Goal: Transaction & Acquisition: Purchase product/service

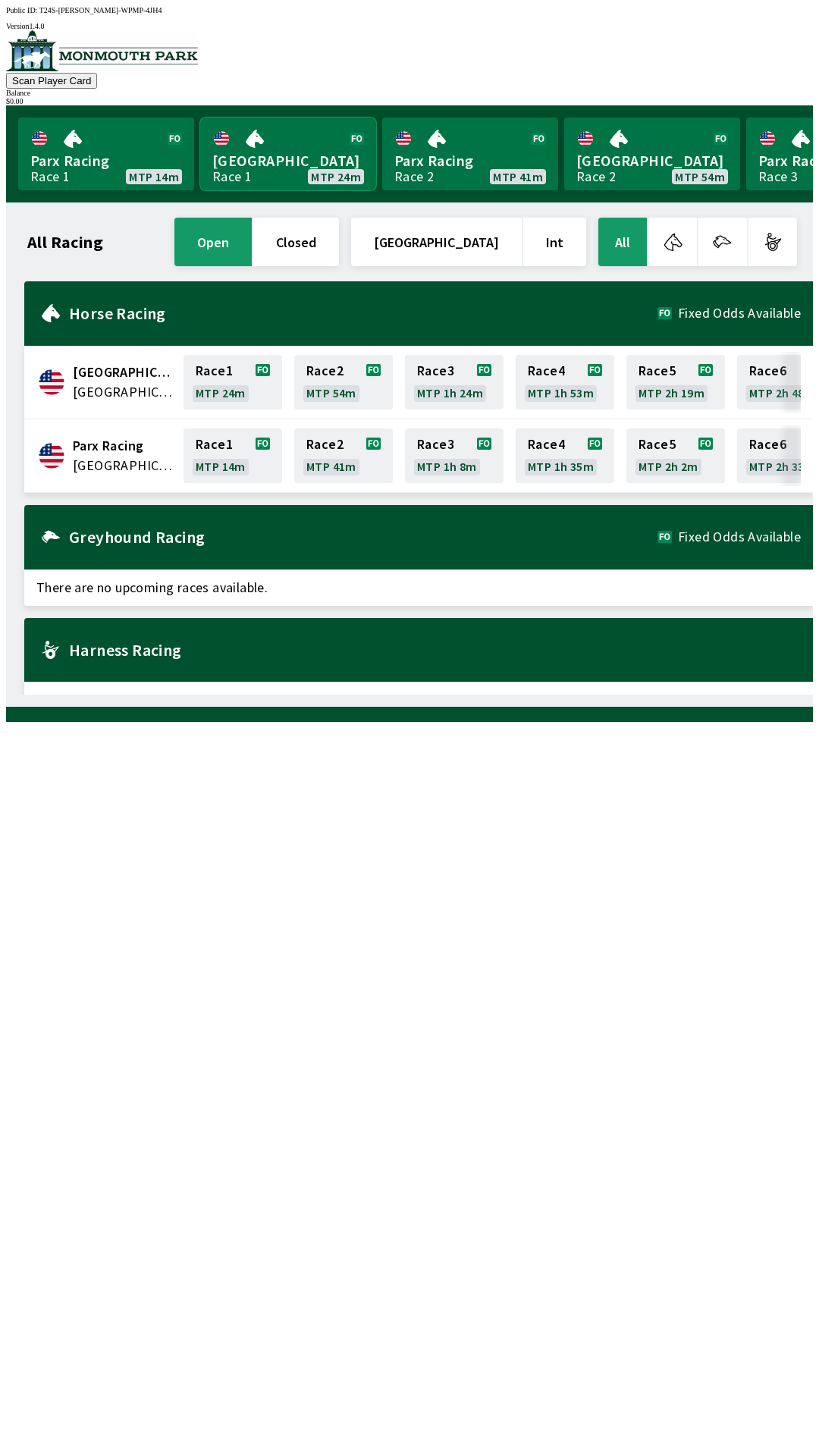
click at [284, 148] on link "[GEOGRAPHIC_DATA] Race 1 MTP 24m" at bounding box center [288, 154] width 176 height 73
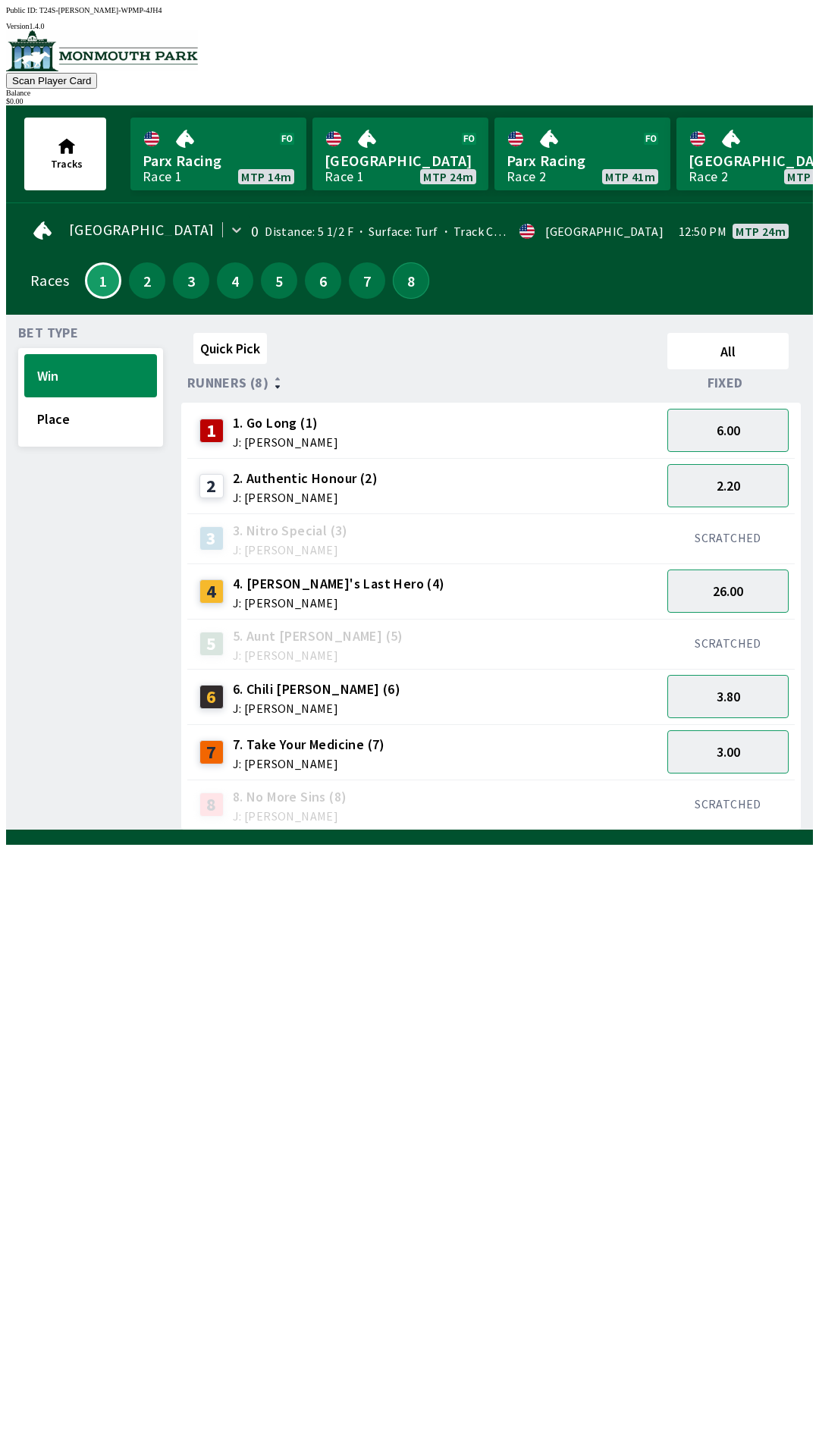
click at [406, 283] on button "8" at bounding box center [411, 281] width 36 height 36
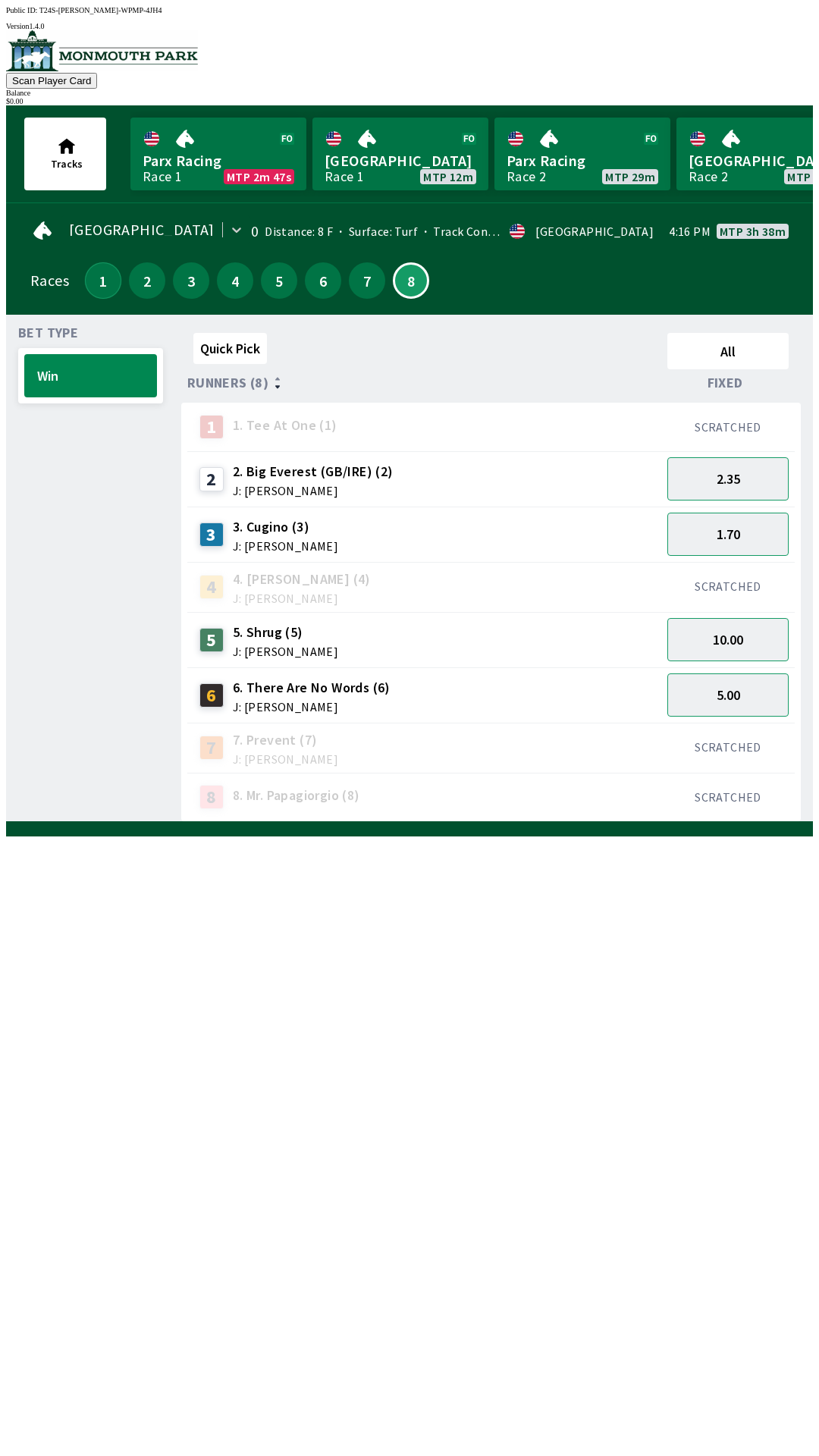
click at [87, 264] on button "1" at bounding box center [103, 281] width 36 height 36
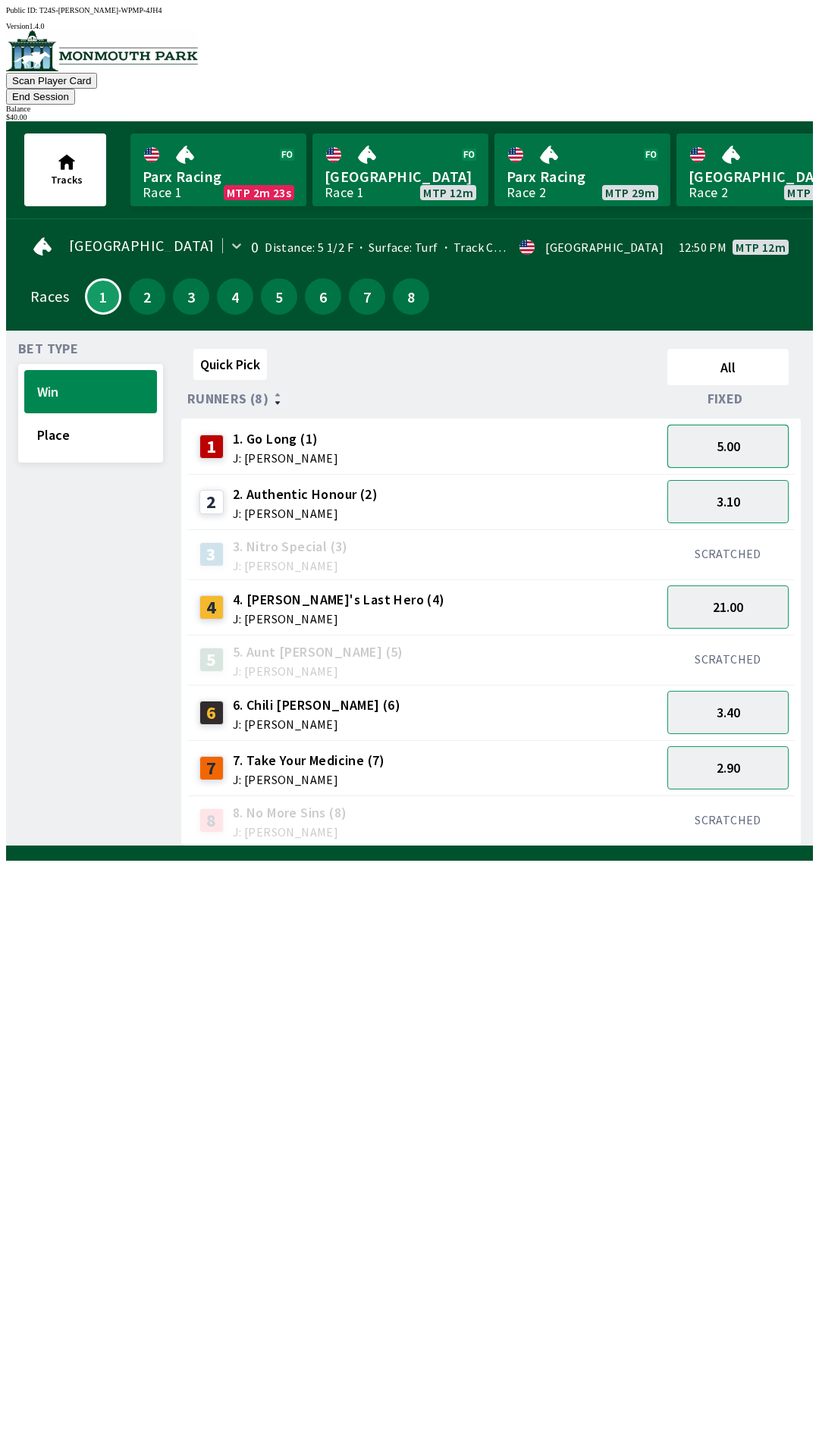
click at [766, 431] on button "5.00" at bounding box center [727, 446] width 121 height 43
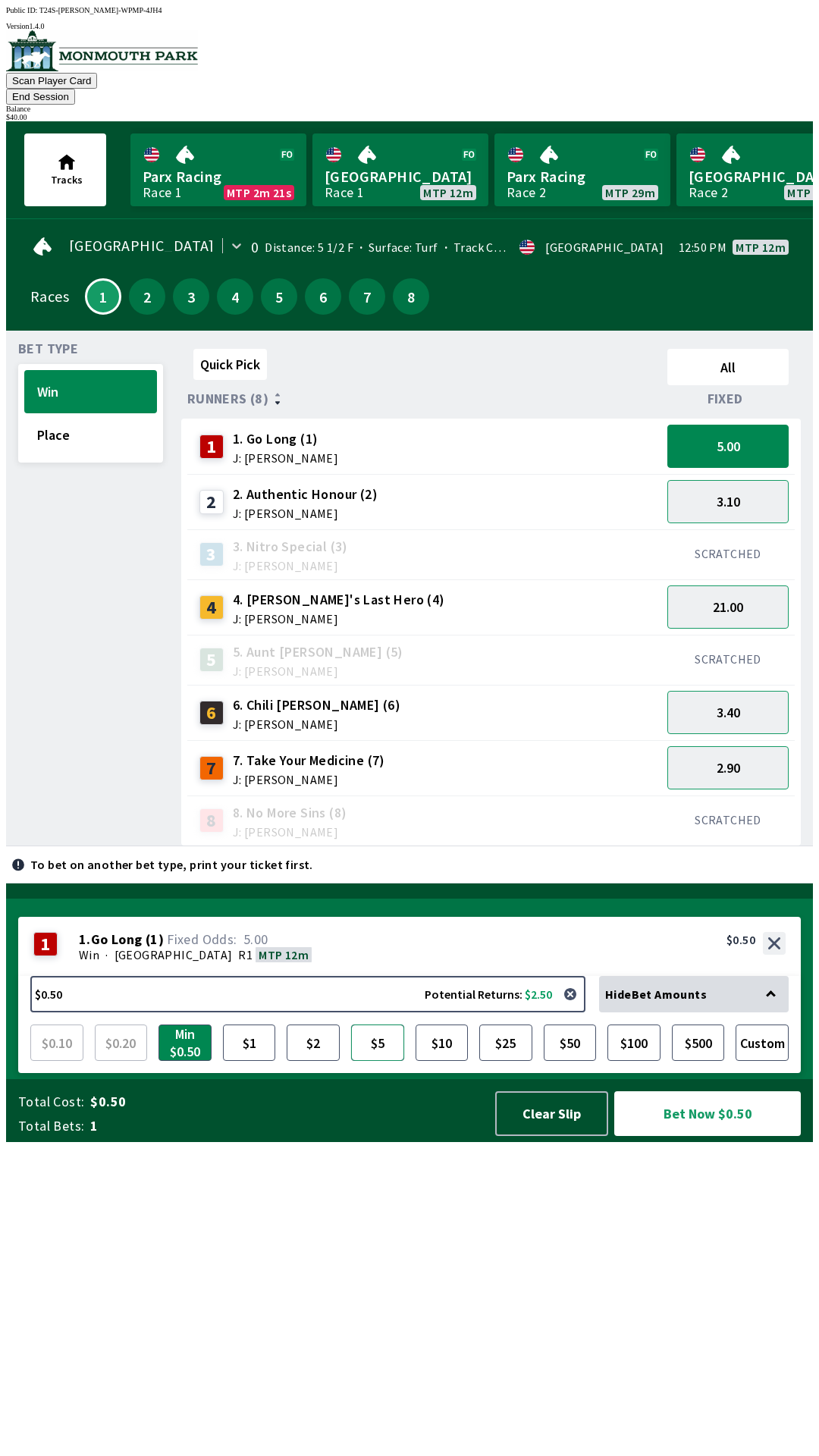
click at [388, 1061] on button "$5" at bounding box center [378, 1043] width 53 height 36
click at [723, 1136] on button "Bet Now $5.00" at bounding box center [708, 1113] width 187 height 45
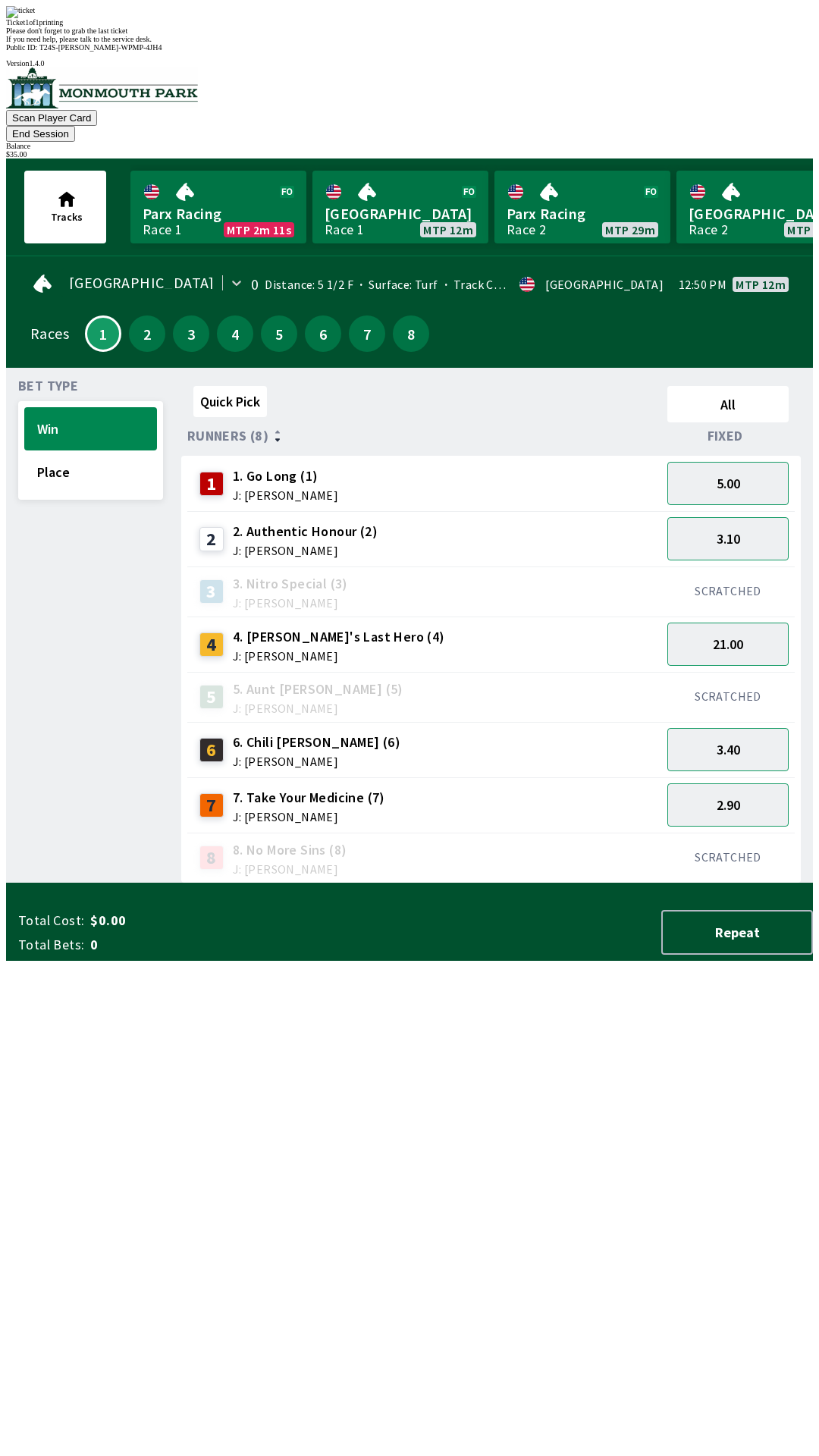
click at [211, 884] on div "Quick Pick All Runners (8) Fixed 1 1. Go Long (1) J: [PERSON_NAME] 5.00 2 2. Au…" at bounding box center [497, 632] width 632 height 504
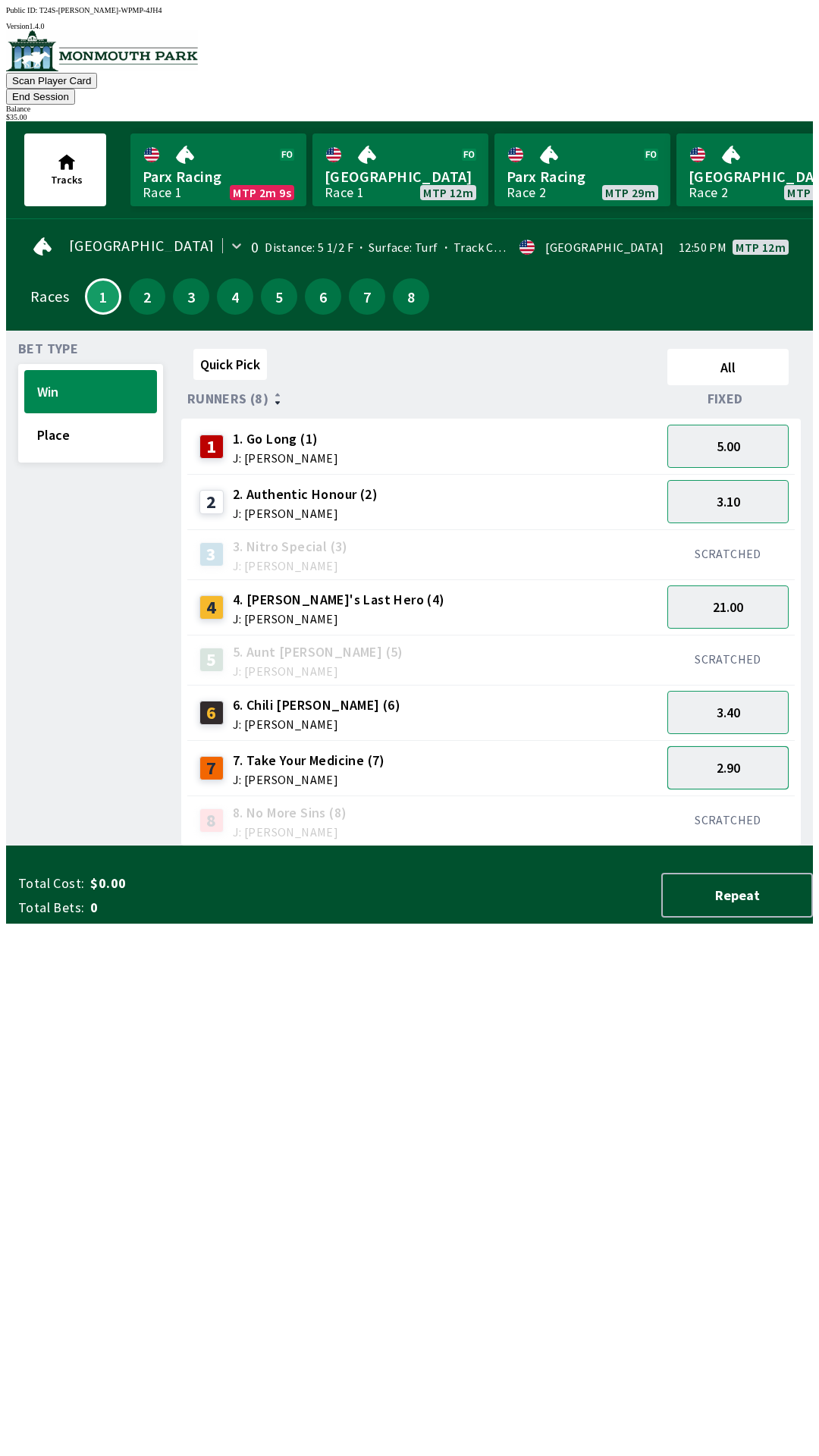
click at [701, 746] on button "2.90" at bounding box center [727, 767] width 121 height 43
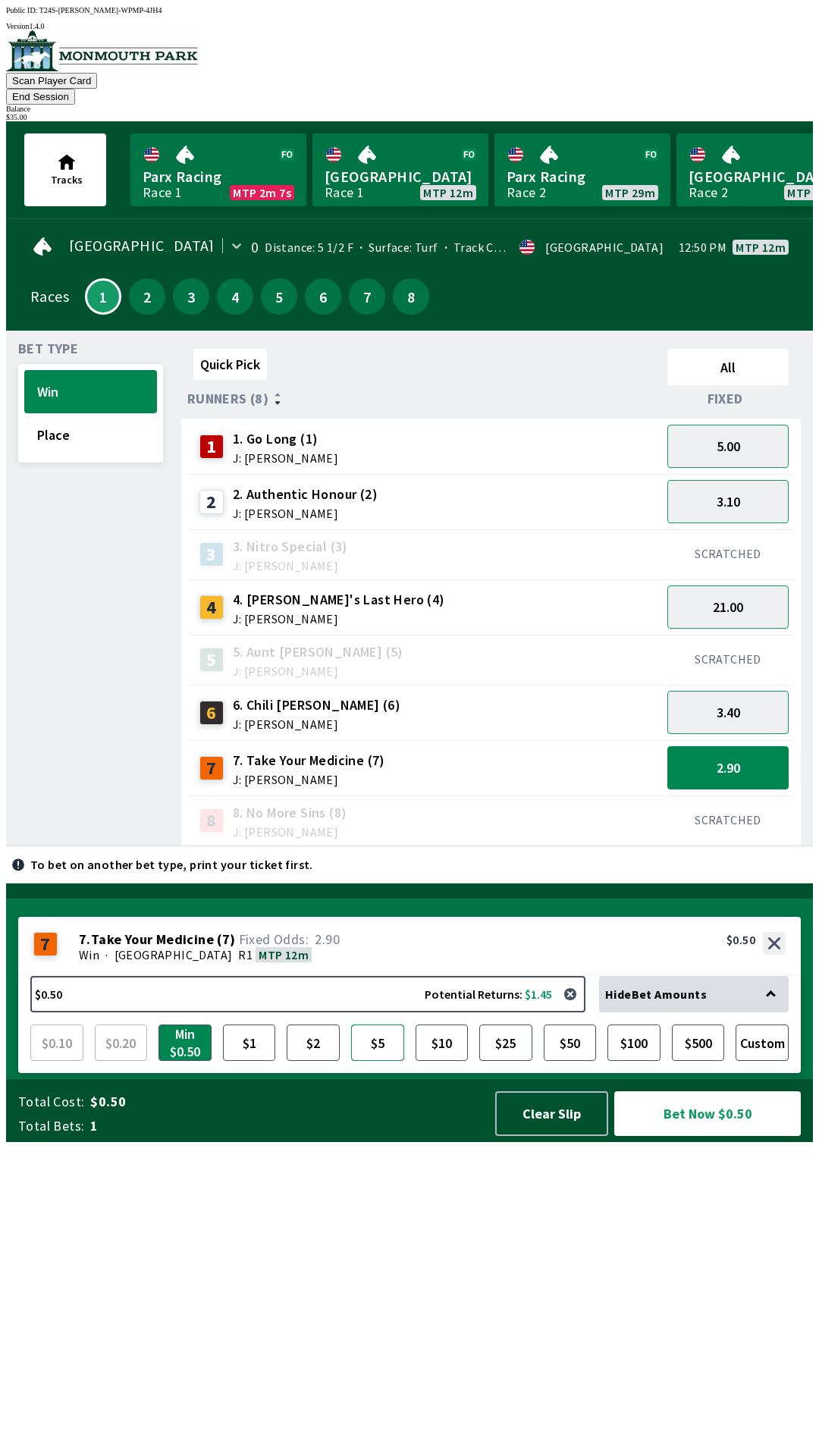
click at [382, 1061] on button "$5" at bounding box center [378, 1043] width 53 height 36
click at [714, 1136] on button "Bet Now $5.00" at bounding box center [708, 1113] width 187 height 45
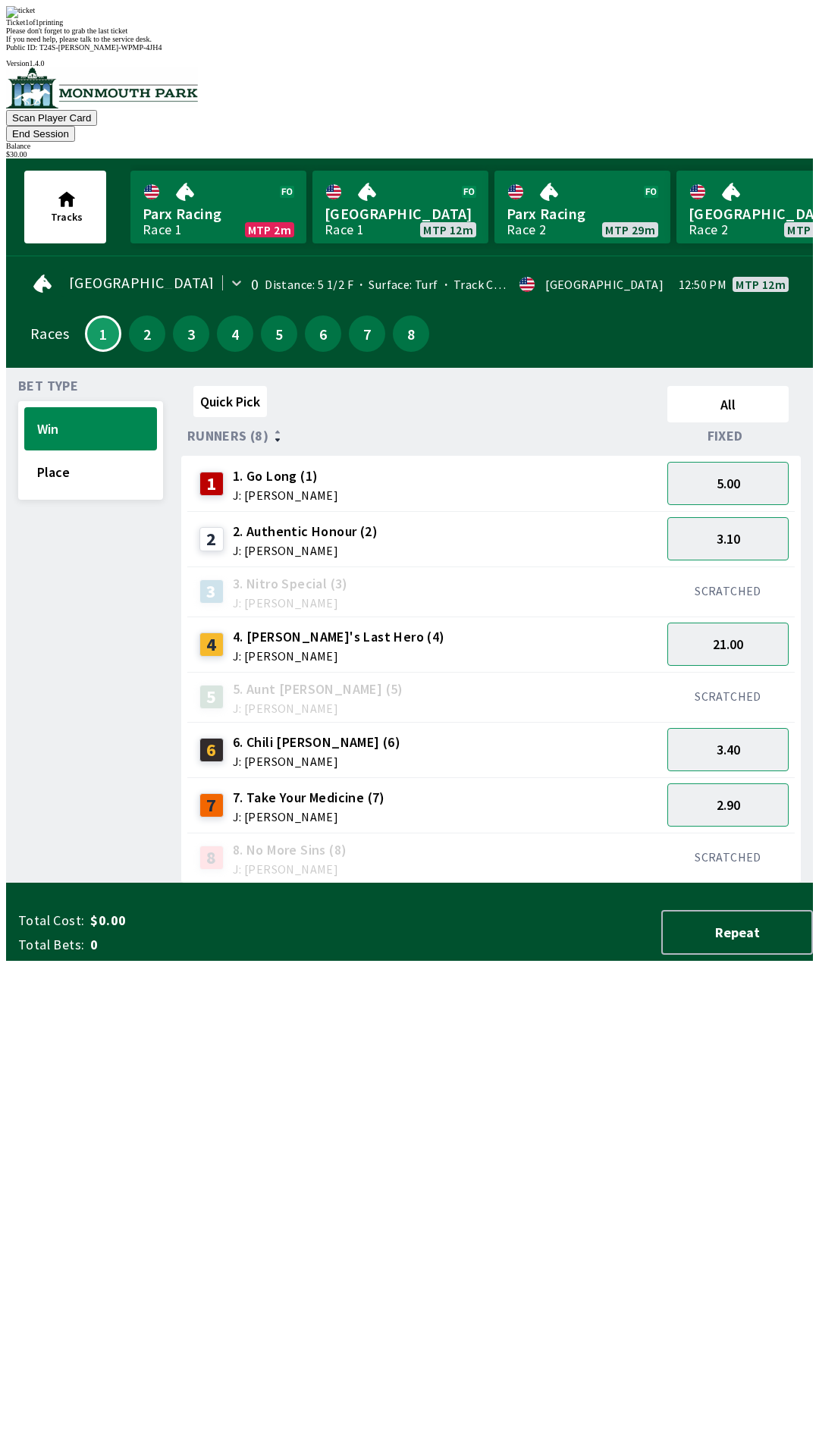
click at [334, 884] on div "Quick Pick All Runners (8) Fixed 1 1. Go Long (1) J: [PERSON_NAME] 5.00 2 2. Au…" at bounding box center [497, 632] width 632 height 504
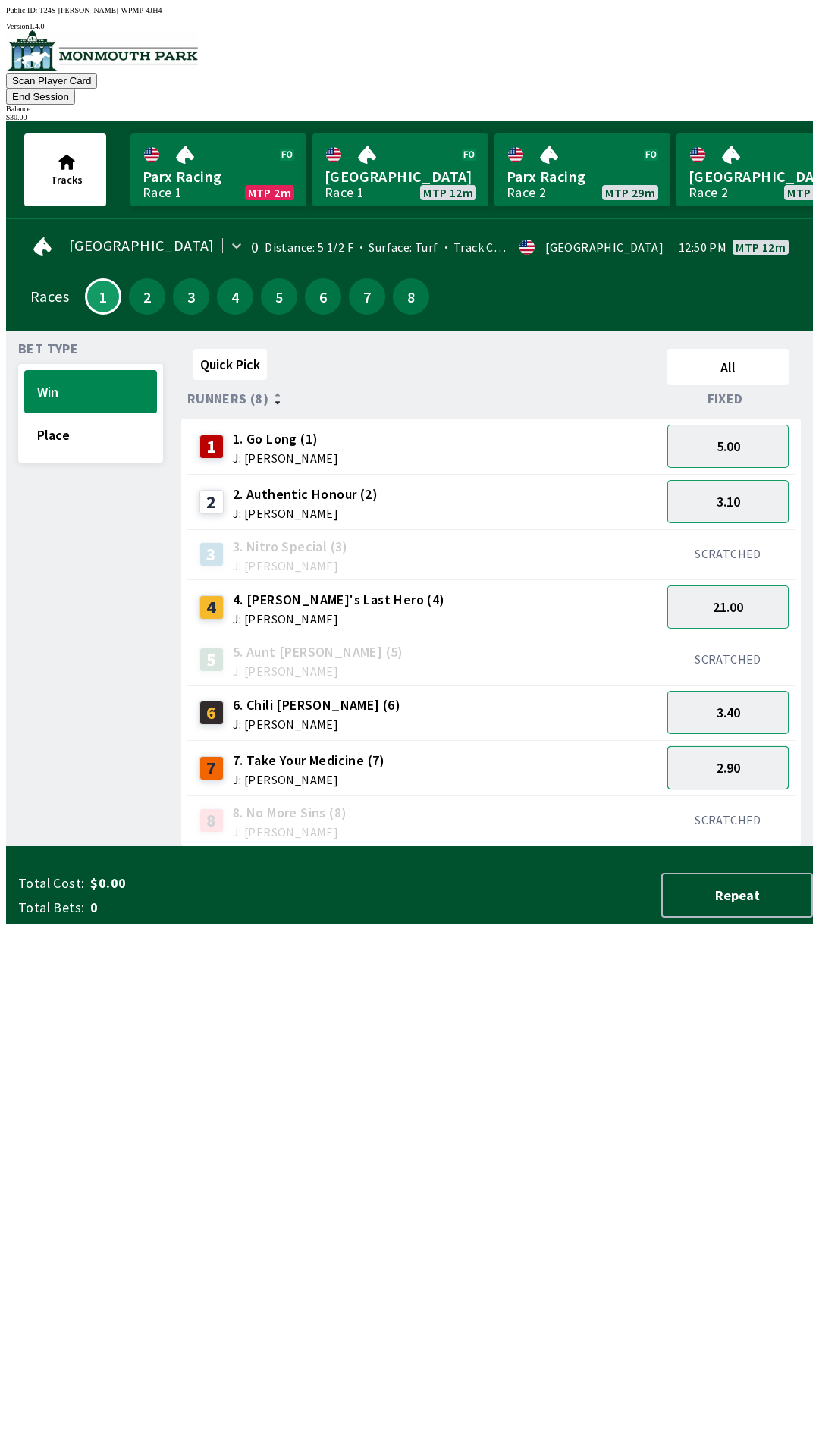
click at [716, 748] on button "2.90" at bounding box center [727, 767] width 121 height 43
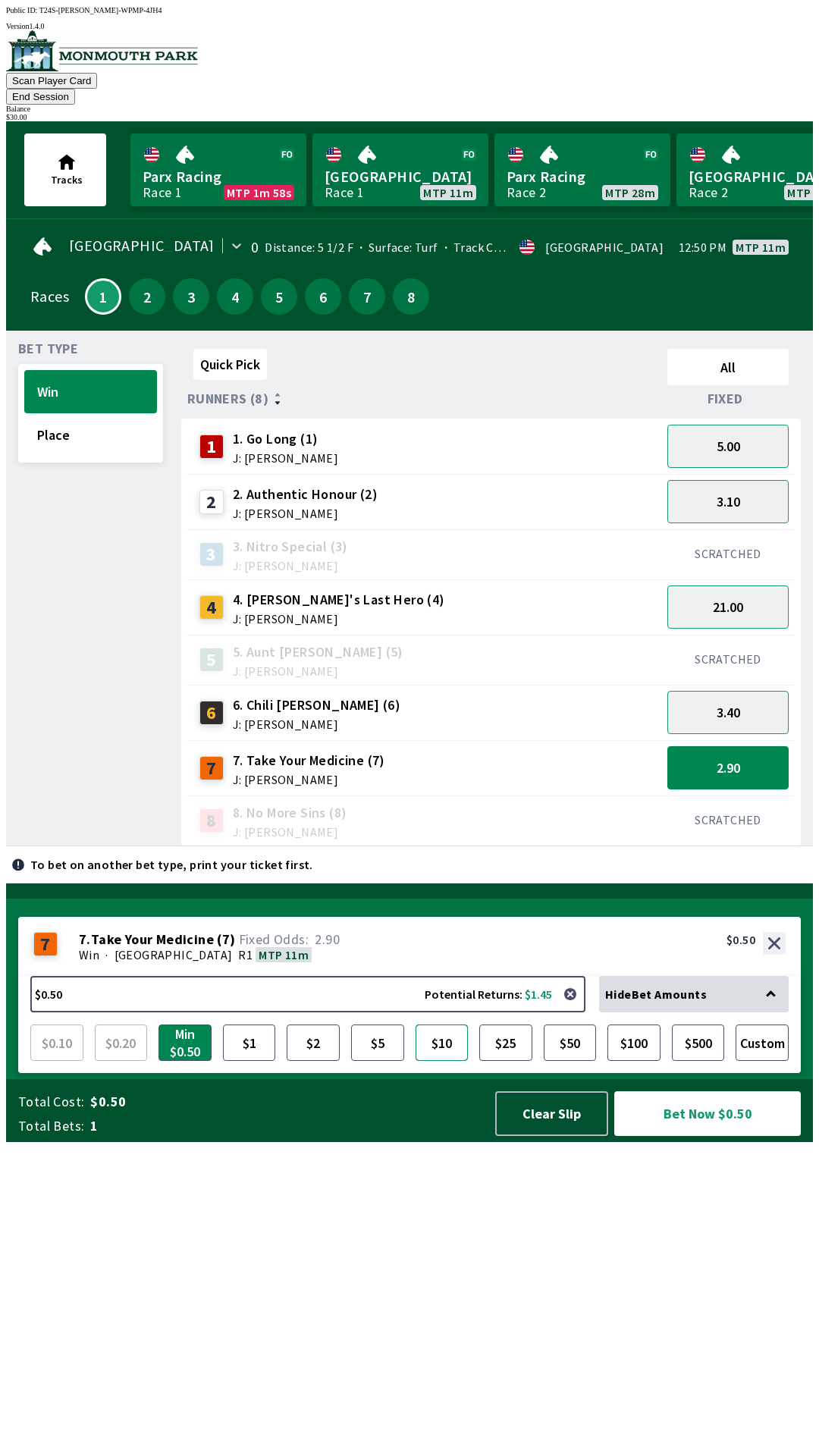
click at [456, 1061] on button "$10" at bounding box center [443, 1043] width 53 height 36
click at [449, 1061] on button "$10" at bounding box center [443, 1043] width 53 height 36
click at [456, 1061] on button "$10" at bounding box center [443, 1043] width 53 height 36
click at [768, 1061] on button "Custom" at bounding box center [763, 1043] width 53 height 36
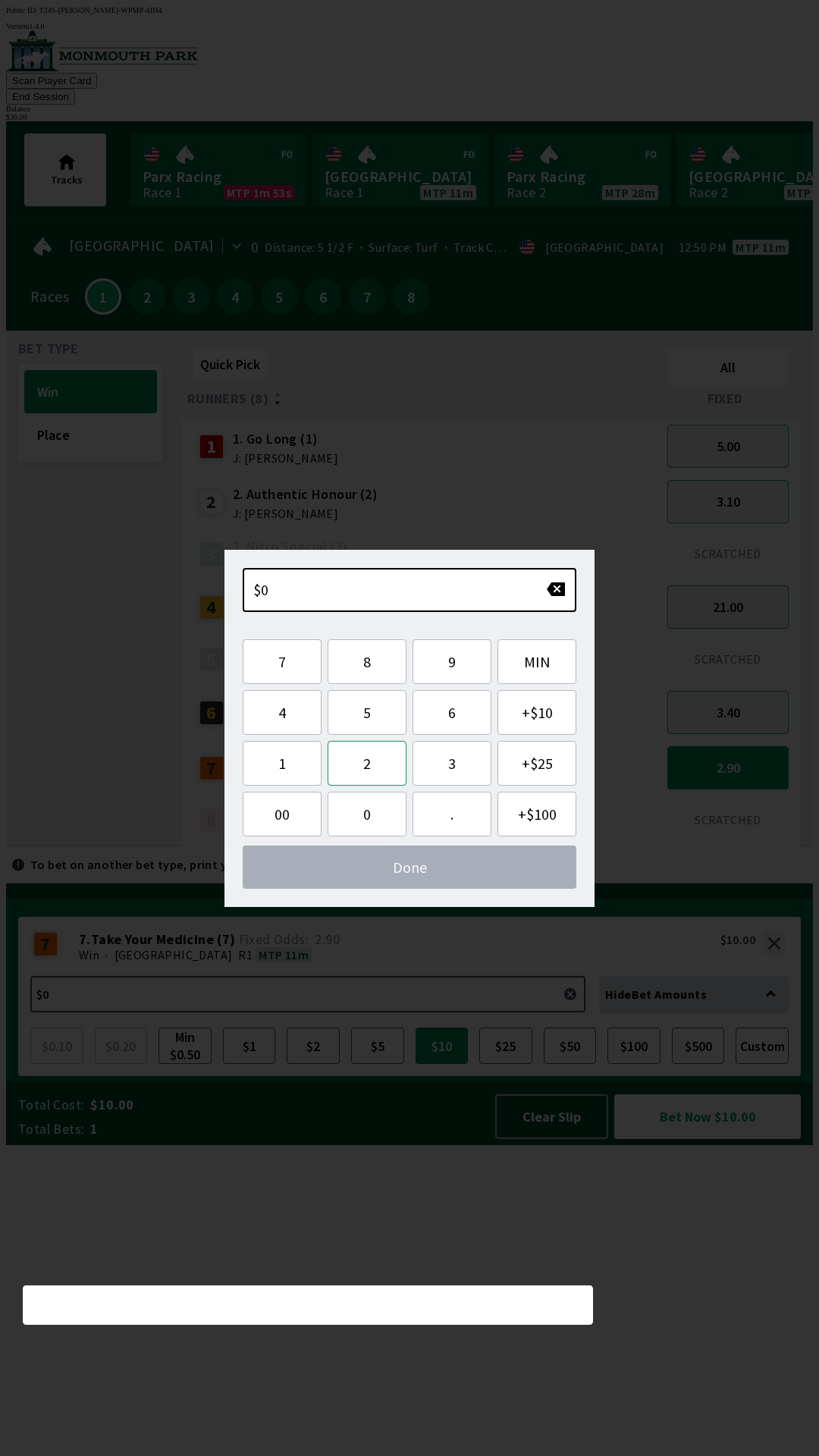
click at [364, 763] on button "2" at bounding box center [367, 762] width 79 height 45
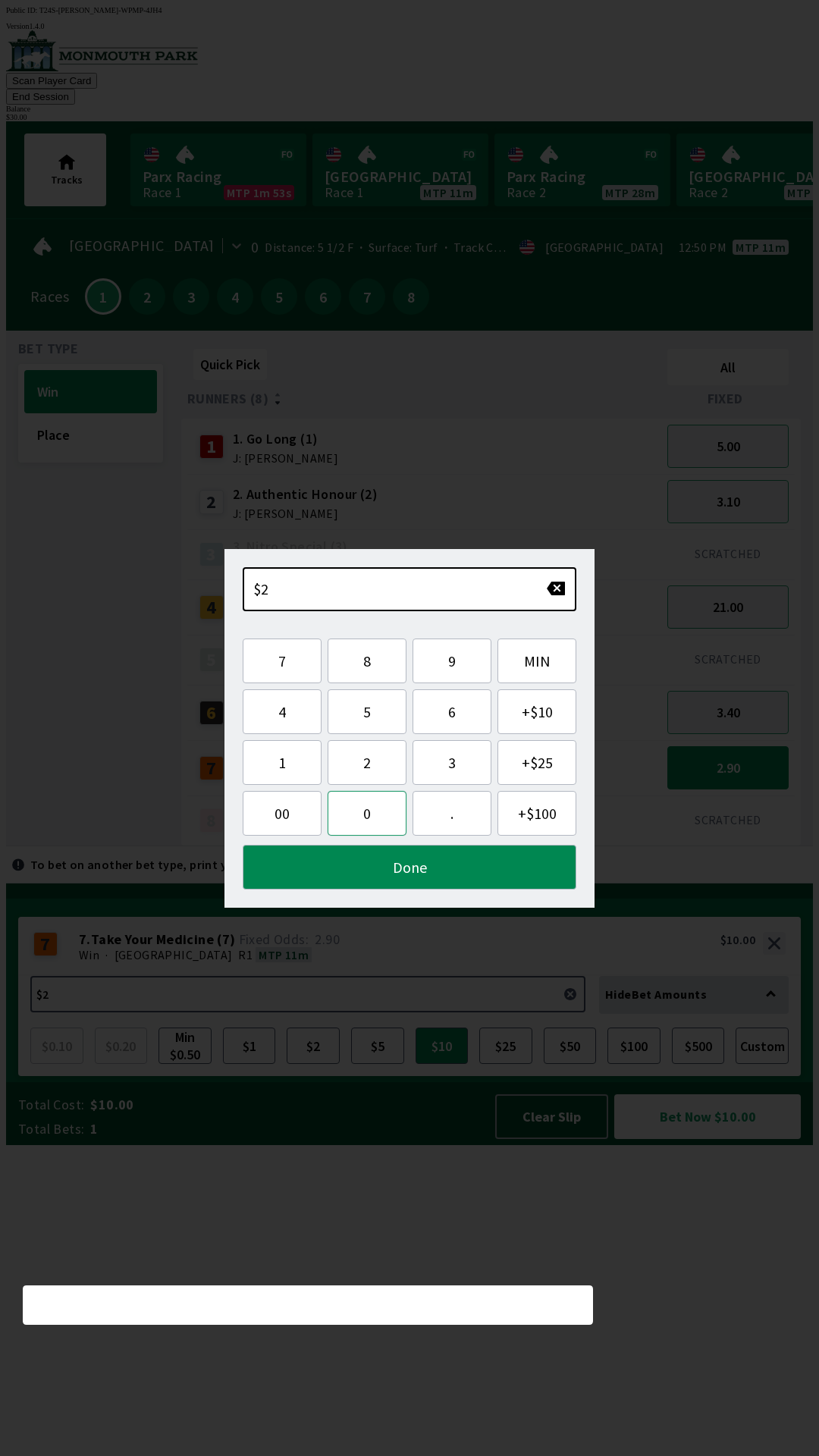
click at [372, 817] on button "0" at bounding box center [367, 813] width 79 height 45
click at [379, 886] on button "Done" at bounding box center [410, 866] width 334 height 45
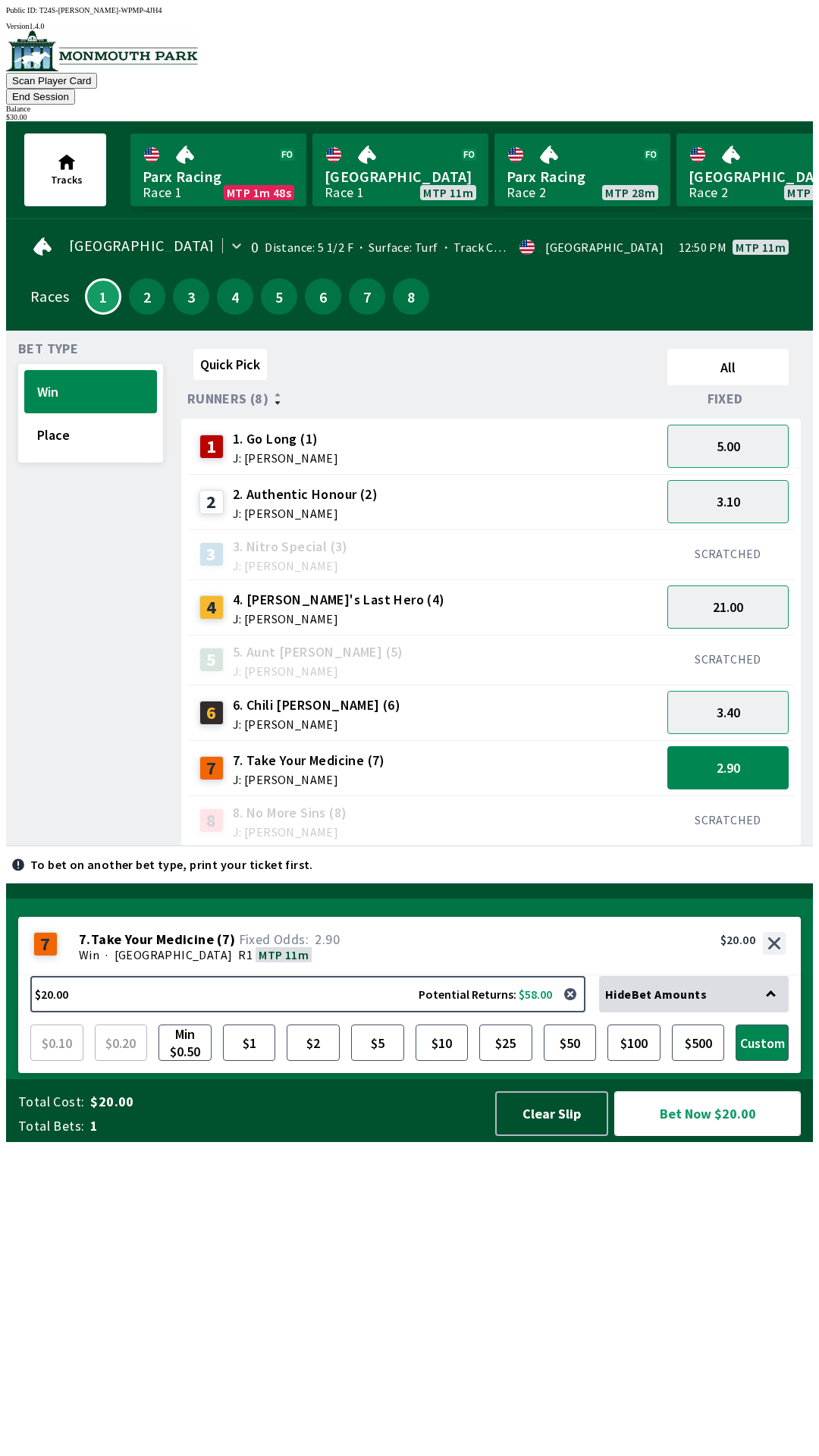
click at [681, 1136] on button "Bet Now $20.00" at bounding box center [708, 1113] width 187 height 45
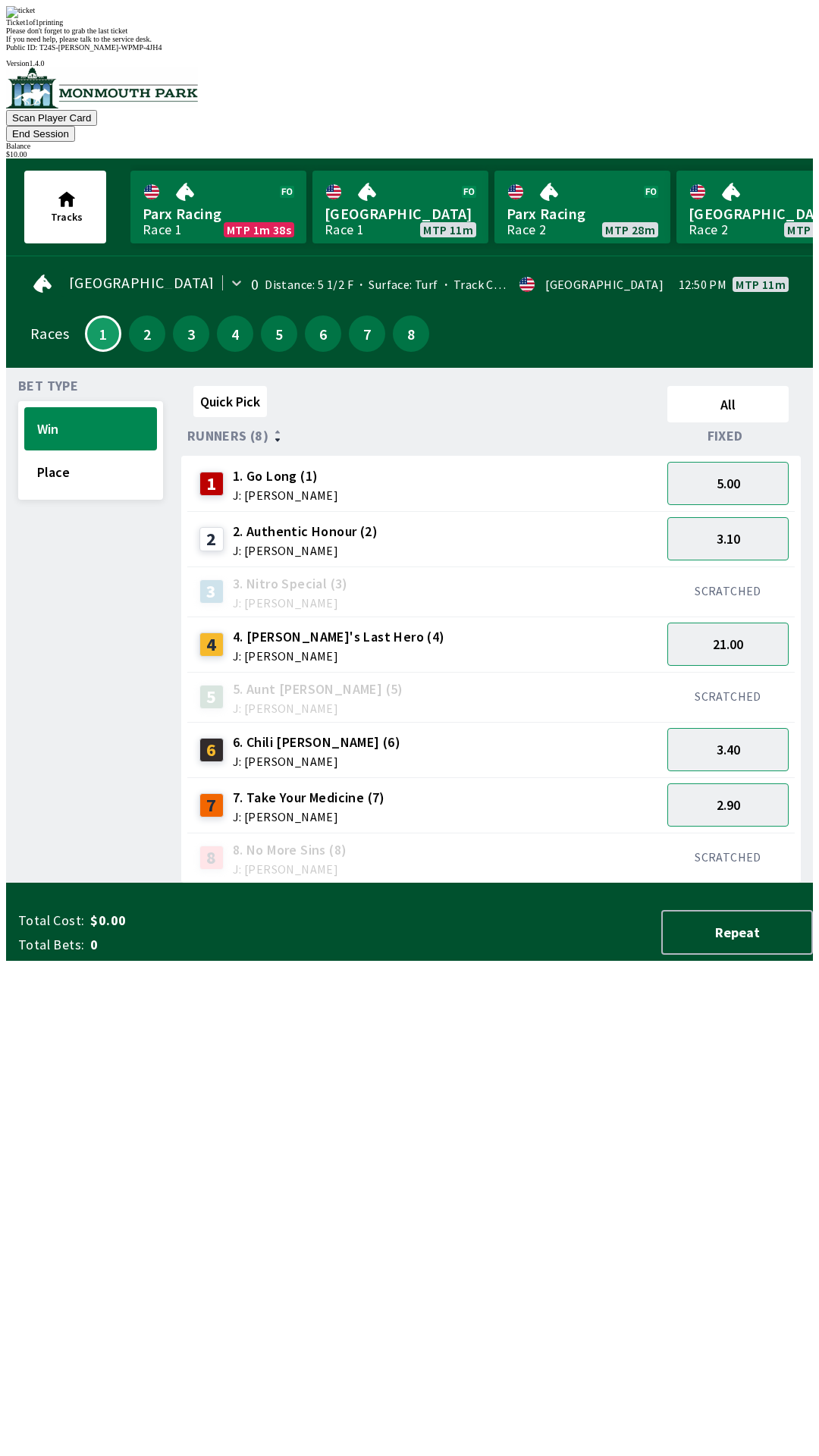
click at [61, 532] on div "Bet Type Win Place" at bounding box center [91, 632] width 145 height 504
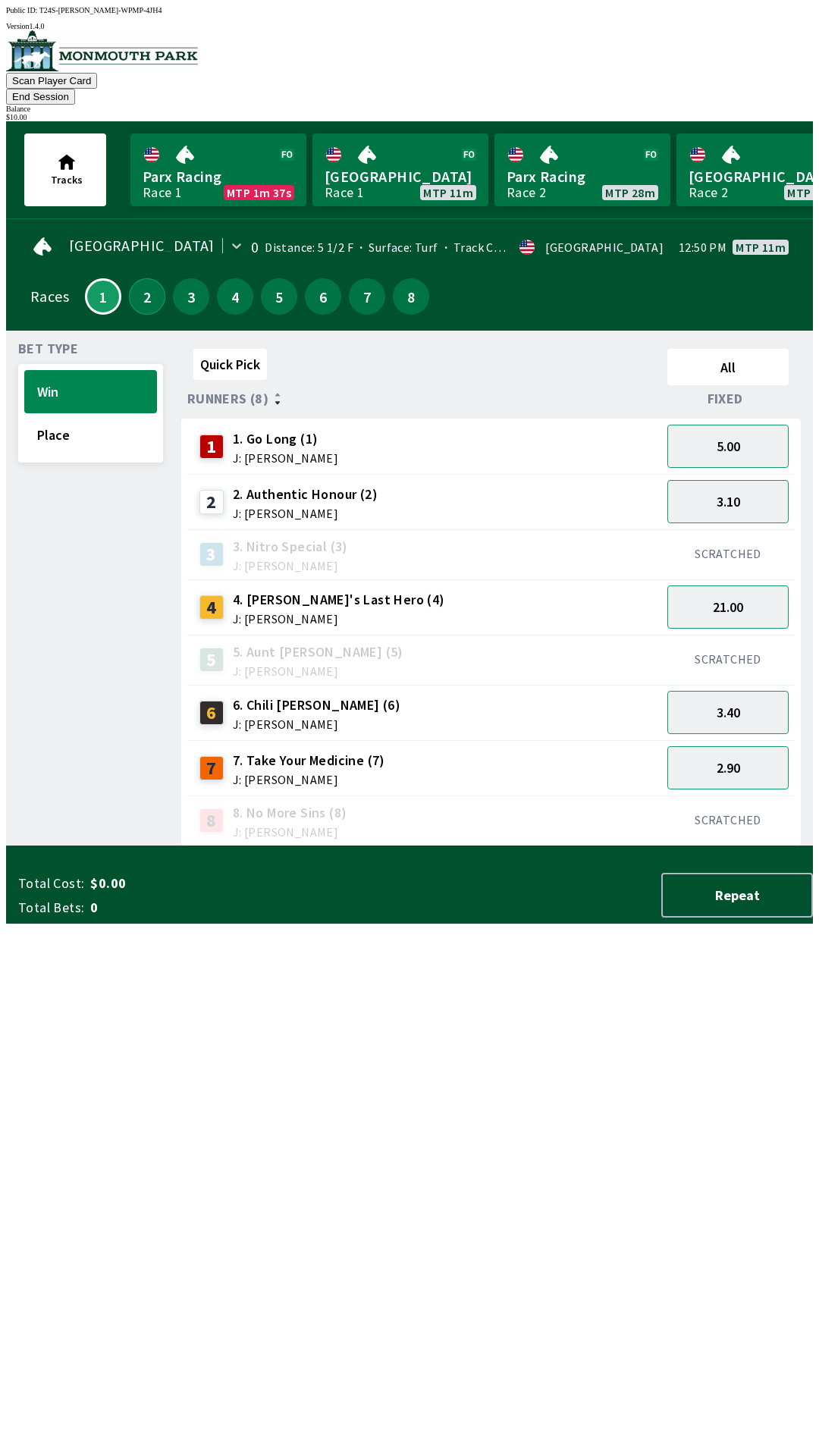
click at [140, 279] on button "2" at bounding box center [147, 297] width 36 height 36
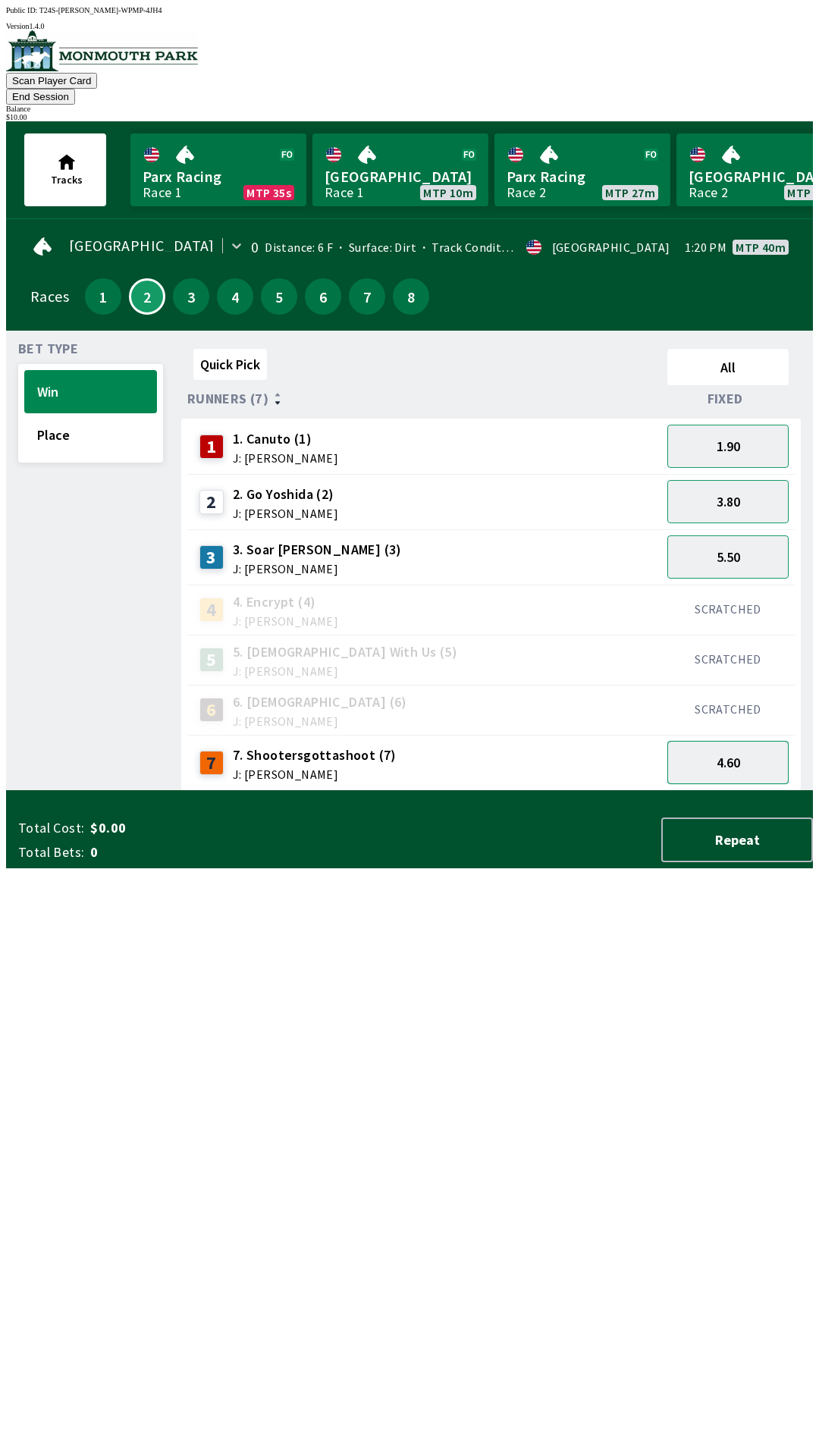
click at [764, 740] on button "4.60" at bounding box center [727, 761] width 121 height 43
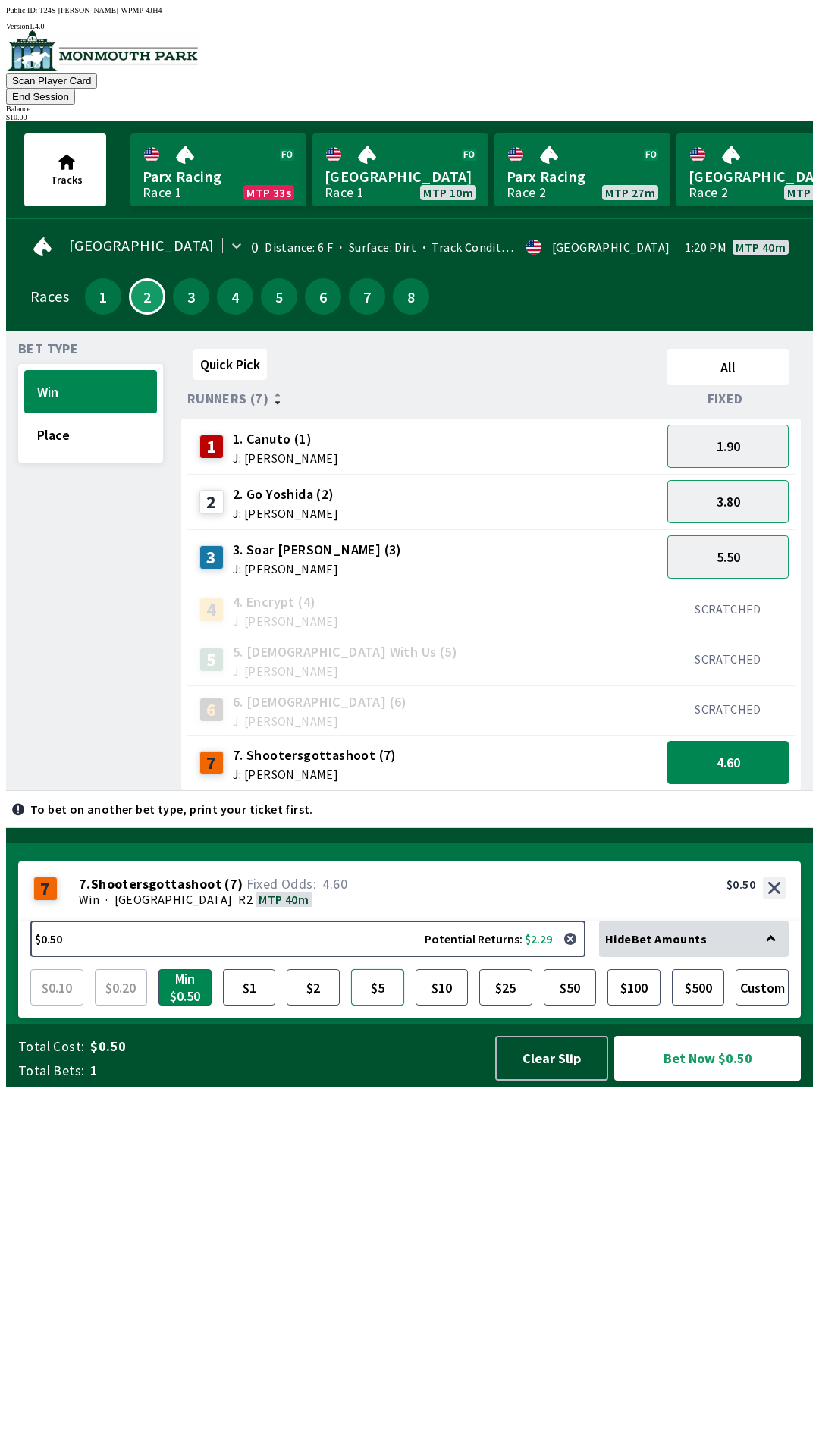
click at [393, 1006] on button "$5" at bounding box center [378, 988] width 53 height 36
click at [754, 1081] on button "Bet Now $5.00" at bounding box center [708, 1058] width 187 height 45
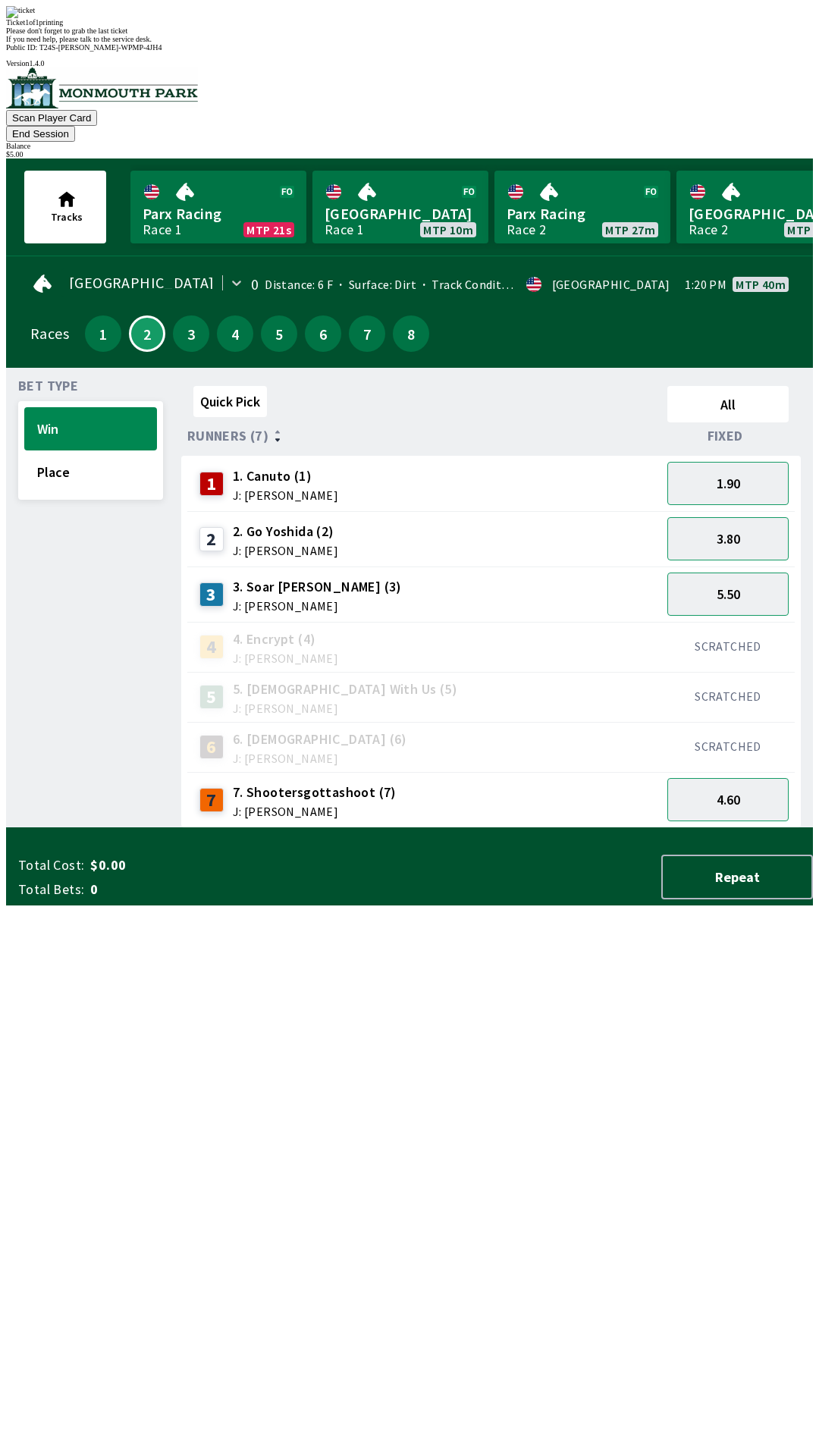
click at [395, 828] on div "Quick Pick All Runners (7) Fixed 1 1. Canuto (1) J: [PERSON_NAME] 1.90 2 2. Go …" at bounding box center [497, 604] width 632 height 448
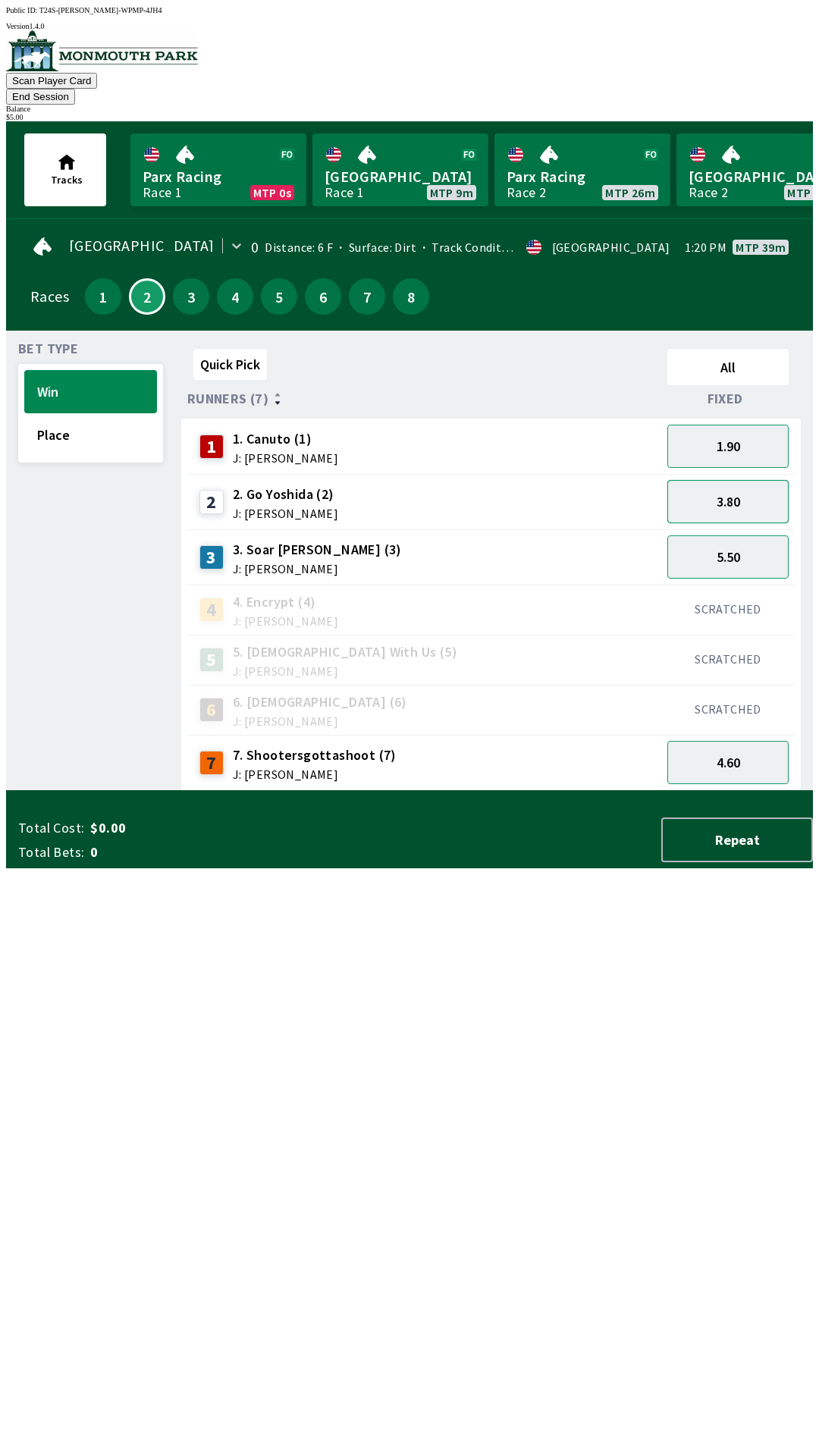
click at [772, 486] on button "3.80" at bounding box center [727, 501] width 121 height 43
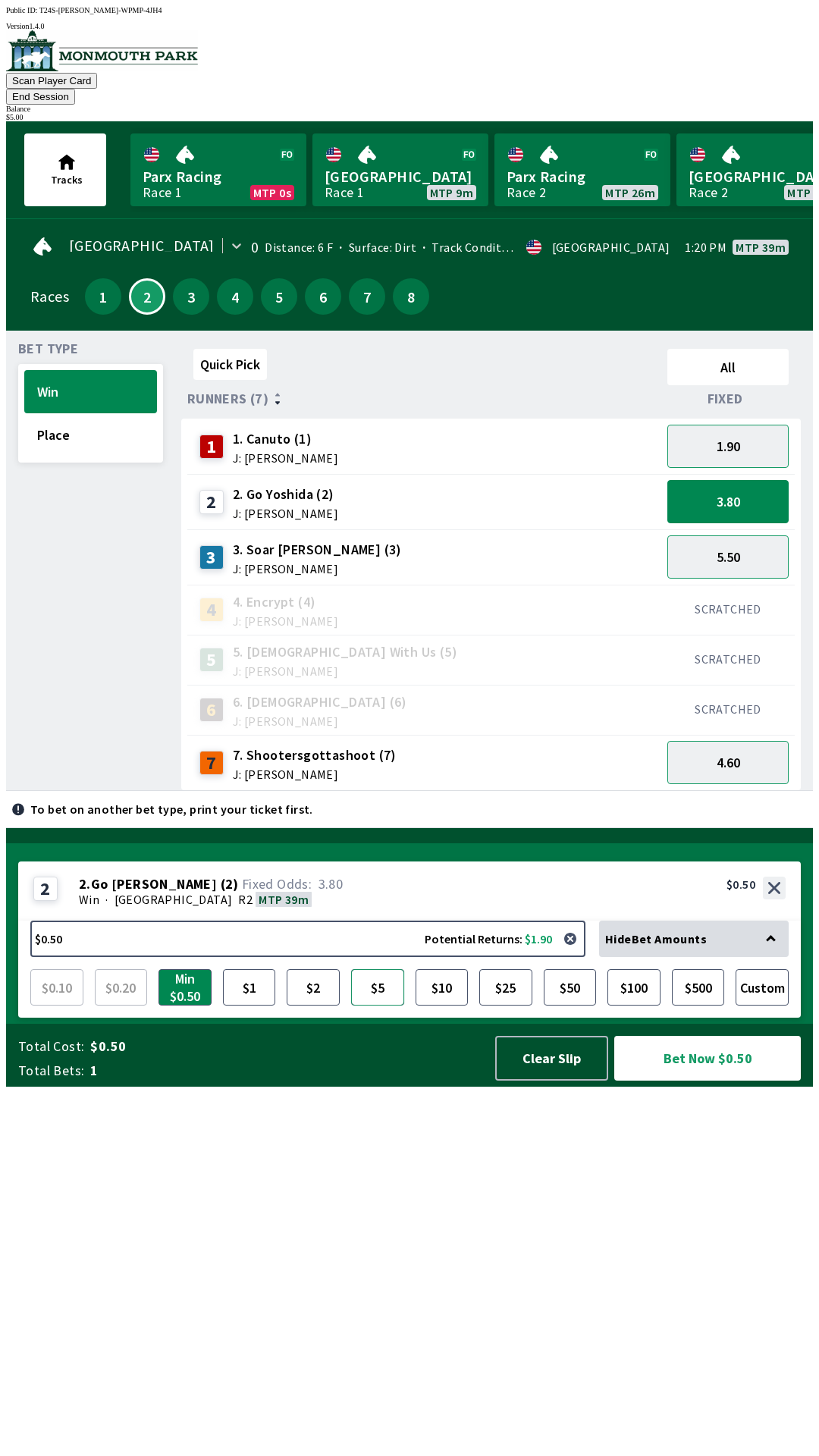
click at [379, 1006] on button "$5" at bounding box center [378, 988] width 53 height 36
click at [723, 1081] on button "Bet Now $5.00" at bounding box center [708, 1058] width 187 height 45
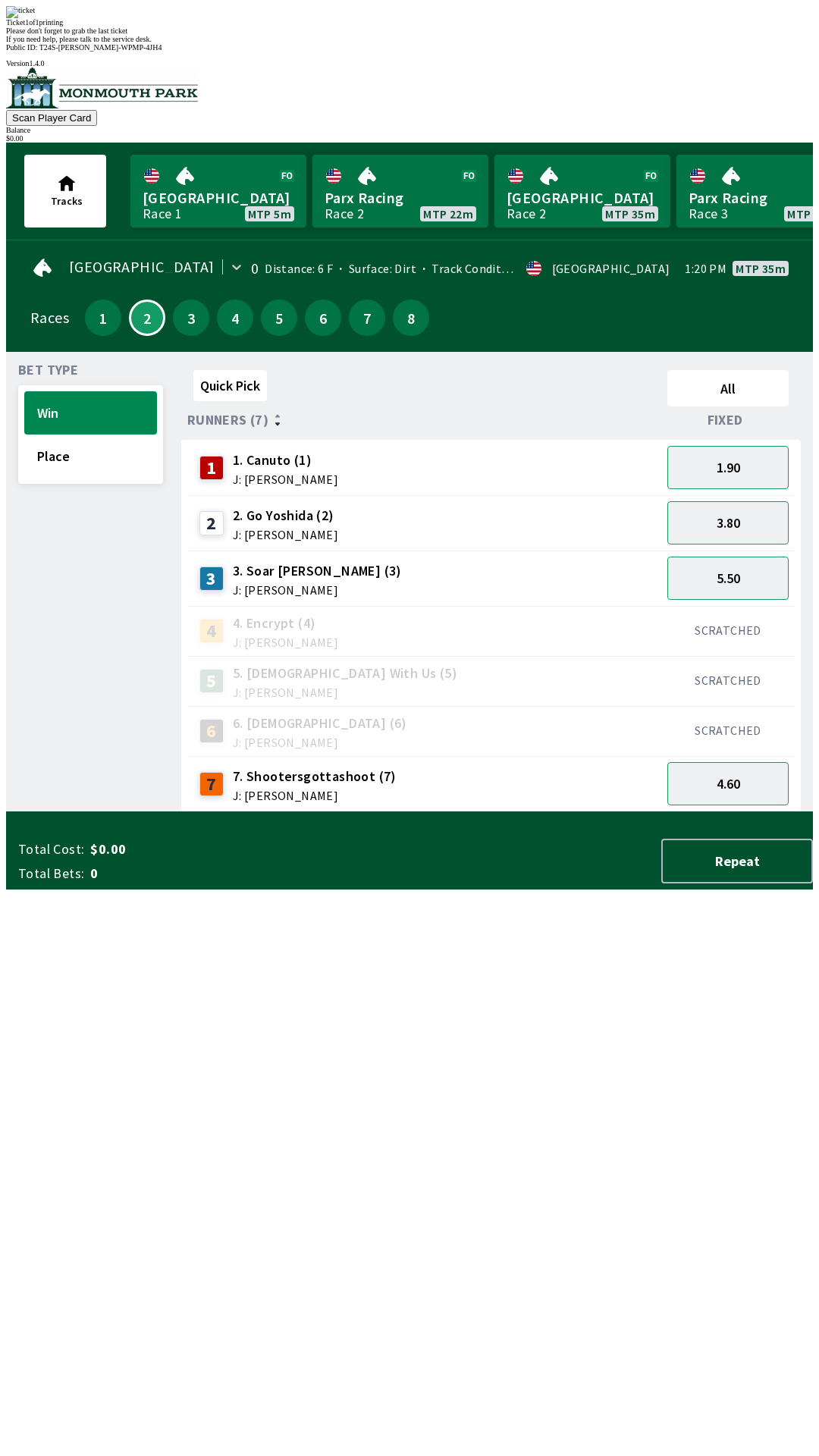
click at [443, 812] on div "Quick Pick All Runners (7) Fixed 1 1. Canuto (1) J: [PERSON_NAME] 1.90 2 2. Go …" at bounding box center [497, 588] width 632 height 448
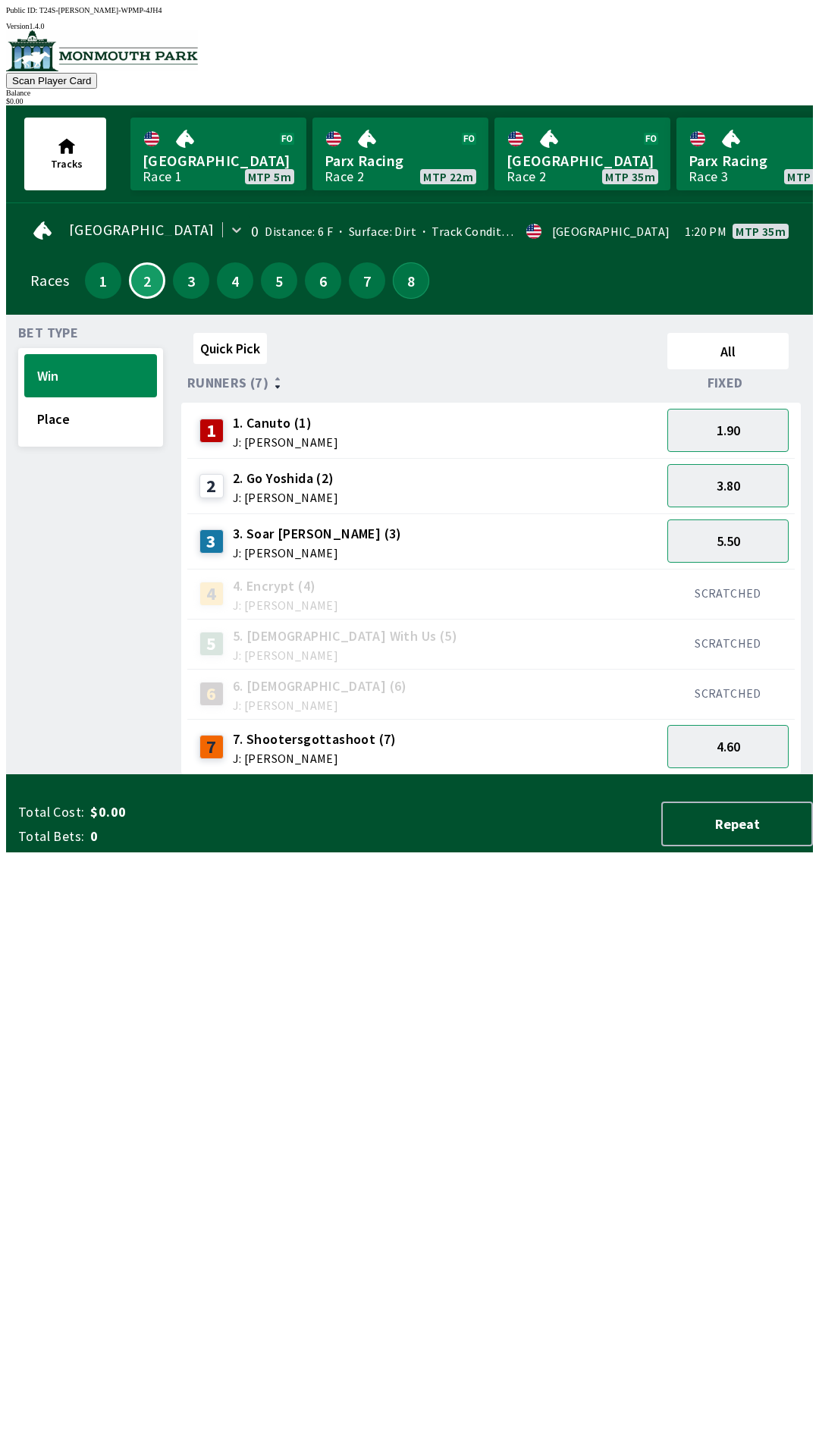
click at [397, 264] on button "8" at bounding box center [411, 281] width 36 height 36
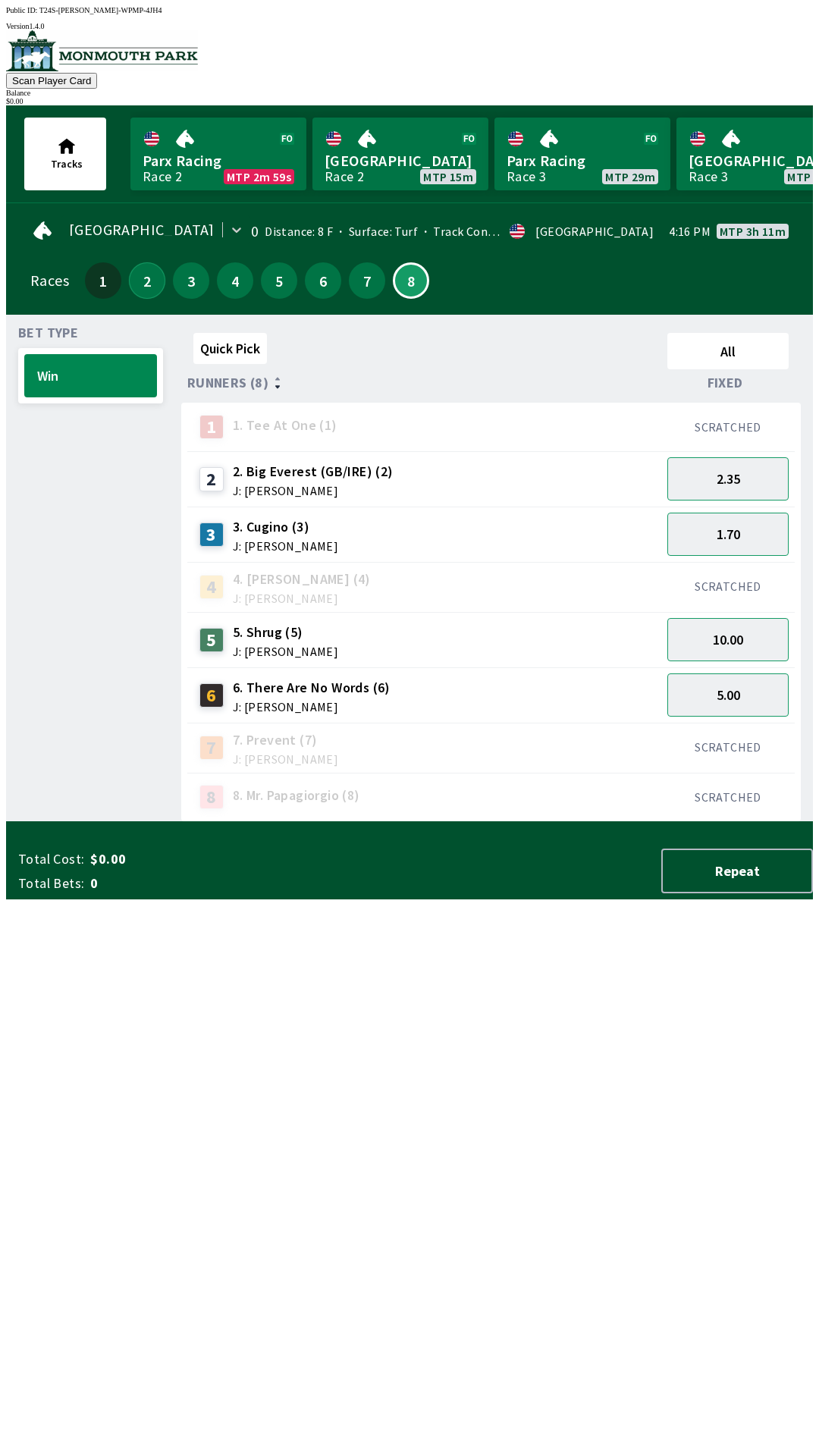
click at [135, 286] on button "2" at bounding box center [147, 281] width 36 height 36
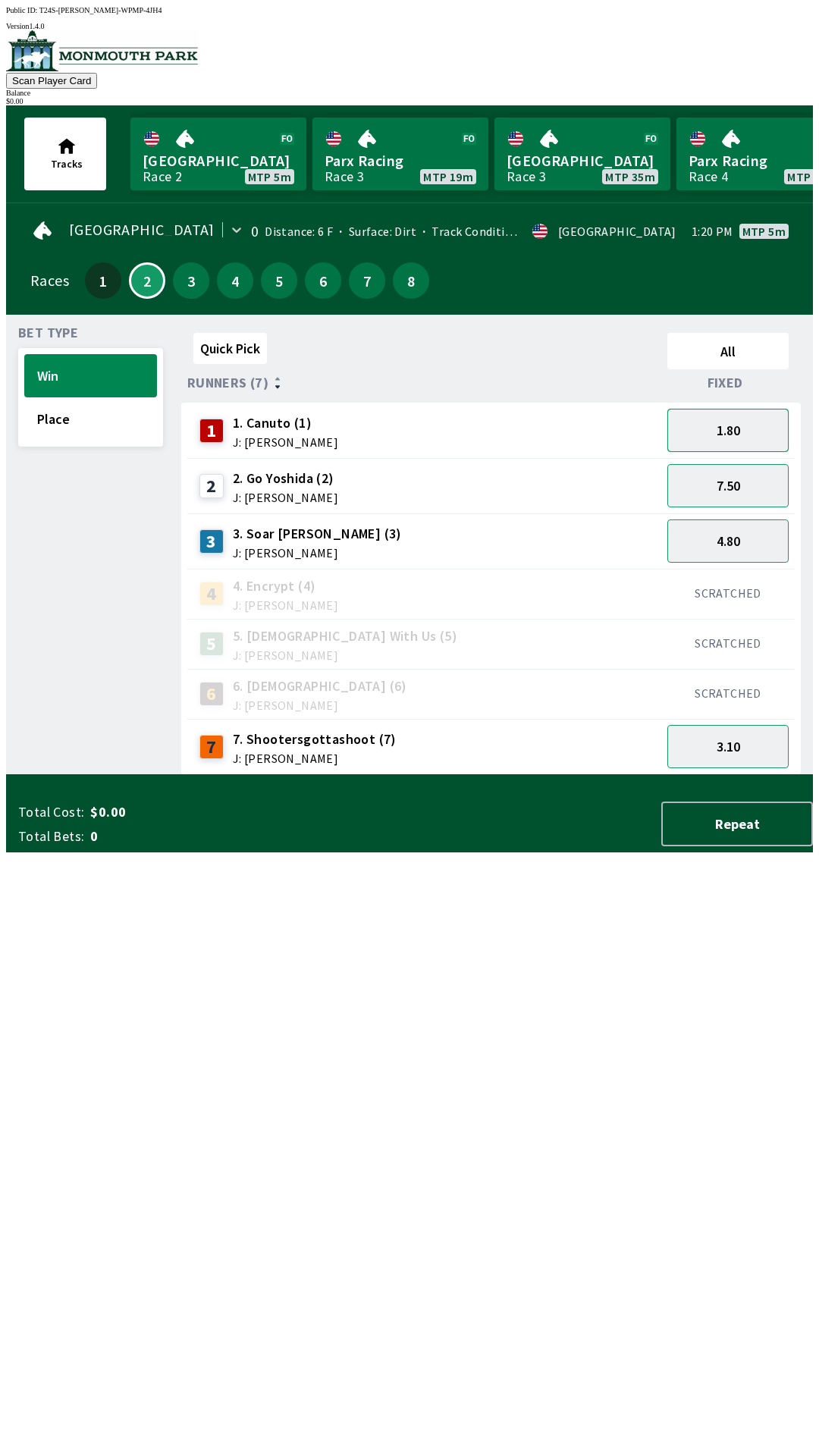
click at [730, 418] on button "1.80" at bounding box center [727, 429] width 121 height 43
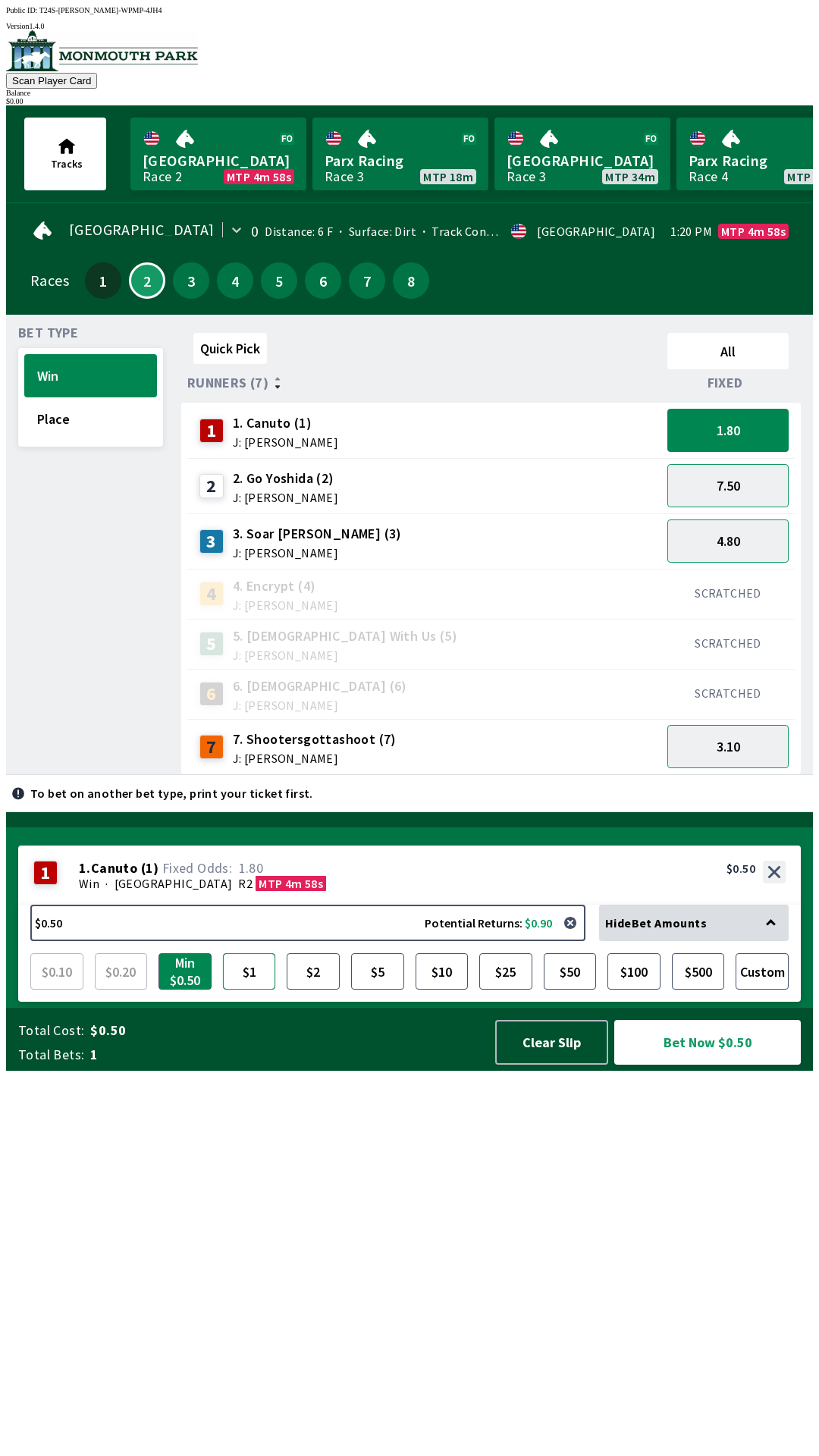
click at [255, 989] on button "$1" at bounding box center [250, 971] width 53 height 36
click at [505, 989] on button "$25" at bounding box center [506, 971] width 53 height 36
click at [447, 989] on button "$10" at bounding box center [443, 971] width 53 height 36
click at [318, 989] on button "$2" at bounding box center [313, 971] width 53 height 36
click at [385, 989] on button "$5" at bounding box center [378, 971] width 53 height 36
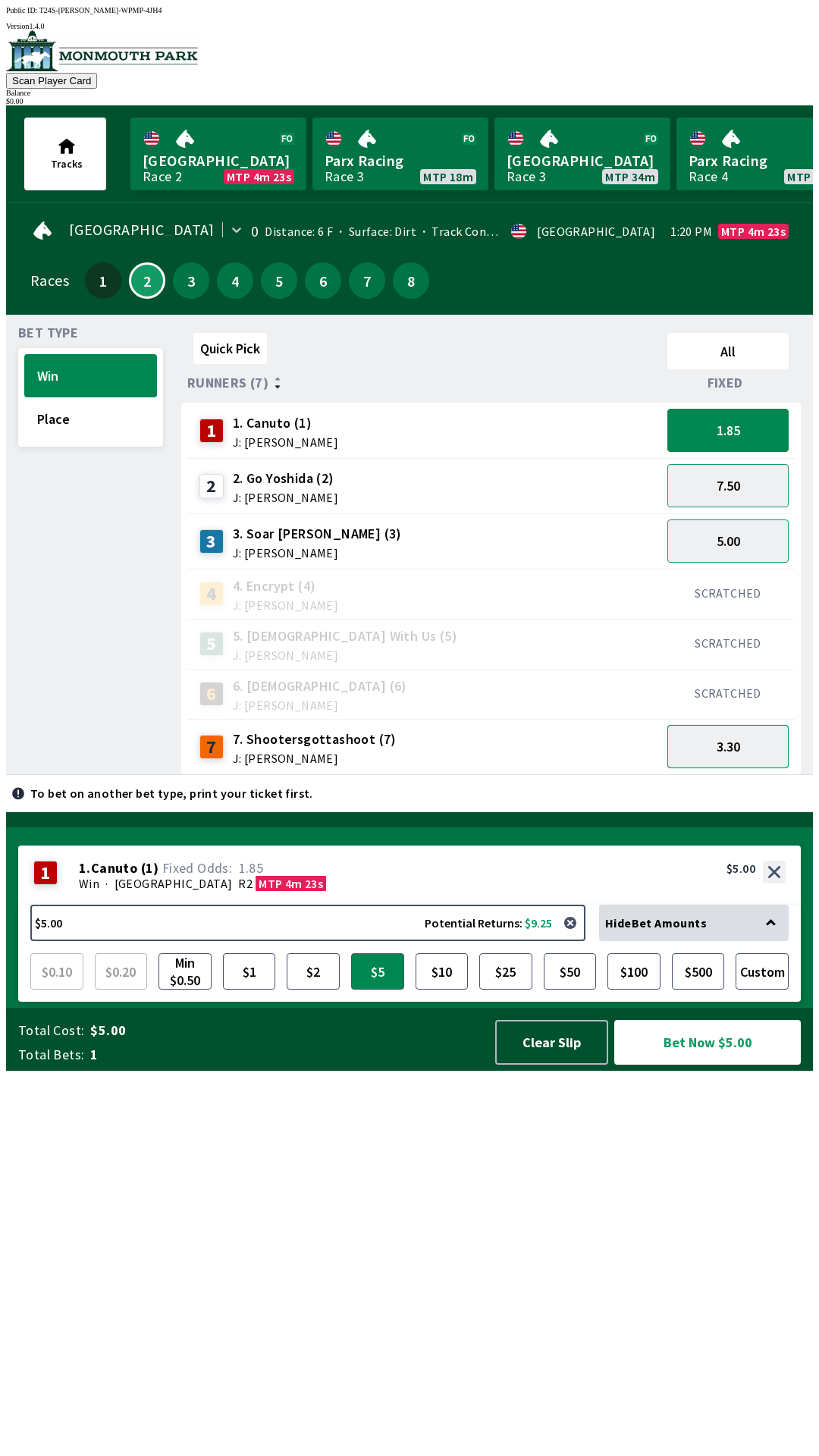
click at [764, 735] on button "3.30" at bounding box center [727, 746] width 121 height 43
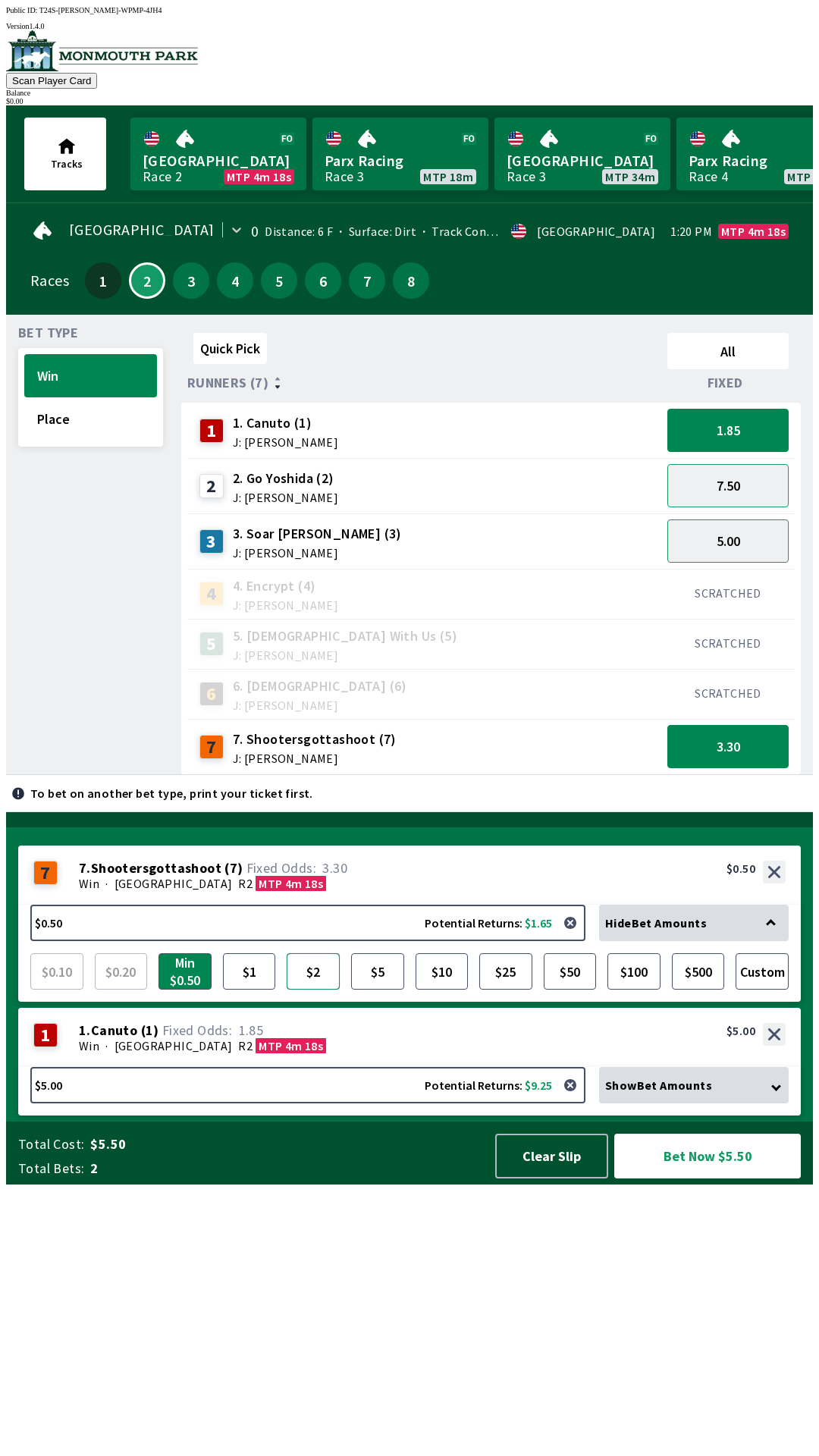
click at [312, 989] on button "$2" at bounding box center [313, 971] width 53 height 36
click at [381, 989] on button "$5" at bounding box center [378, 971] width 53 height 36
click at [83, 416] on button "Place" at bounding box center [90, 418] width 133 height 43
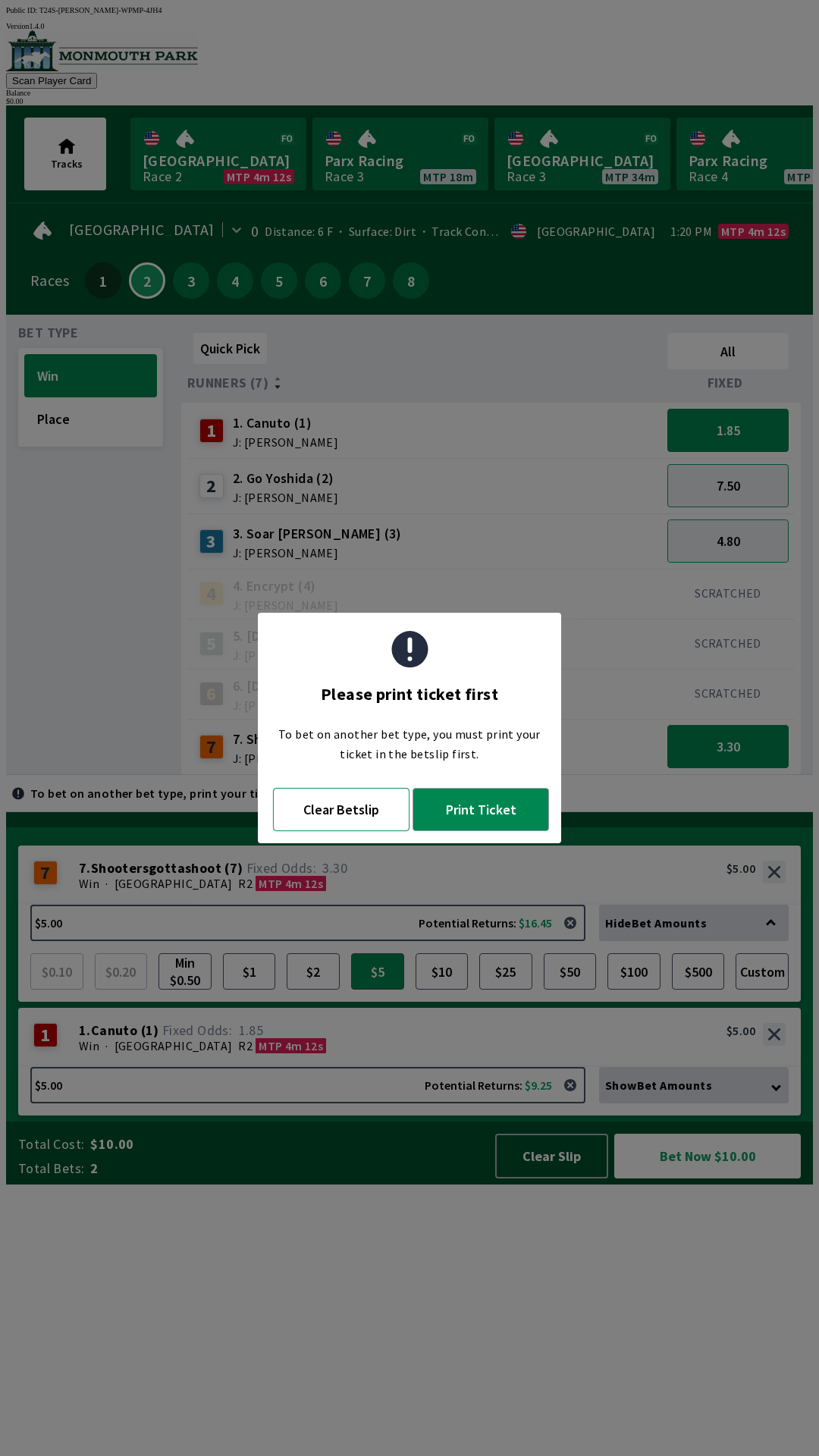
click at [353, 821] on button "Clear Betslip" at bounding box center [341, 809] width 136 height 43
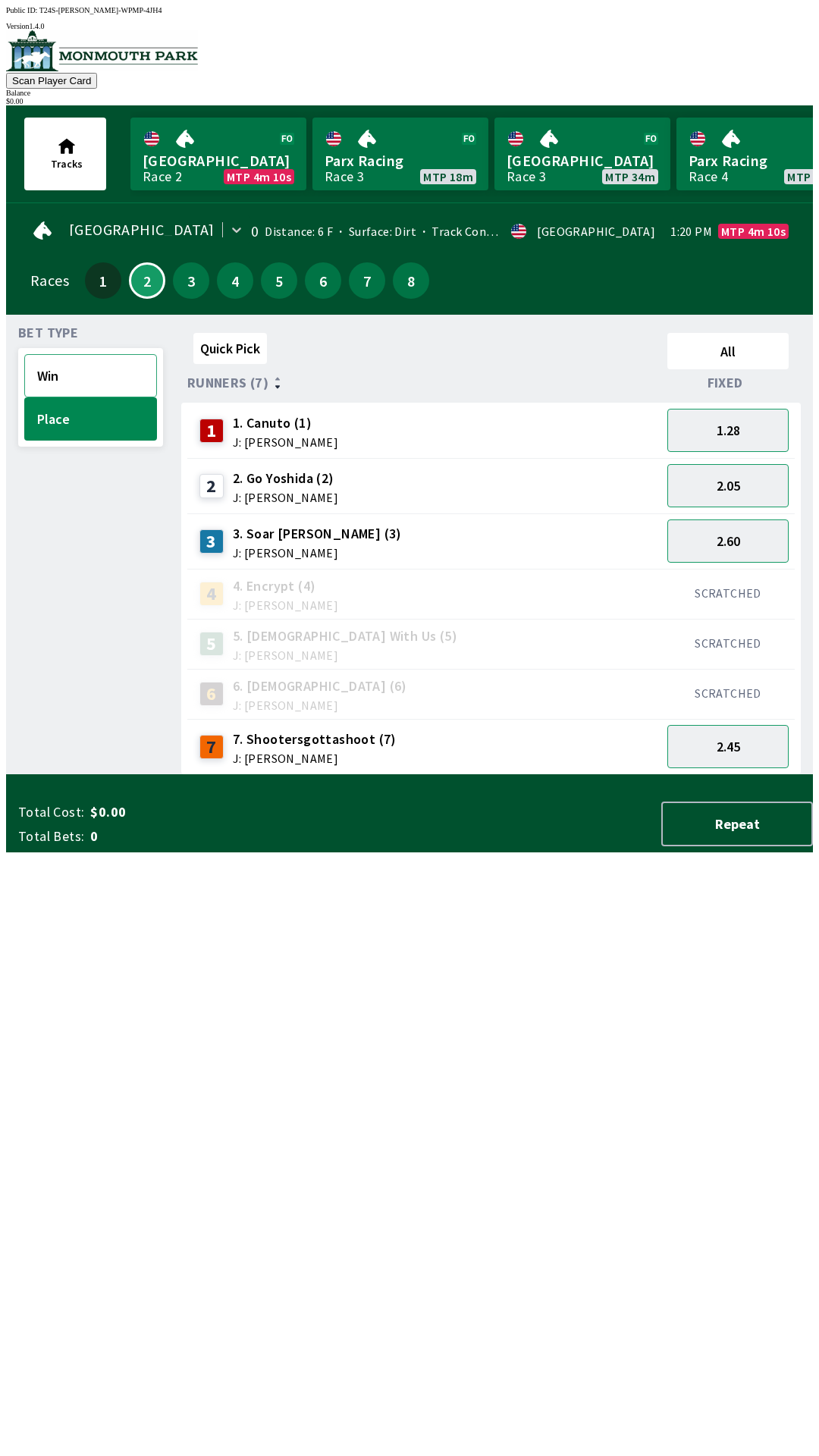
click at [75, 367] on button "Win" at bounding box center [90, 375] width 133 height 43
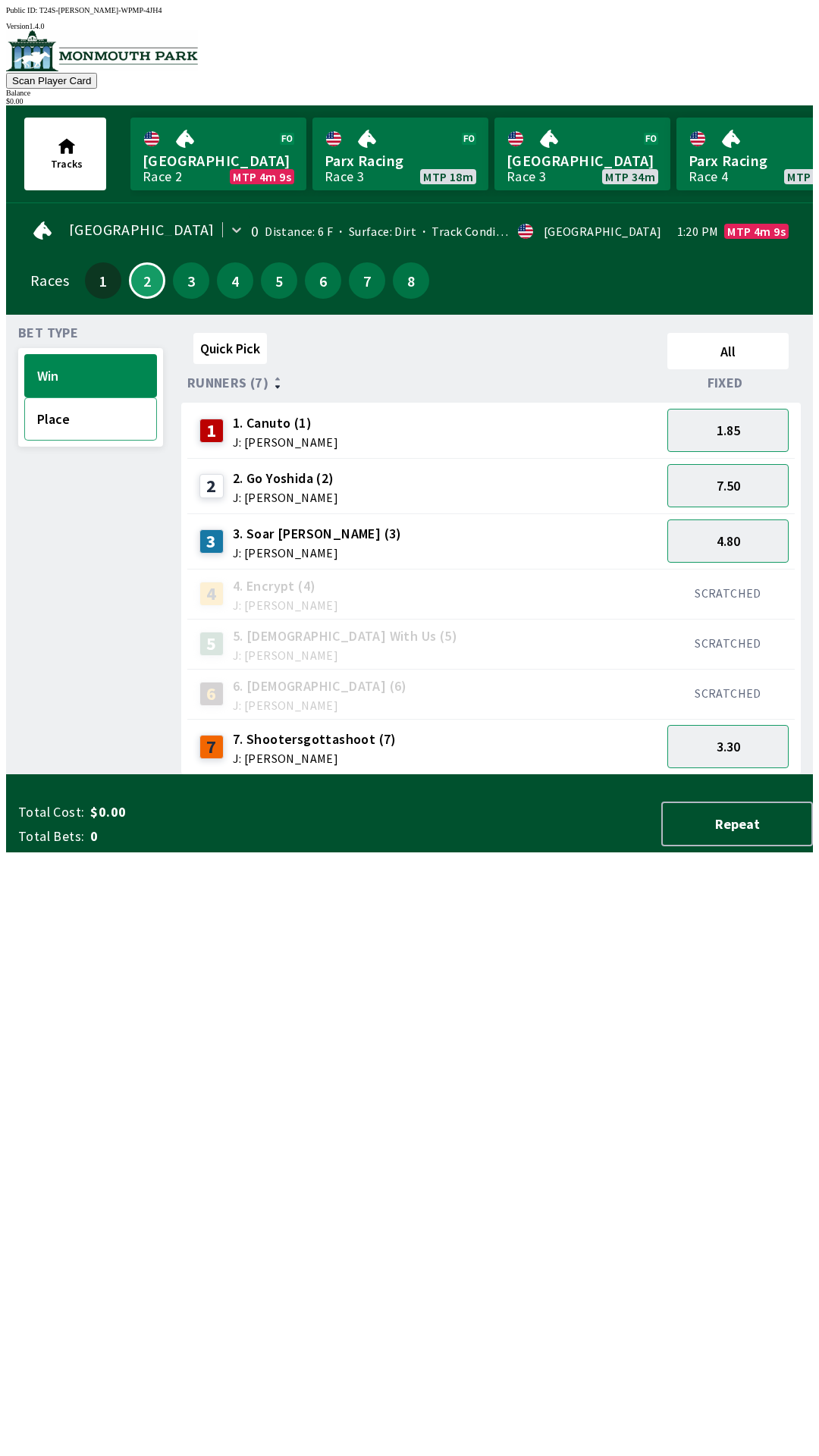
click at [104, 422] on button "Place" at bounding box center [90, 418] width 133 height 43
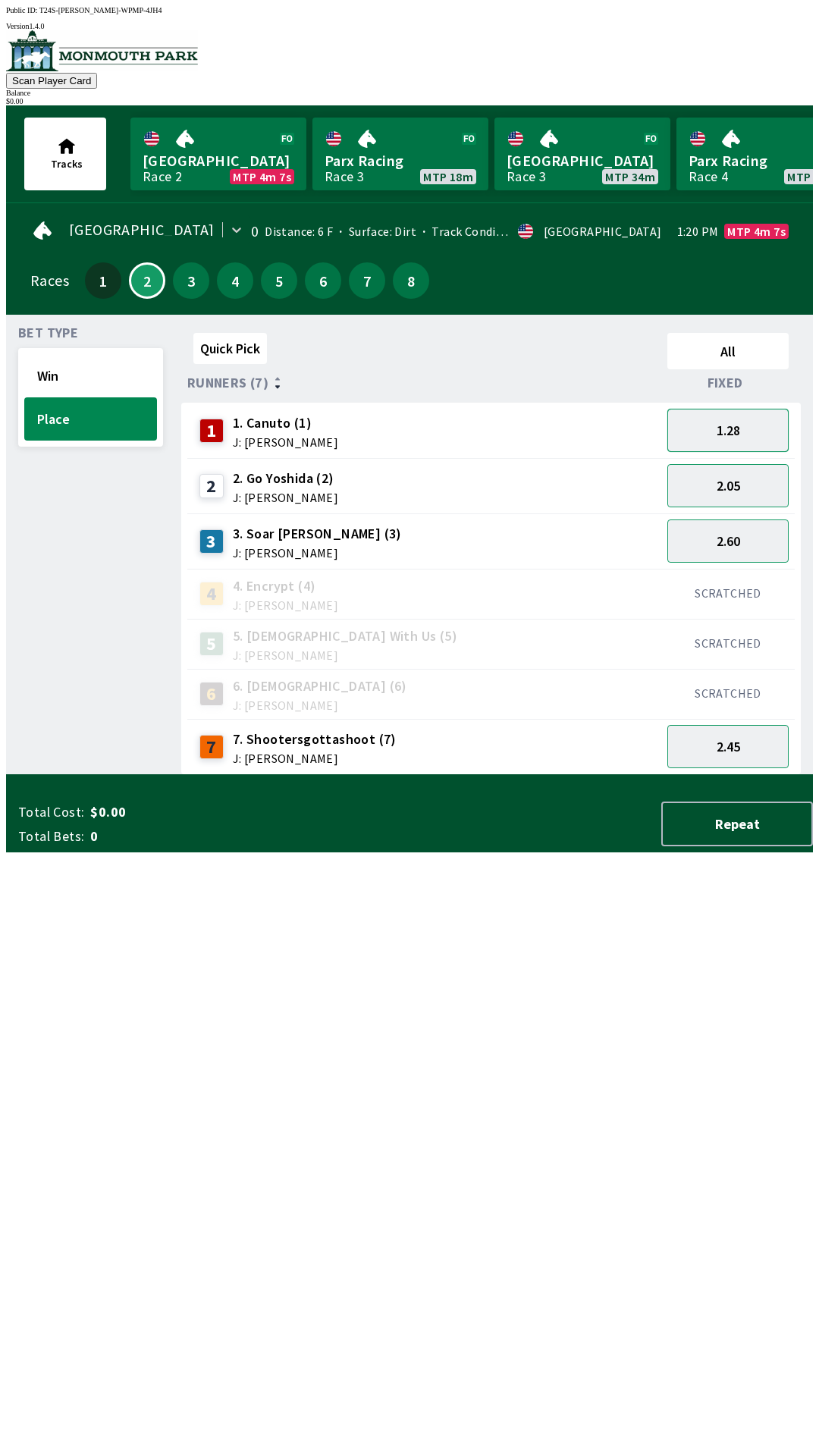
click at [748, 434] on button "1.28" at bounding box center [727, 429] width 121 height 43
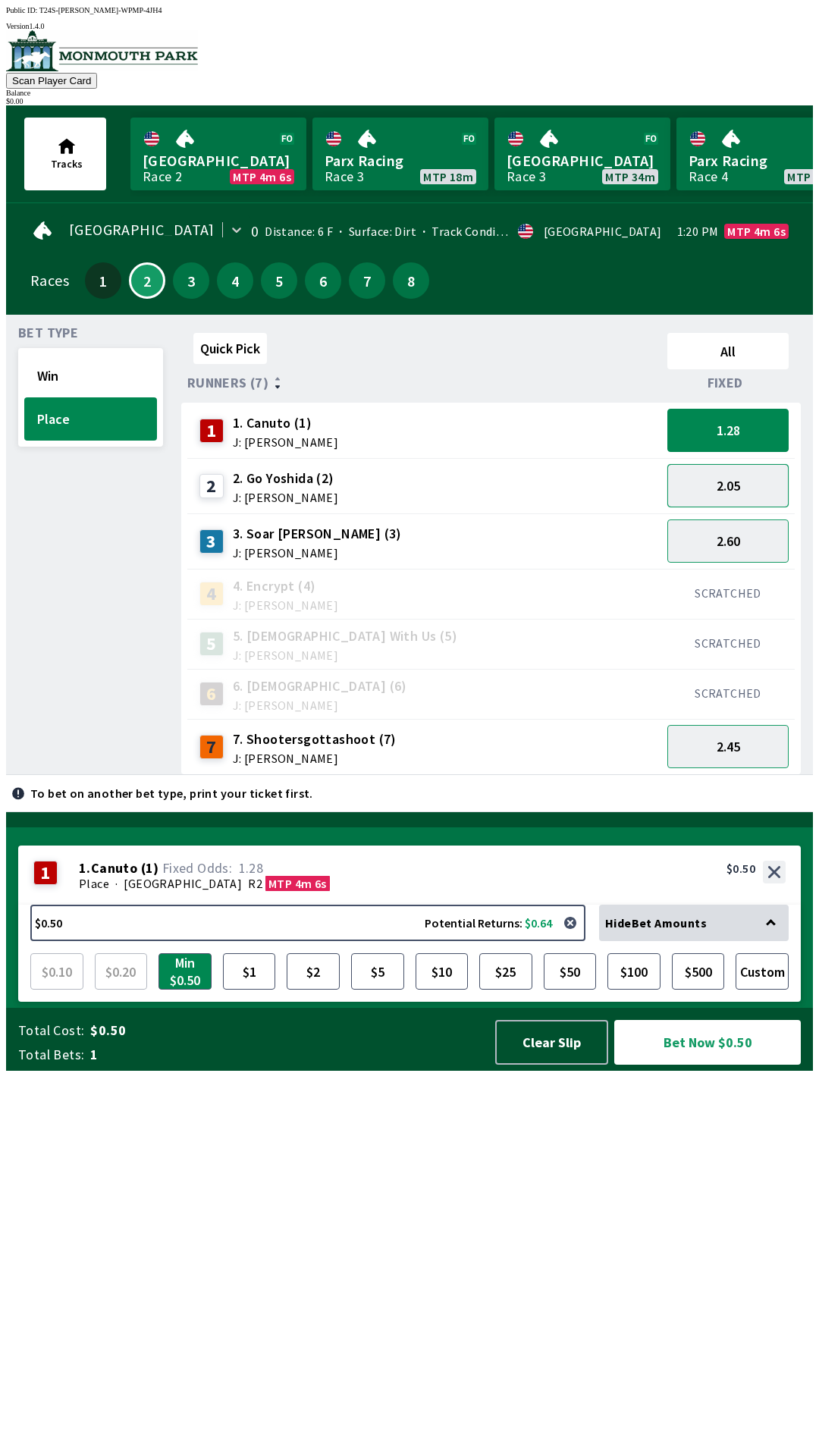
click at [749, 487] on button "2.05" at bounding box center [727, 485] width 121 height 43
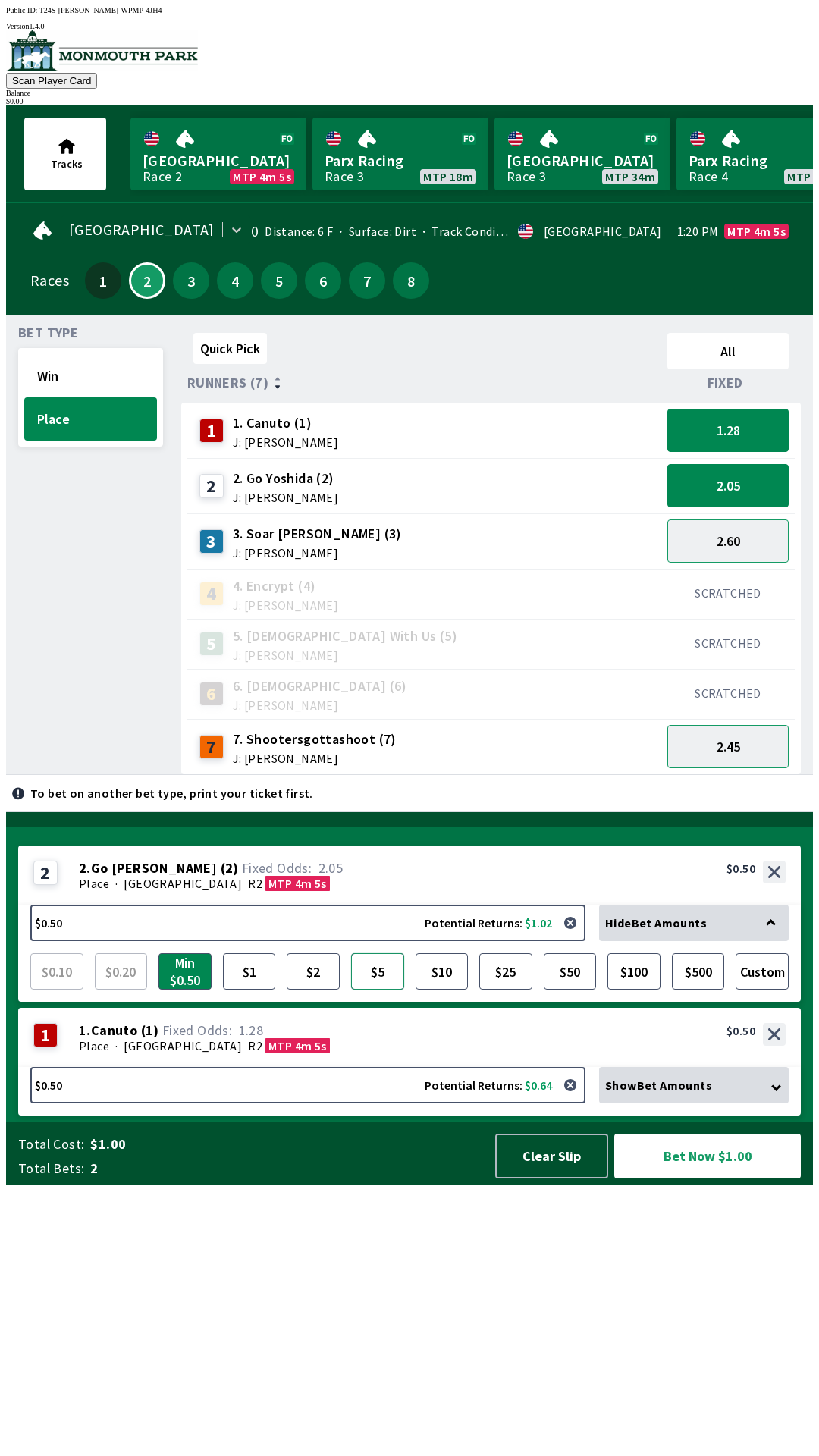
click at [376, 989] on button "$5" at bounding box center [378, 971] width 53 height 36
click at [757, 489] on button "2.05" at bounding box center [727, 485] width 121 height 43
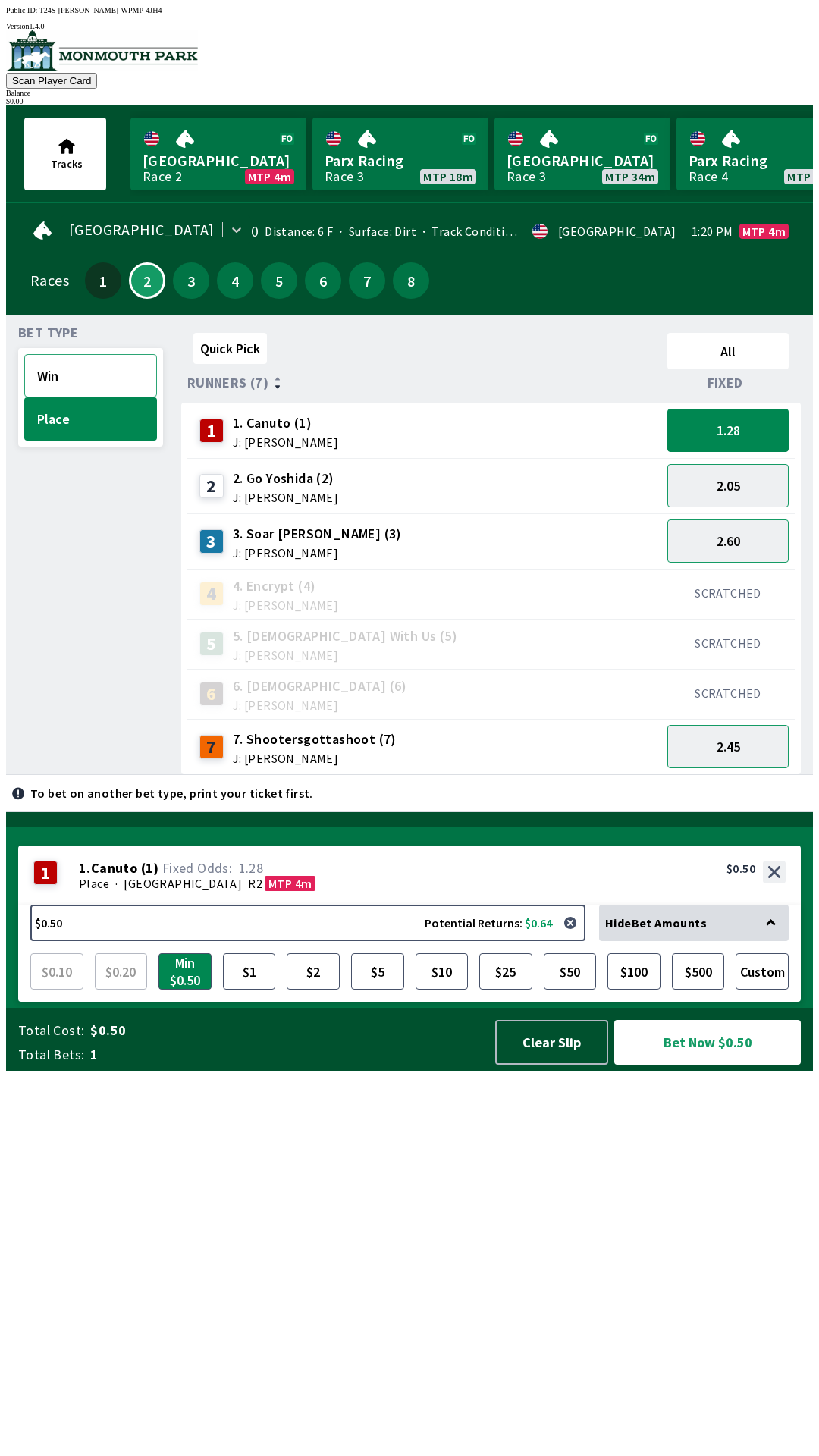
click at [82, 381] on button "Win" at bounding box center [90, 375] width 133 height 43
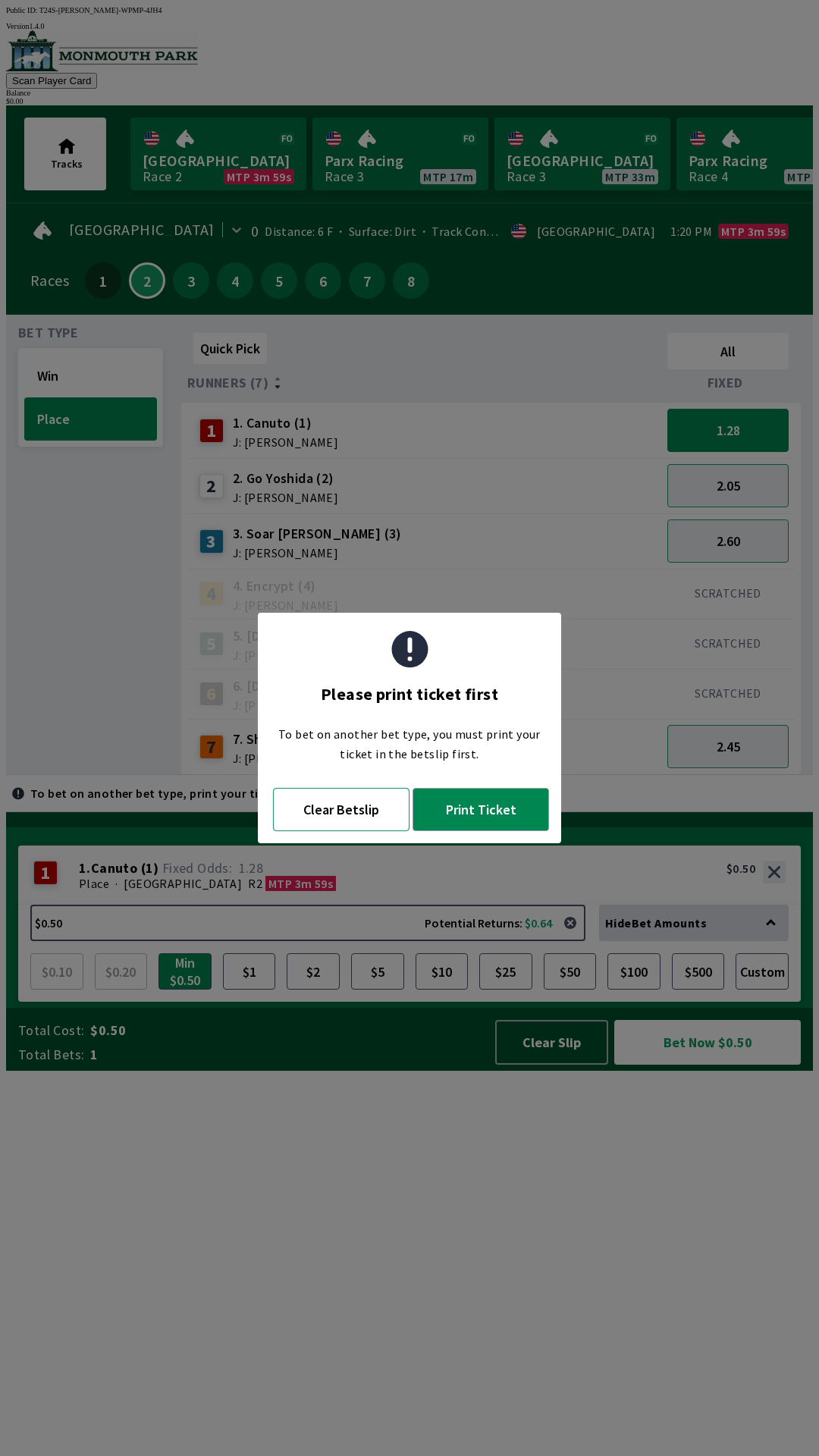
click at [353, 819] on button "Clear Betslip" at bounding box center [341, 809] width 136 height 43
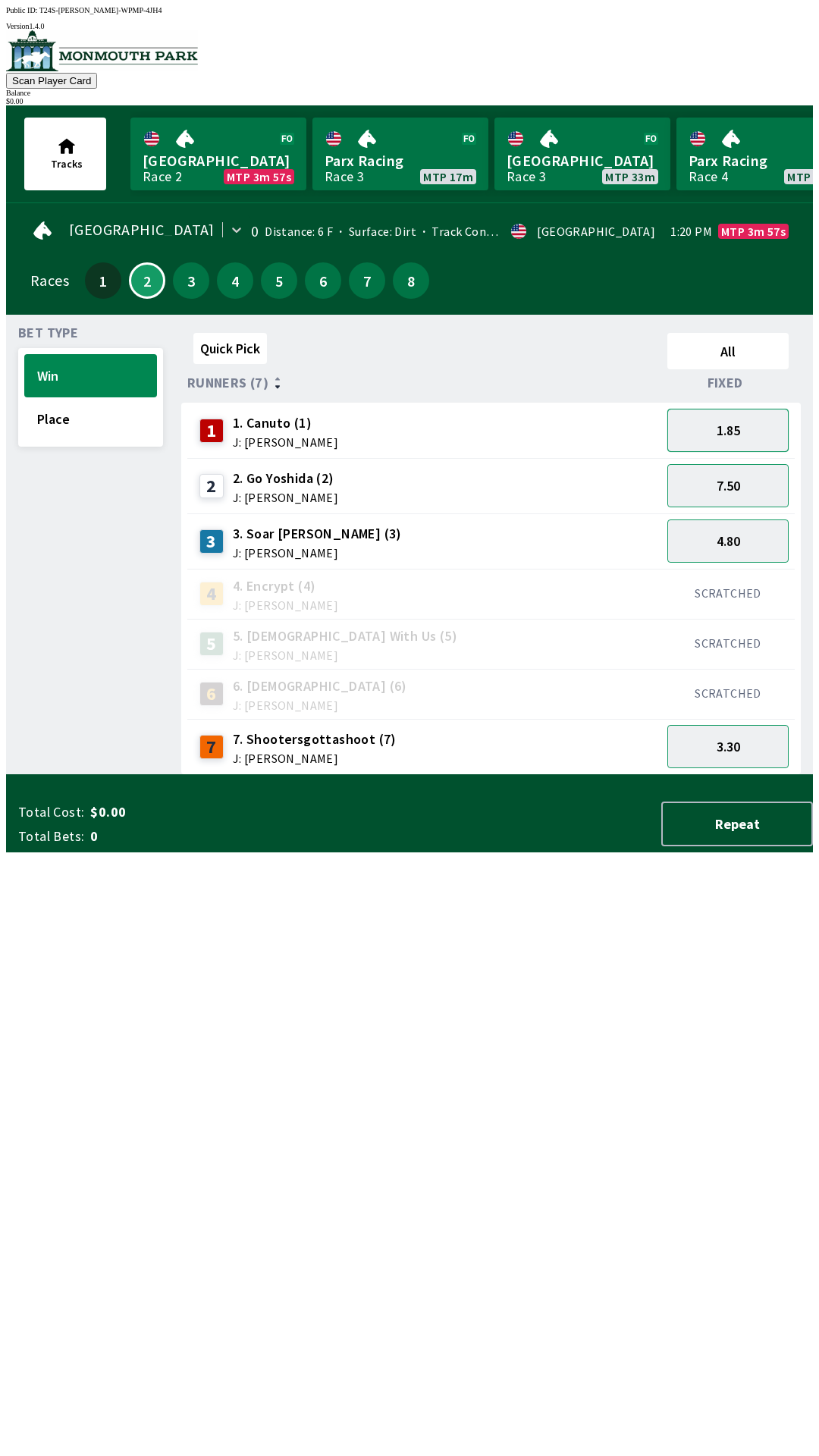
click at [748, 427] on button "1.85" at bounding box center [727, 429] width 121 height 43
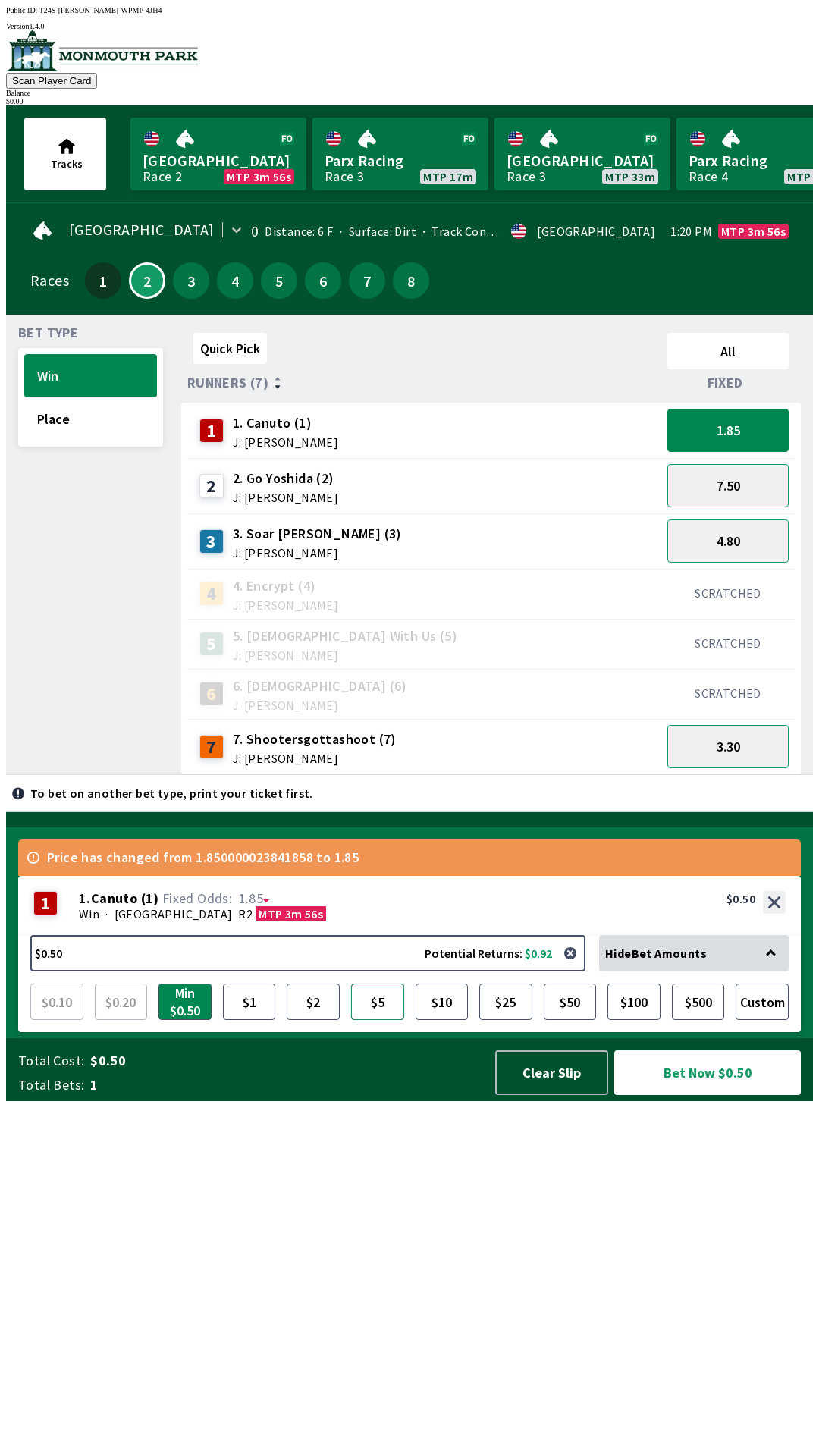
click at [387, 1020] on button "$5" at bounding box center [378, 1002] width 53 height 36
click at [446, 1020] on button "$10" at bounding box center [443, 1002] width 53 height 36
click at [387, 1020] on button "$5" at bounding box center [378, 1002] width 53 height 36
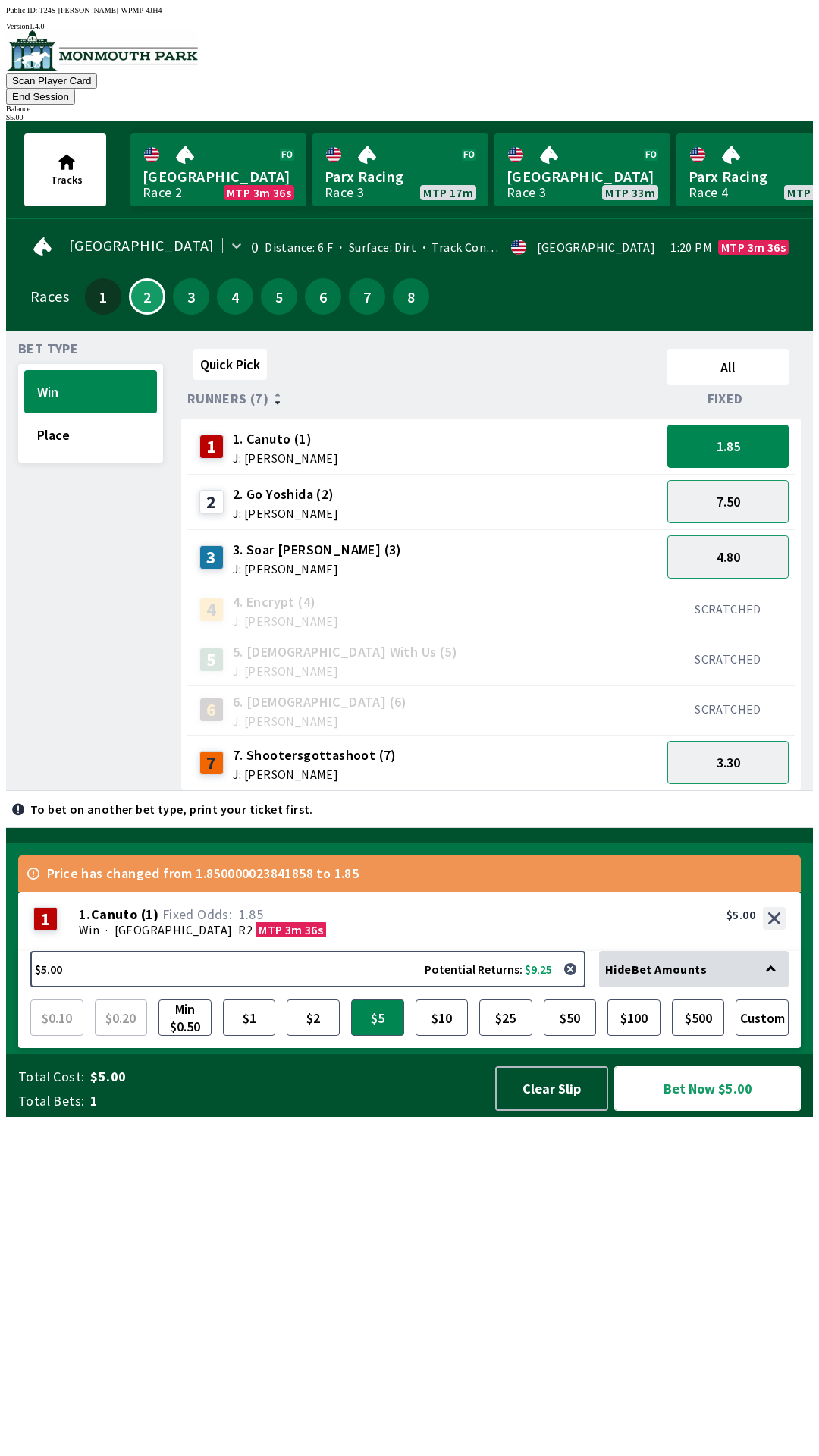
click at [739, 1111] on button "Bet Now $5.00" at bounding box center [708, 1088] width 187 height 45
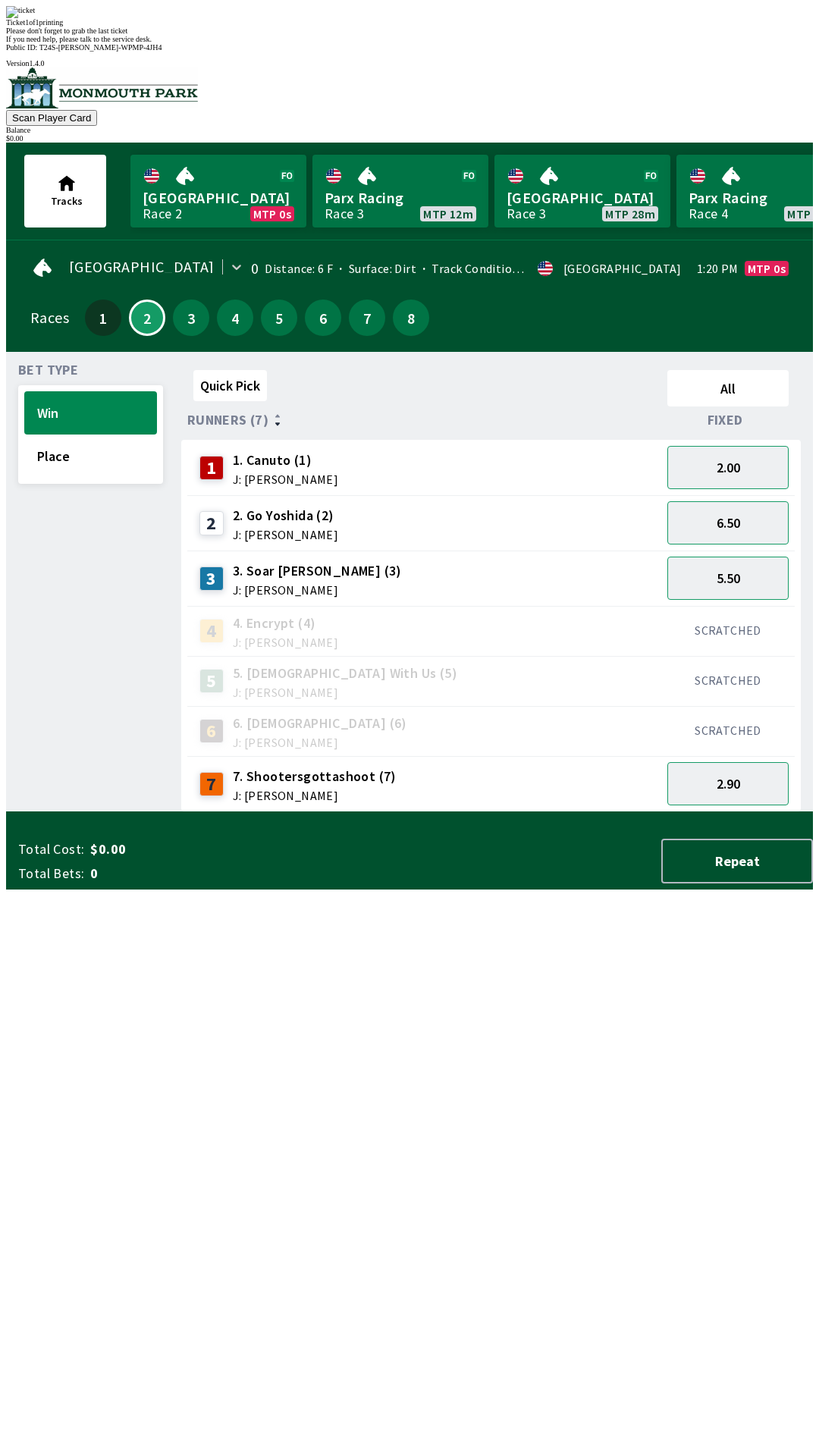
click at [566, 812] on div "Quick Pick All Runners (7) Fixed 1 1. Canuto (1) J: [PERSON_NAME] 2.00 2 2. Go …" at bounding box center [497, 588] width 632 height 448
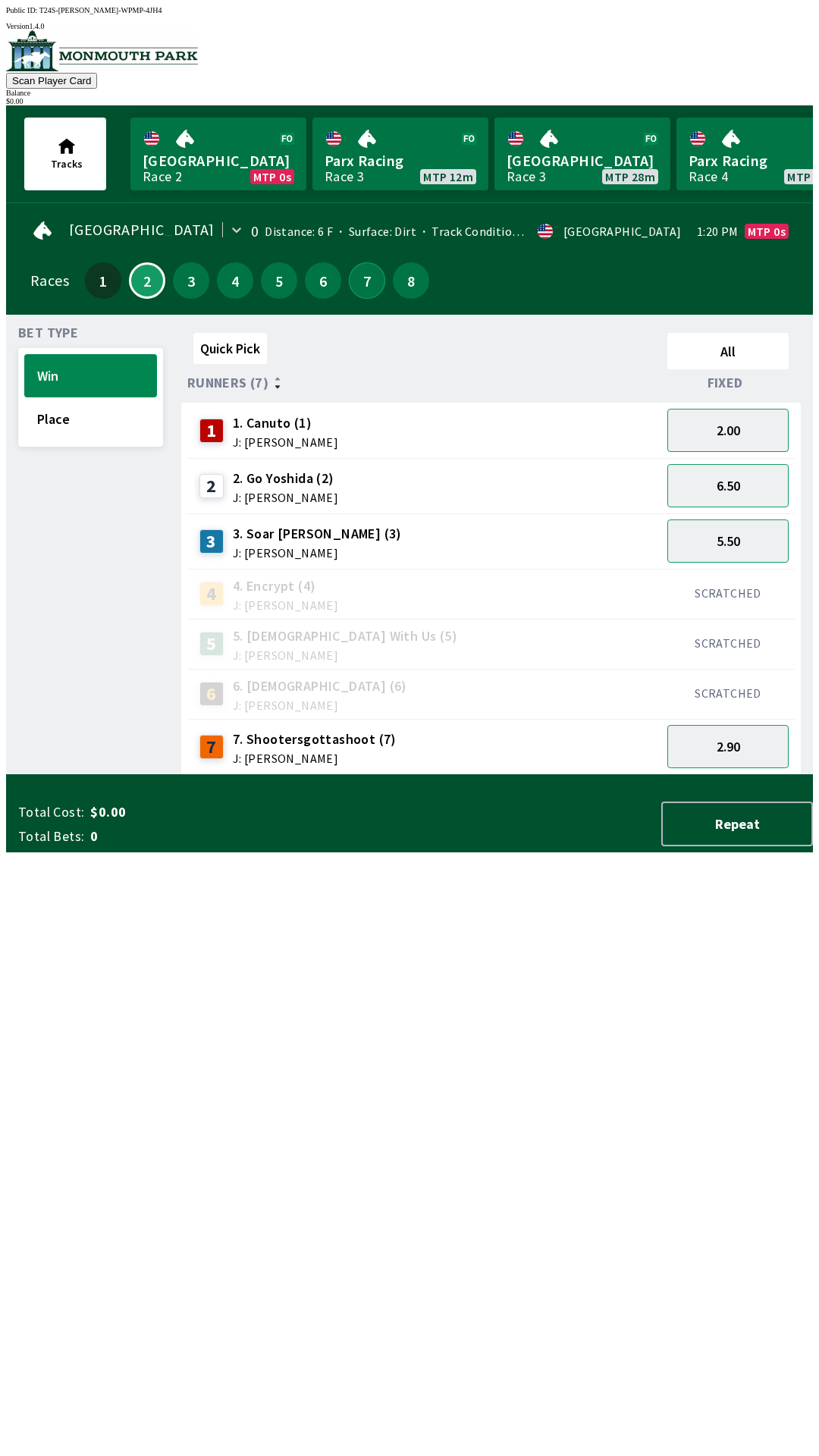
click at [353, 282] on button "7" at bounding box center [368, 281] width 36 height 36
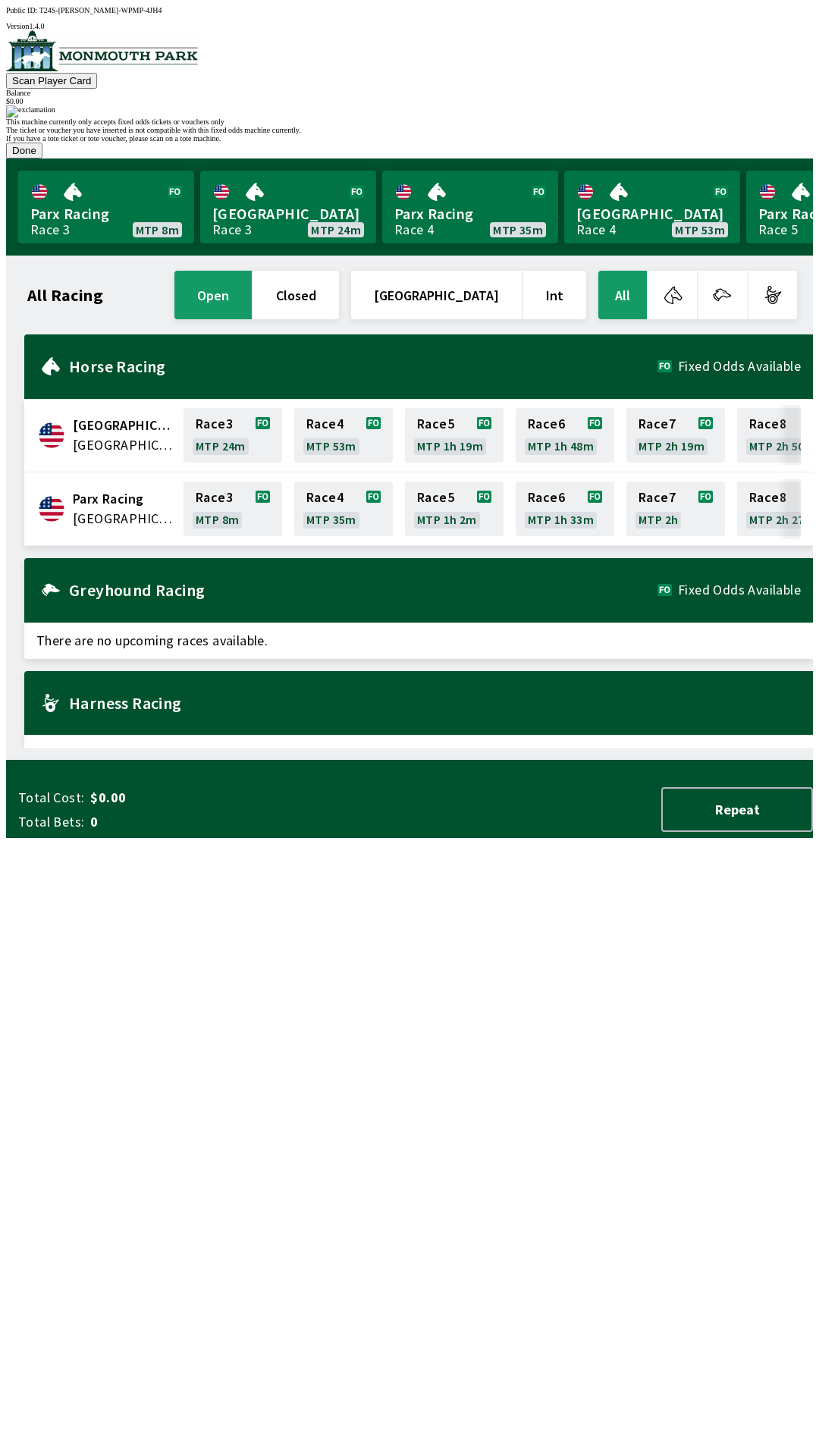
click at [43, 158] on button "Done" at bounding box center [24, 150] width 36 height 16
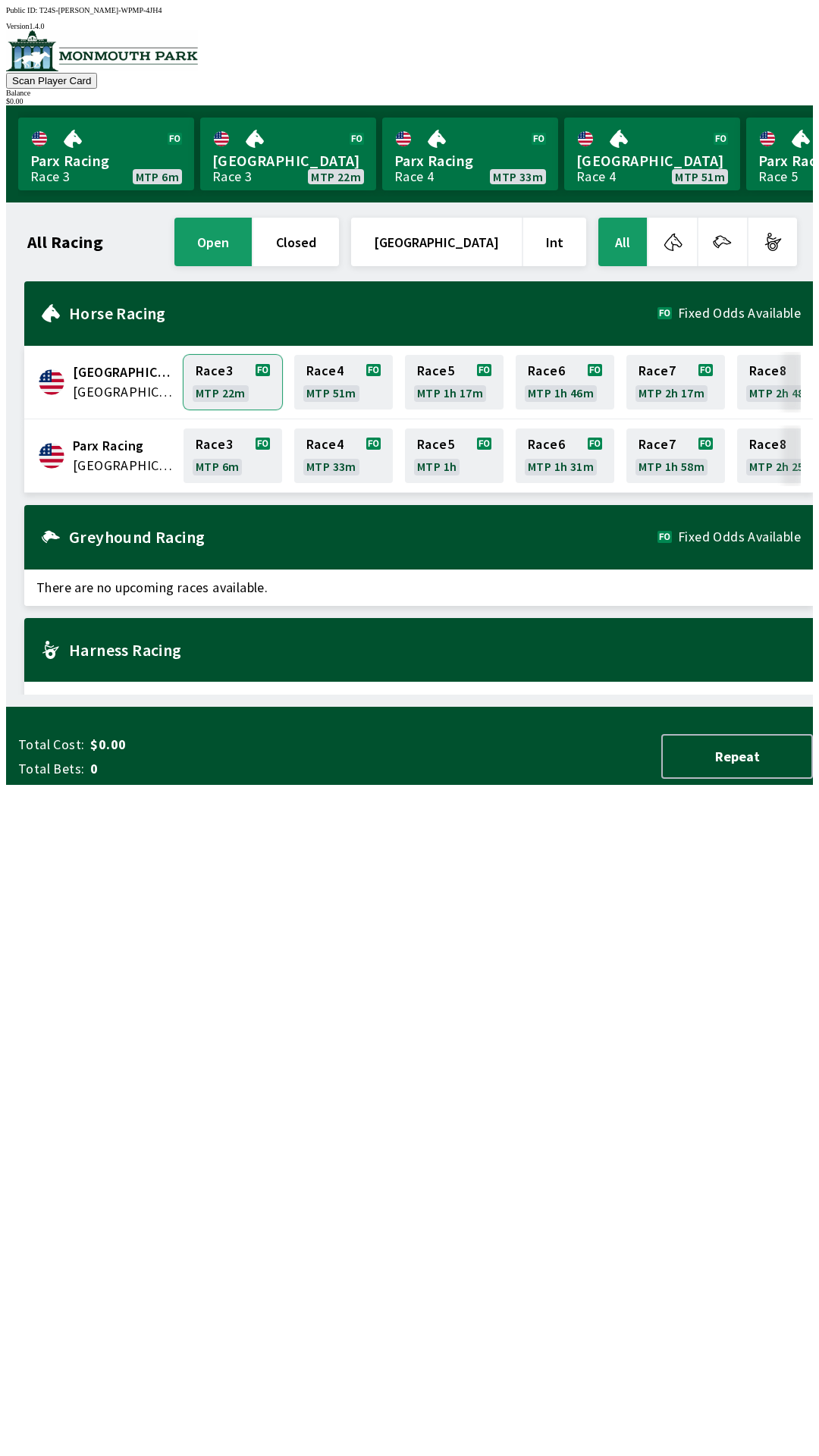
click at [237, 383] on link "Race 3 MTP 22m" at bounding box center [232, 382] width 98 height 54
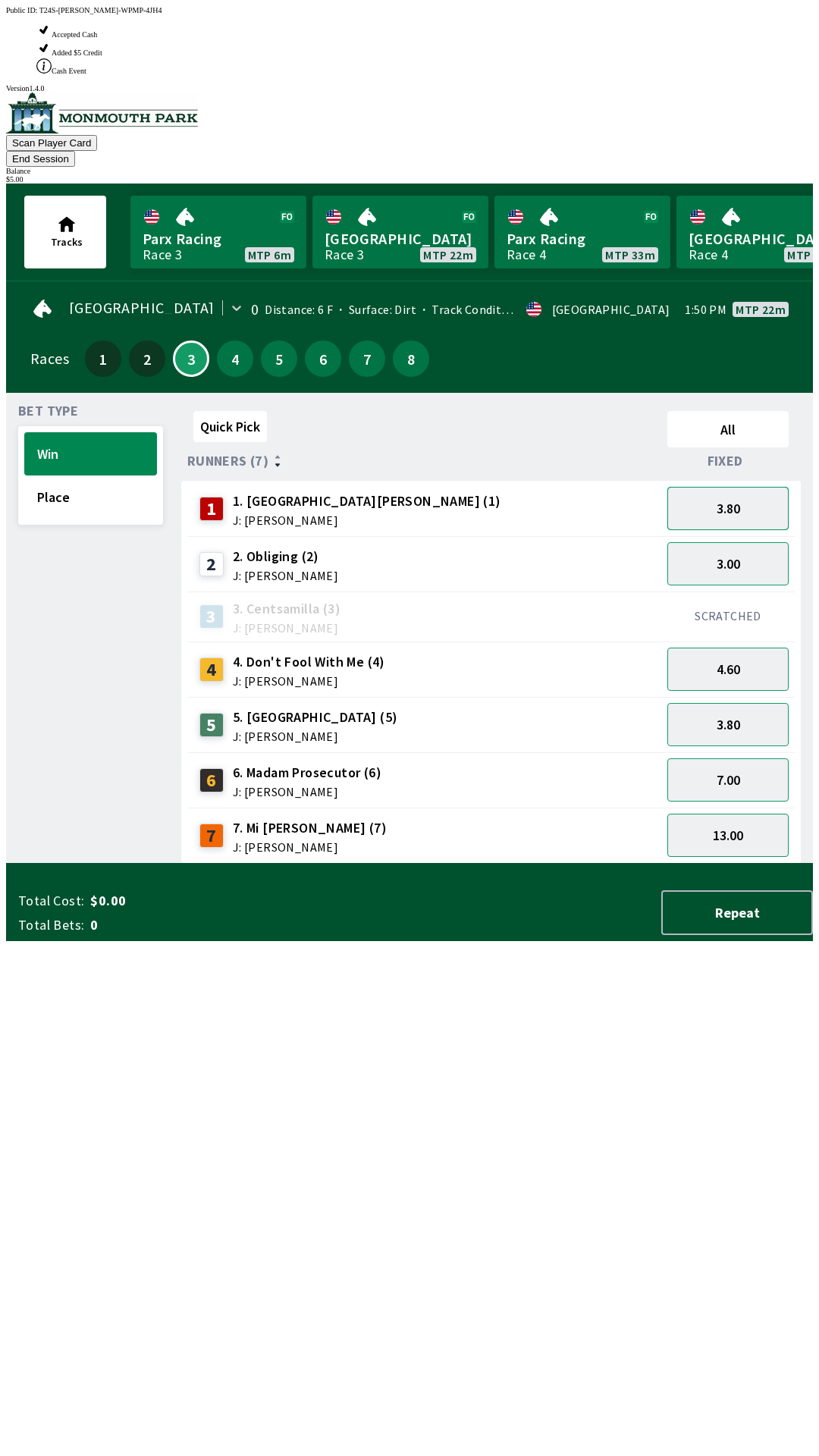
click at [765, 487] on button "3.80" at bounding box center [727, 508] width 121 height 43
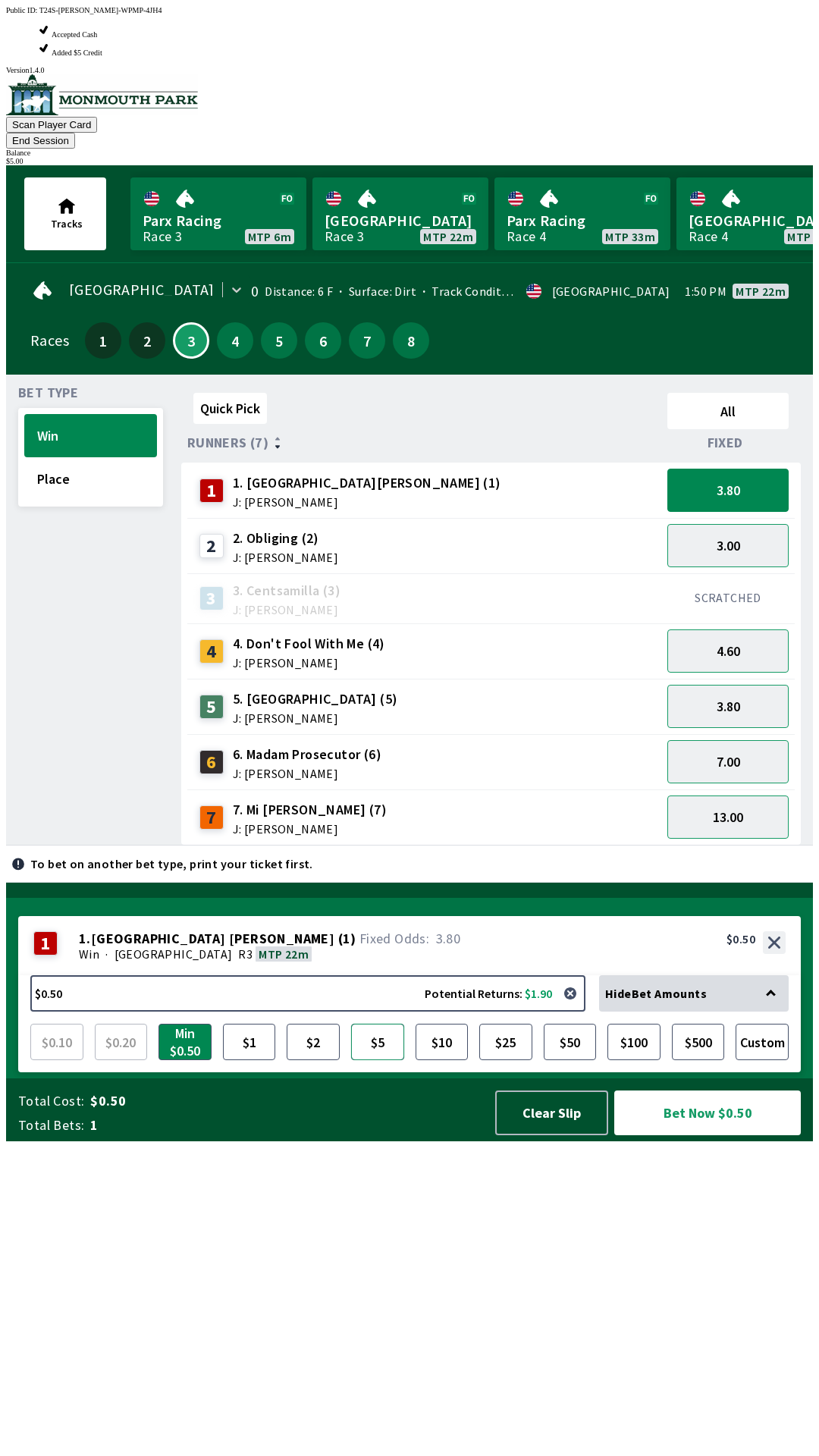
click at [377, 1060] on button "$5" at bounding box center [378, 1042] width 53 height 36
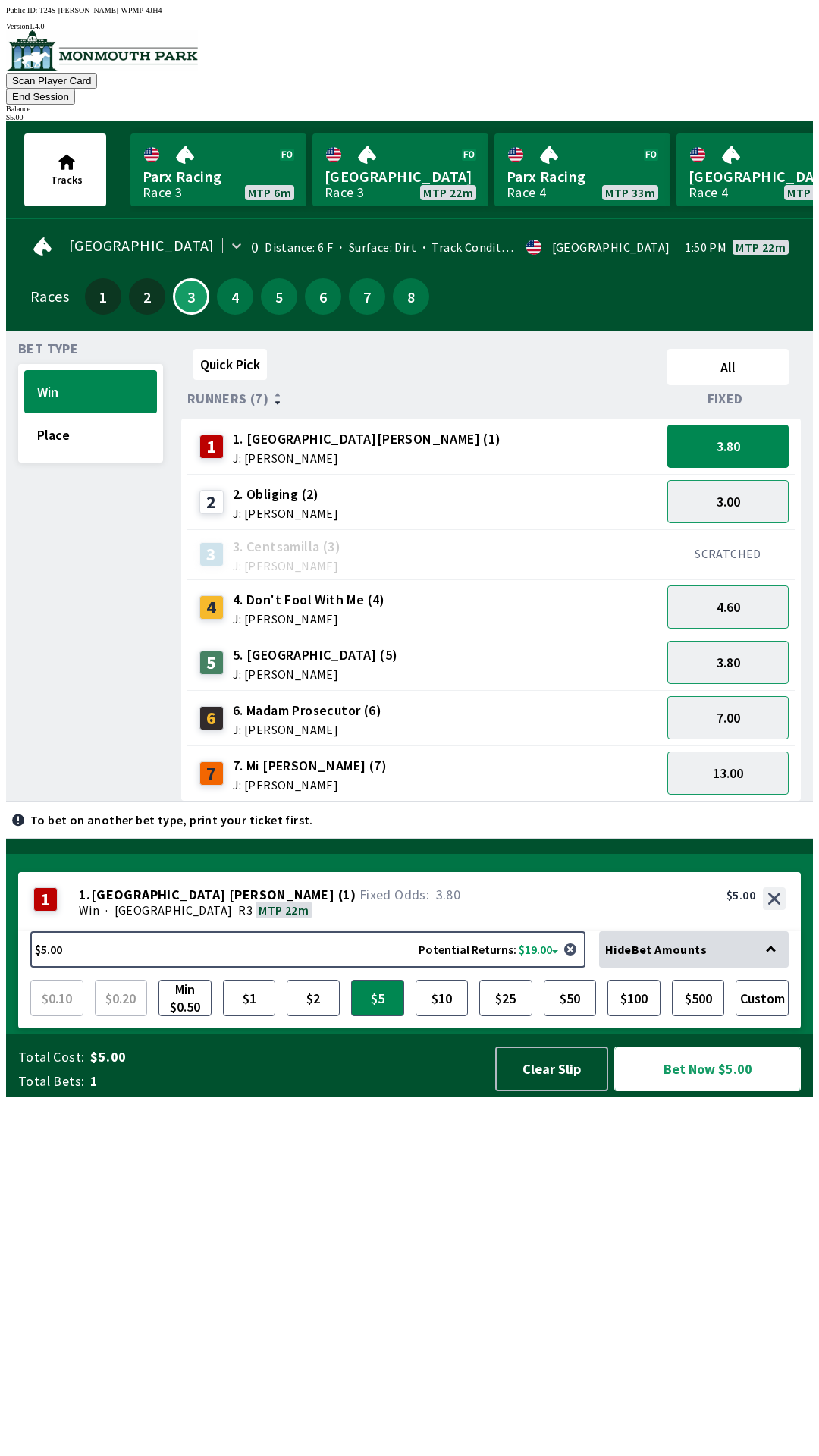
click at [719, 1092] on button "Bet Now $5.00" at bounding box center [708, 1069] width 187 height 45
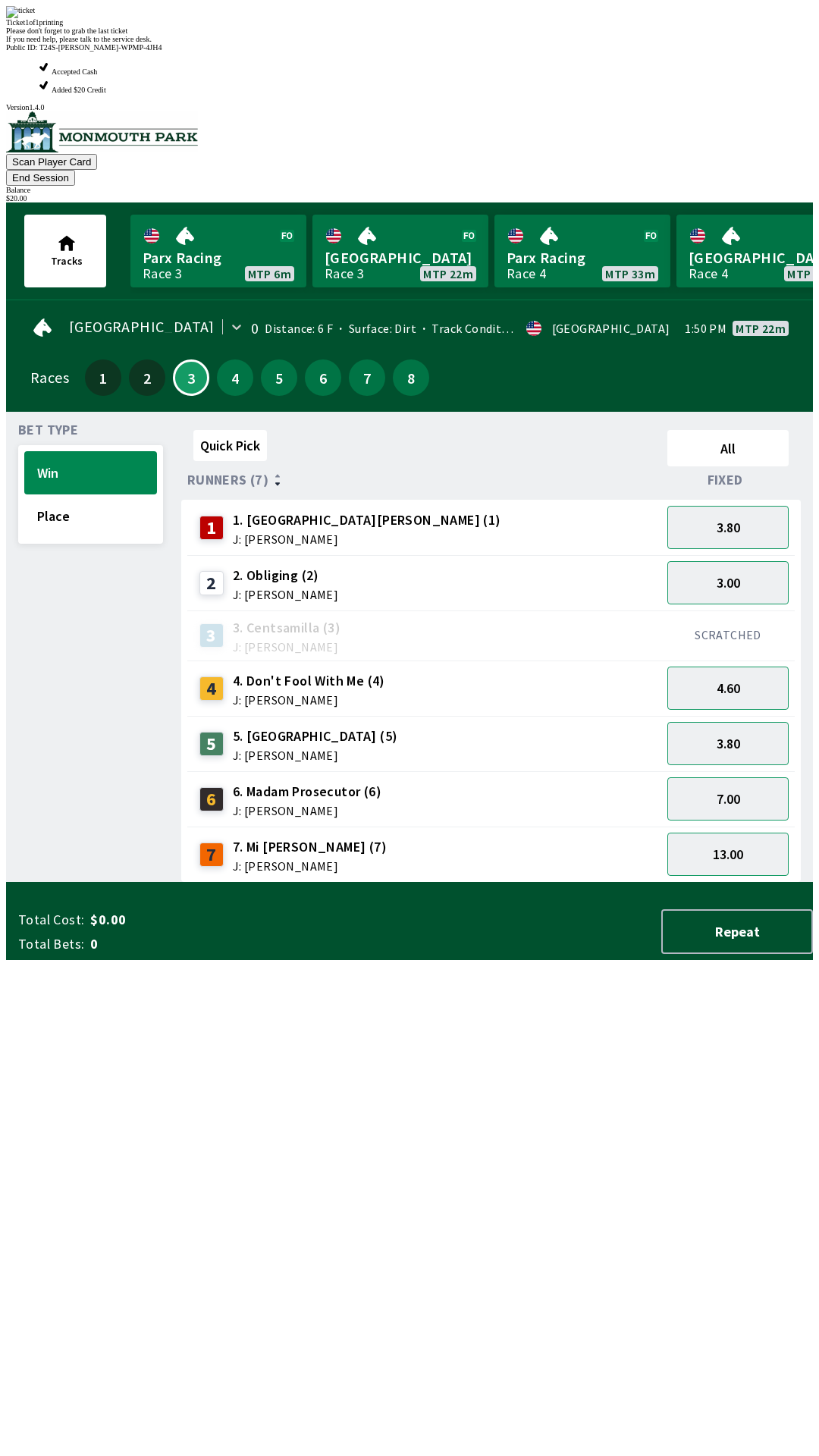
click at [454, 883] on div "Quick Pick All Runners (7) Fixed 1 1. Park Avenue [PERSON_NAME] (1) J: [PERSON_…" at bounding box center [497, 653] width 632 height 459
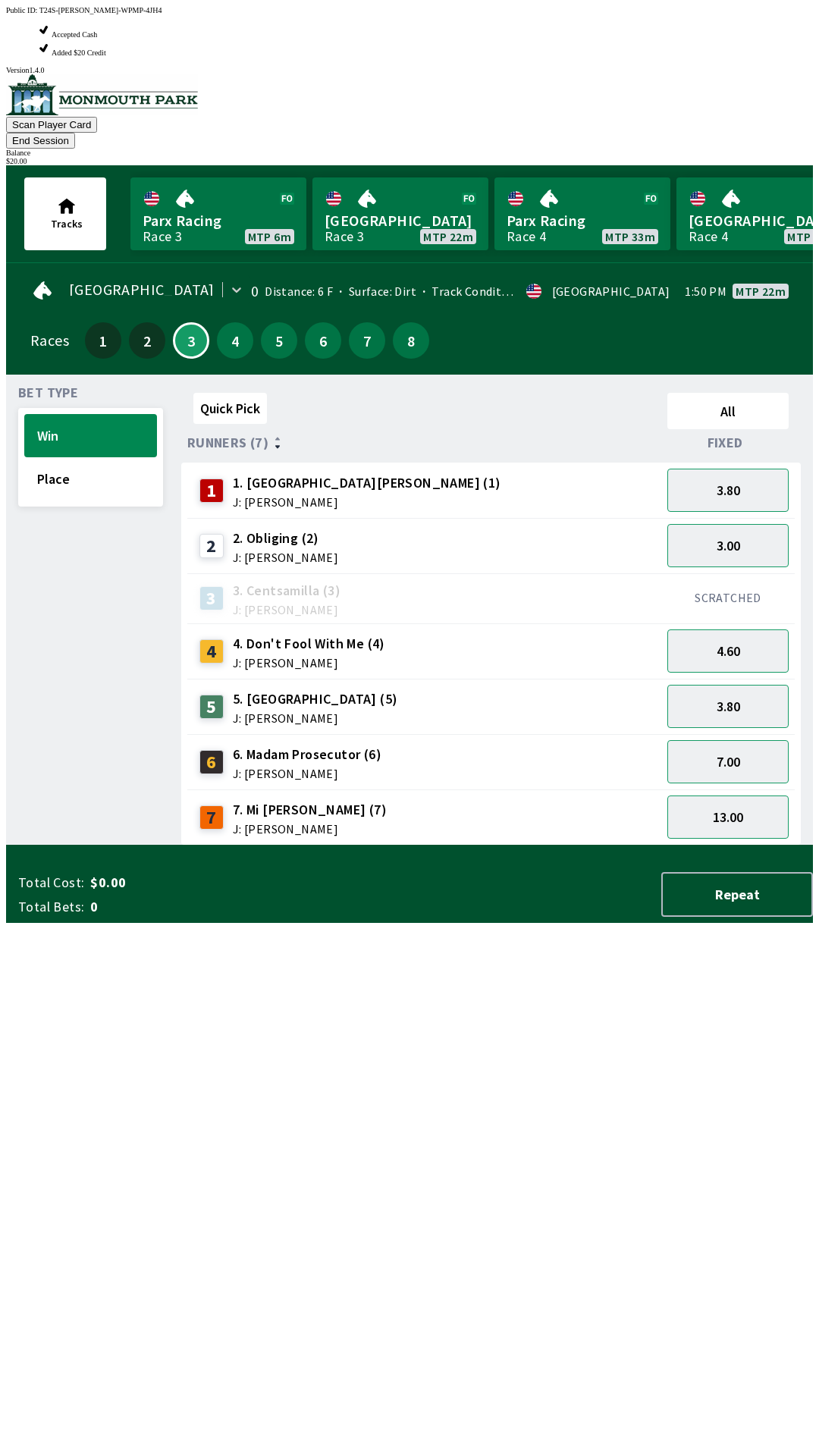
click at [734, 518] on div "3.00" at bounding box center [728, 546] width 134 height 55
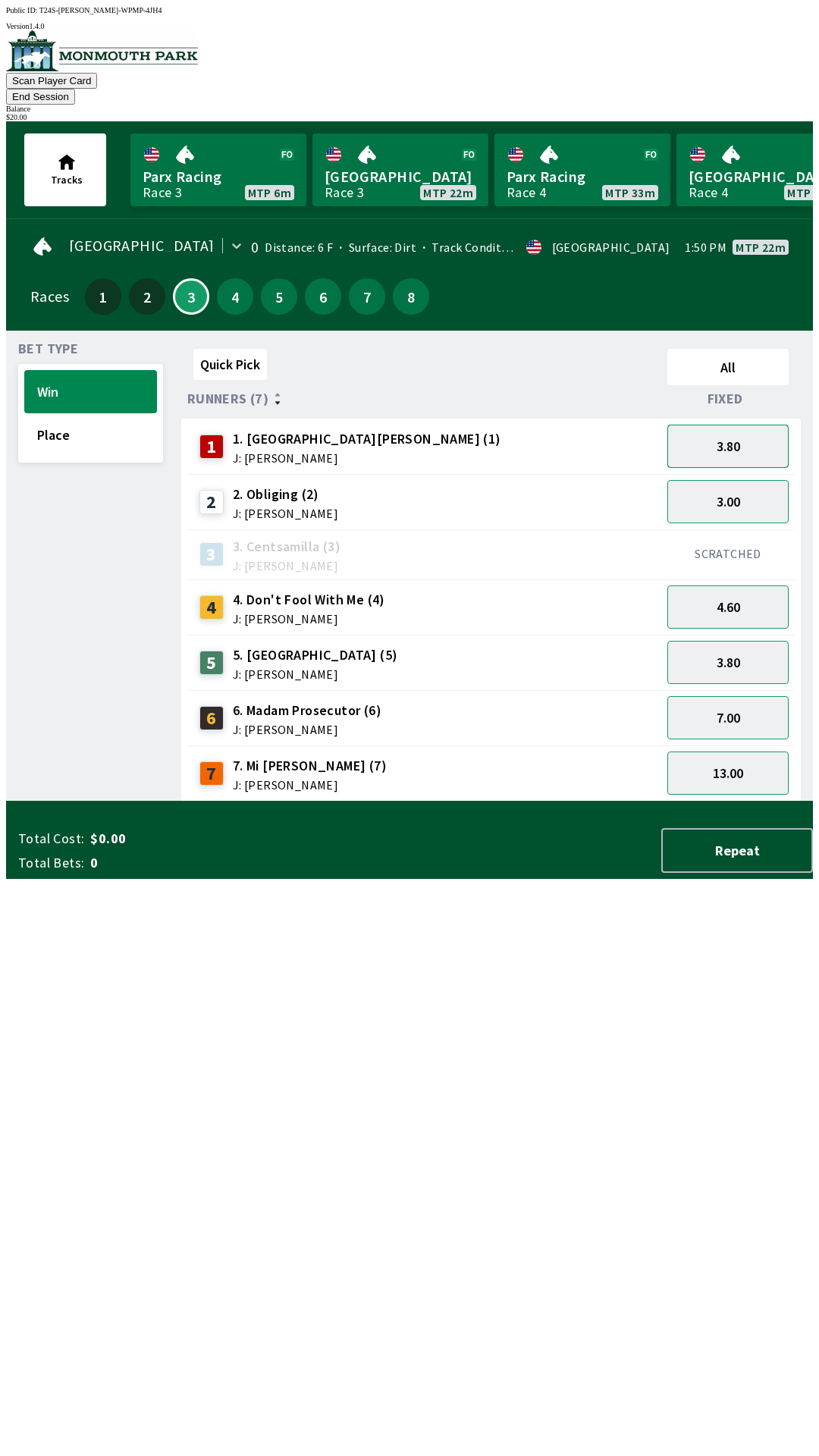
click at [766, 437] on button "3.80" at bounding box center [727, 446] width 121 height 43
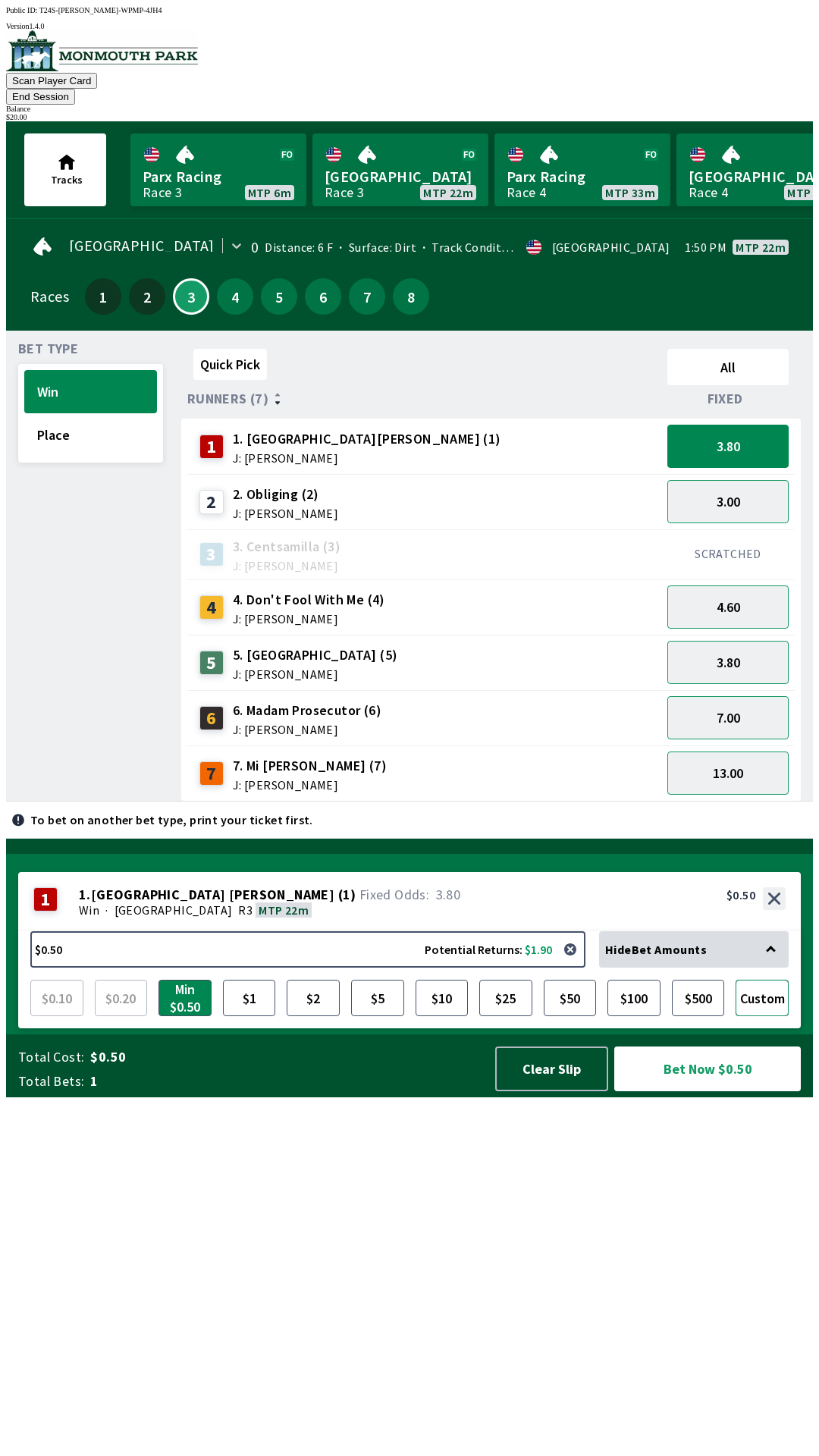
click at [760, 1016] on button "Custom" at bounding box center [763, 998] width 53 height 36
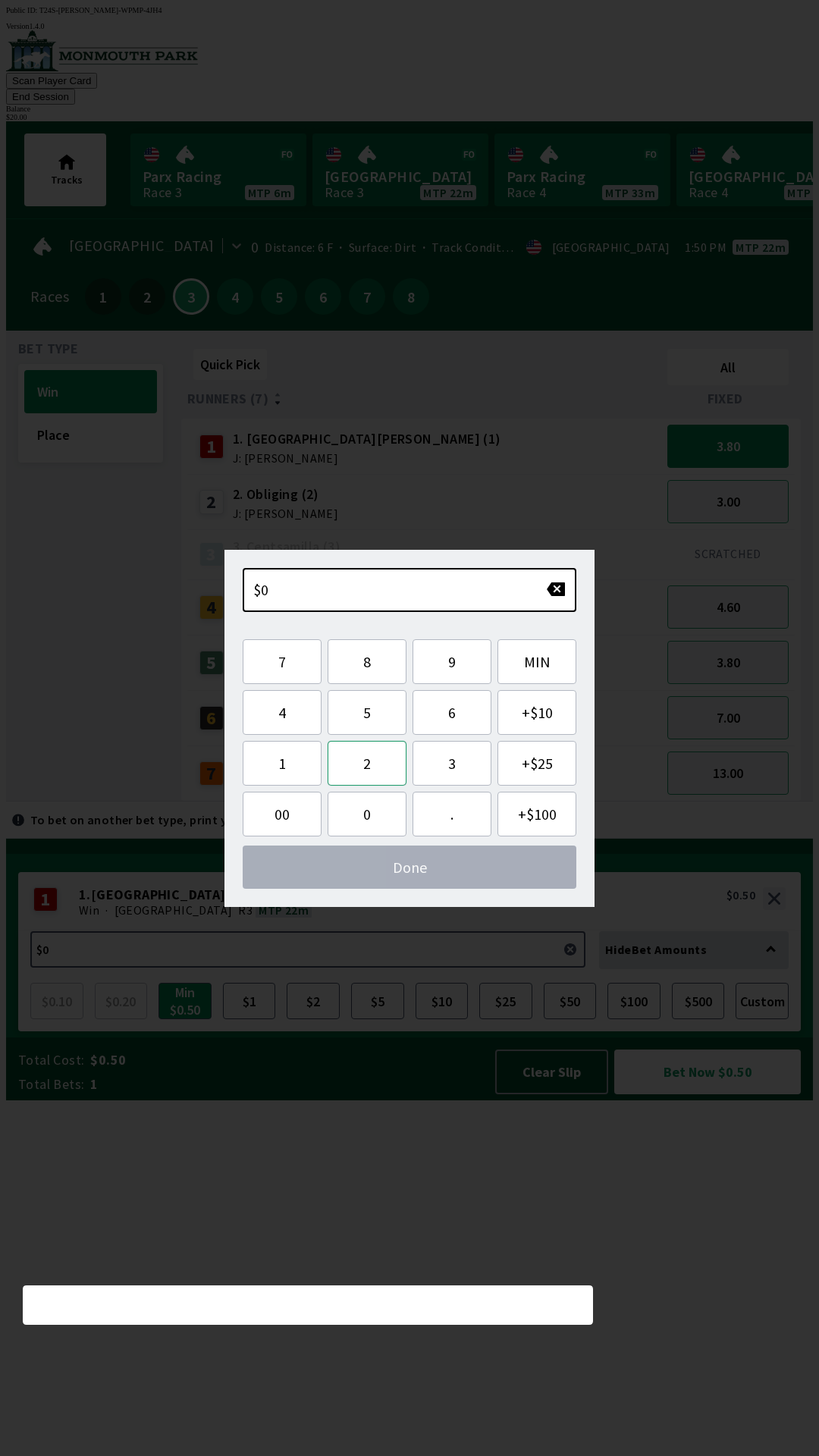
click at [376, 767] on button "2" at bounding box center [367, 762] width 79 height 45
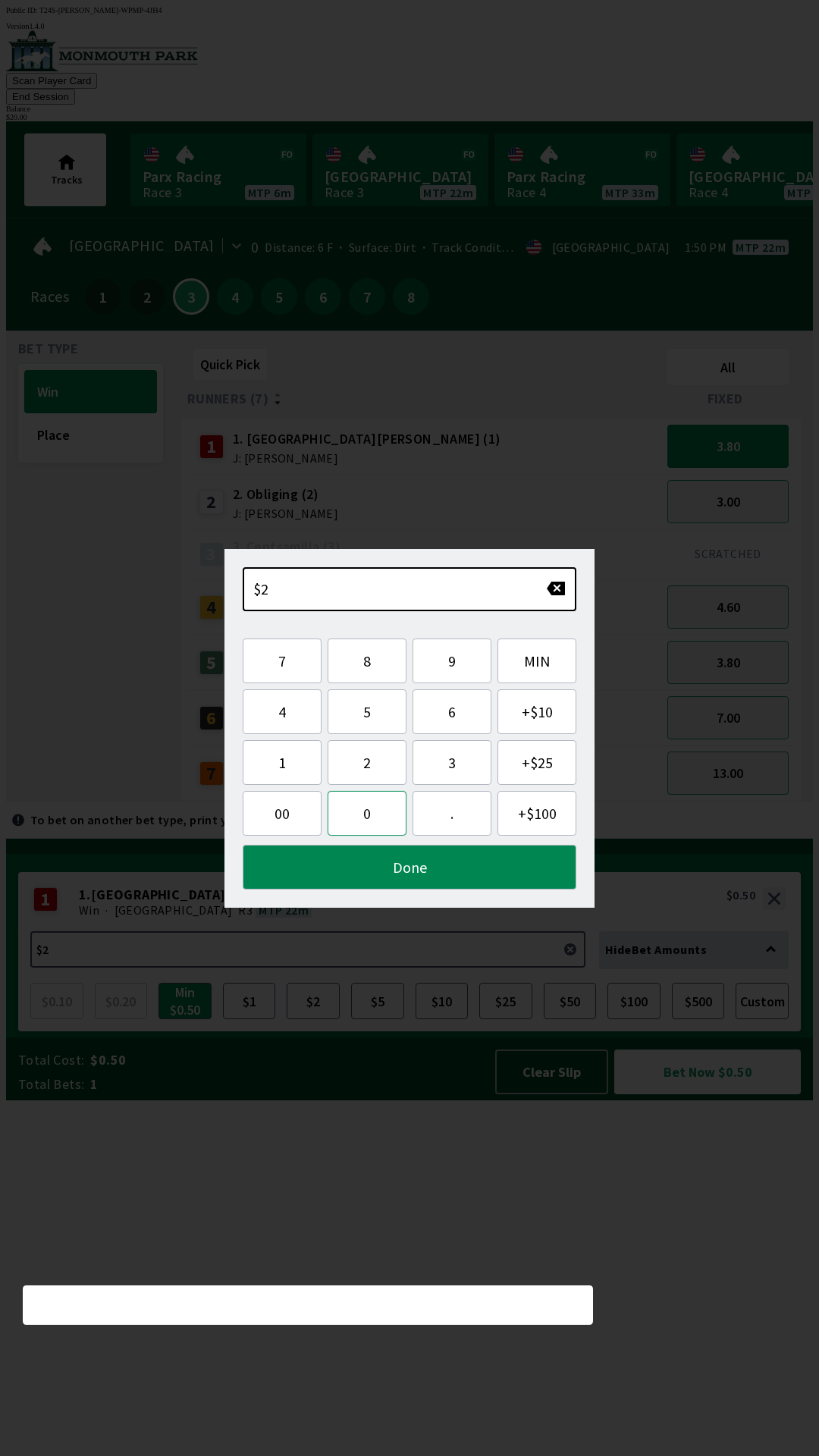
click at [361, 822] on button "0" at bounding box center [367, 813] width 79 height 45
click at [409, 874] on button "Done" at bounding box center [410, 866] width 334 height 45
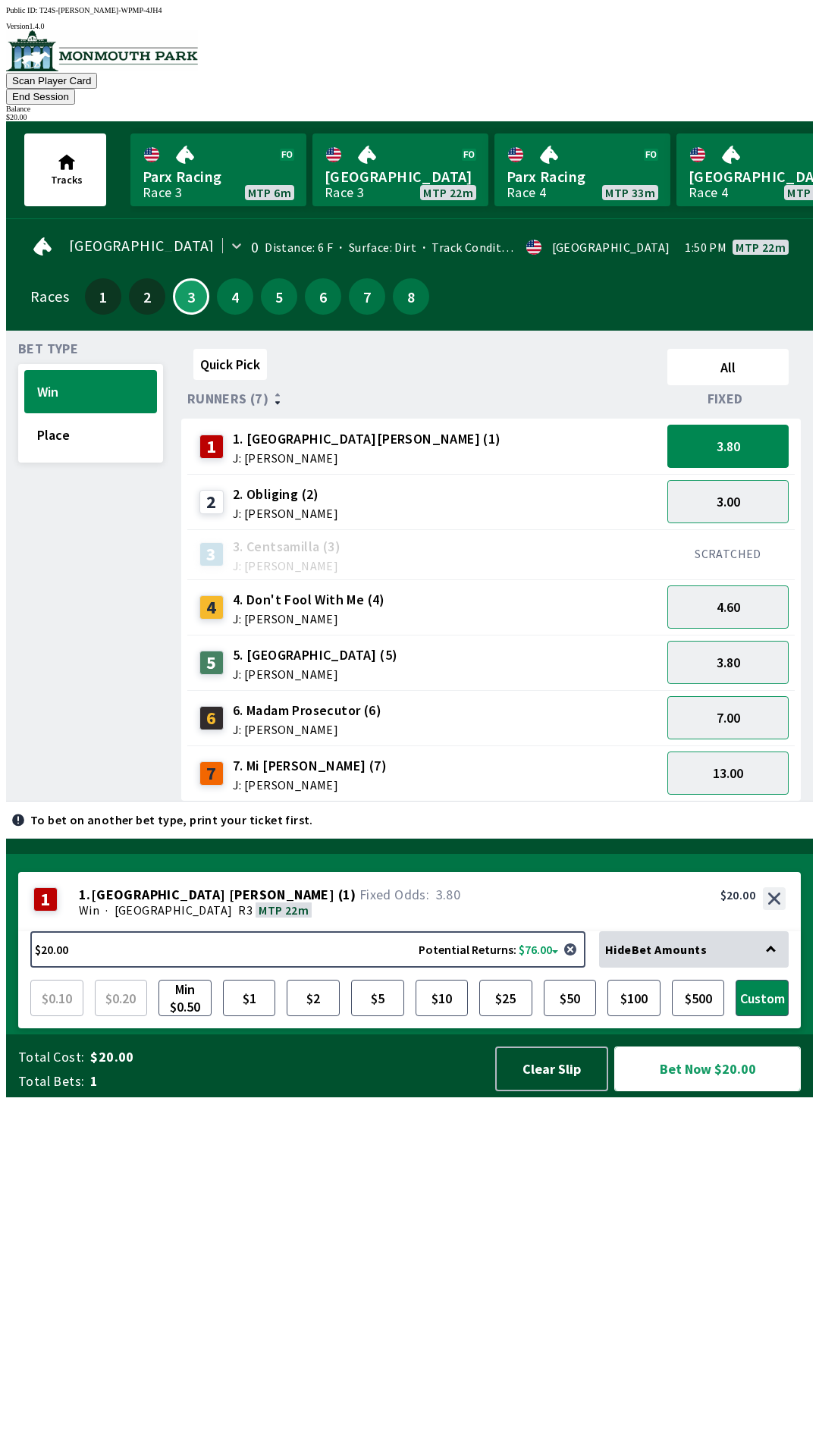
click at [740, 1092] on button "Bet Now $20.00" at bounding box center [708, 1069] width 187 height 45
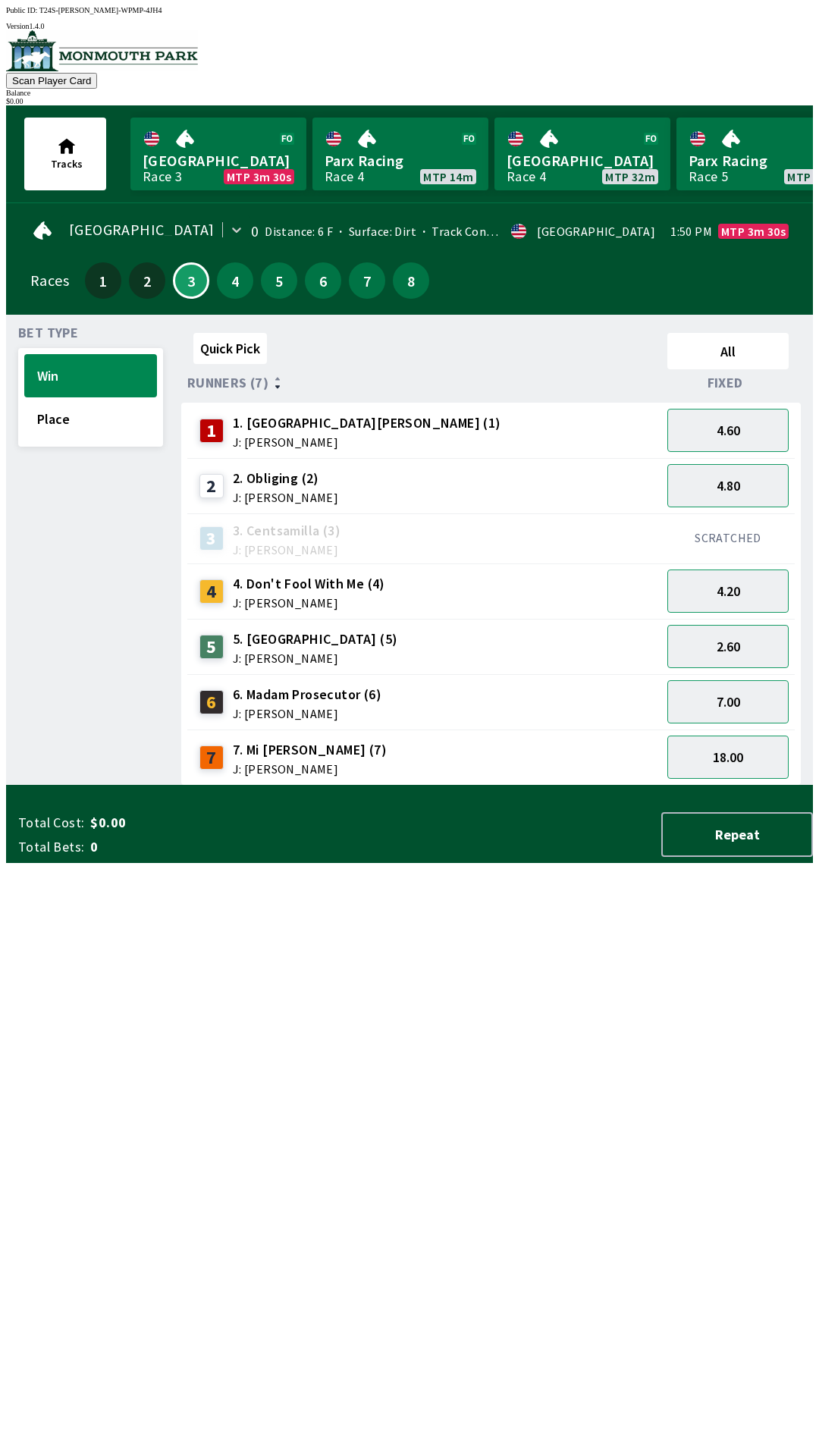
click at [531, 785] on div "Quick Pick All Runners (7) Fixed 1 1. Park Avenue [PERSON_NAME] (1) J: [PERSON_…" at bounding box center [497, 556] width 632 height 459
click at [742, 416] on button "4.60" at bounding box center [727, 429] width 121 height 43
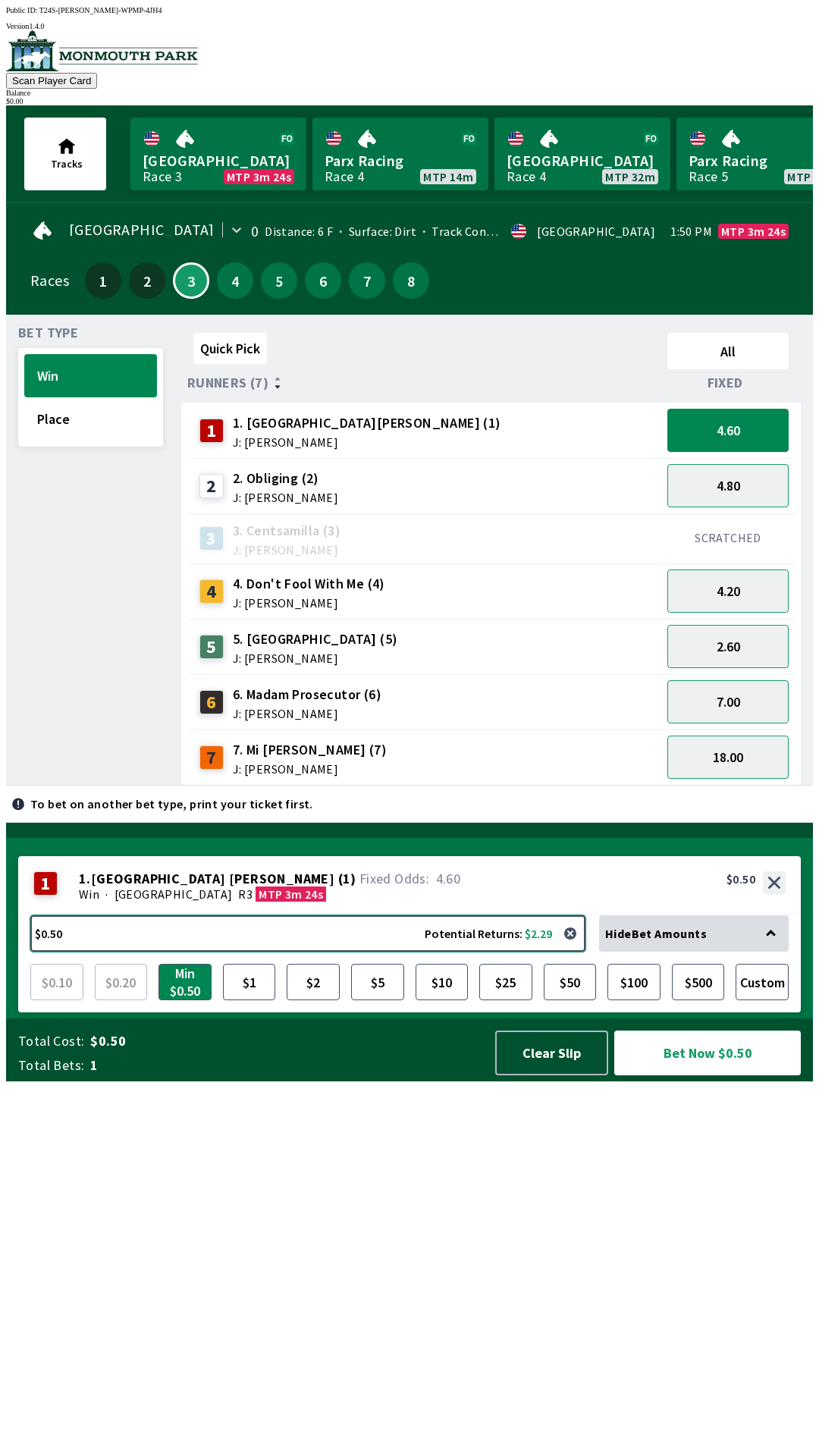
click at [268, 951] on button "$0.50 Potential Returns: $2.29" at bounding box center [308, 933] width 556 height 36
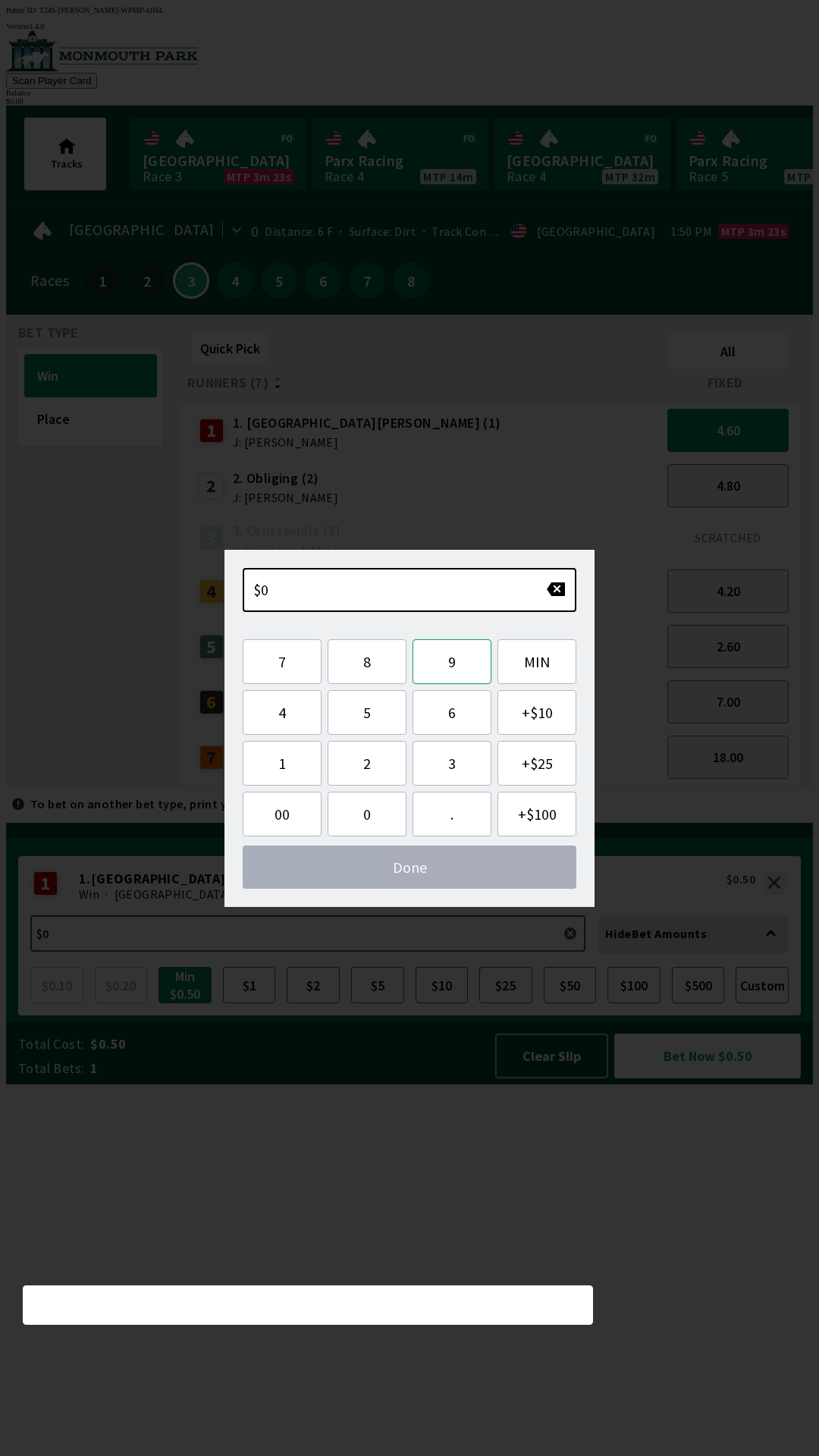
click at [464, 667] on button "9" at bounding box center [452, 661] width 79 height 45
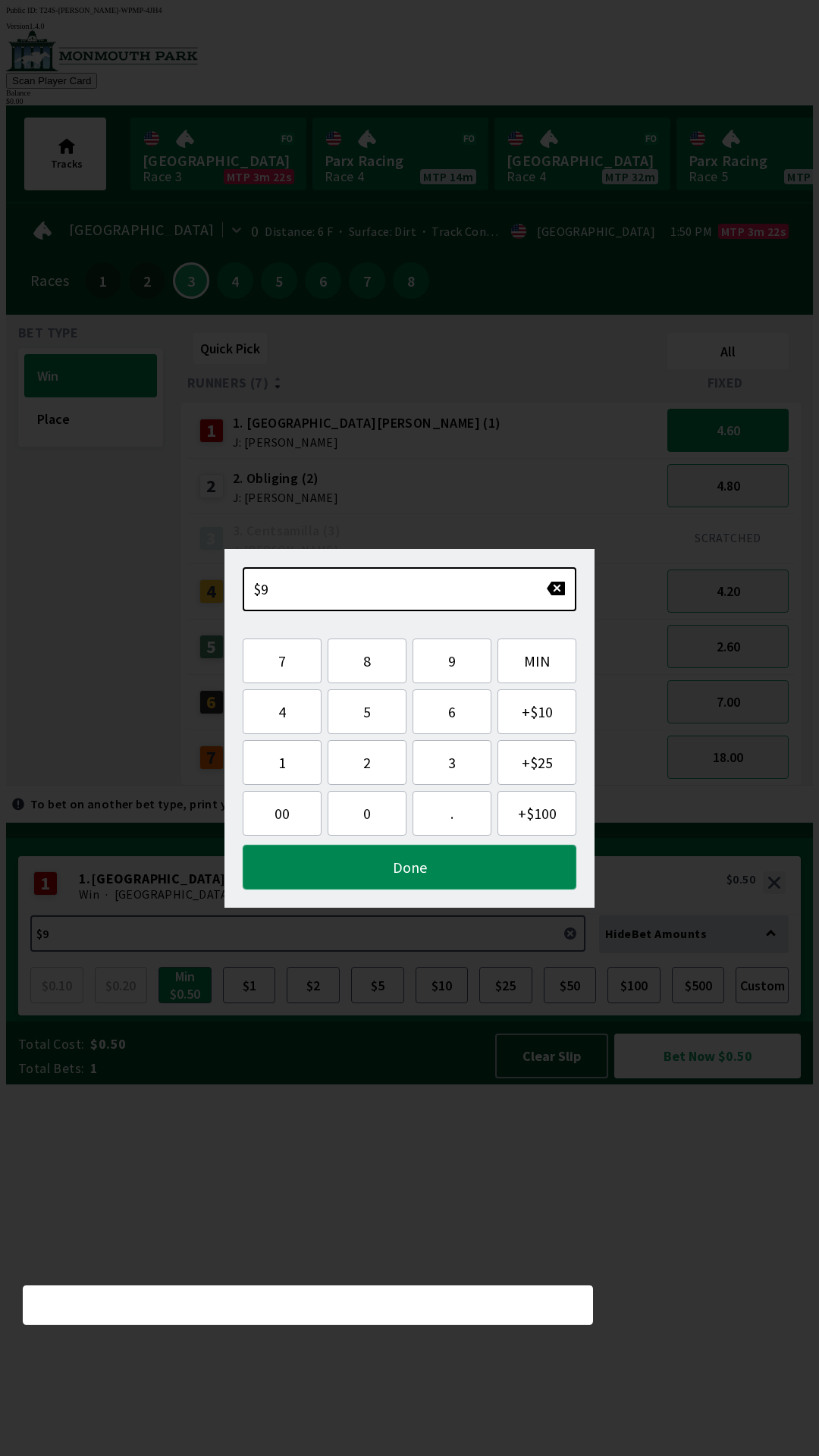
click at [458, 875] on button "Done" at bounding box center [410, 866] width 334 height 45
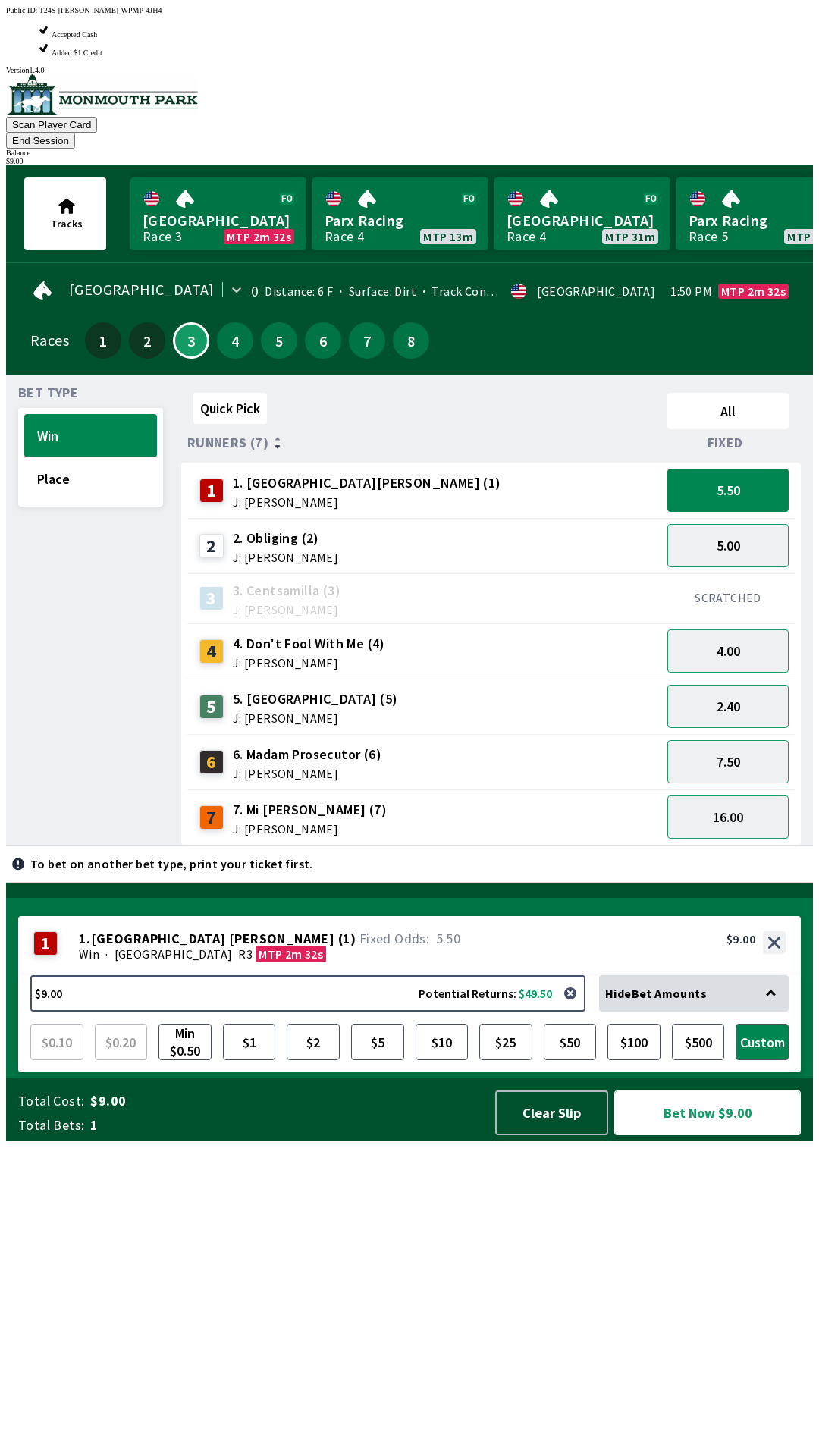
click at [710, 1135] on button "Bet Now $9.00" at bounding box center [708, 1113] width 187 height 45
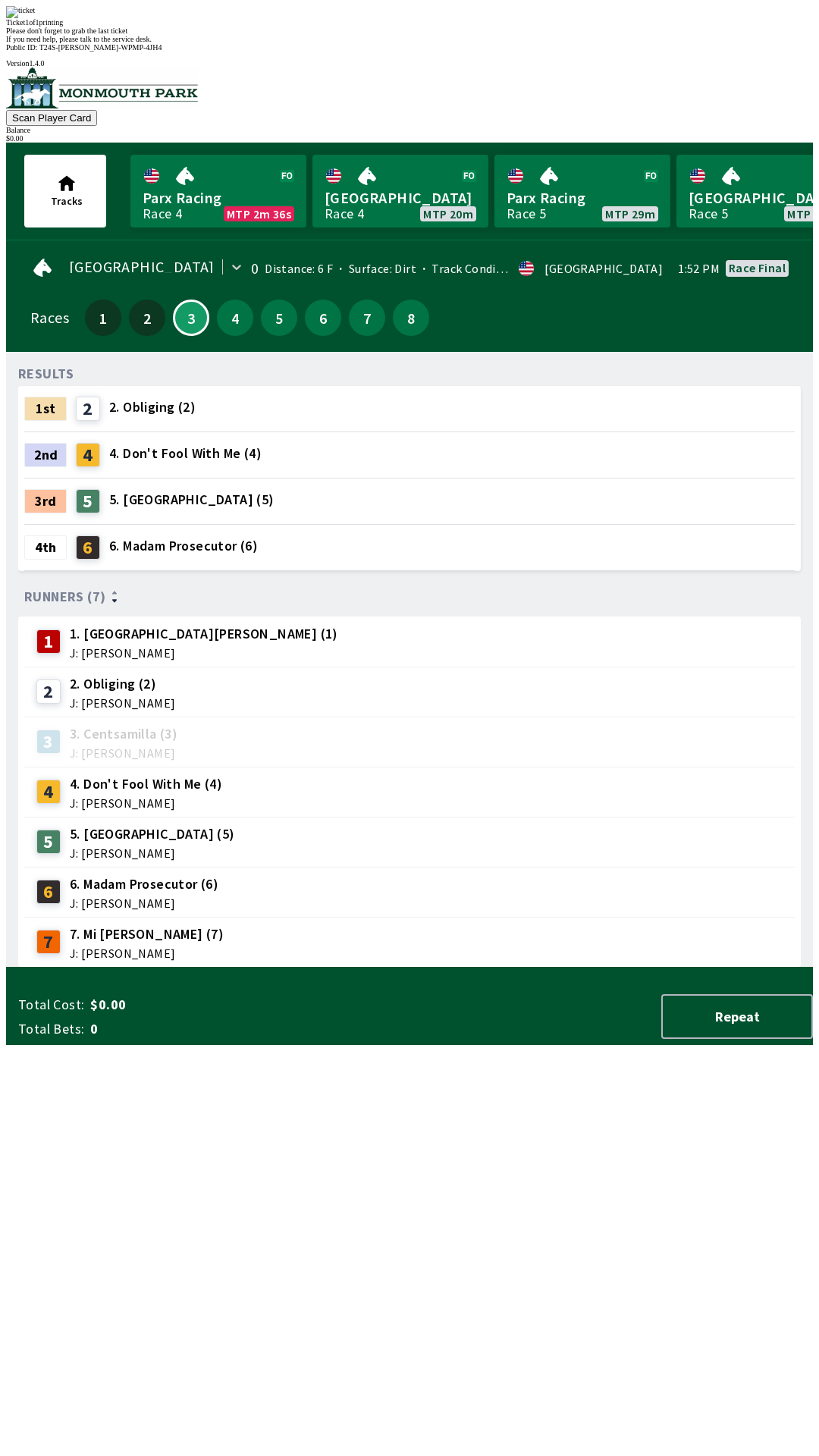
click at [402, 967] on div "RESULTS 1st 2 2. Obliging (2) 2nd 4 4. Don't Fool With Me (4) 3rd 5 5. Tower Tw…" at bounding box center [415, 665] width 795 height 604
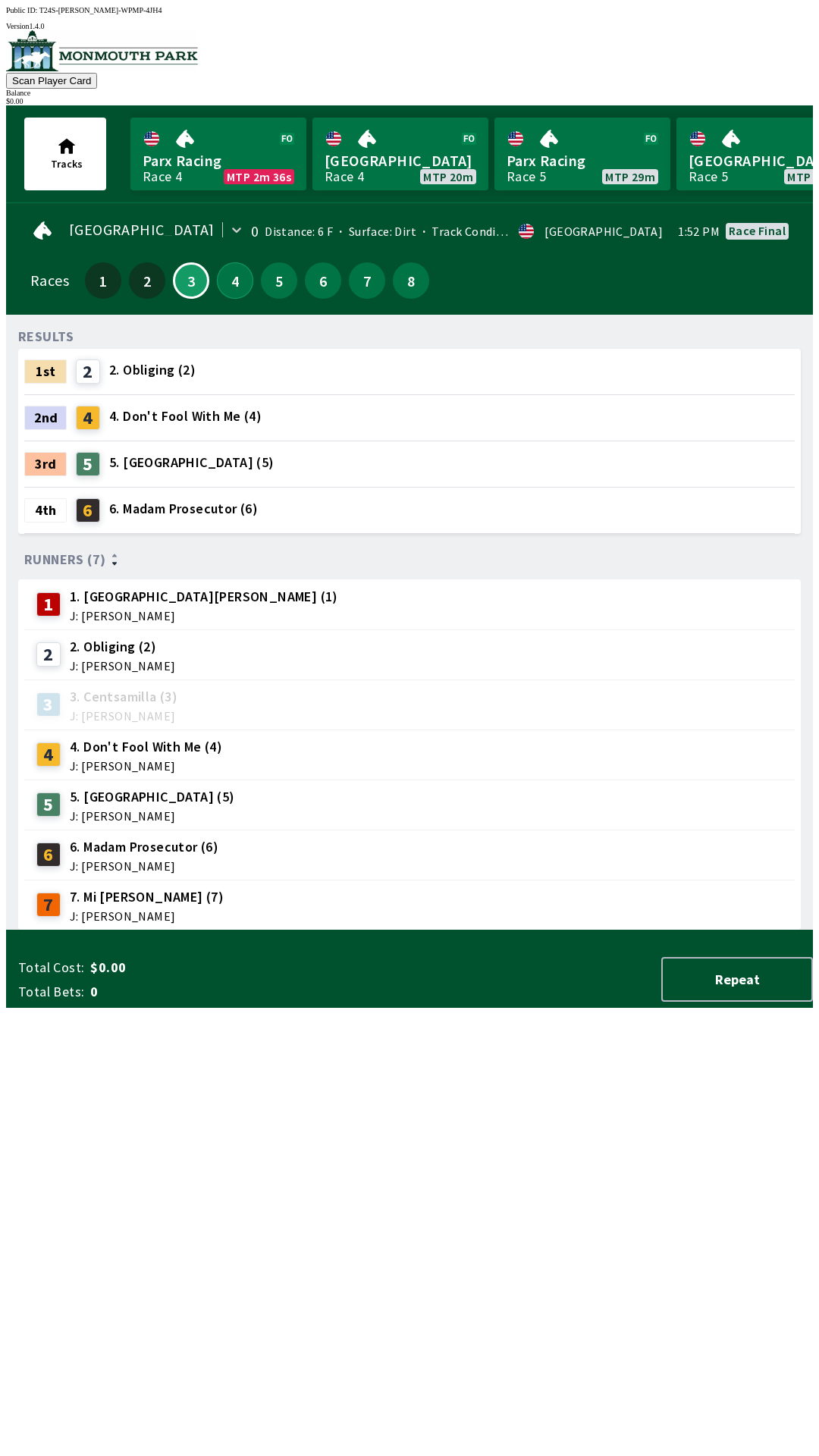
click at [228, 272] on button "4" at bounding box center [235, 281] width 36 height 36
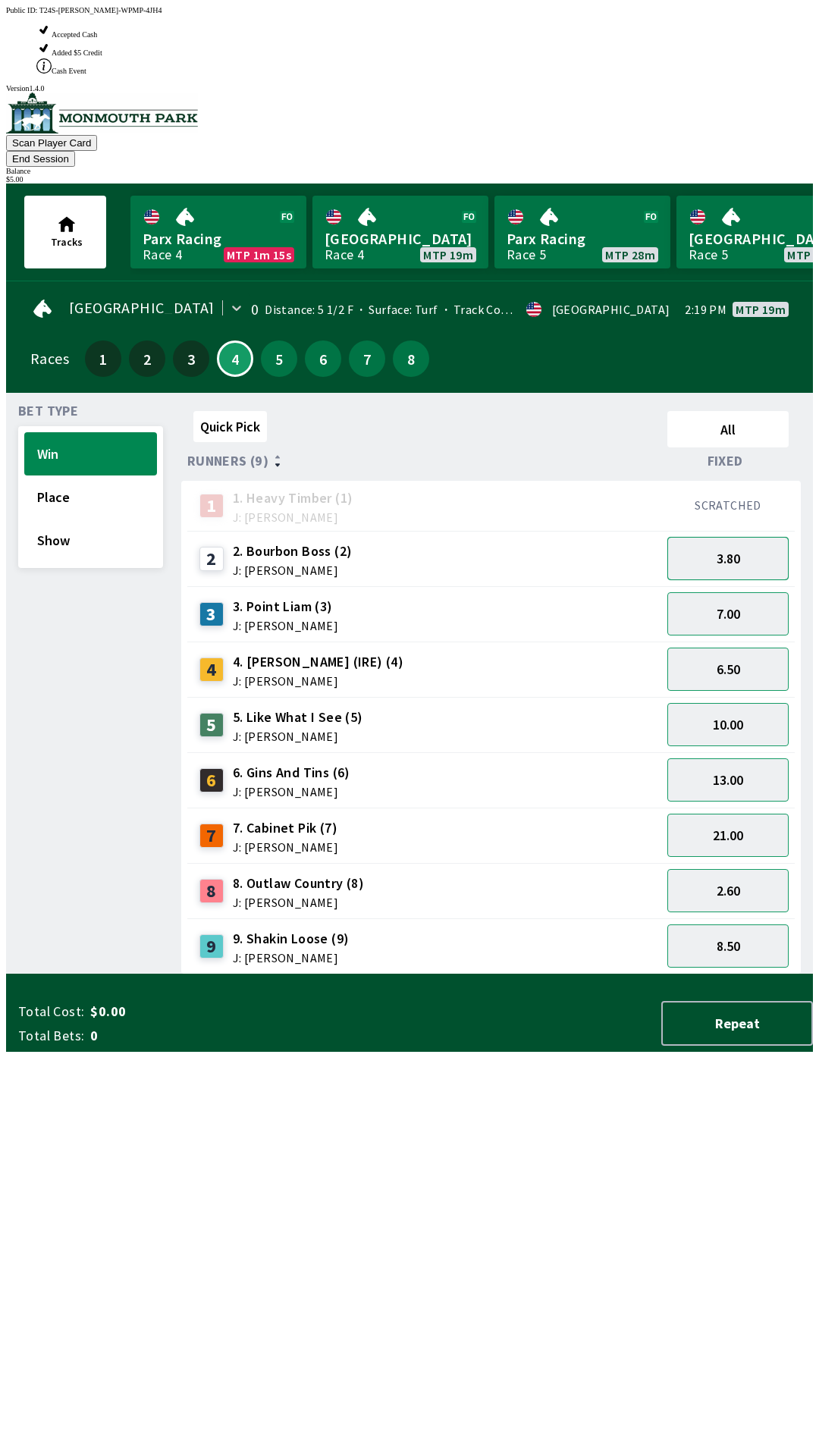
click at [749, 537] on button "3.80" at bounding box center [727, 558] width 121 height 43
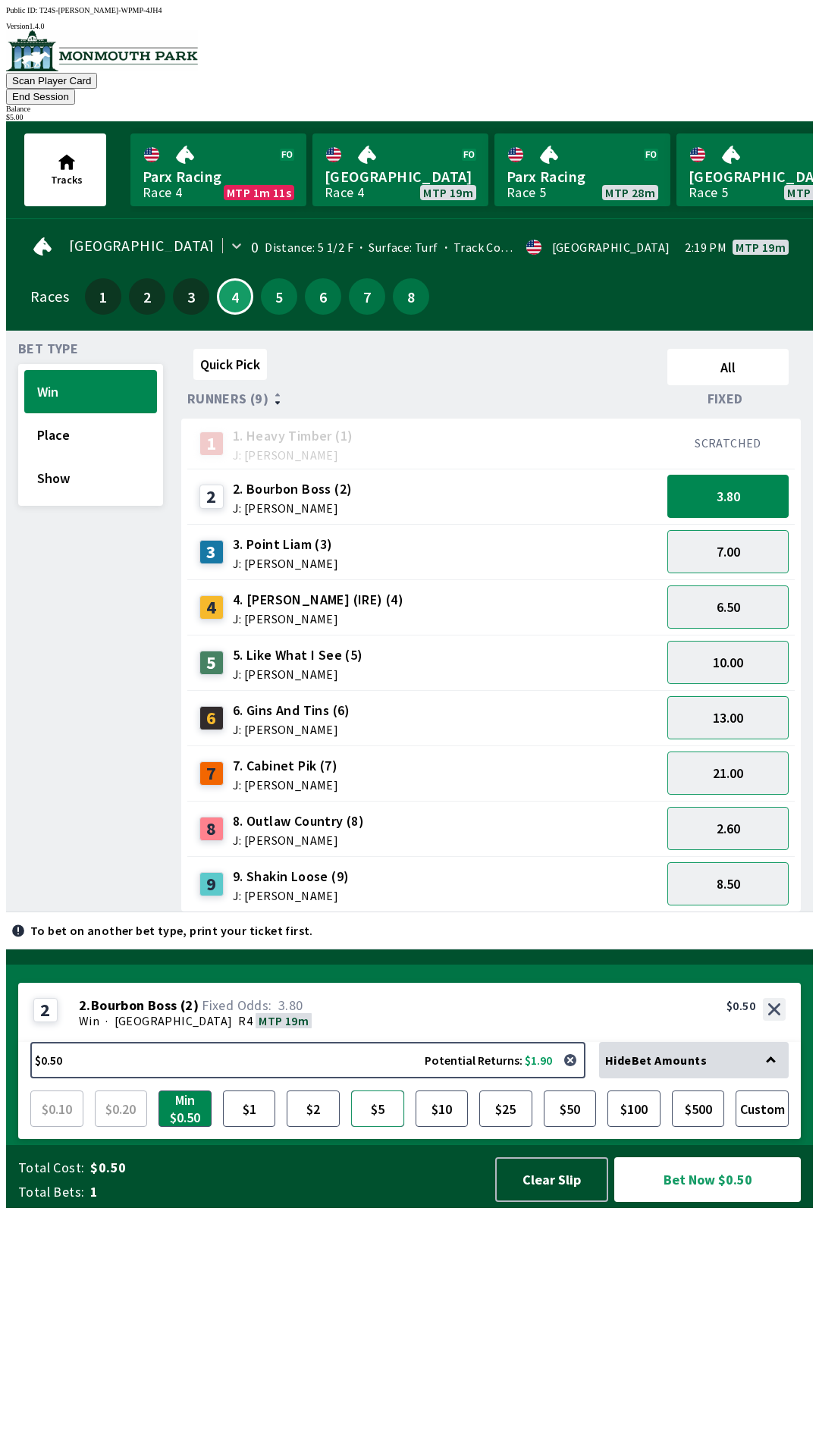
click at [387, 1127] on button "$5" at bounding box center [378, 1109] width 53 height 36
click at [682, 1202] on button "Bet Now $5.00" at bounding box center [708, 1179] width 187 height 45
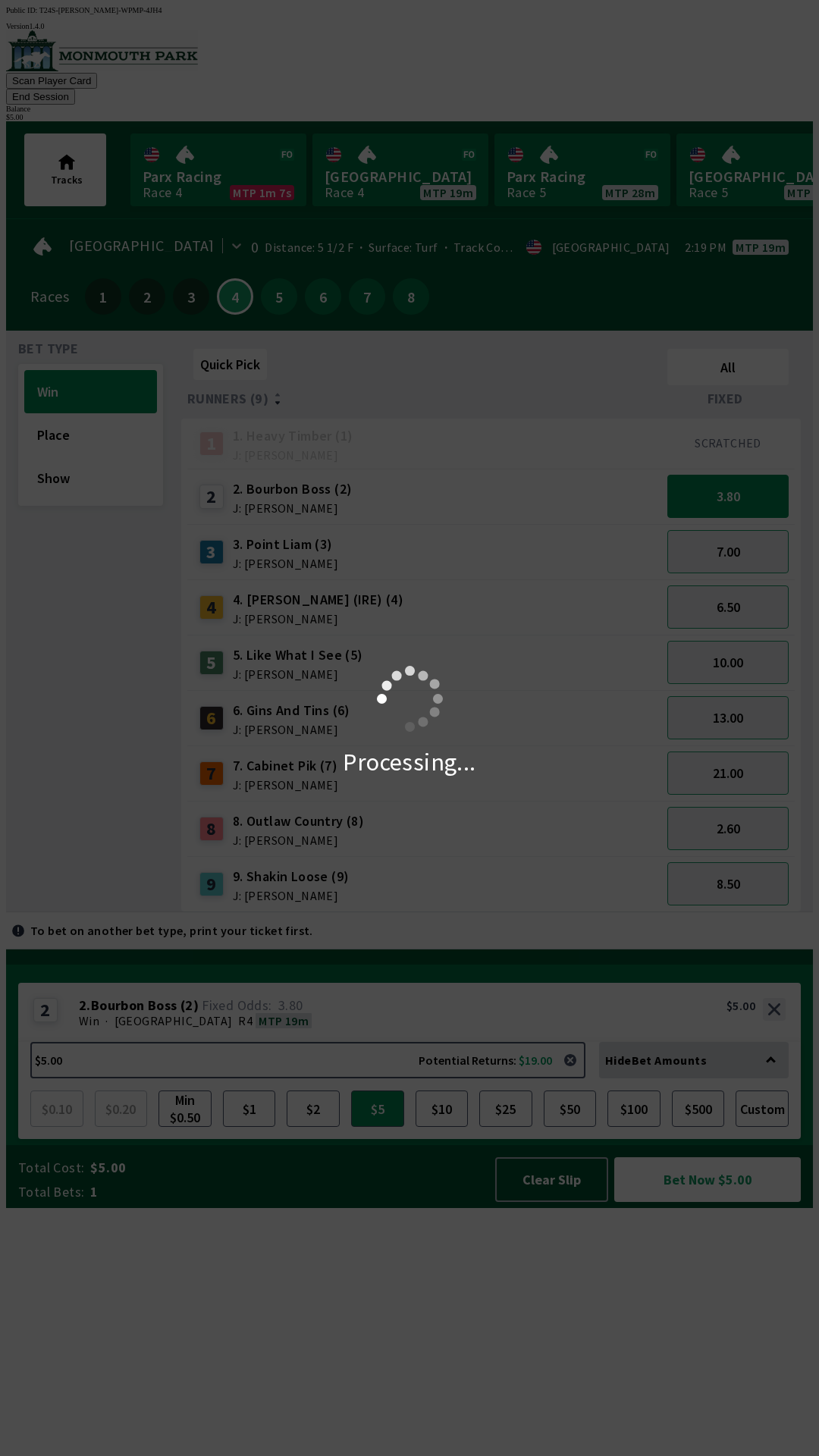
click at [681, 1427] on div "Processing..." at bounding box center [410, 728] width 819 height 1456
click at [679, 1427] on div "Processing..." at bounding box center [410, 728] width 819 height 1456
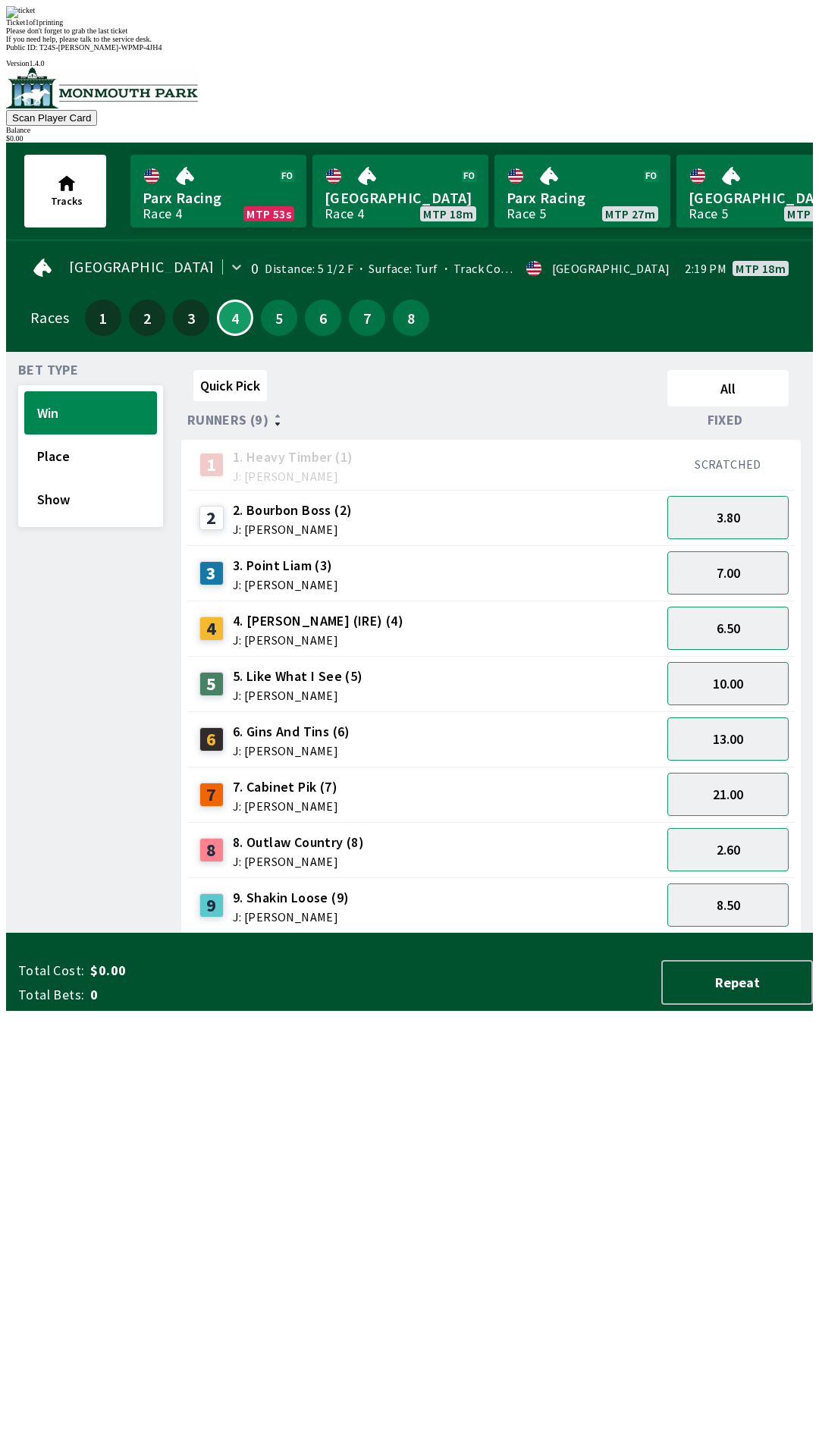
click at [574, 933] on div "Quick Pick All Runners (9) Fixed 1 1. Heavy Timber (1) J: Joezer [PERSON_NAME] …" at bounding box center [497, 648] width 632 height 570
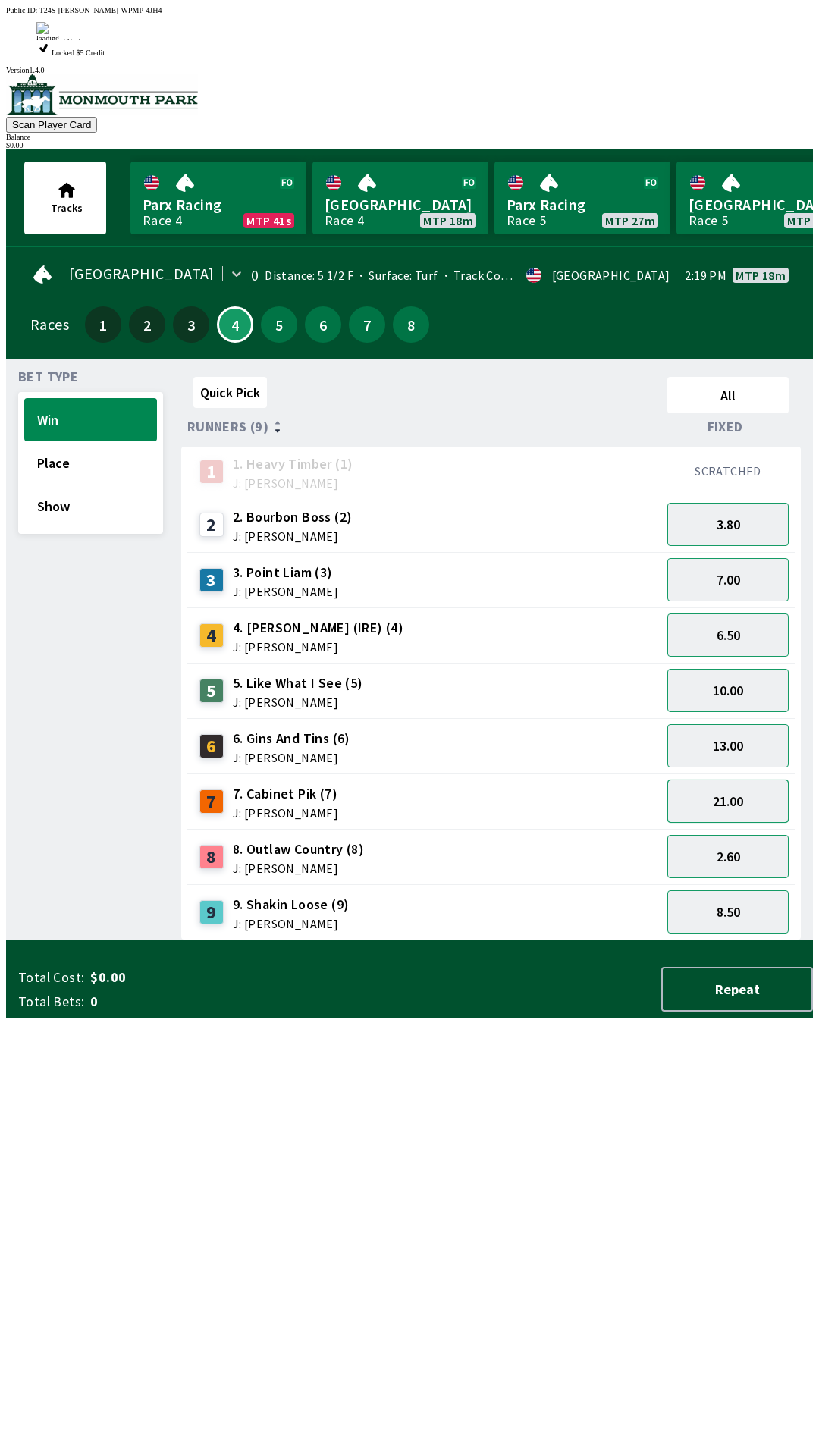
click at [732, 780] on button "21.00" at bounding box center [727, 801] width 121 height 43
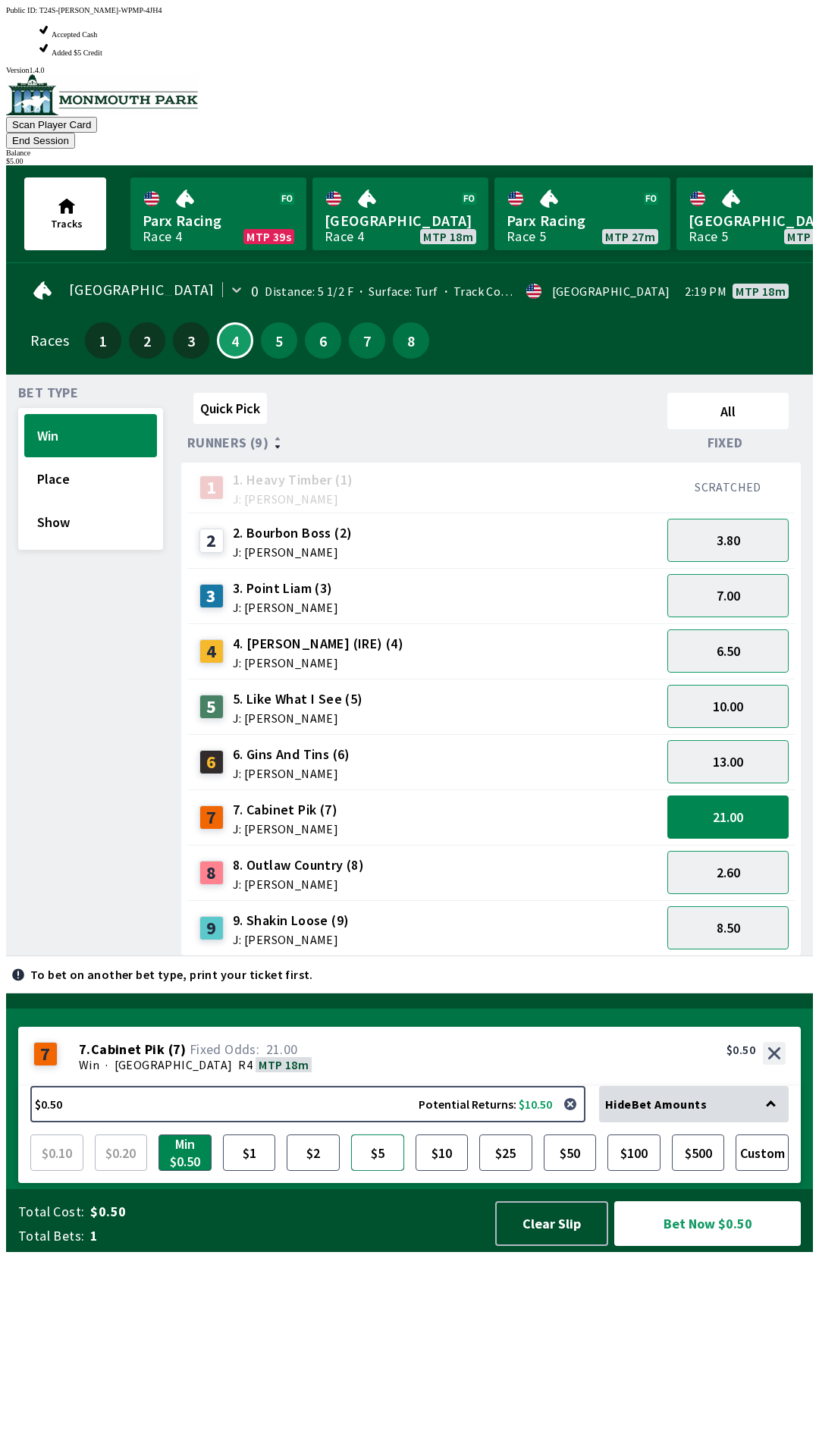
click at [389, 1171] on button "$5" at bounding box center [378, 1153] width 53 height 36
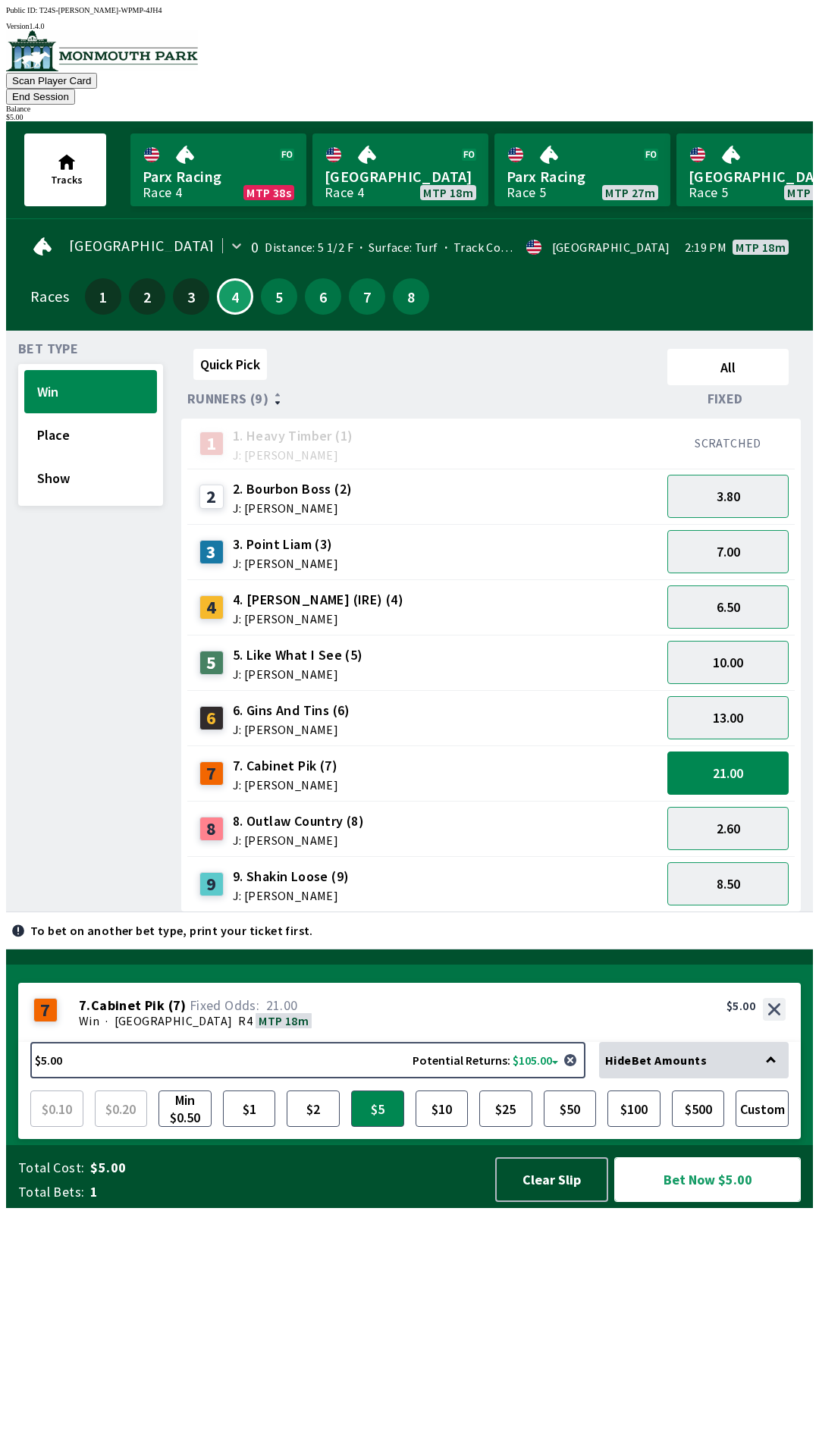
click at [696, 1202] on button "Bet Now $5.00" at bounding box center [708, 1179] width 187 height 45
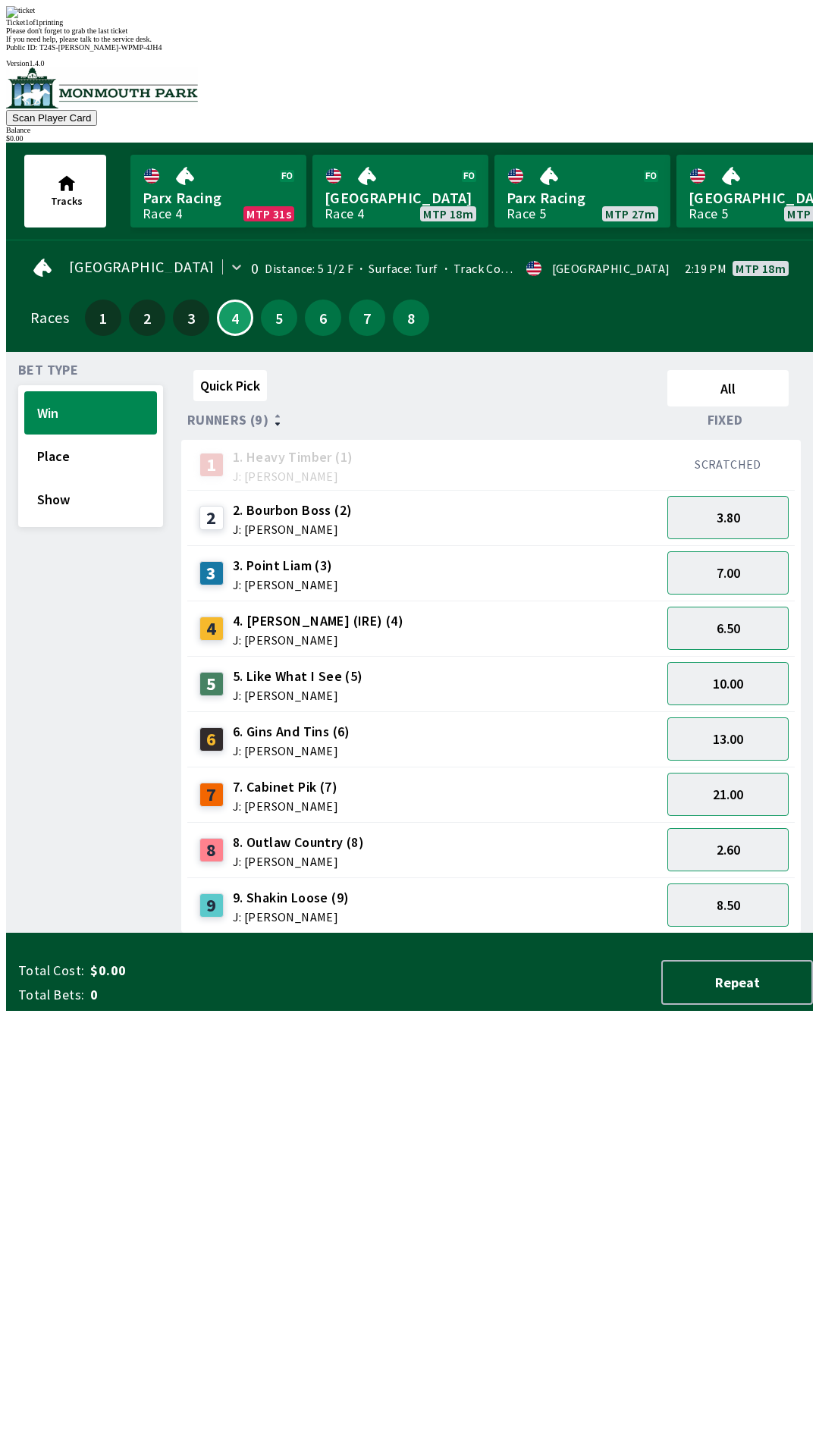
click at [614, 933] on div "Quick Pick All Runners (9) Fixed 1 1. Heavy Timber (1) J: Joezer [PERSON_NAME] …" at bounding box center [497, 648] width 632 height 570
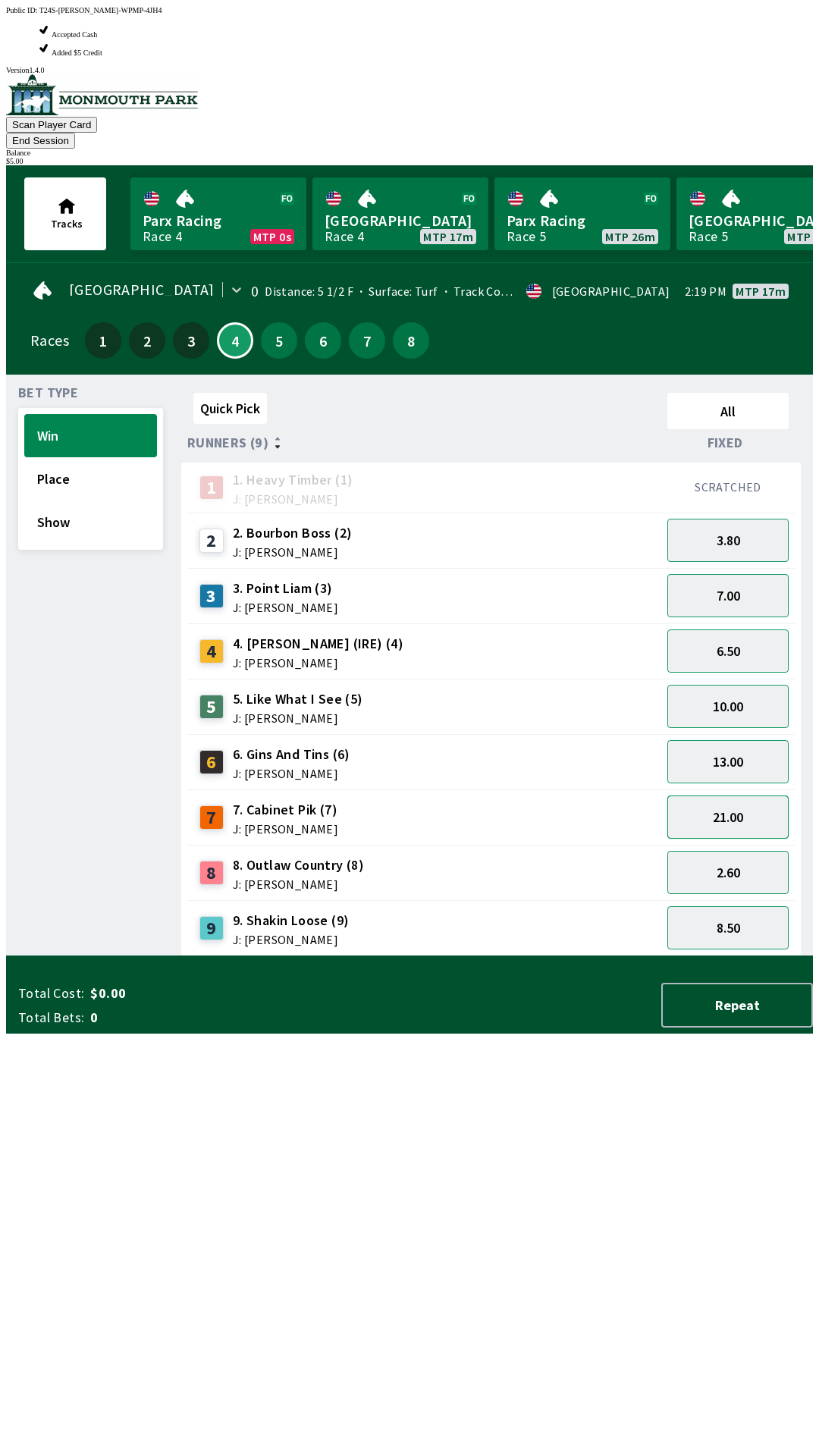
click at [726, 796] on button "21.00" at bounding box center [727, 817] width 121 height 43
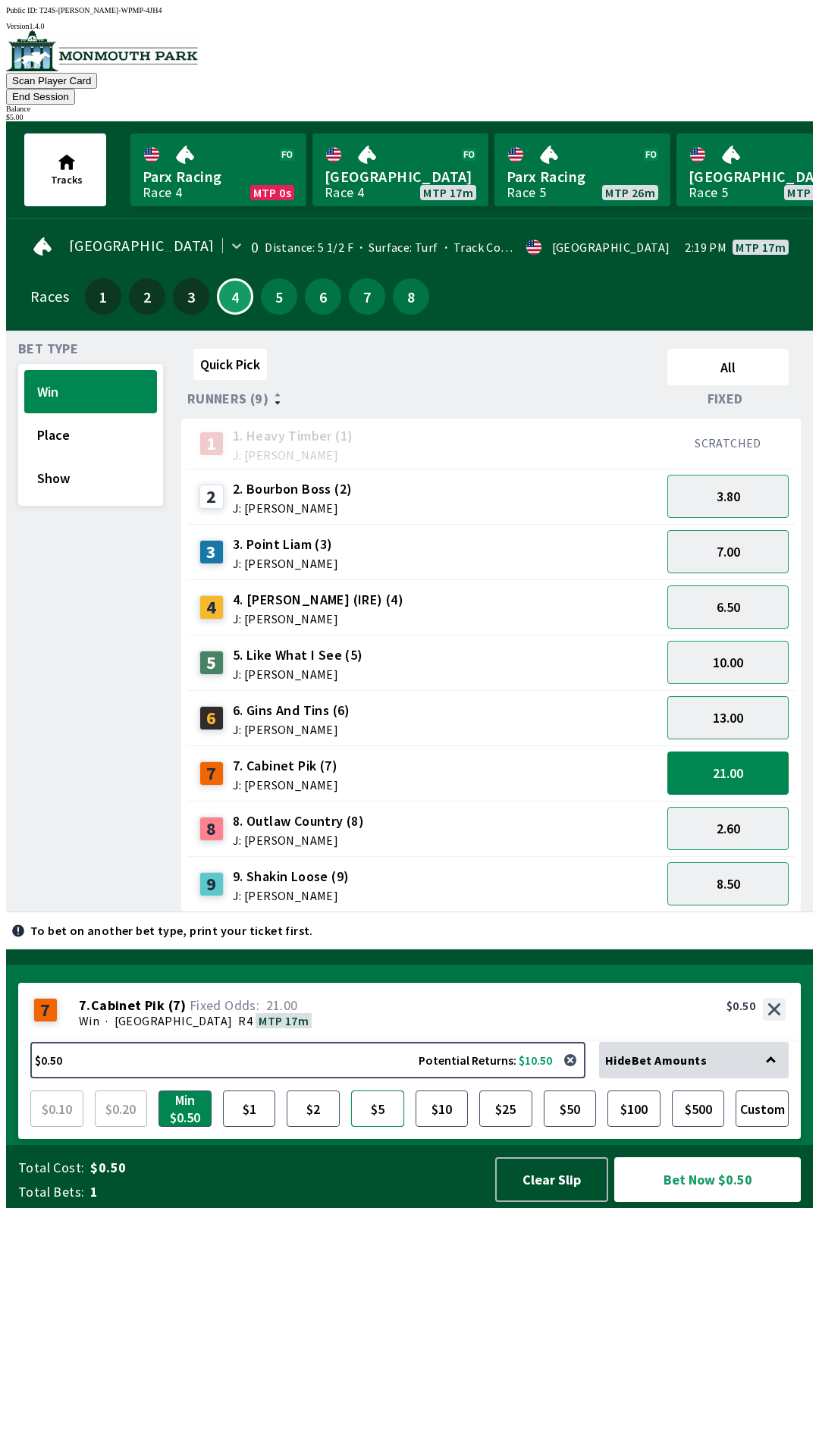
click at [378, 1127] on button "$5" at bounding box center [378, 1109] width 53 height 36
click at [685, 1202] on button "Bet Now $5.00" at bounding box center [708, 1179] width 187 height 45
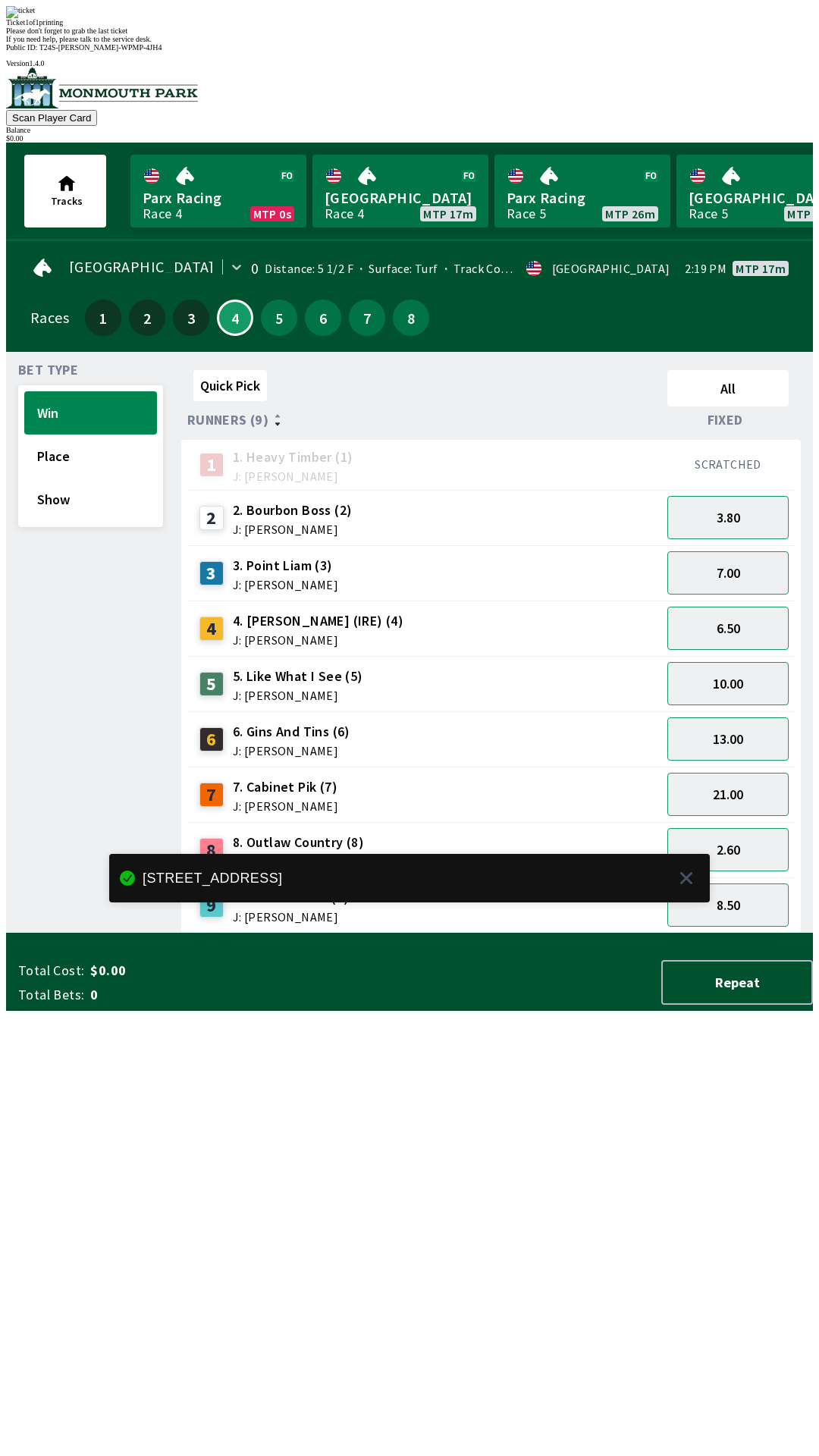
click at [558, 933] on div "Quick Pick All Runners (9) Fixed 1 1. Heavy Timber (1) J: Joezer [PERSON_NAME] …" at bounding box center [497, 648] width 632 height 570
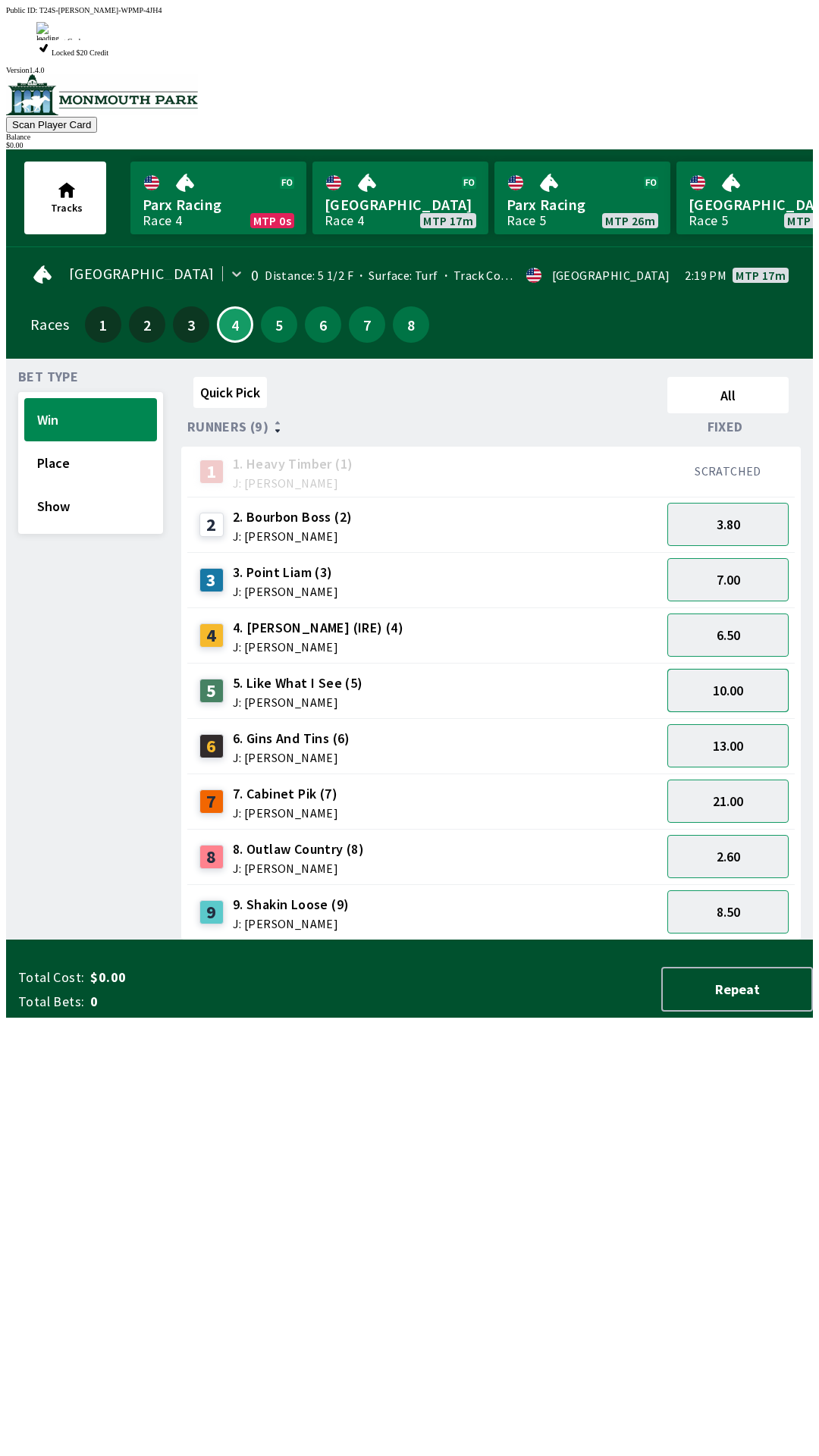
click at [740, 669] on button "10.00" at bounding box center [727, 690] width 121 height 43
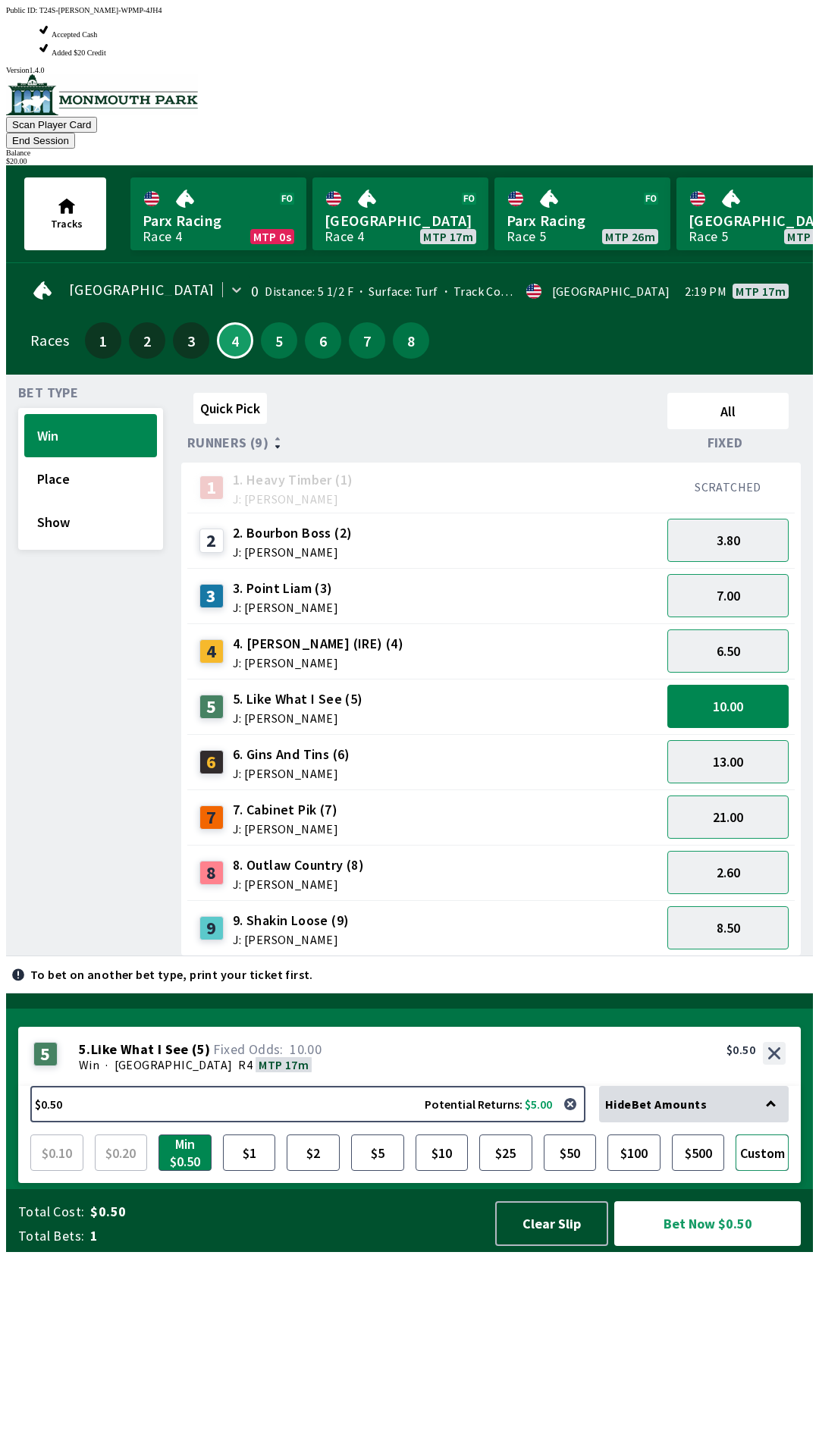
click at [763, 1171] on button "Custom" at bounding box center [763, 1153] width 53 height 36
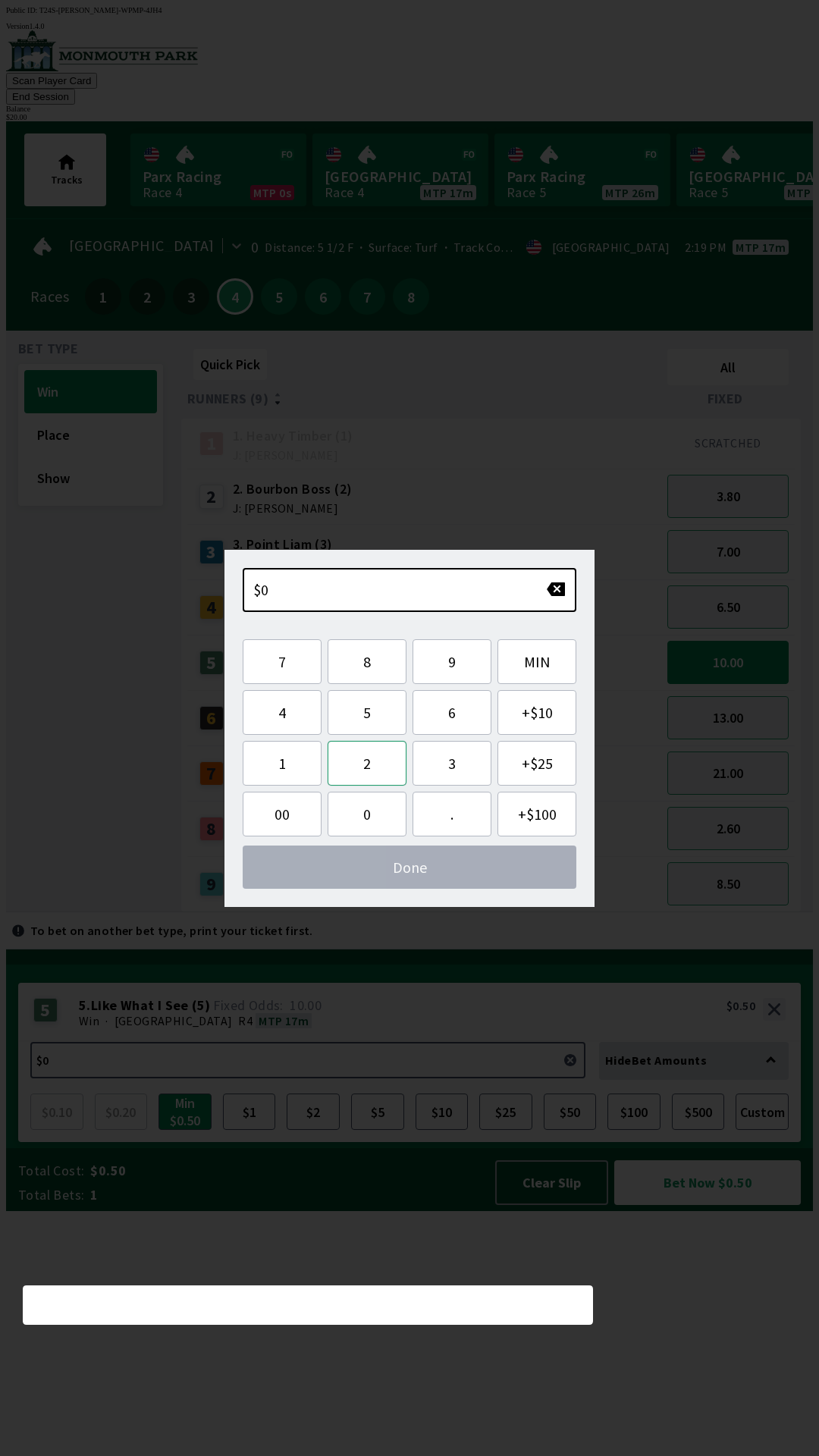
click at [379, 745] on button "2" at bounding box center [367, 762] width 79 height 45
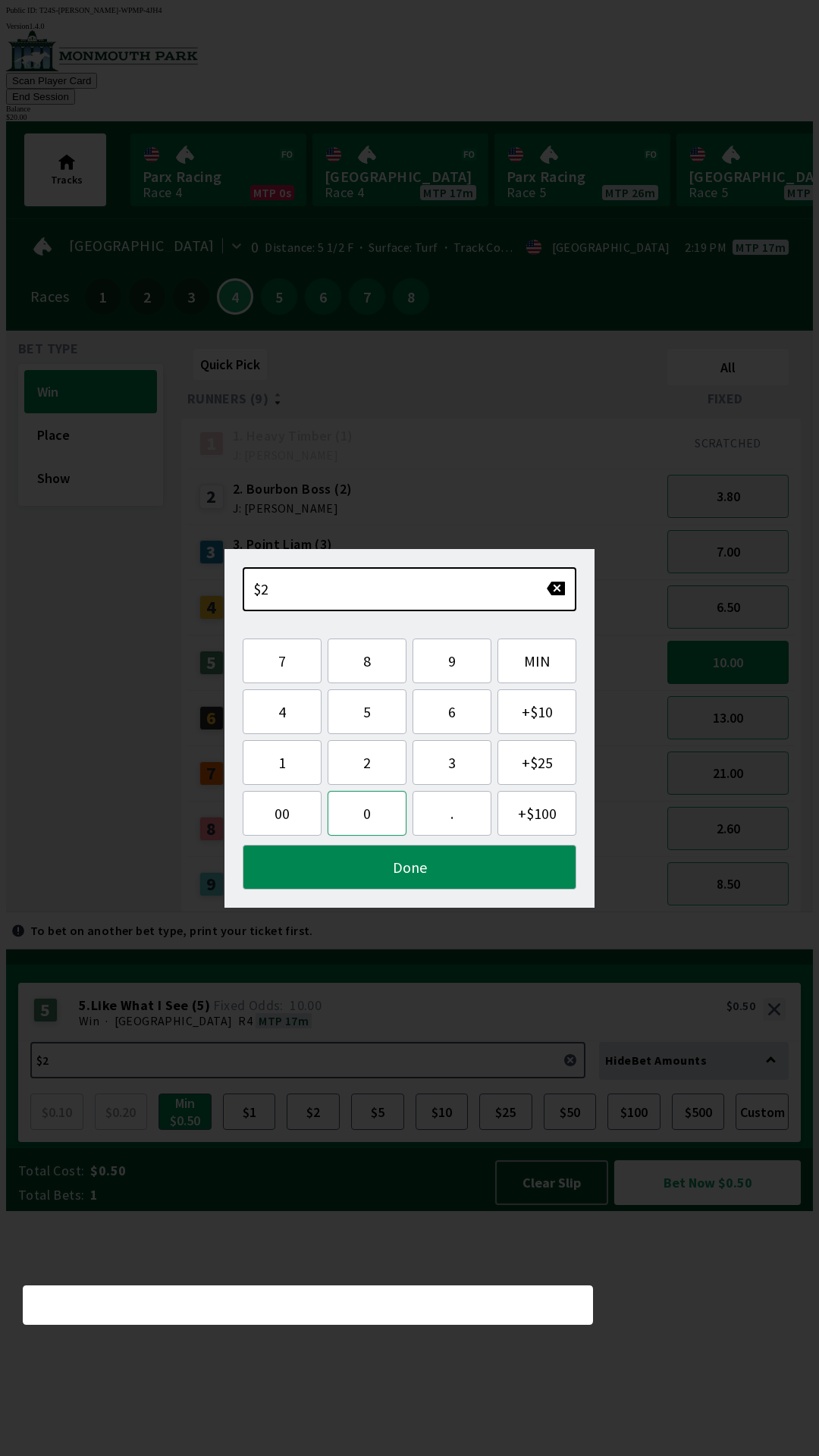
click at [369, 810] on button "0" at bounding box center [367, 813] width 79 height 45
click at [405, 873] on button "Done" at bounding box center [410, 866] width 334 height 45
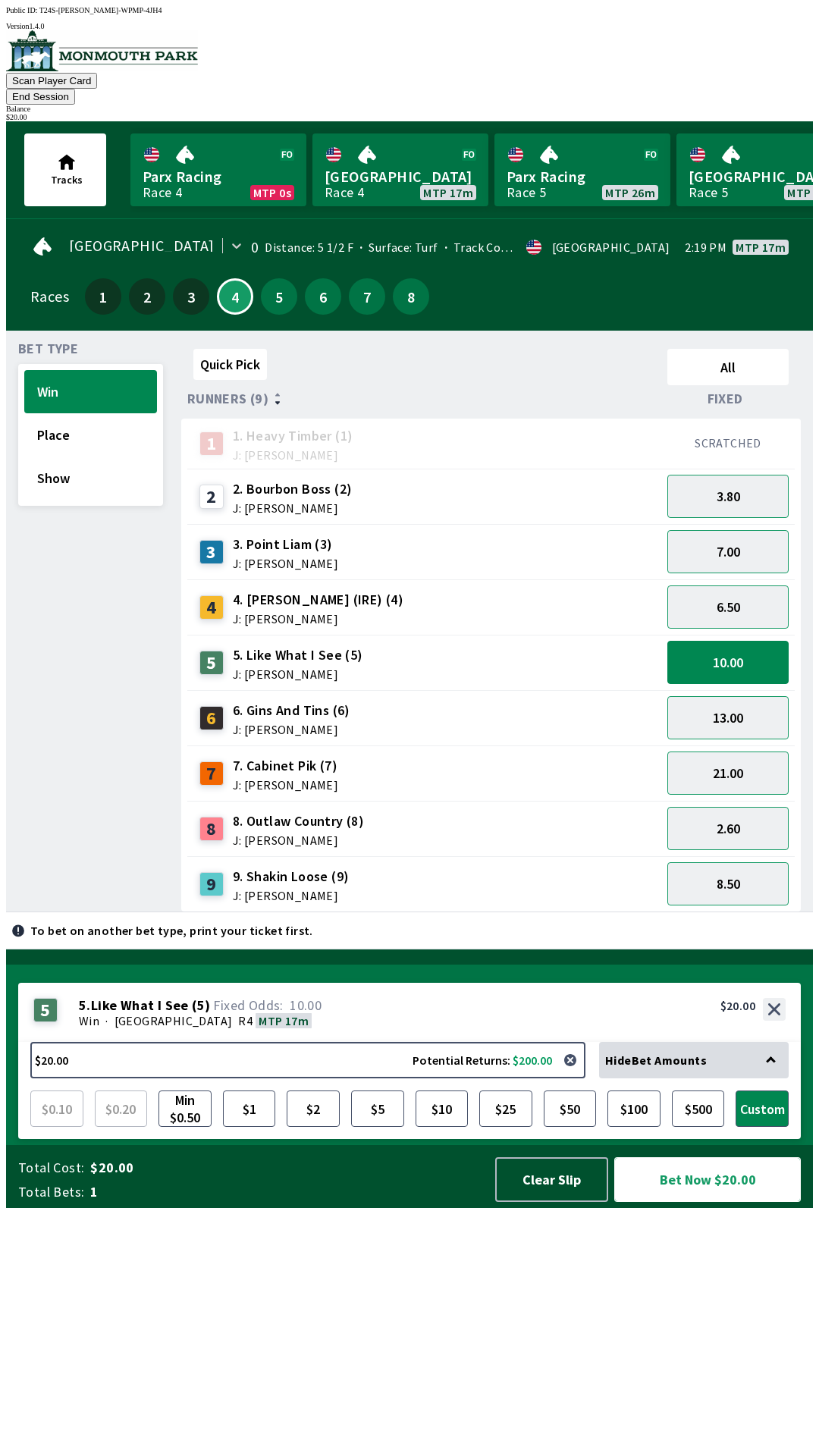
click at [694, 1202] on button "Bet Now $20.00" at bounding box center [708, 1179] width 187 height 45
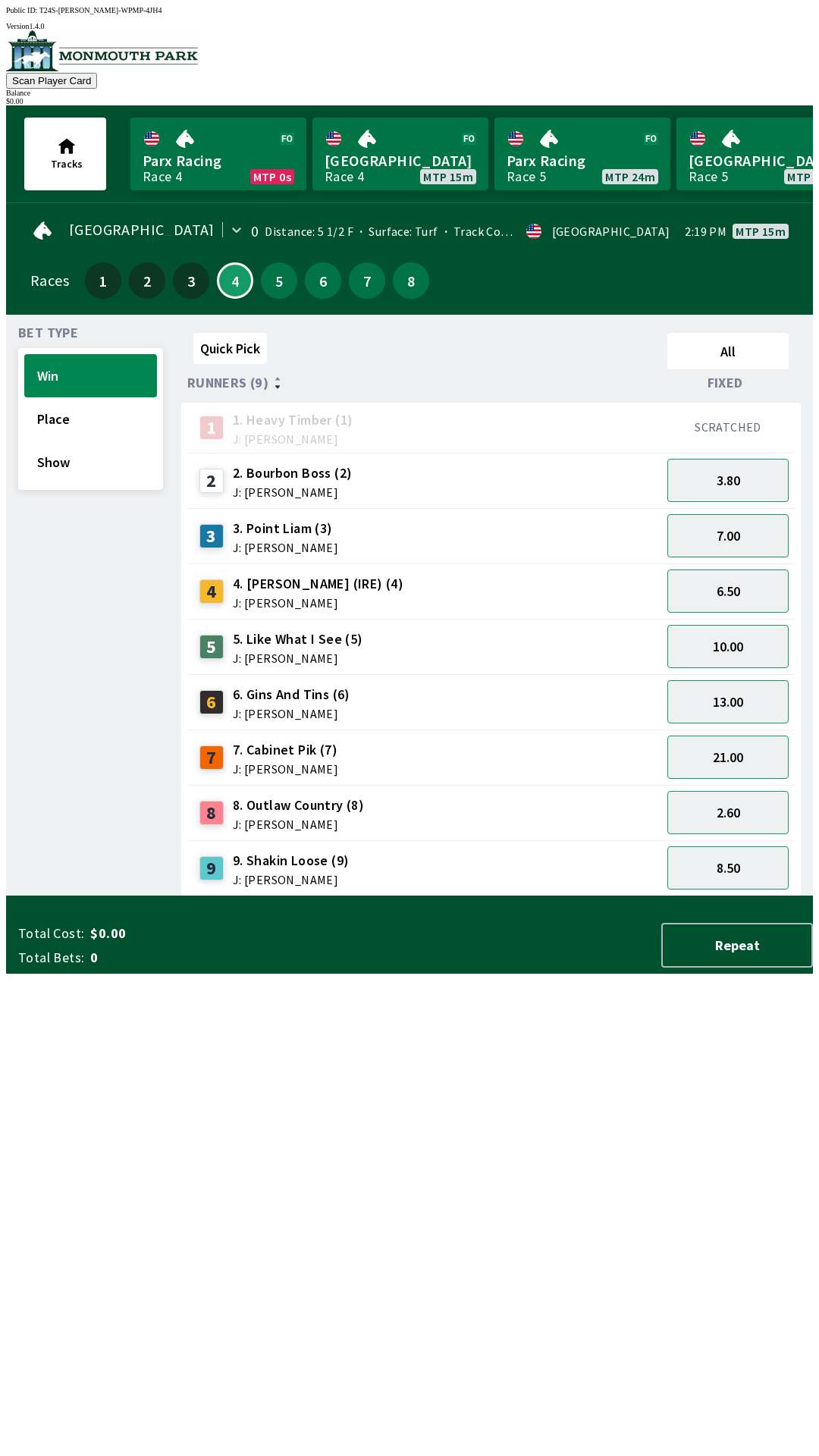
click at [283, 896] on div "Quick Pick All Runners (9) Fixed 1 1. Heavy Timber (1) J: Joezer [PERSON_NAME] …" at bounding box center [497, 612] width 632 height 570
click at [207, 149] on link "Parx Racing Race 4 MTP 0s" at bounding box center [219, 154] width 176 height 73
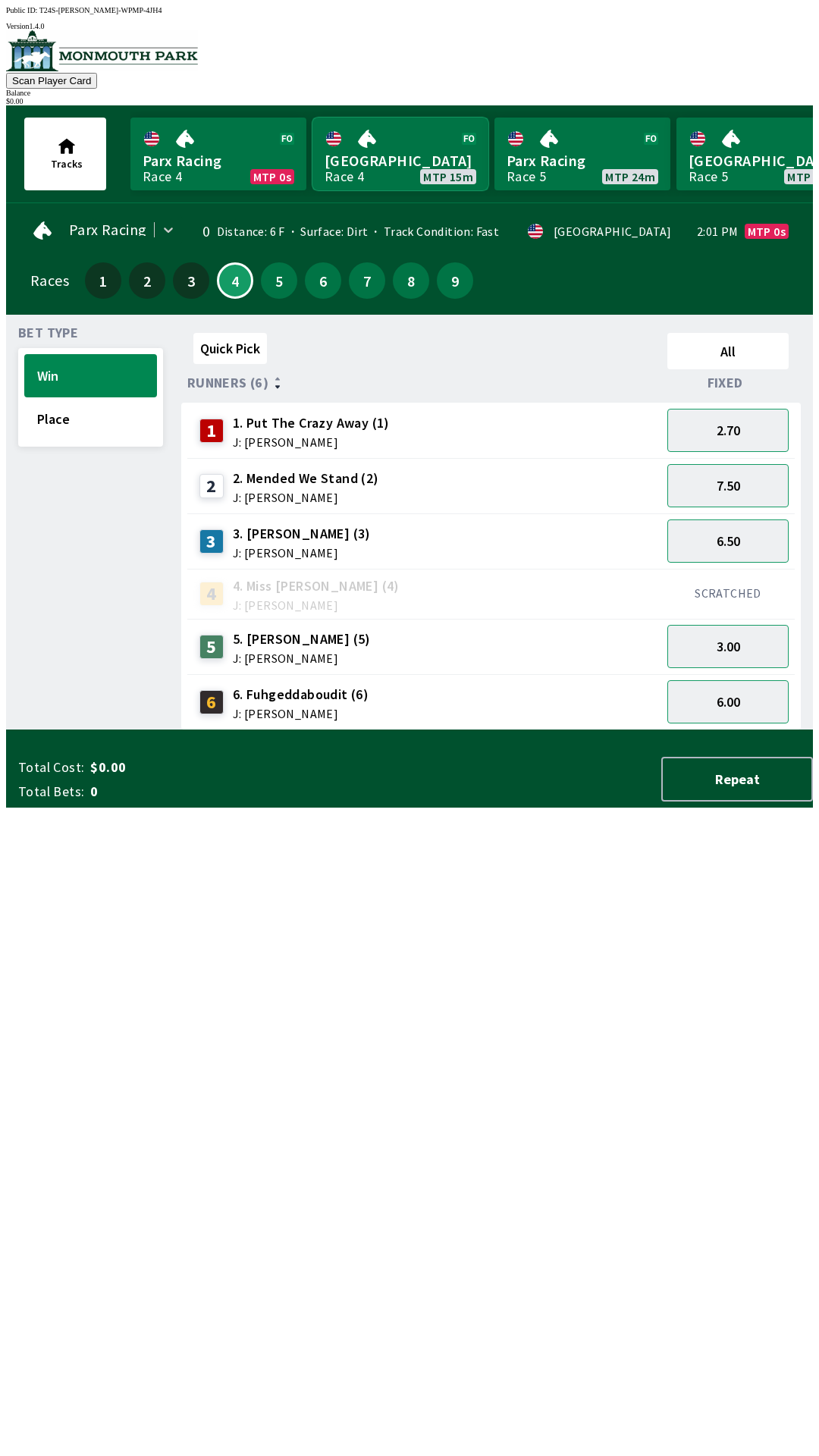
click at [438, 159] on link "Monmouth Park Race 4 MTP 15m" at bounding box center [400, 154] width 176 height 73
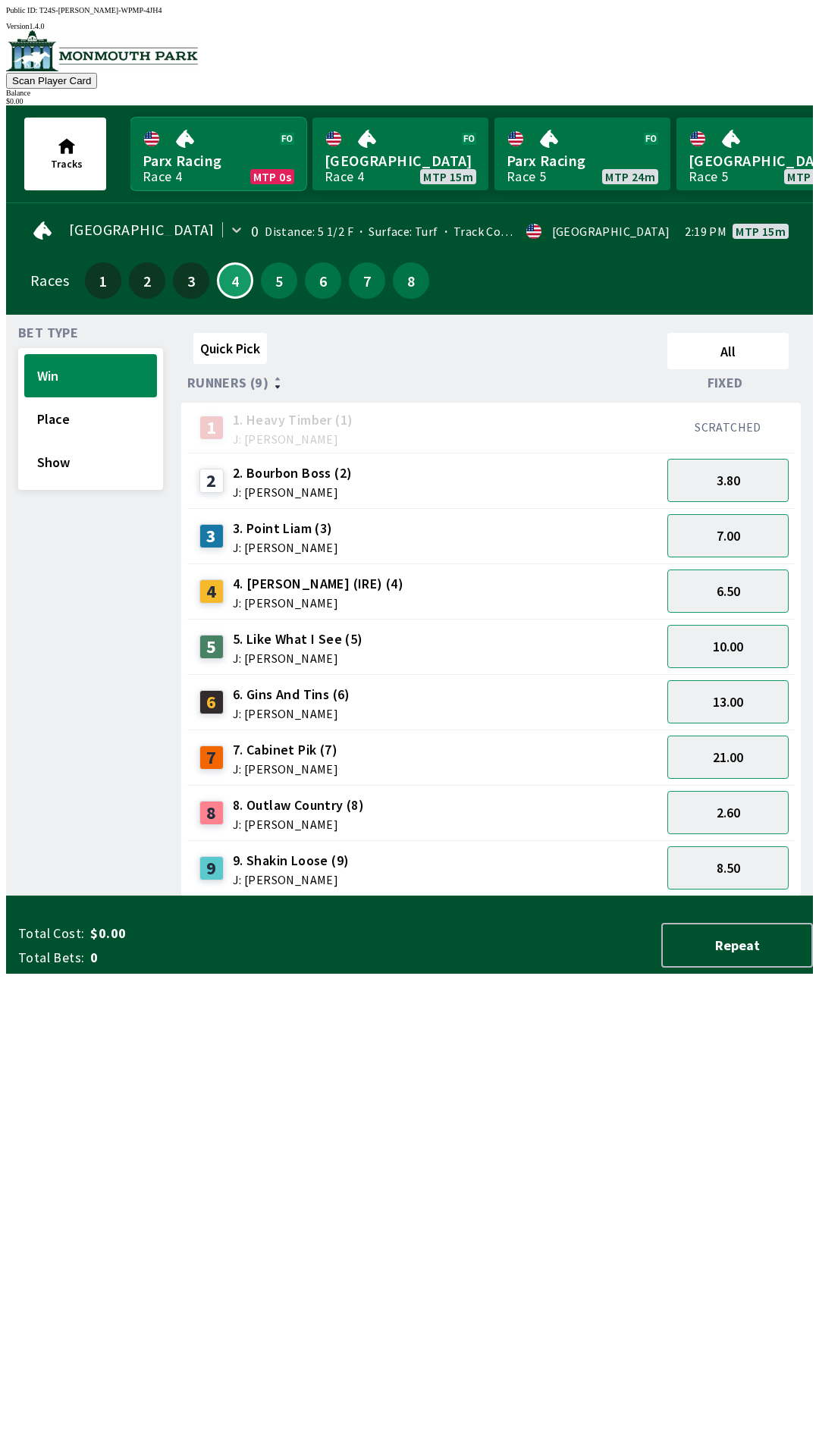
click at [192, 170] on link "Parx Racing Race 4 MTP 0s" at bounding box center [219, 154] width 176 height 73
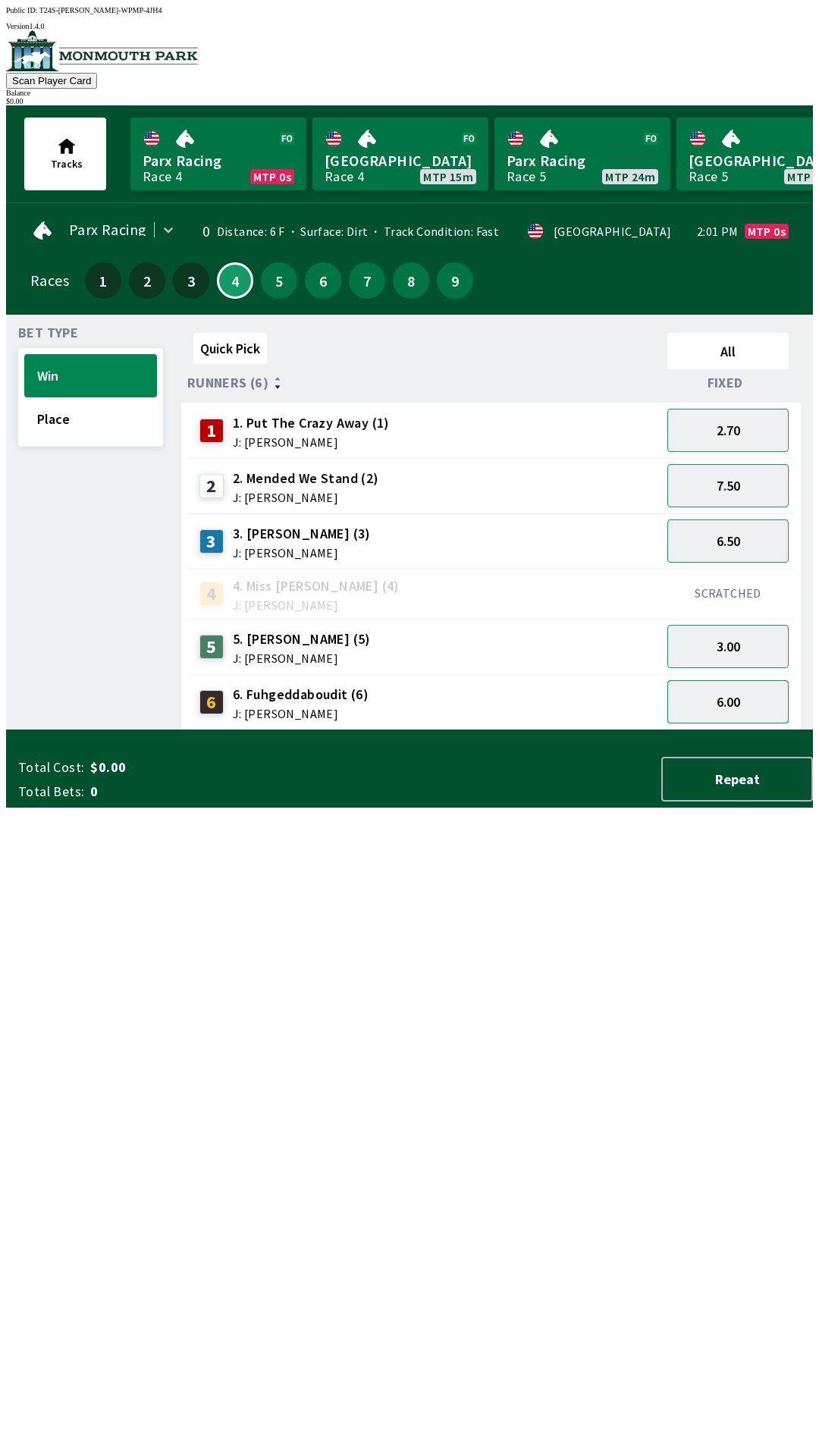
click at [731, 693] on button "6.00" at bounding box center [727, 701] width 121 height 43
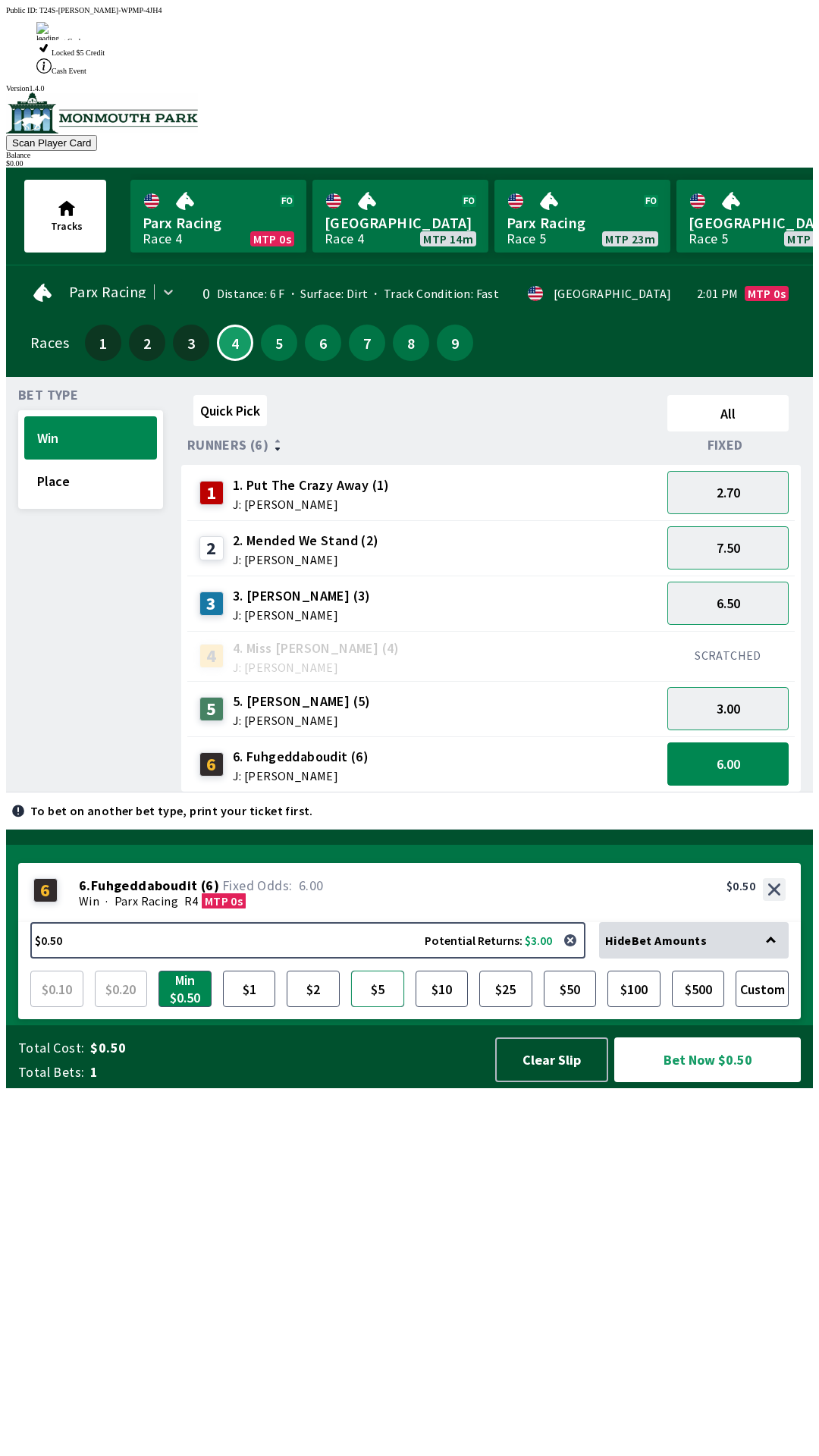
click at [379, 1007] on button "$5" at bounding box center [378, 988] width 53 height 36
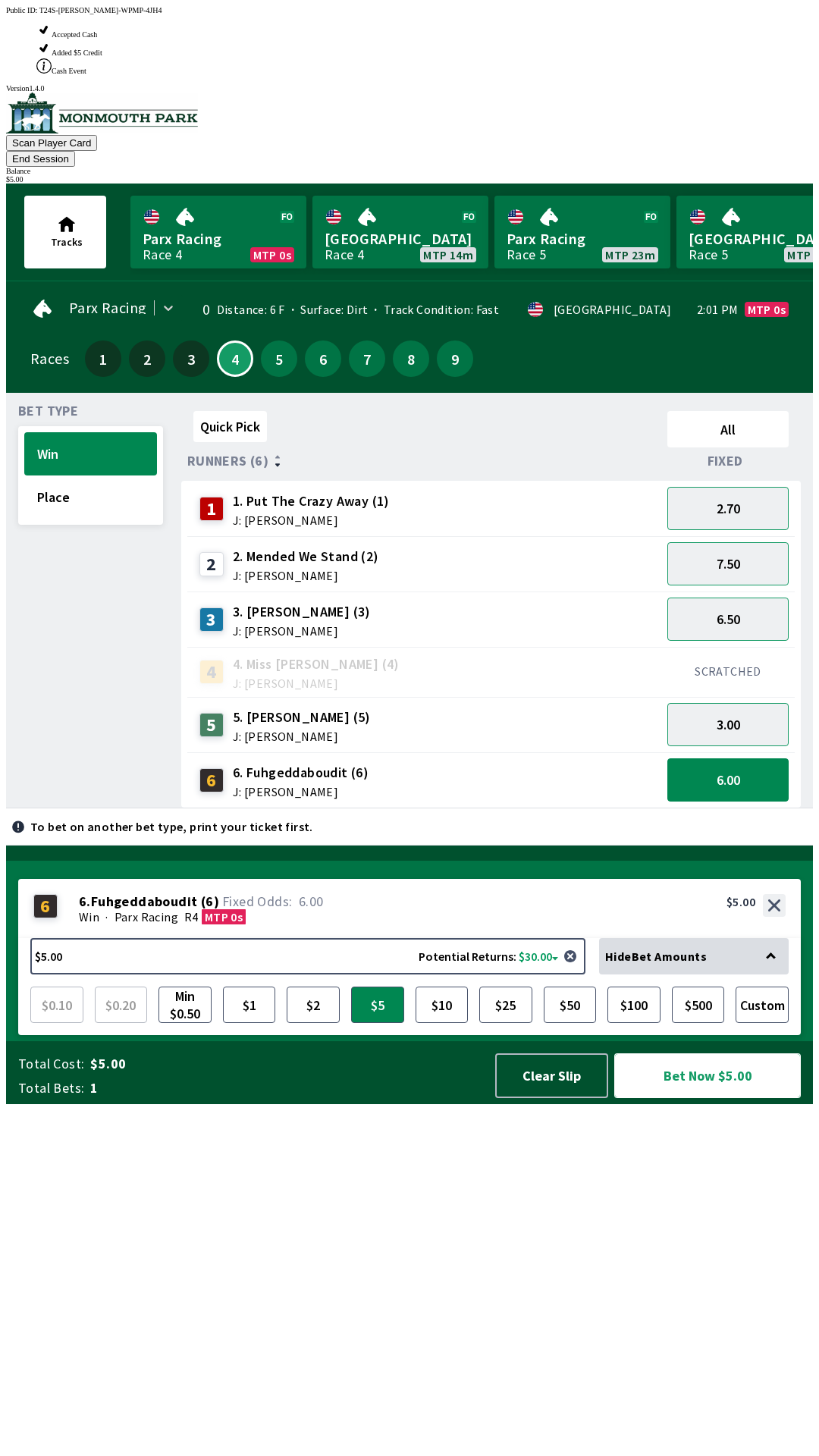
click at [723, 1098] on button "Bet Now $5.00" at bounding box center [708, 1075] width 187 height 45
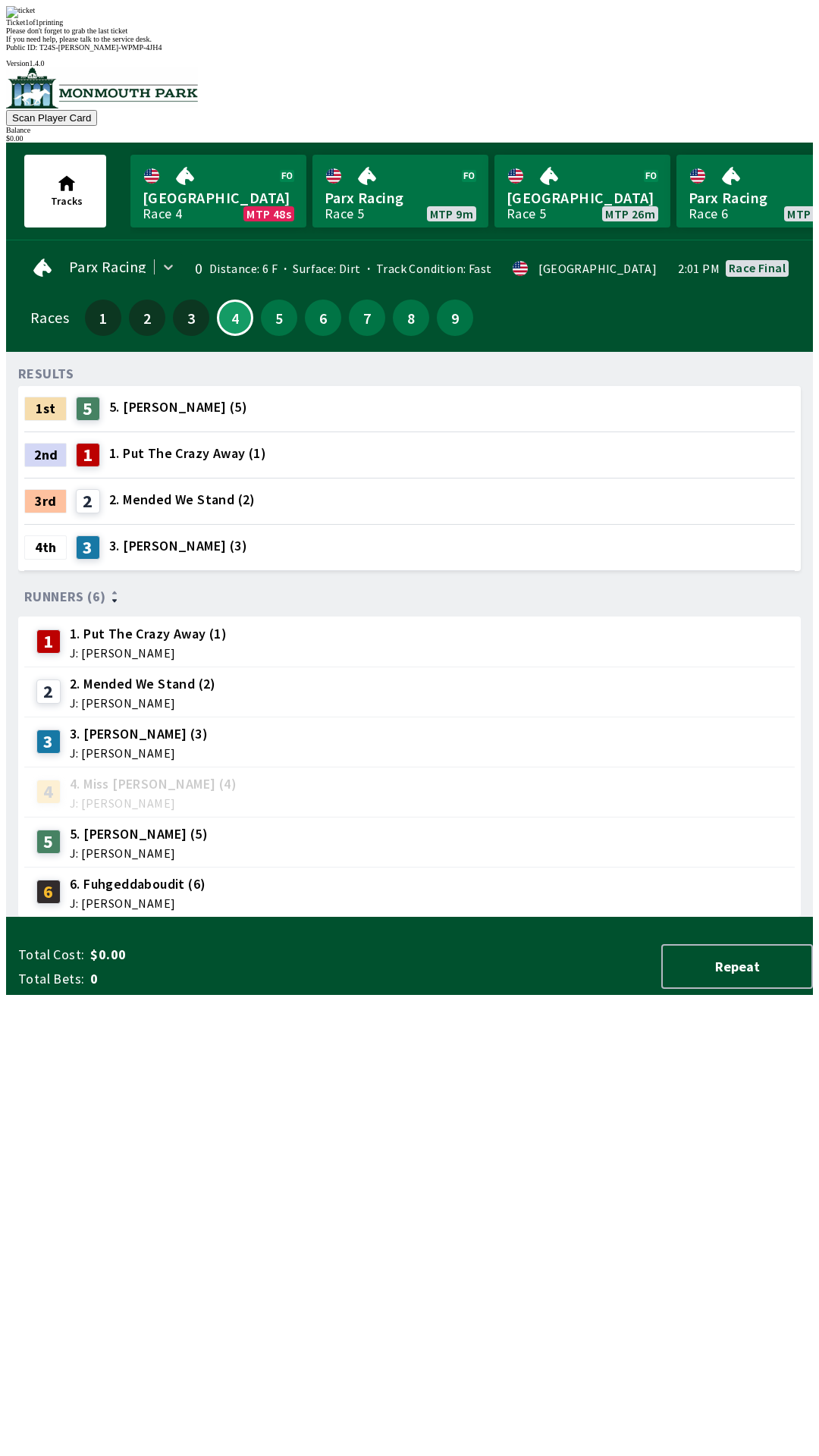
click at [590, 918] on div "RESULTS 1st 5 5. [PERSON_NAME] (5) 2nd 1 1. Put The Crazy Away (1) 3rd 2 2. Men…" at bounding box center [415, 640] width 795 height 553
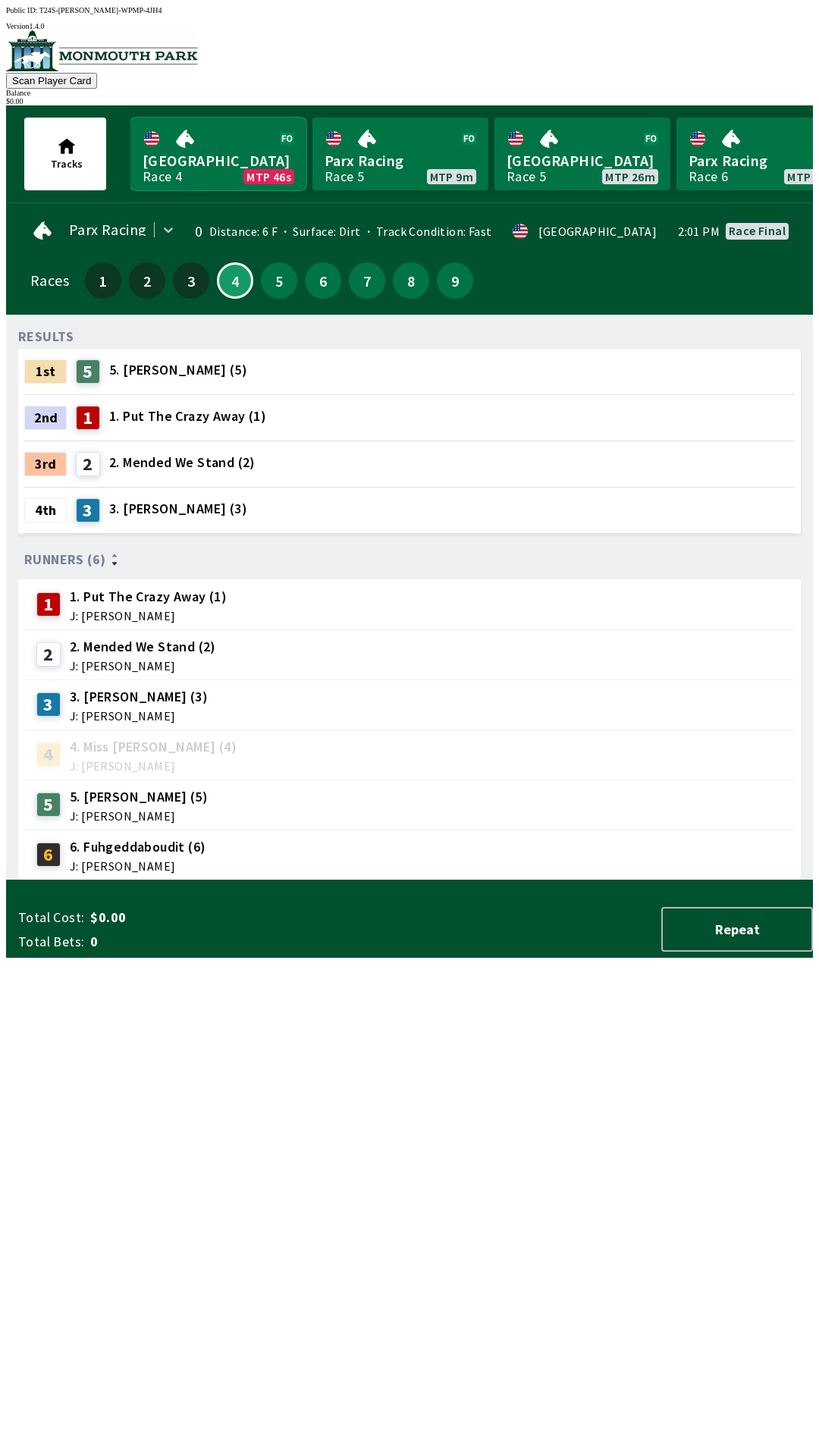
click at [227, 138] on link "Monmouth Park Race 4 MTP 46s" at bounding box center [219, 154] width 176 height 73
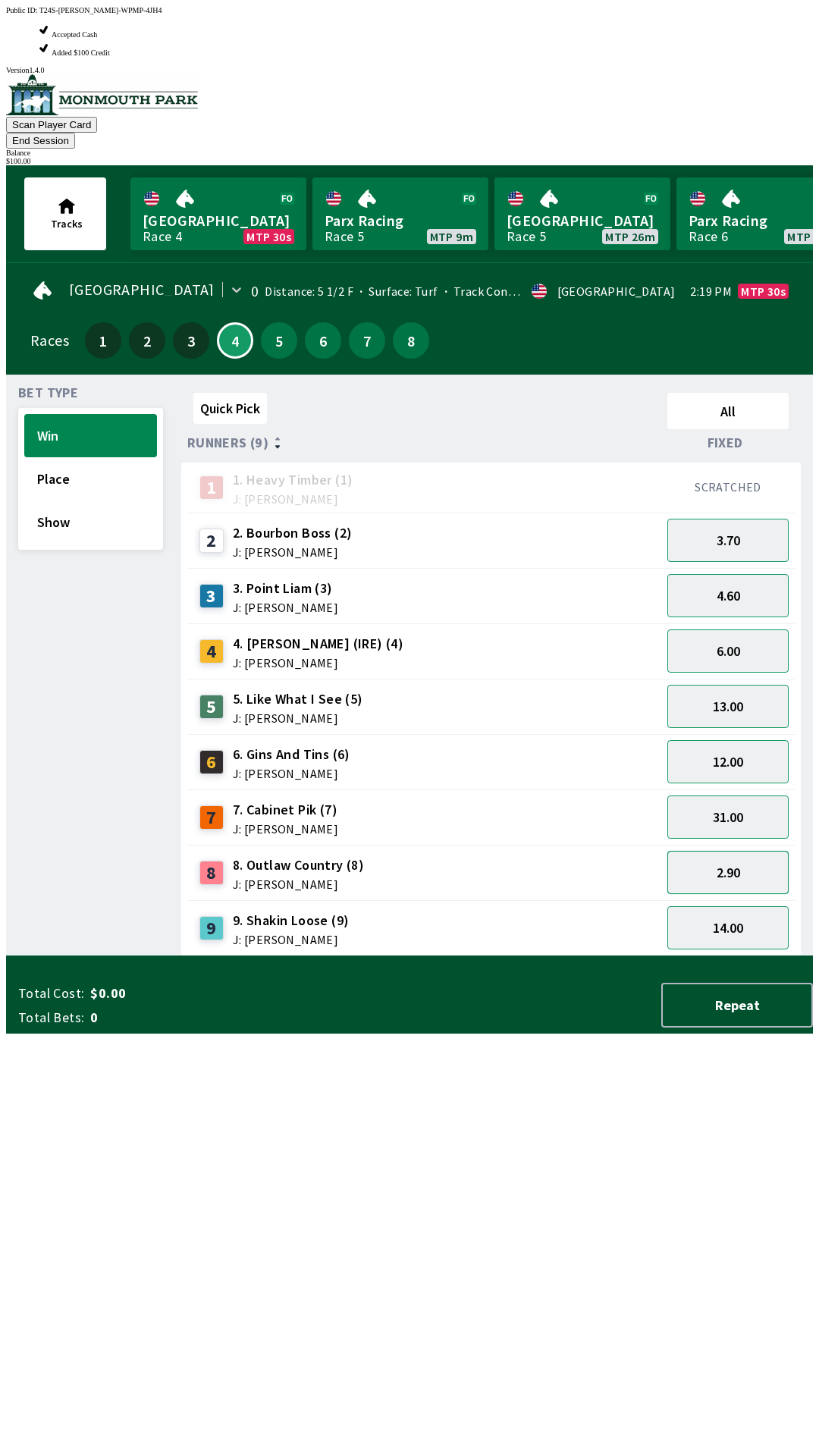
click at [759, 851] on button "2.90" at bounding box center [727, 872] width 121 height 43
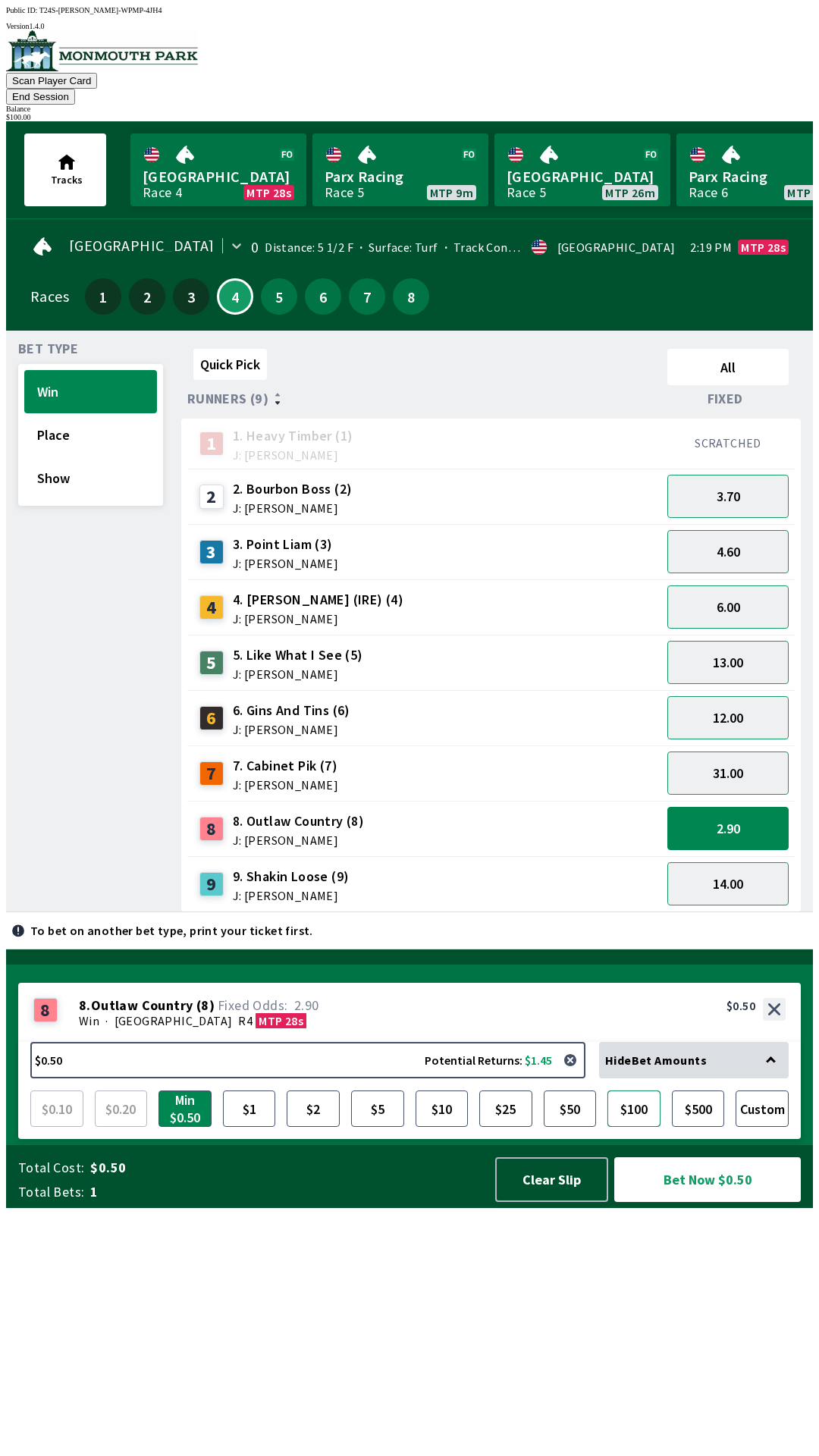
click at [634, 1127] on button "$100" at bounding box center [635, 1109] width 53 height 36
click at [687, 1202] on button "Bet Now $100.00" at bounding box center [708, 1179] width 187 height 45
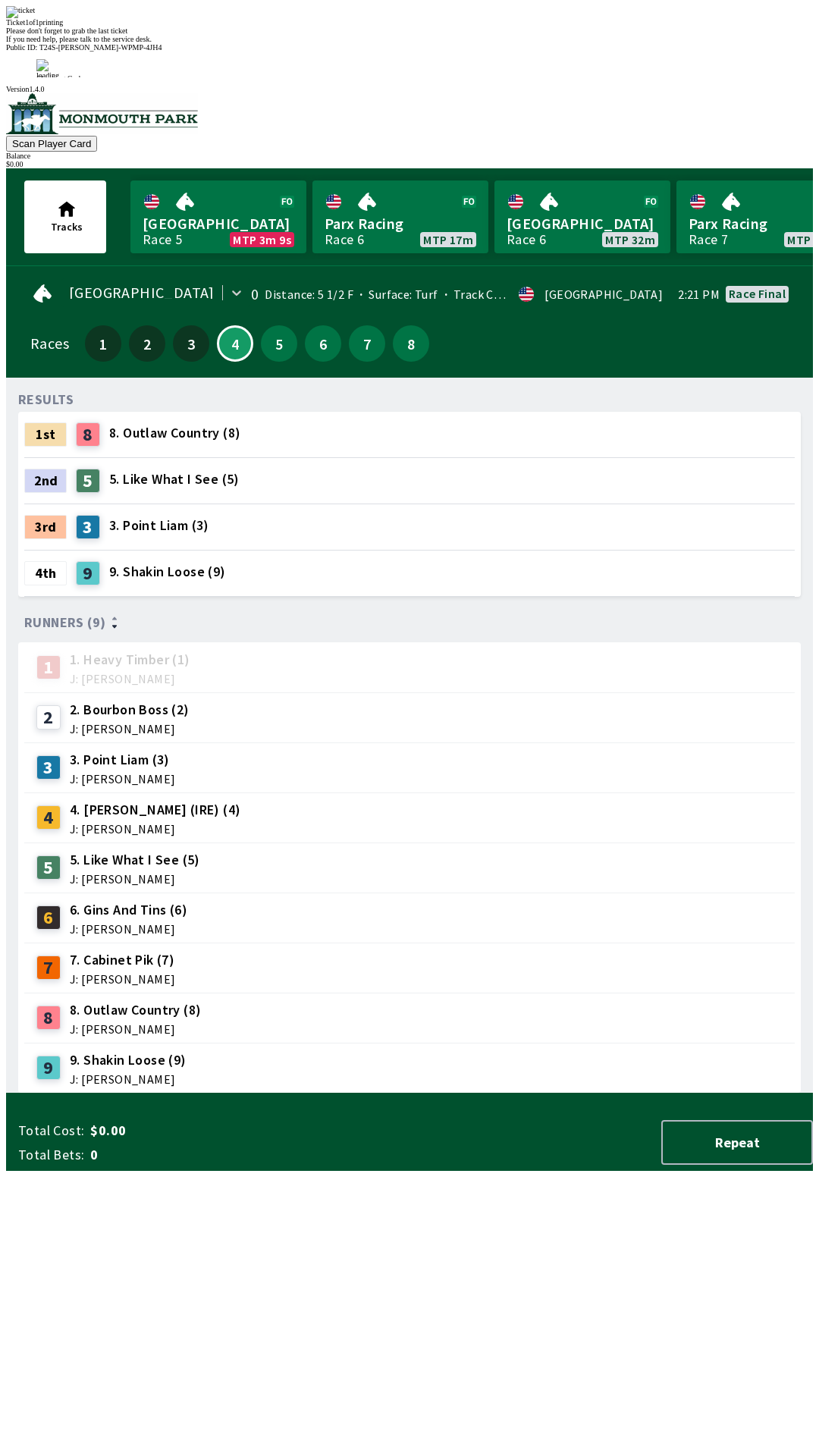
click at [404, 43] on div "Ticket 1 of 1 printing Please don't forget to grab the last ticket If you need …" at bounding box center [410, 24] width 808 height 37
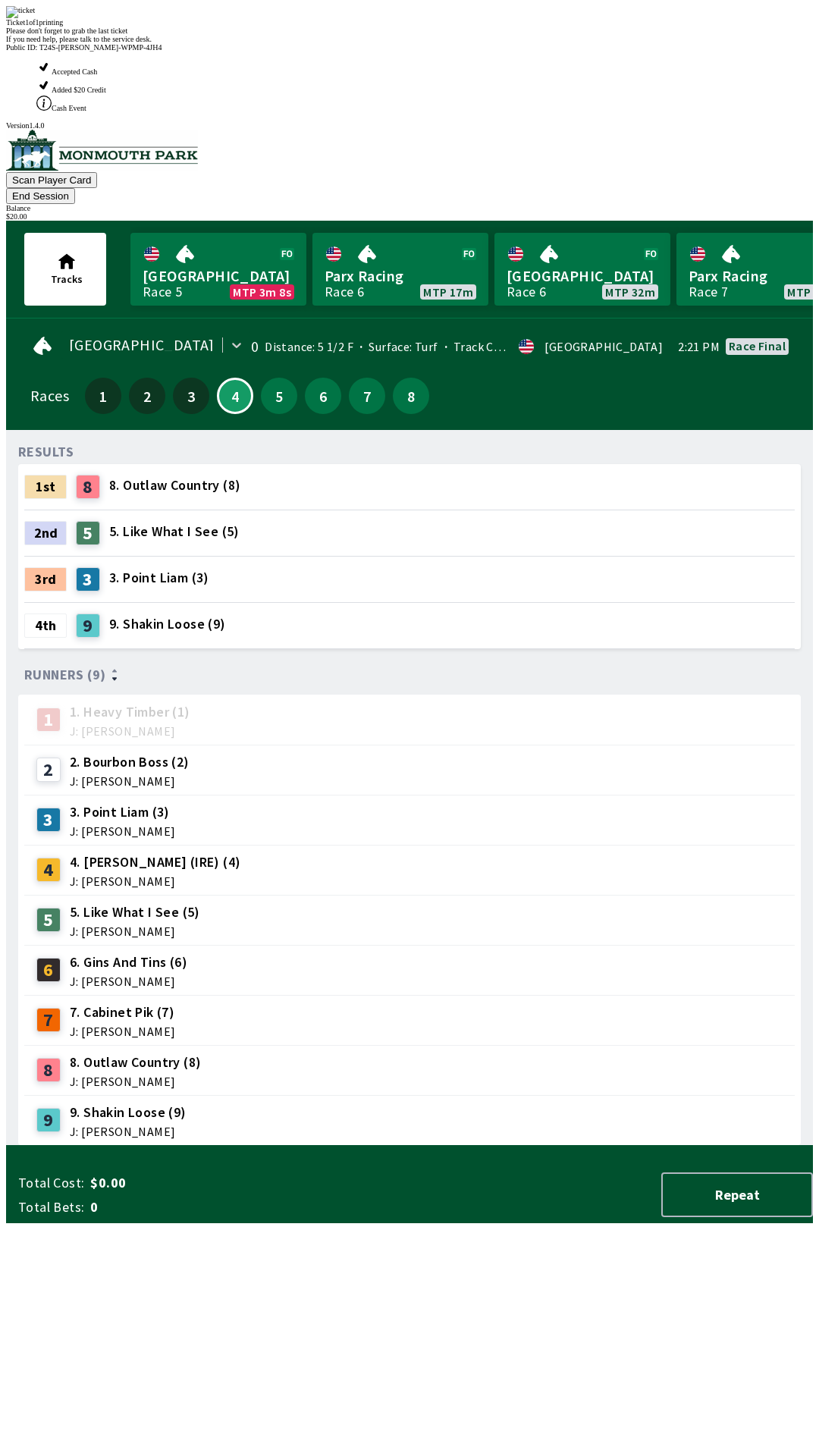
click at [366, 43] on div "Ticket 1 of 1 printing Please don't forget to grab the last ticket If you need …" at bounding box center [410, 24] width 808 height 37
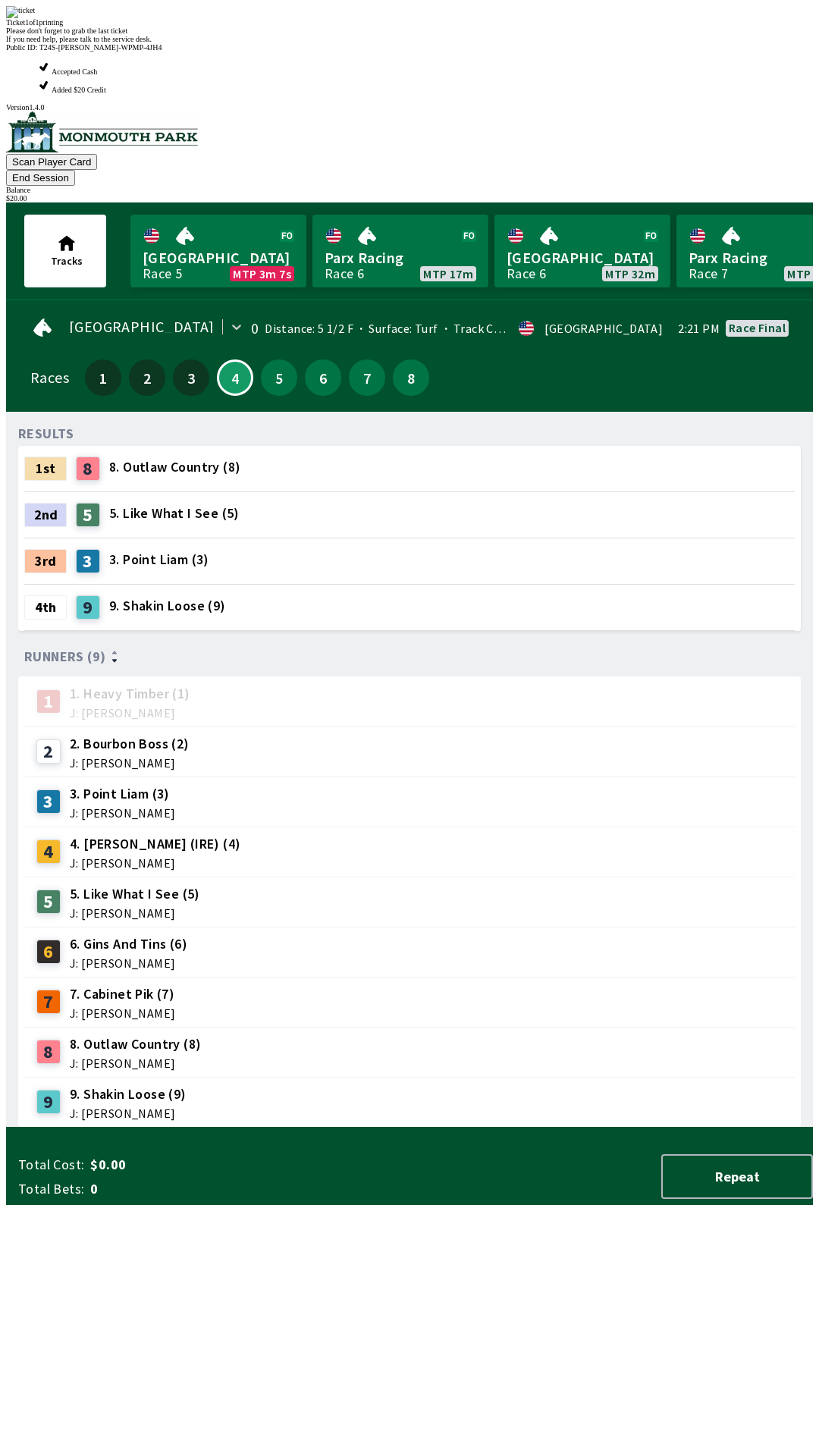
click at [339, 43] on div "Ticket 1 of 1 printing Please don't forget to grab the last ticket If you need …" at bounding box center [410, 24] width 808 height 37
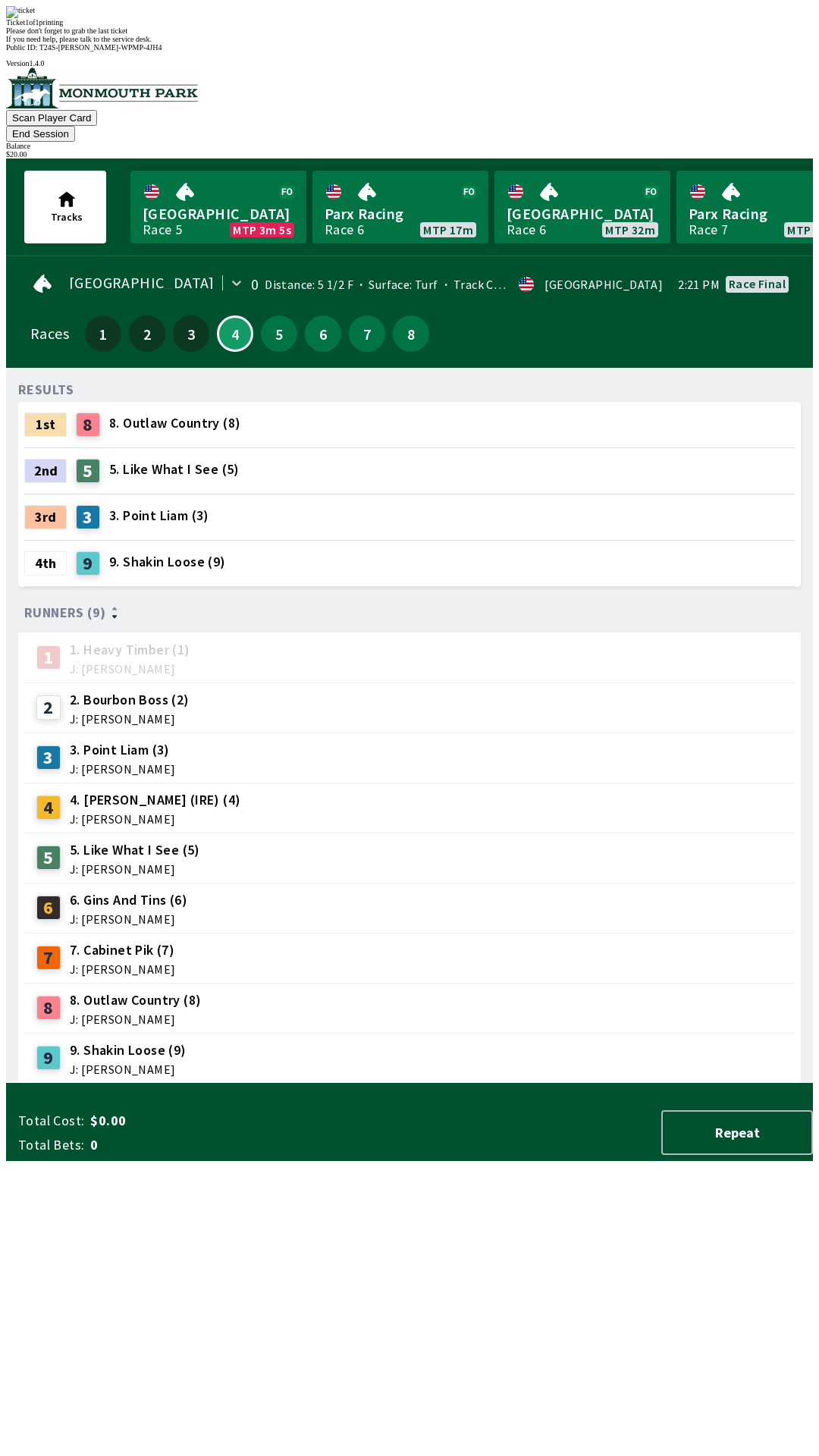
click at [309, 35] on div "Please don't forget to grab the last ticket" at bounding box center [410, 31] width 808 height 9
click at [365, 43] on div "Ticket 1 of 1 printing Please don't forget to grab the last ticket If you need …" at bounding box center [410, 24] width 808 height 37
click at [152, 43] on span "If you need help, please talk to the service desk." at bounding box center [78, 39] width 146 height 9
click at [352, 933] on div "7 7. Cabinet Pik (7) J: [PERSON_NAME]" at bounding box center [409, 958] width 770 height 50
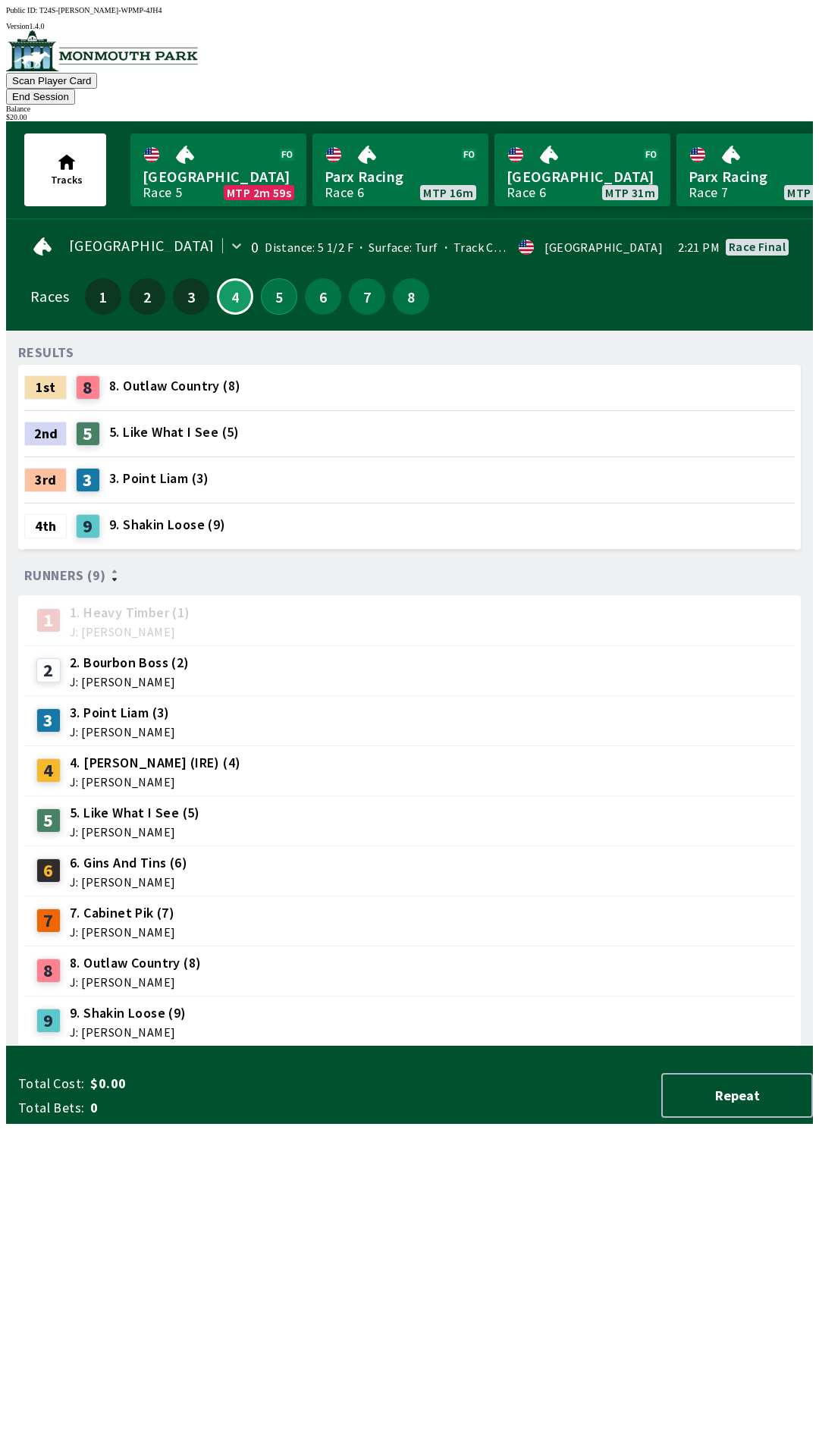
click at [278, 280] on button "5" at bounding box center [279, 297] width 36 height 36
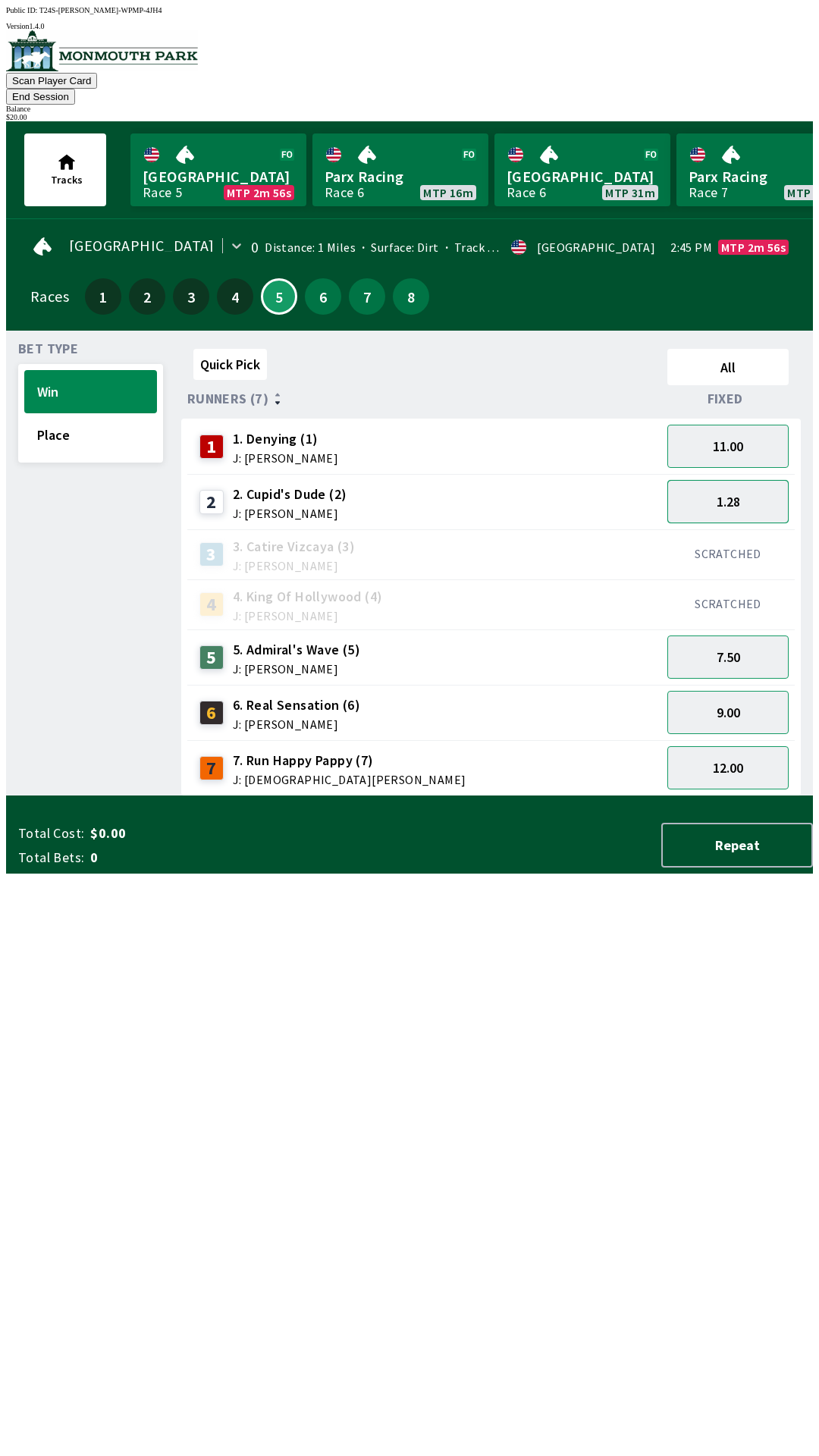
click at [741, 489] on button "1.28" at bounding box center [727, 501] width 121 height 43
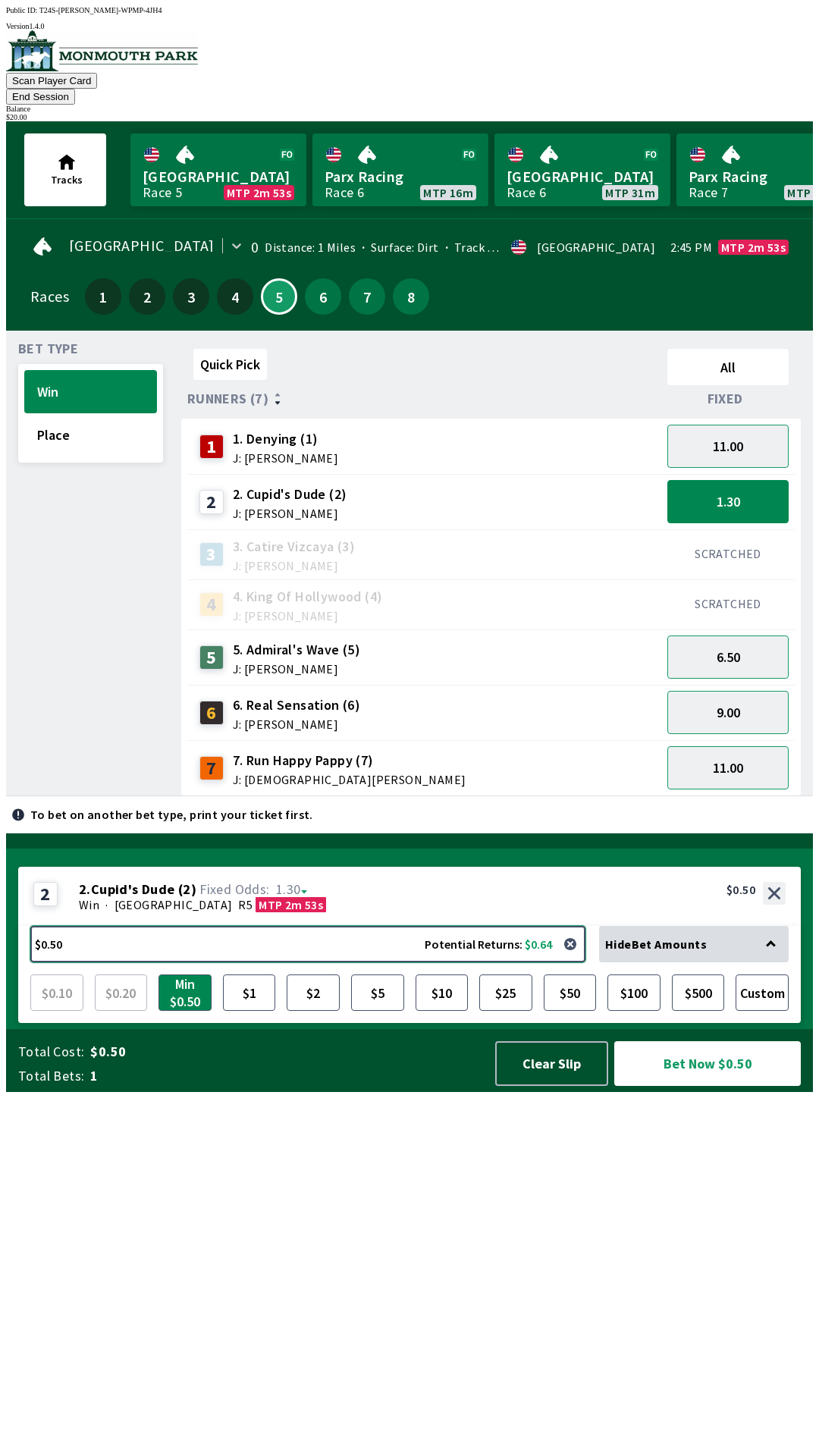
click at [247, 963] on button "$0.50 Potential Returns: $0.64" at bounding box center [308, 944] width 556 height 36
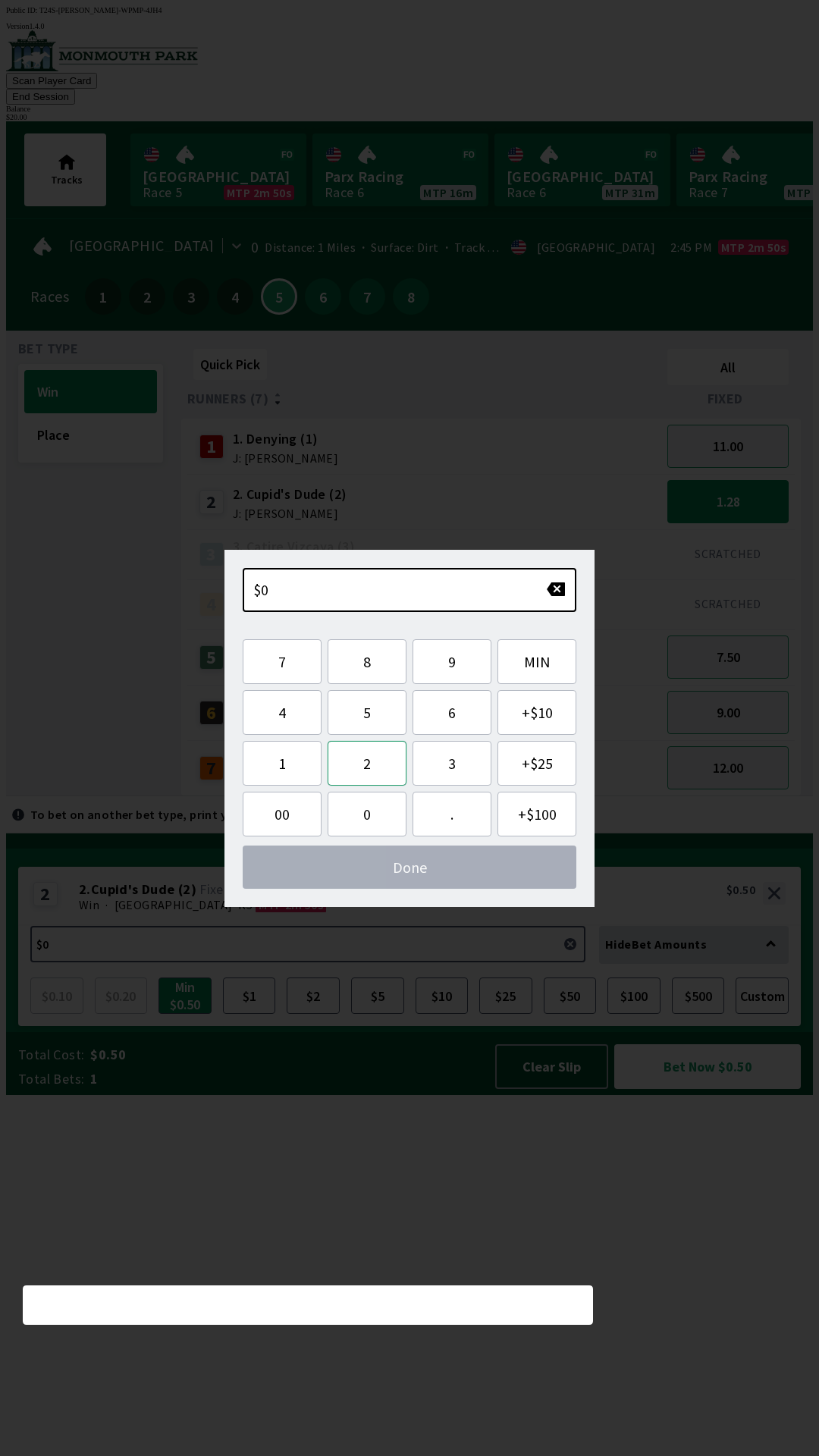
click at [368, 764] on button "2" at bounding box center [367, 762] width 79 height 45
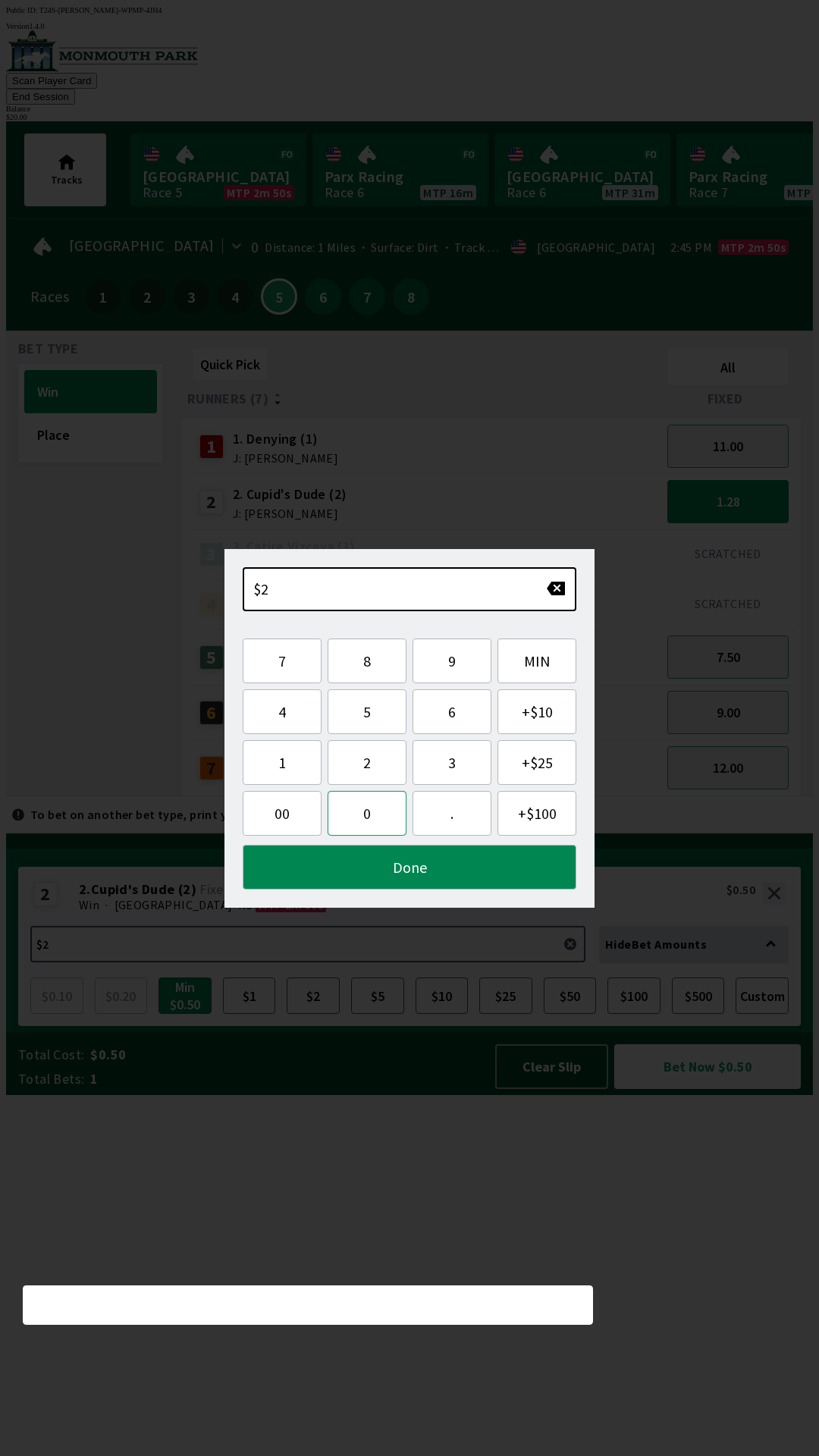
click at [362, 811] on button "0" at bounding box center [367, 813] width 79 height 45
click at [285, 814] on button "00" at bounding box center [282, 813] width 79 height 45
click at [535, 671] on button "MIN" at bounding box center [536, 660] width 79 height 45
click at [543, 659] on button "MIN" at bounding box center [536, 660] width 79 height 45
click at [559, 592] on button "button" at bounding box center [556, 589] width 20 height 15
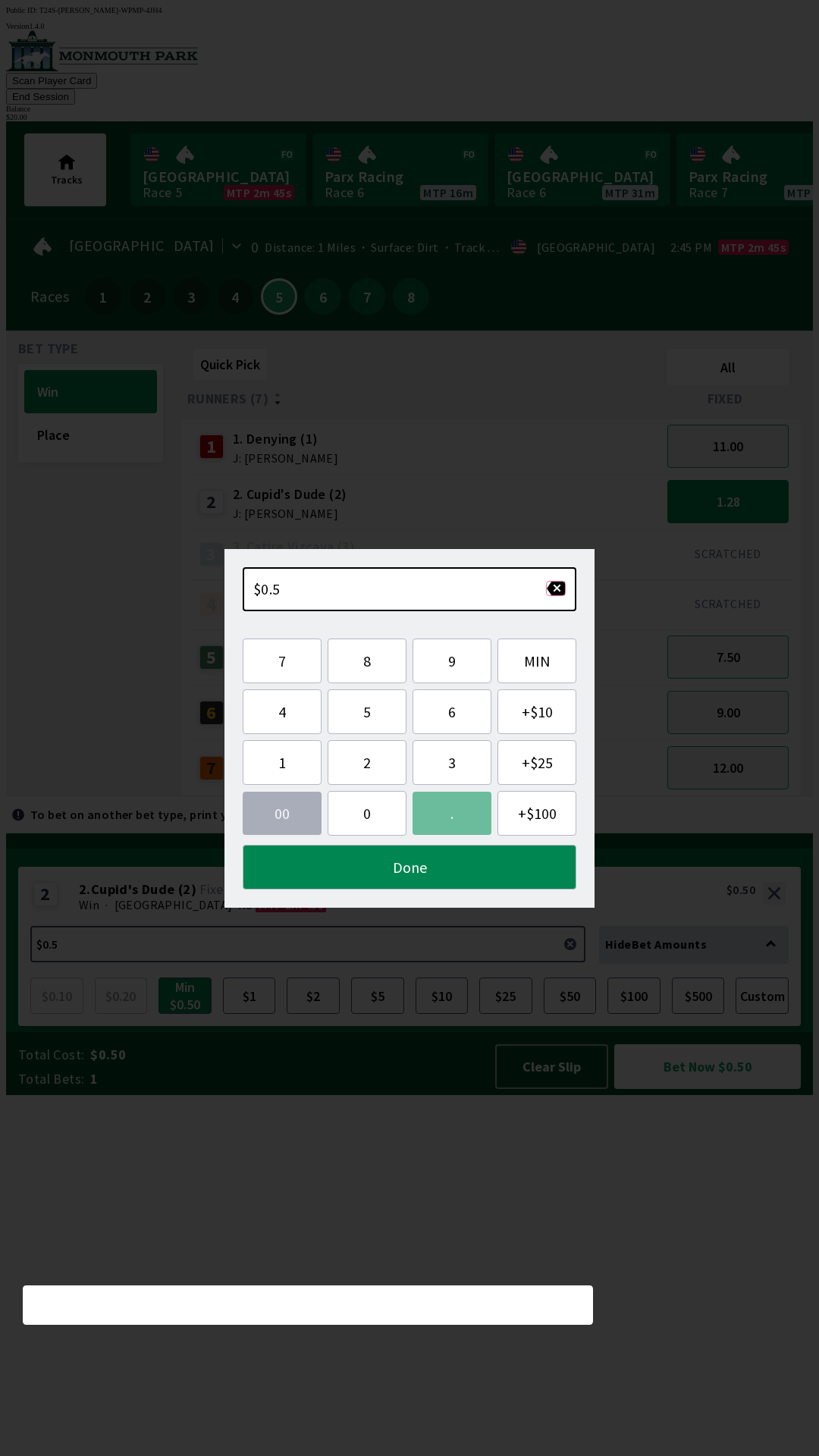
click at [559, 590] on button "button" at bounding box center [556, 589] width 20 height 15
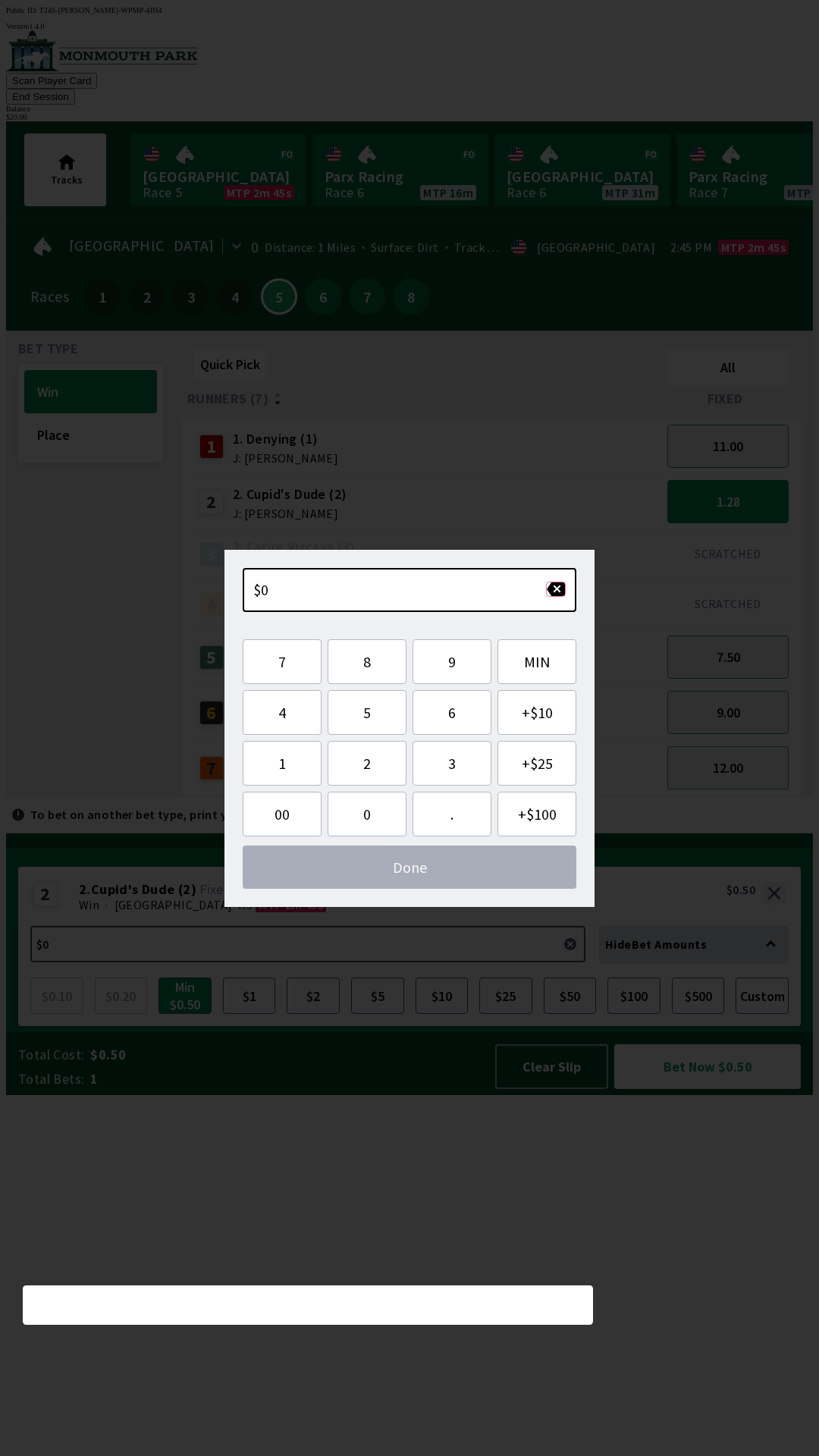
click at [554, 592] on button "button" at bounding box center [556, 590] width 20 height 15
click at [368, 766] on button "2" at bounding box center [367, 762] width 79 height 45
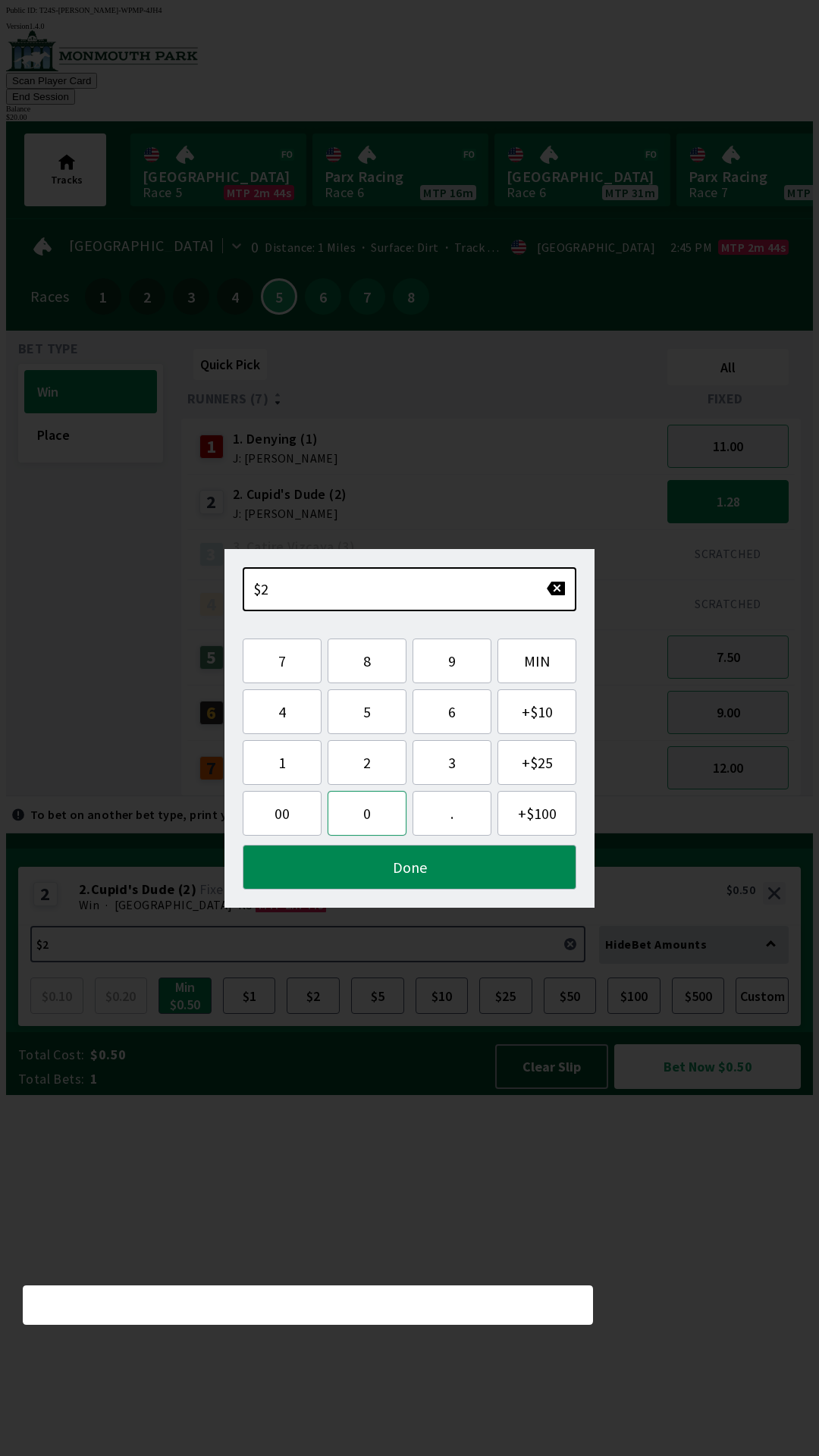
click at [358, 814] on button "0" at bounding box center [367, 813] width 79 height 45
click at [359, 811] on button "0" at bounding box center [367, 813] width 79 height 45
click at [358, 809] on button "0" at bounding box center [367, 813] width 79 height 45
click at [551, 592] on button "button" at bounding box center [556, 589] width 20 height 15
click at [550, 592] on button "button" at bounding box center [556, 589] width 20 height 15
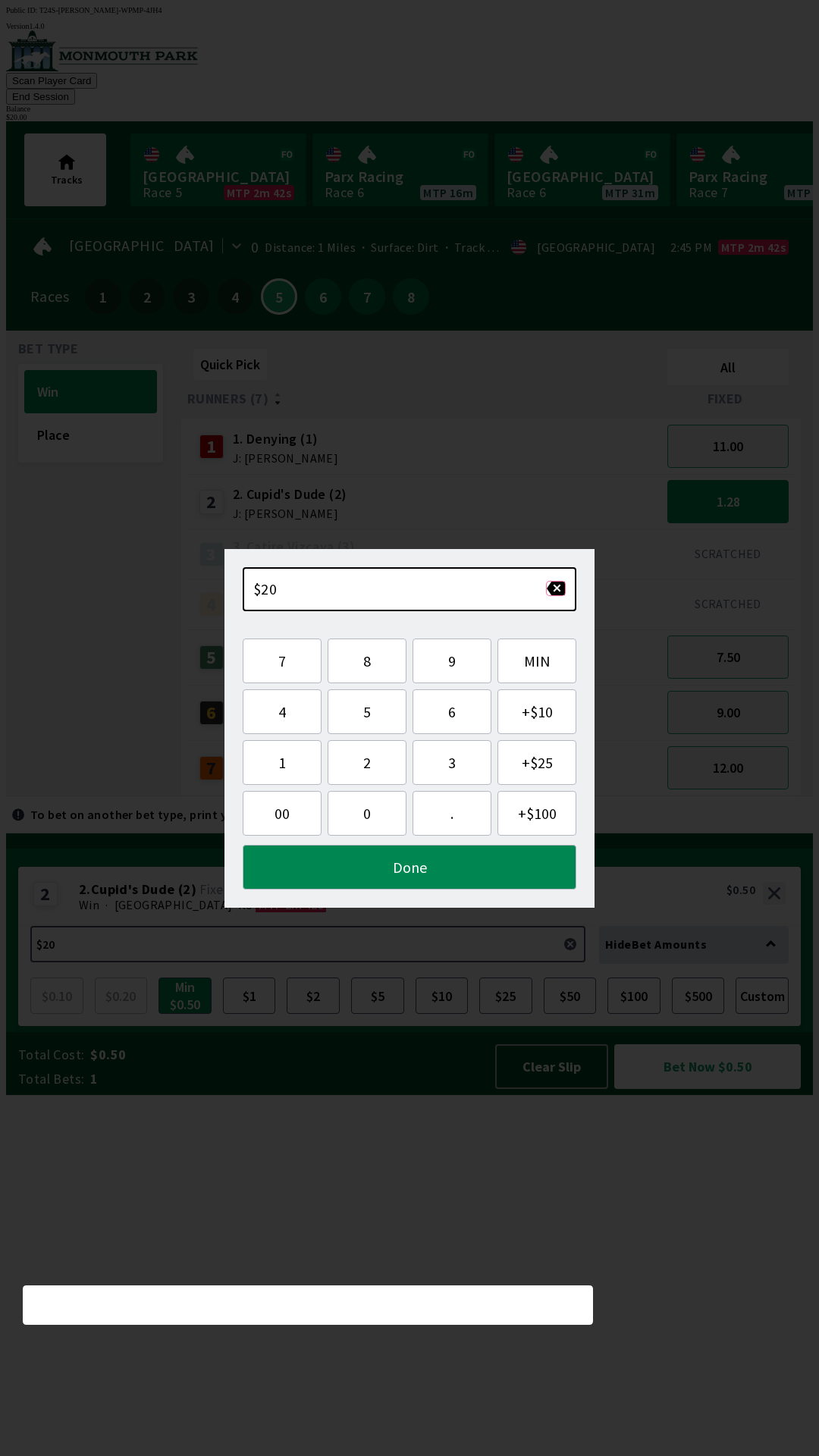
click at [548, 590] on button "button" at bounding box center [556, 589] width 20 height 15
click at [368, 815] on button "0" at bounding box center [367, 813] width 79 height 45
click at [406, 865] on button "Done" at bounding box center [410, 866] width 334 height 45
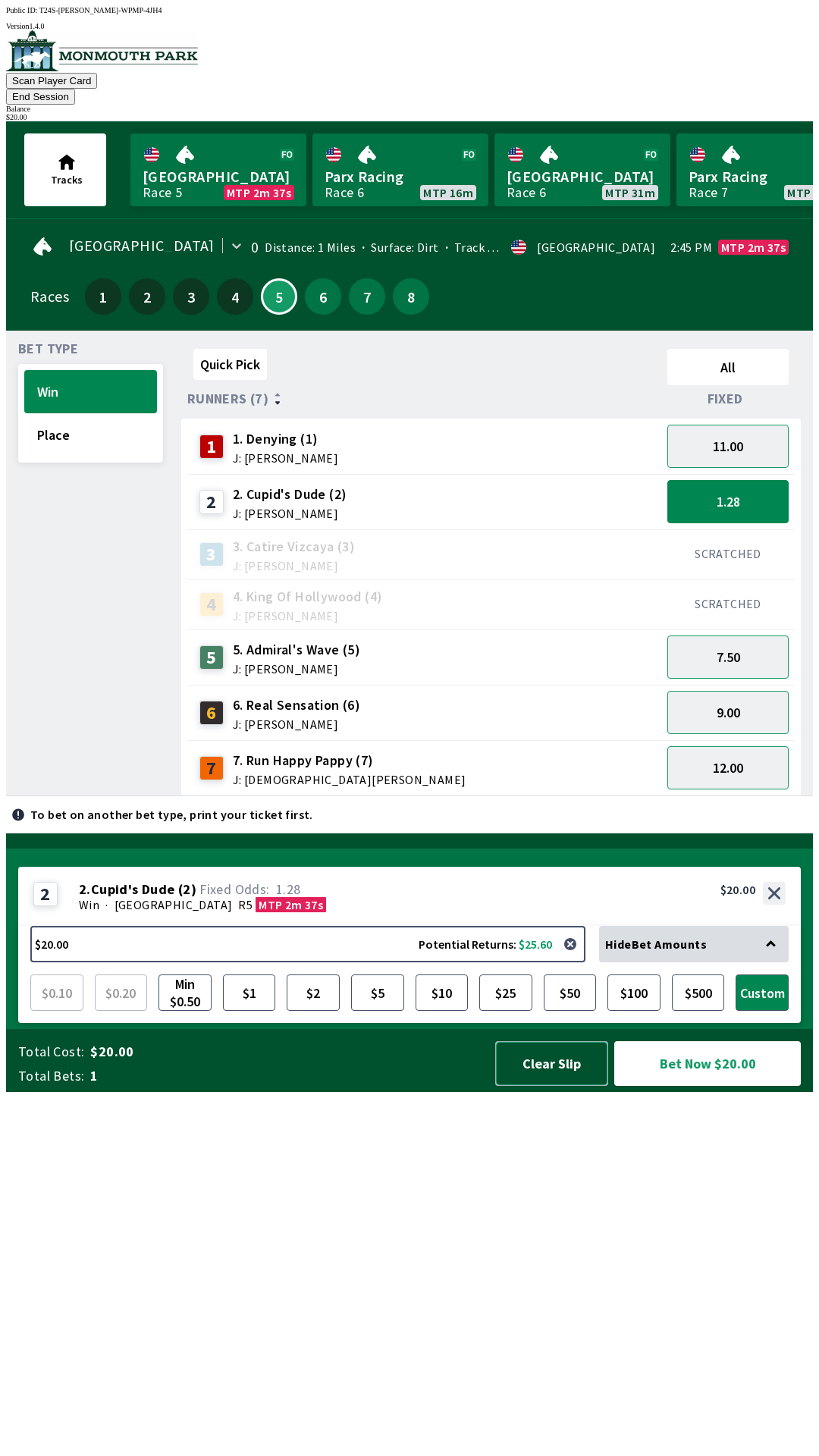
click at [547, 1086] on button "Clear Slip" at bounding box center [552, 1063] width 113 height 45
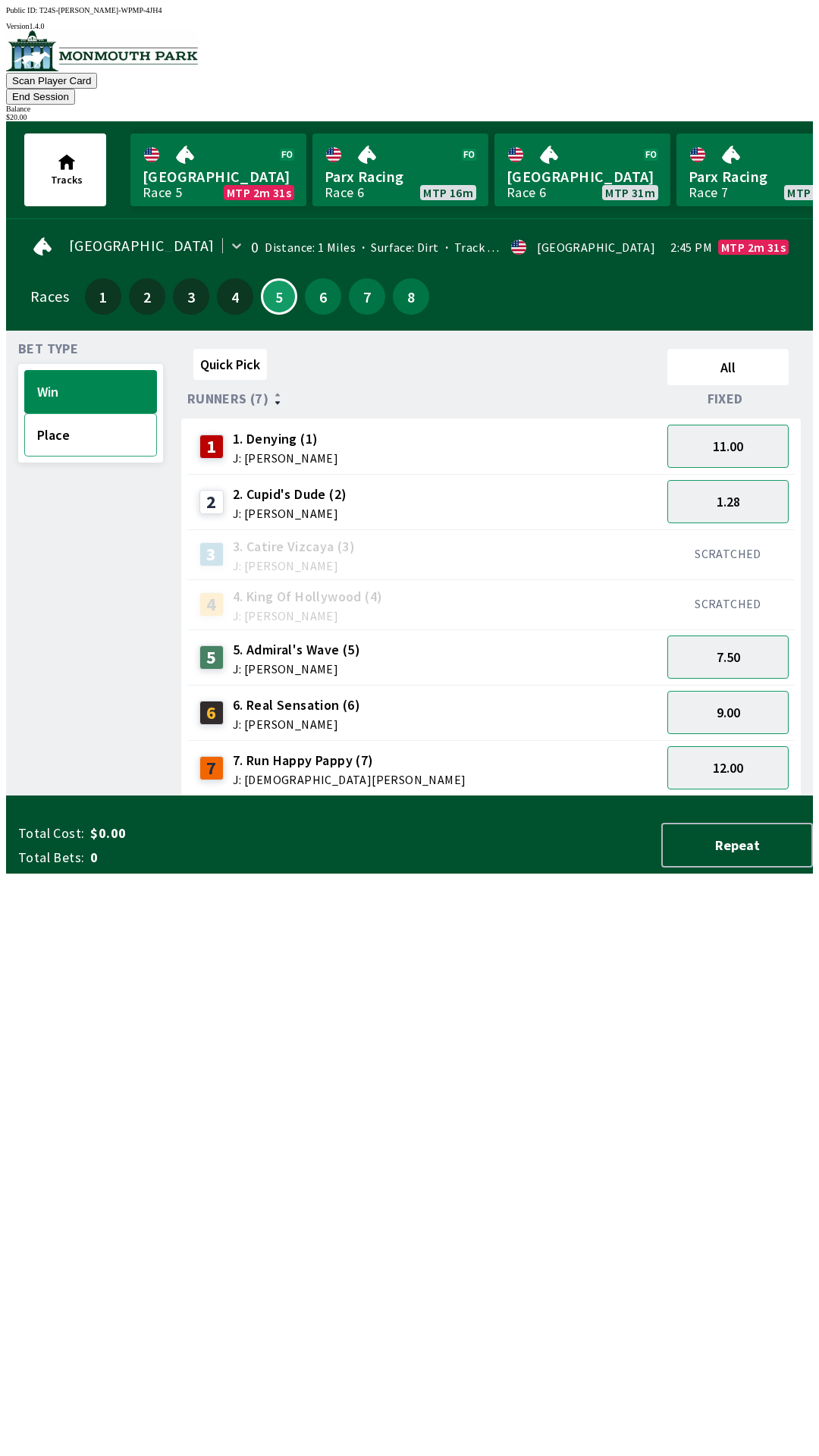
click at [54, 419] on button "Place" at bounding box center [90, 434] width 133 height 43
click at [754, 425] on button "3.30" at bounding box center [727, 446] width 121 height 43
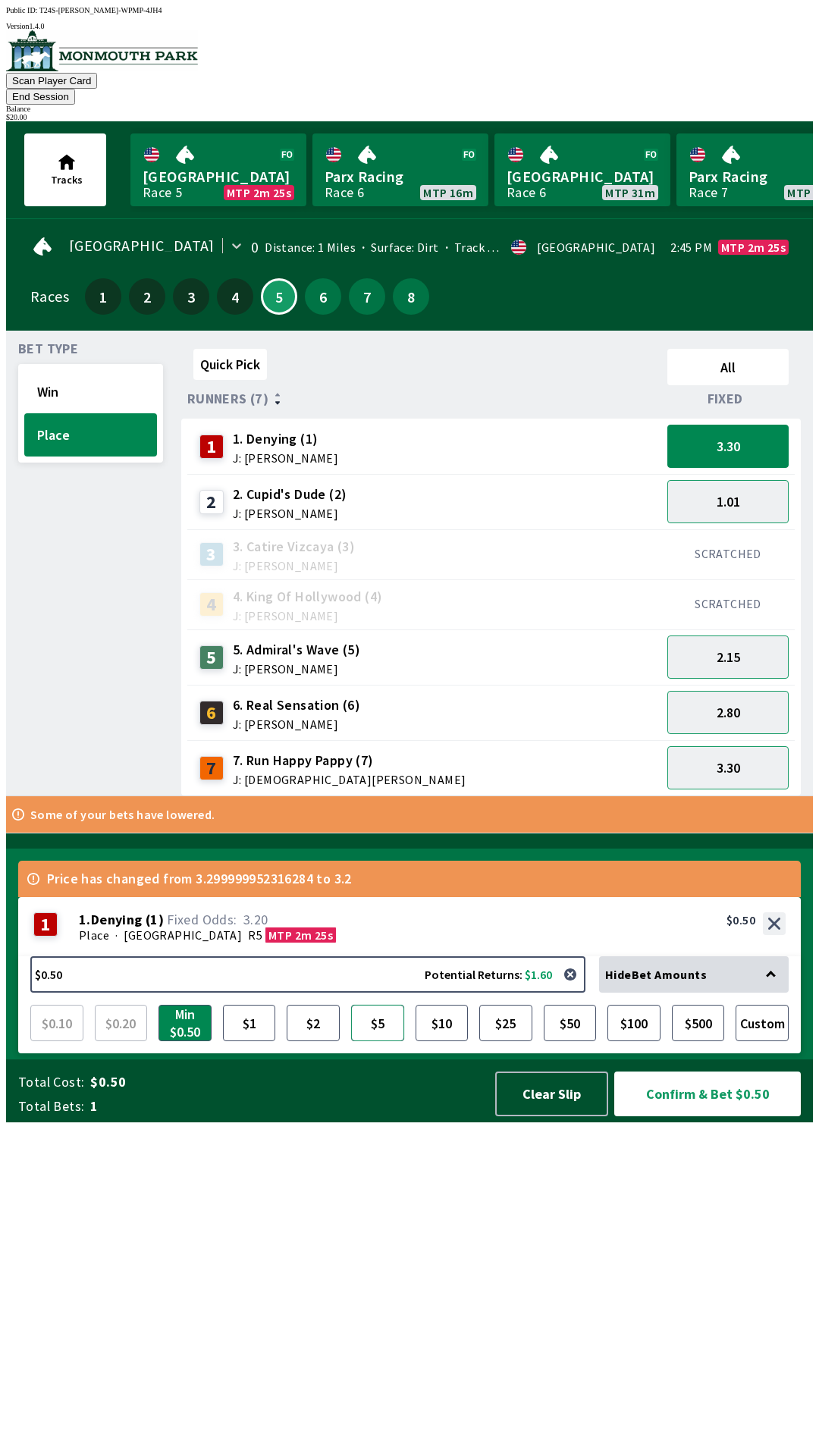
click at [387, 1041] on button "$5" at bounding box center [378, 1023] width 53 height 36
click at [448, 1041] on button "$10" at bounding box center [443, 1023] width 53 height 36
click at [707, 1116] on button "Confirm & Bet $10.00" at bounding box center [708, 1093] width 187 height 45
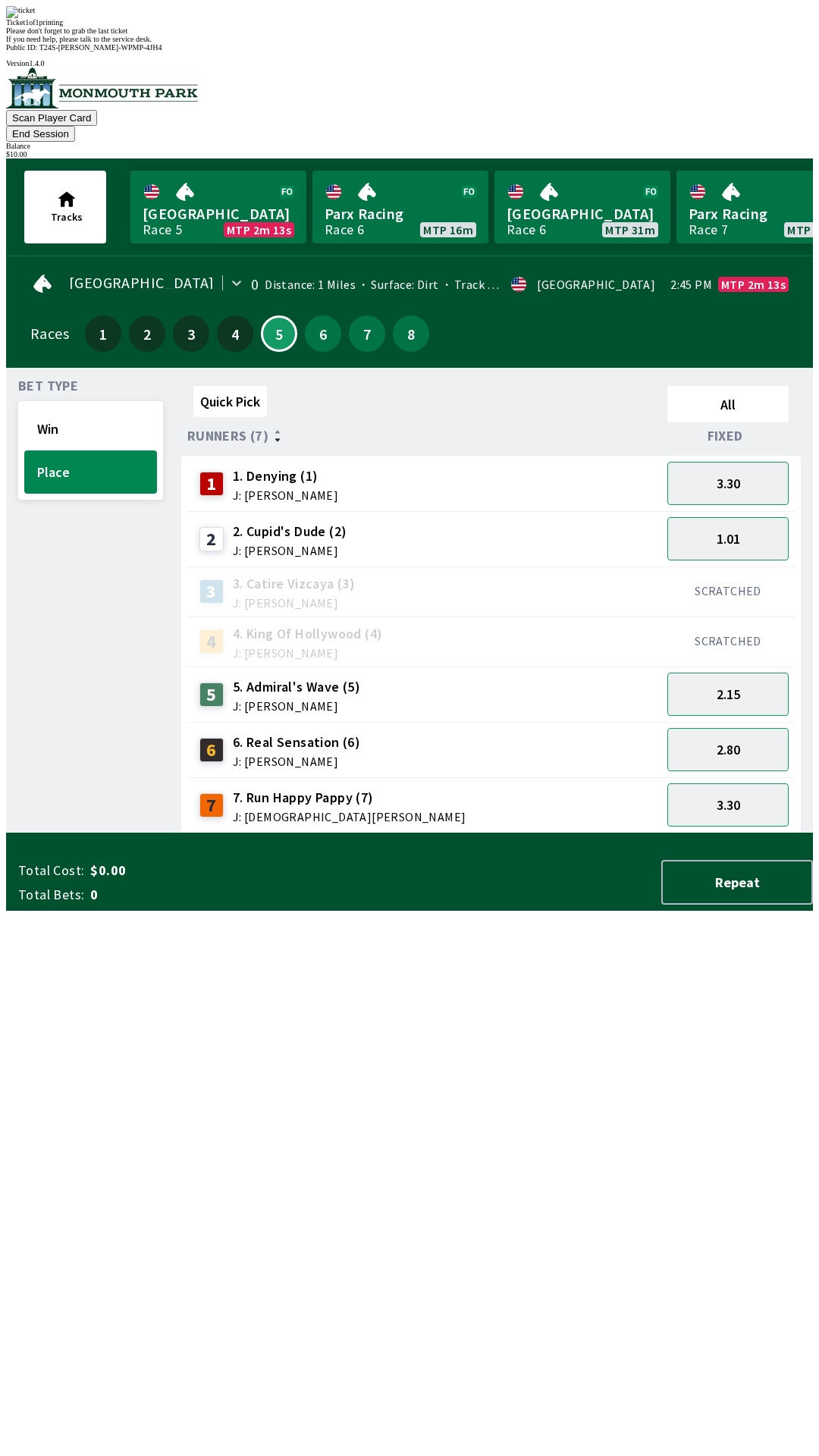
click at [152, 43] on span "If you need help, please talk to the service desk." at bounding box center [78, 39] width 146 height 9
click at [464, 43] on div "Ticket 1 of 1 printing Please don't forget to grab the last ticket If you need …" at bounding box center [410, 24] width 808 height 37
click at [453, 35] on div "Please don't forget to grab the last ticket" at bounding box center [410, 31] width 808 height 9
click at [454, 35] on div "Please don't forget to grab the last ticket" at bounding box center [410, 31] width 808 height 9
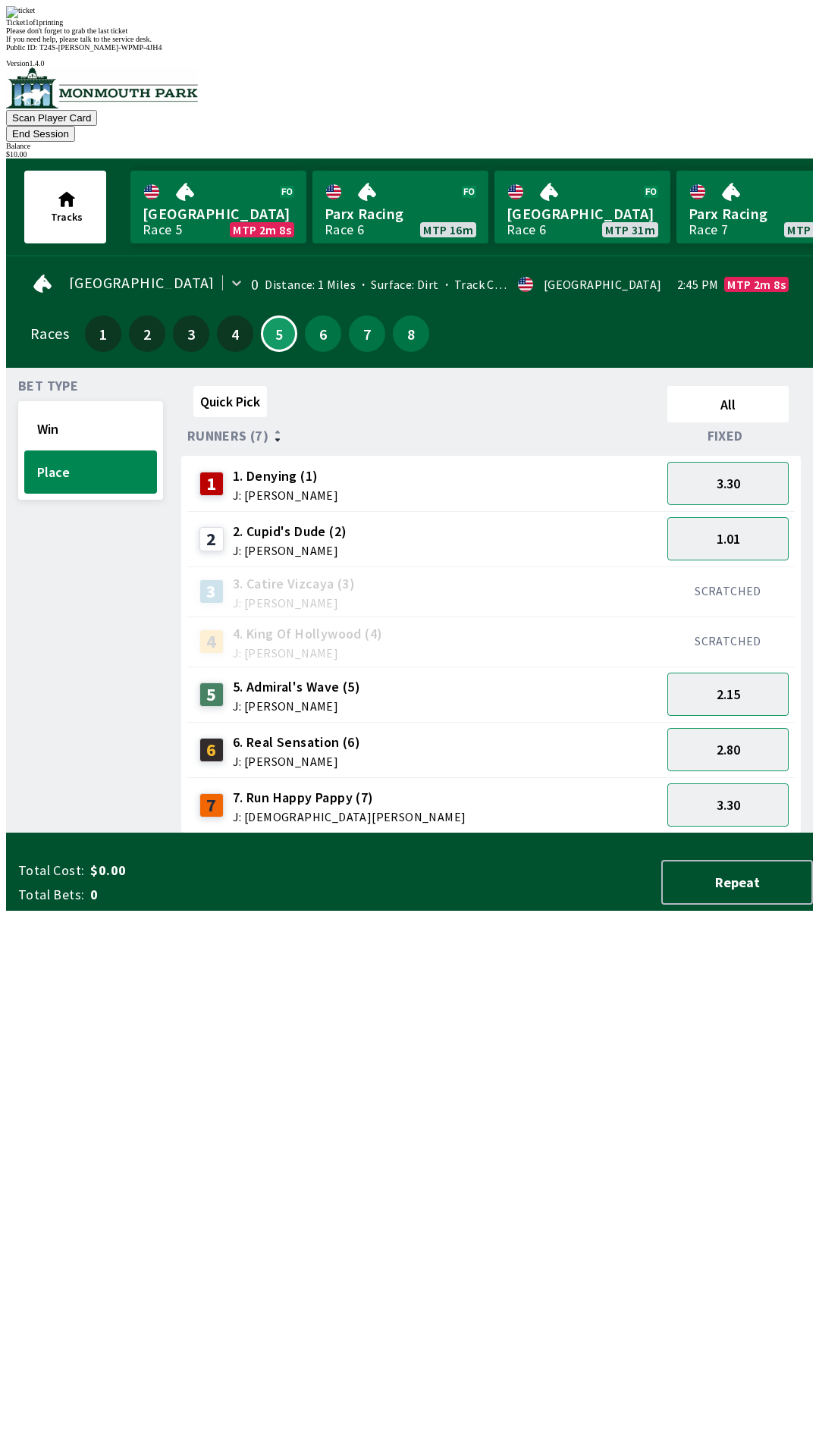
click at [468, 43] on div "Ticket 1 of 1 printing Please don't forget to grab the last ticket If you need …" at bounding box center [410, 24] width 808 height 37
click at [455, 43] on div "Ticket 1 of 1 printing Please don't forget to grab the last ticket If you need …" at bounding box center [410, 24] width 808 height 37
click at [454, 43] on div "Ticket 1 of 1 printing Please don't forget to grab the last ticket If you need …" at bounding box center [410, 24] width 808 height 37
click at [455, 43] on div "Ticket 1 of 1 printing Please don't forget to grab the last ticket If you need …" at bounding box center [410, 24] width 808 height 37
click at [435, 43] on div "Ticket 1 of 1 printing Please don't forget to grab the last ticket If you need …" at bounding box center [410, 24] width 808 height 37
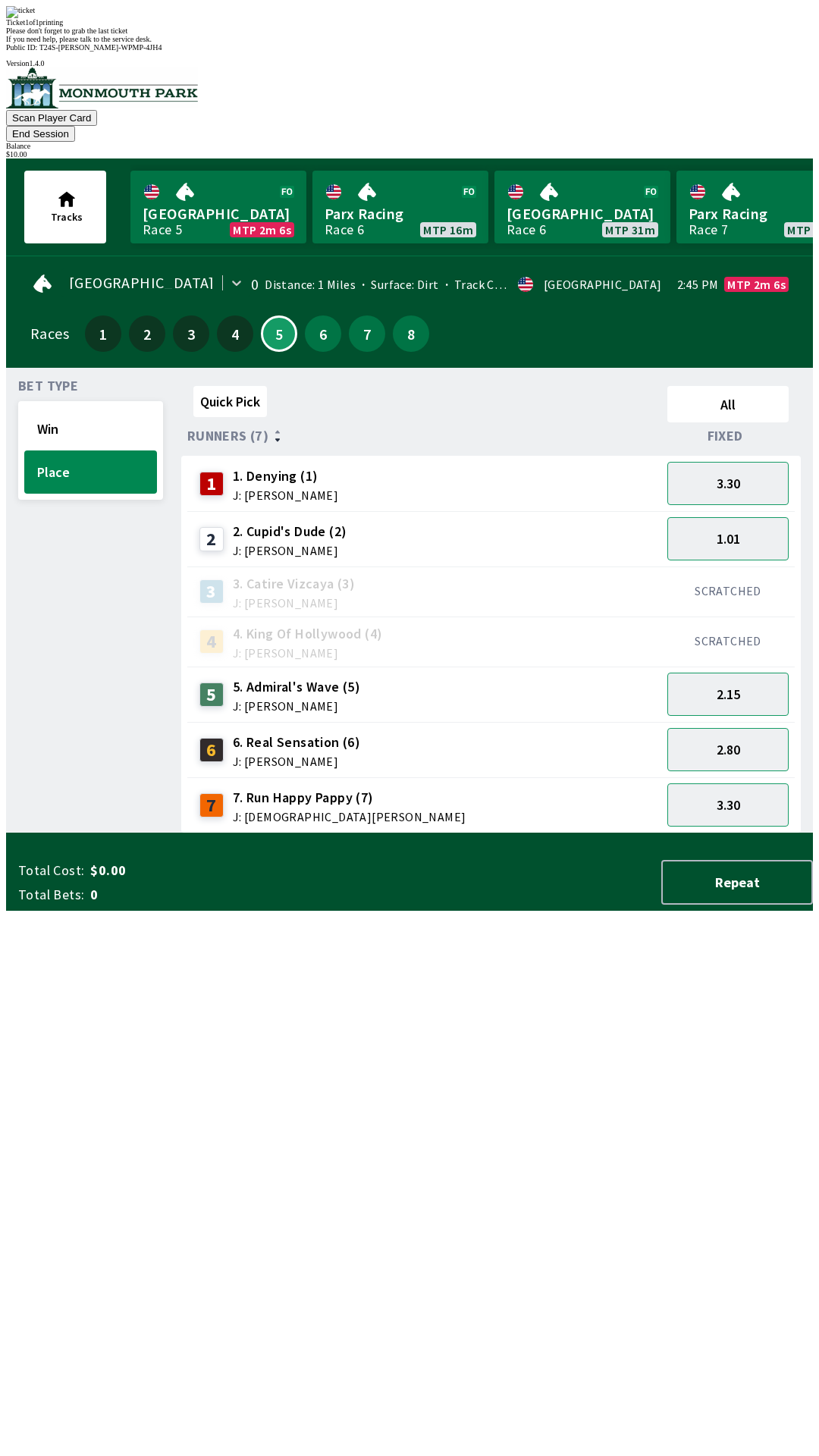
click at [439, 43] on div "Ticket 1 of 1 printing Please don't forget to grab the last ticket If you need …" at bounding box center [410, 24] width 808 height 37
click at [428, 43] on div "Ticket 1 of 1 printing Please don't forget to grab the last ticket If you need …" at bounding box center [410, 24] width 808 height 37
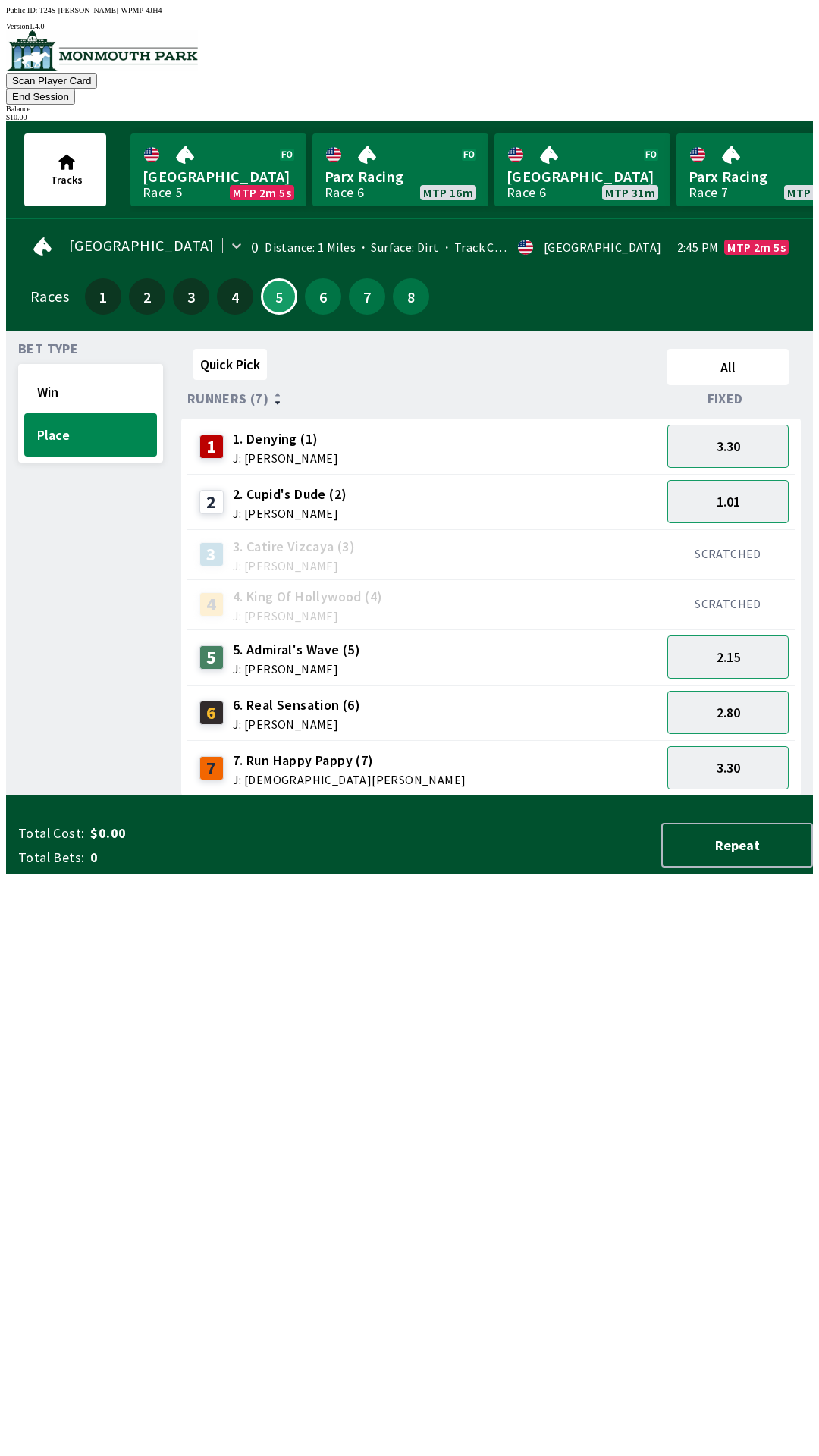
click at [413, 796] on div "Quick Pick All Runners (7) Fixed 1 1. Denying (1) J: [PERSON_NAME] 3.30 2 2. Cu…" at bounding box center [497, 569] width 632 height 453
click at [72, 370] on button "Win" at bounding box center [90, 391] width 133 height 43
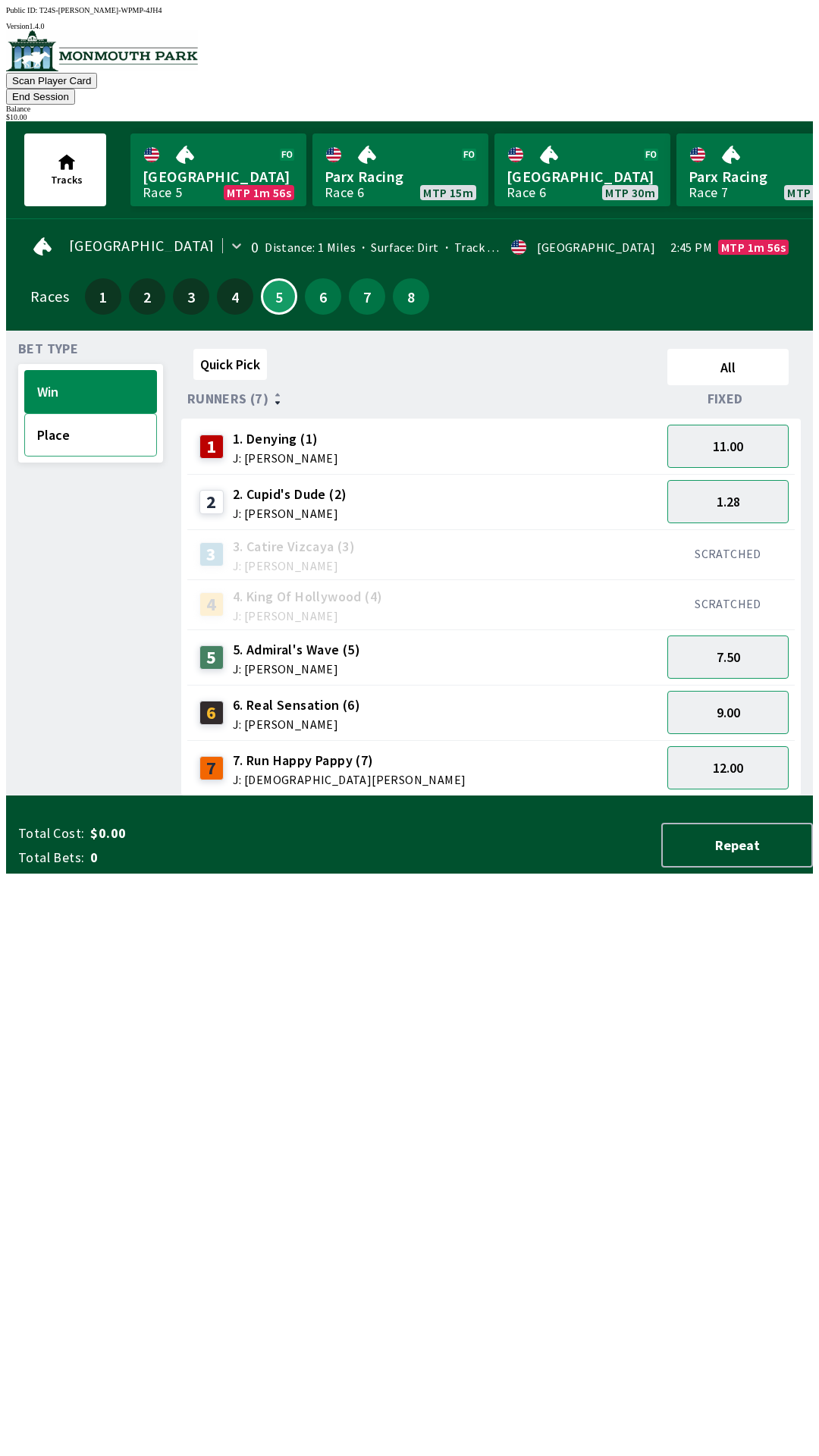
click at [84, 427] on button "Place" at bounding box center [90, 434] width 133 height 43
click at [40, 370] on button "Win" at bounding box center [90, 391] width 133 height 43
click at [739, 480] on button "1.28" at bounding box center [727, 501] width 121 height 43
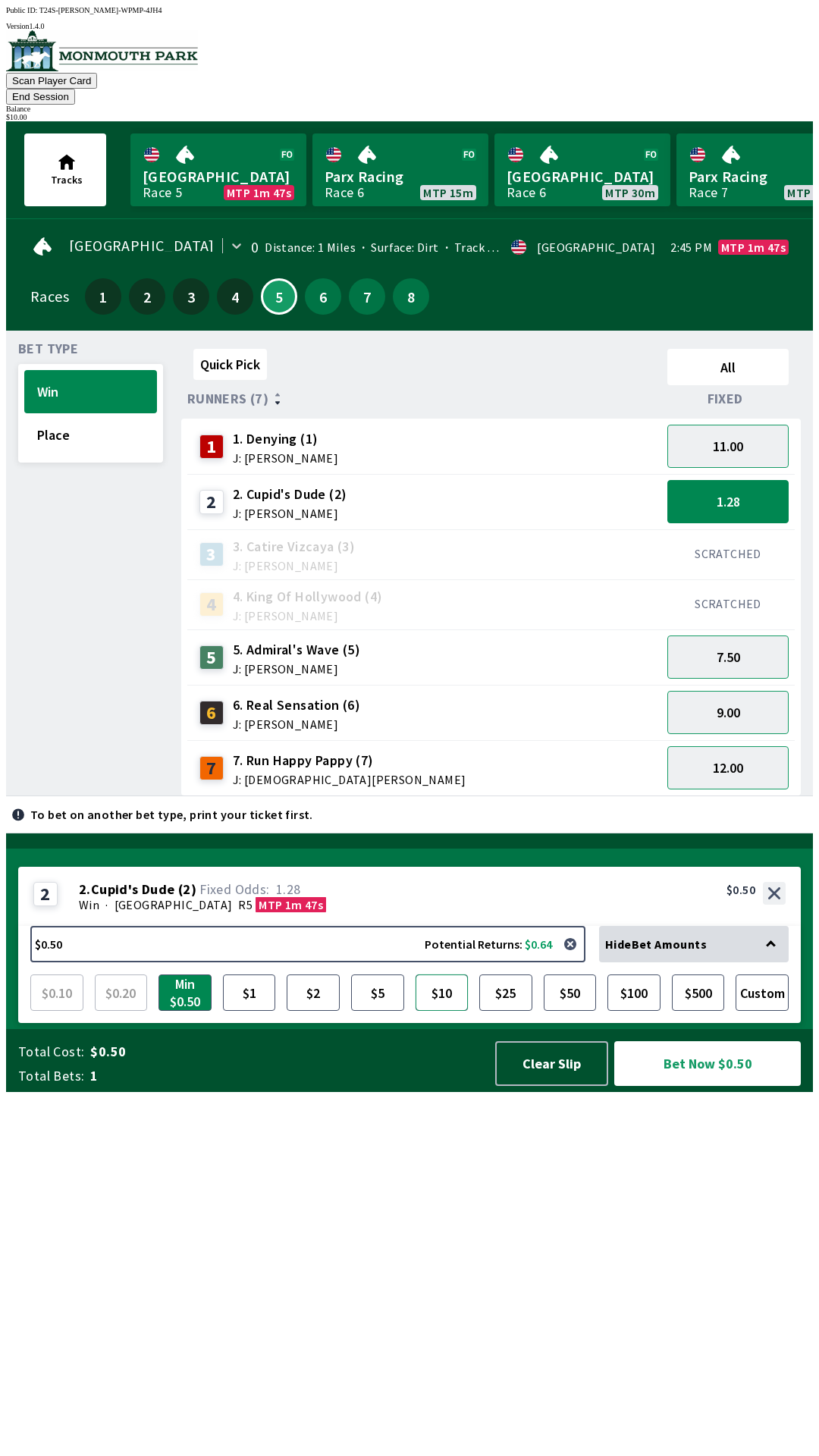
click at [443, 1010] on button "$10" at bounding box center [443, 992] width 53 height 36
click at [551, 1086] on button "Clear Slip" at bounding box center [552, 1063] width 113 height 45
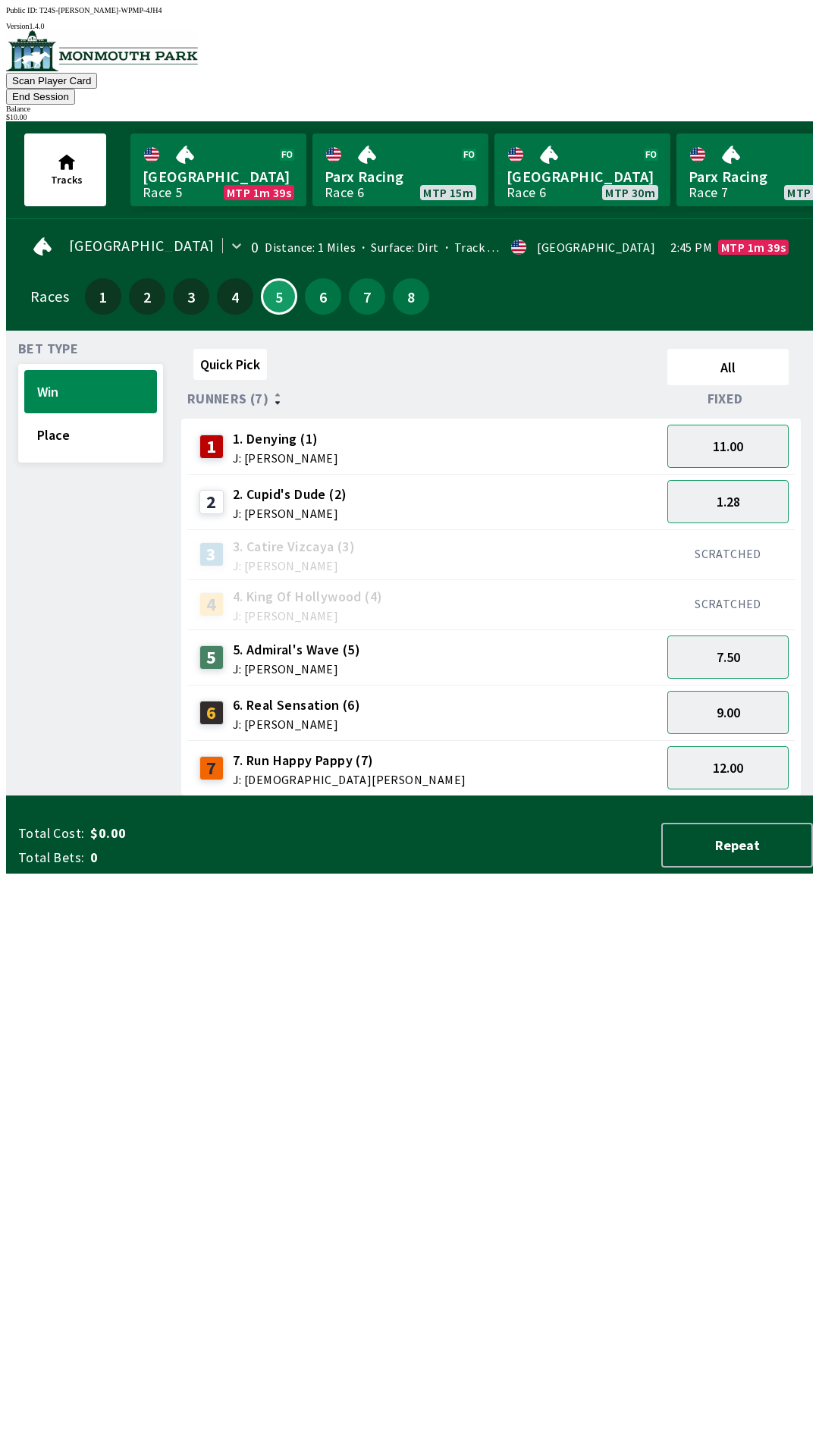
click at [75, 89] on button "End Session" at bounding box center [40, 96] width 69 height 16
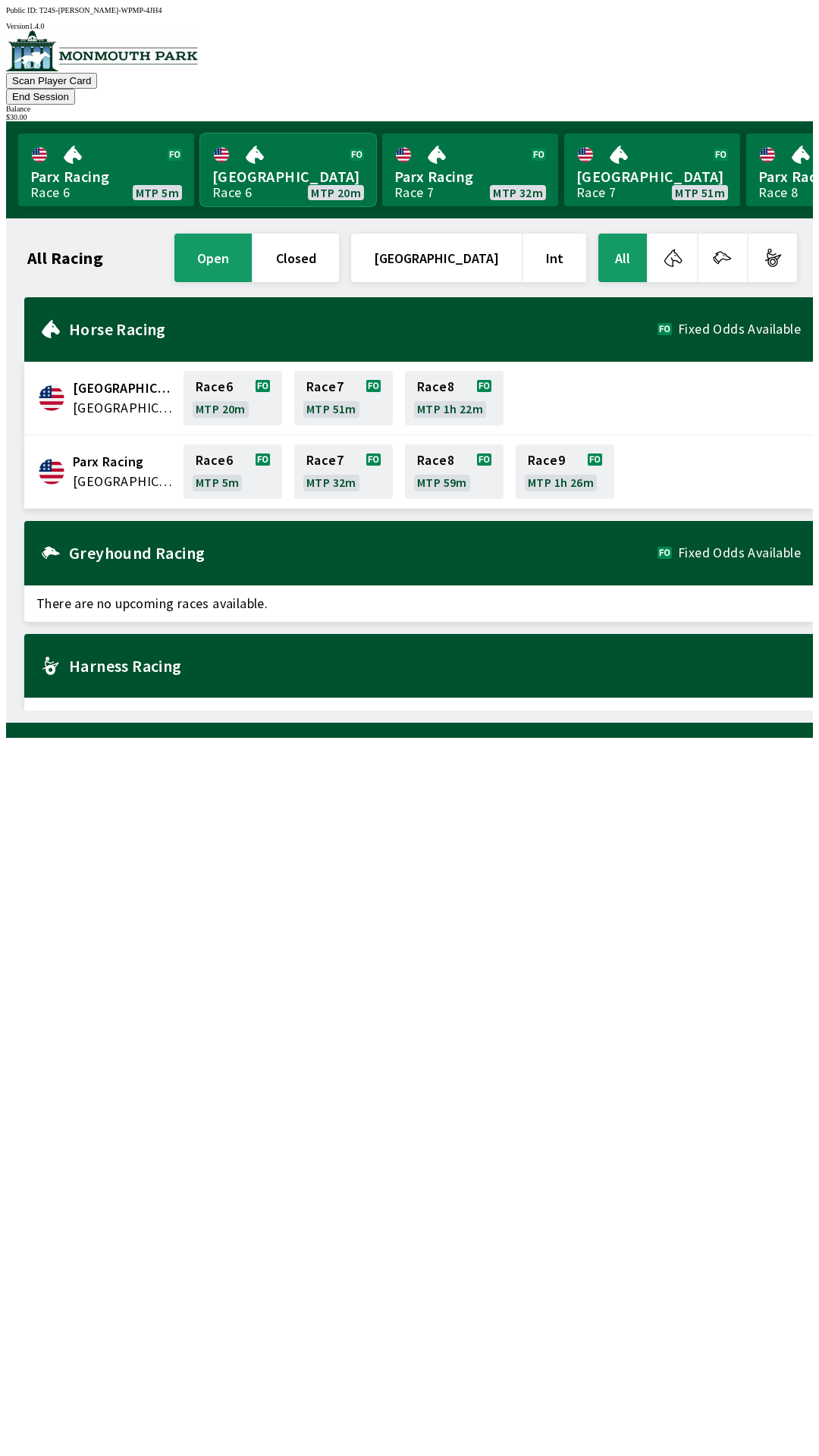
click at [272, 166] on link "[GEOGRAPHIC_DATA] Race 6 MTP 20m" at bounding box center [288, 170] width 176 height 73
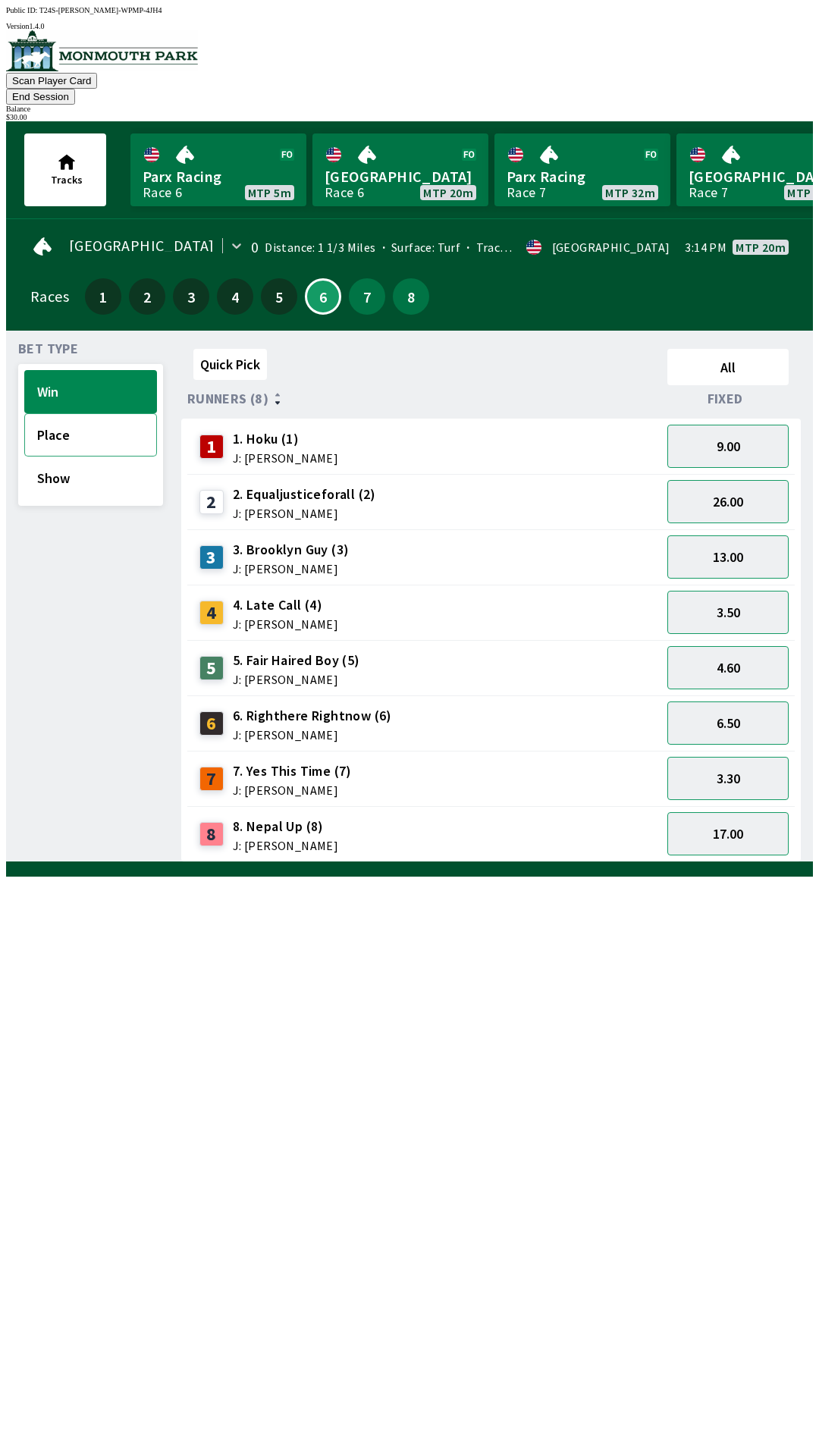
click at [46, 414] on button "Place" at bounding box center [90, 434] width 133 height 43
click at [51, 373] on button "Win" at bounding box center [90, 391] width 133 height 43
click at [710, 761] on button "3.30" at bounding box center [727, 778] width 121 height 43
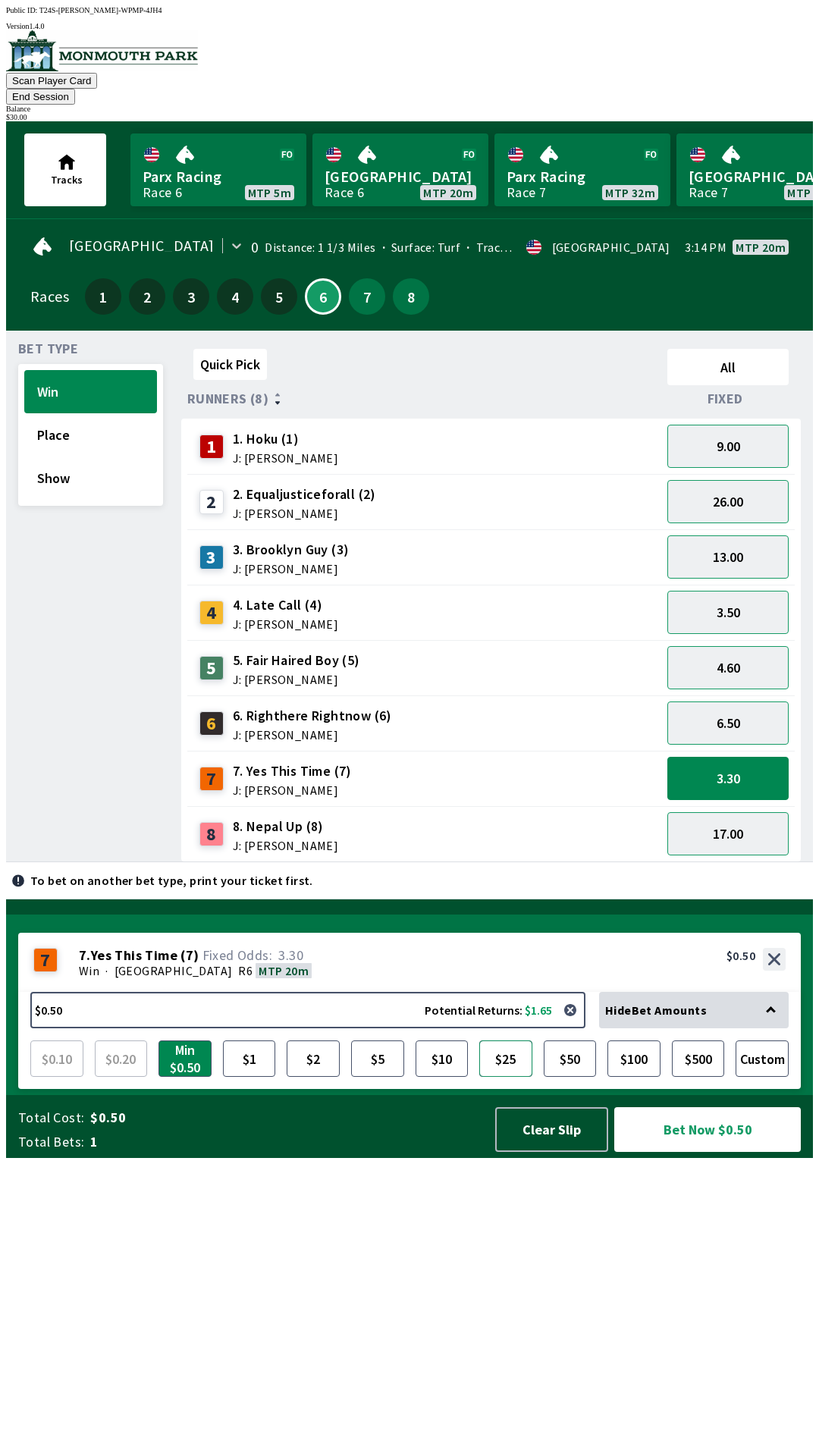
click at [510, 1077] on button "$25" at bounding box center [506, 1058] width 53 height 36
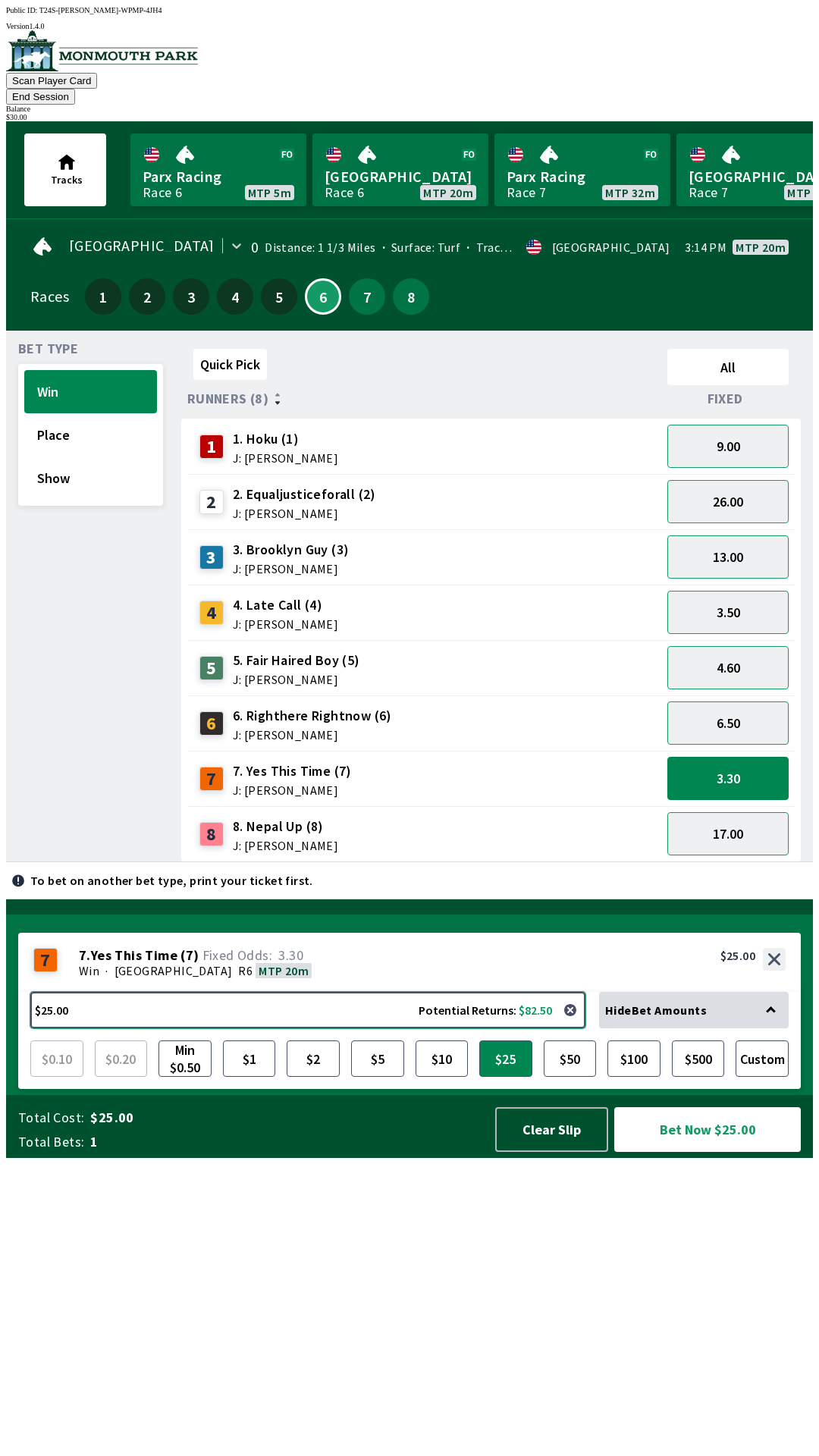
click at [313, 1029] on button "$25.00 Potential Returns: $82.50" at bounding box center [308, 1010] width 556 height 36
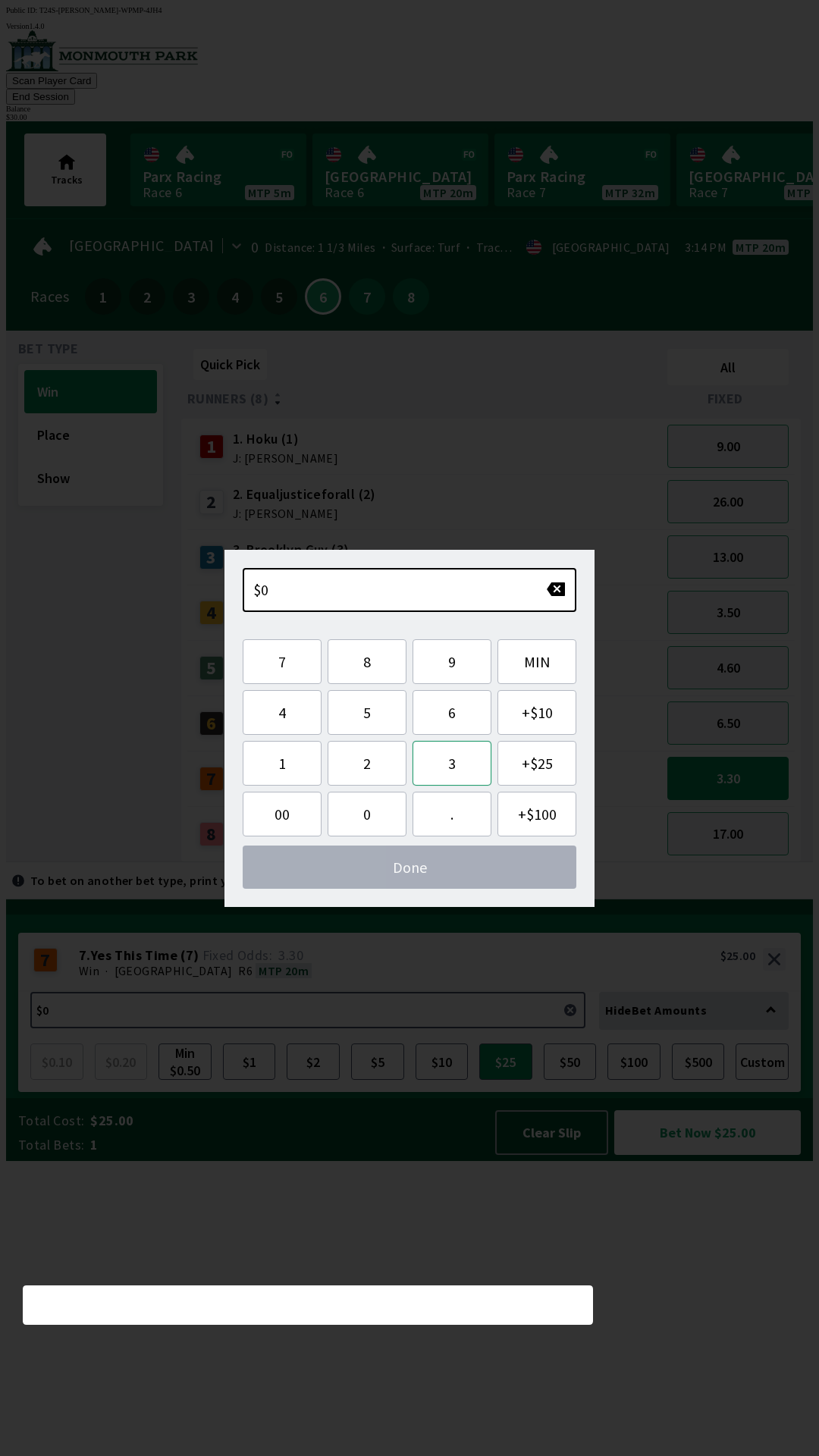
click at [460, 763] on button "3" at bounding box center [452, 762] width 79 height 45
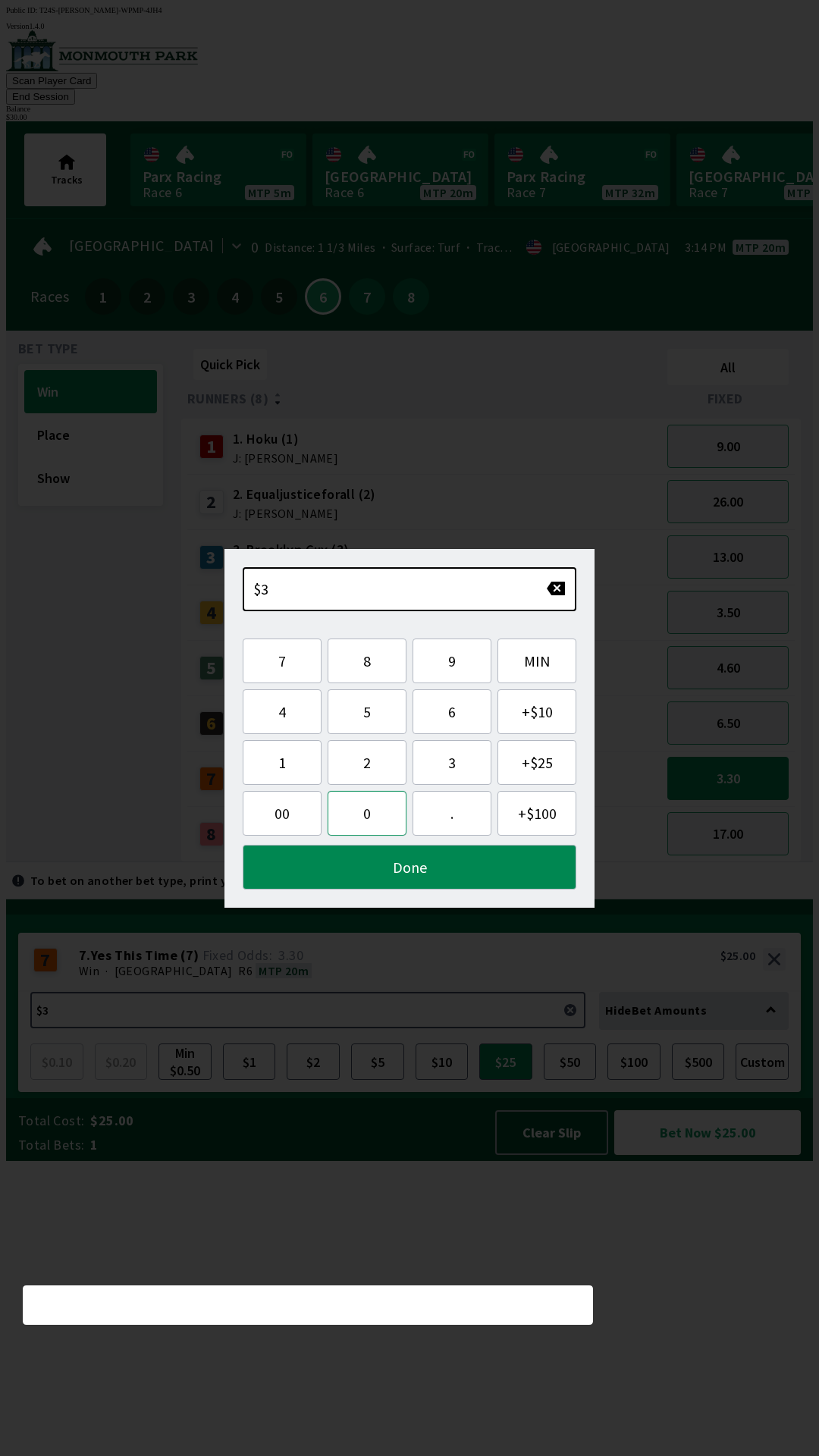
click at [371, 818] on button "0" at bounding box center [367, 813] width 79 height 45
click at [384, 868] on button "Done" at bounding box center [410, 866] width 334 height 45
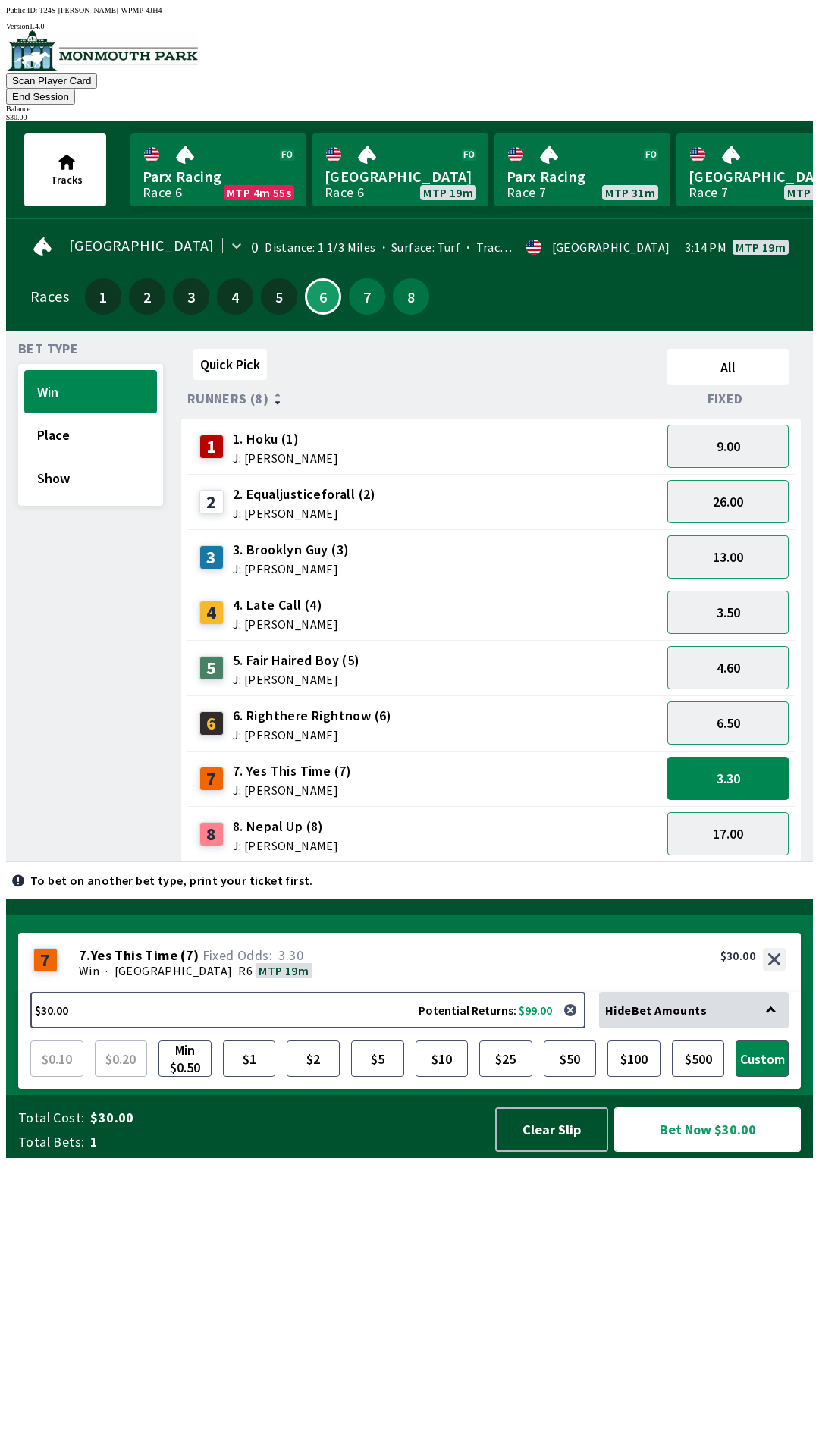
click at [685, 1152] on button "Bet Now $30.00" at bounding box center [708, 1129] width 187 height 45
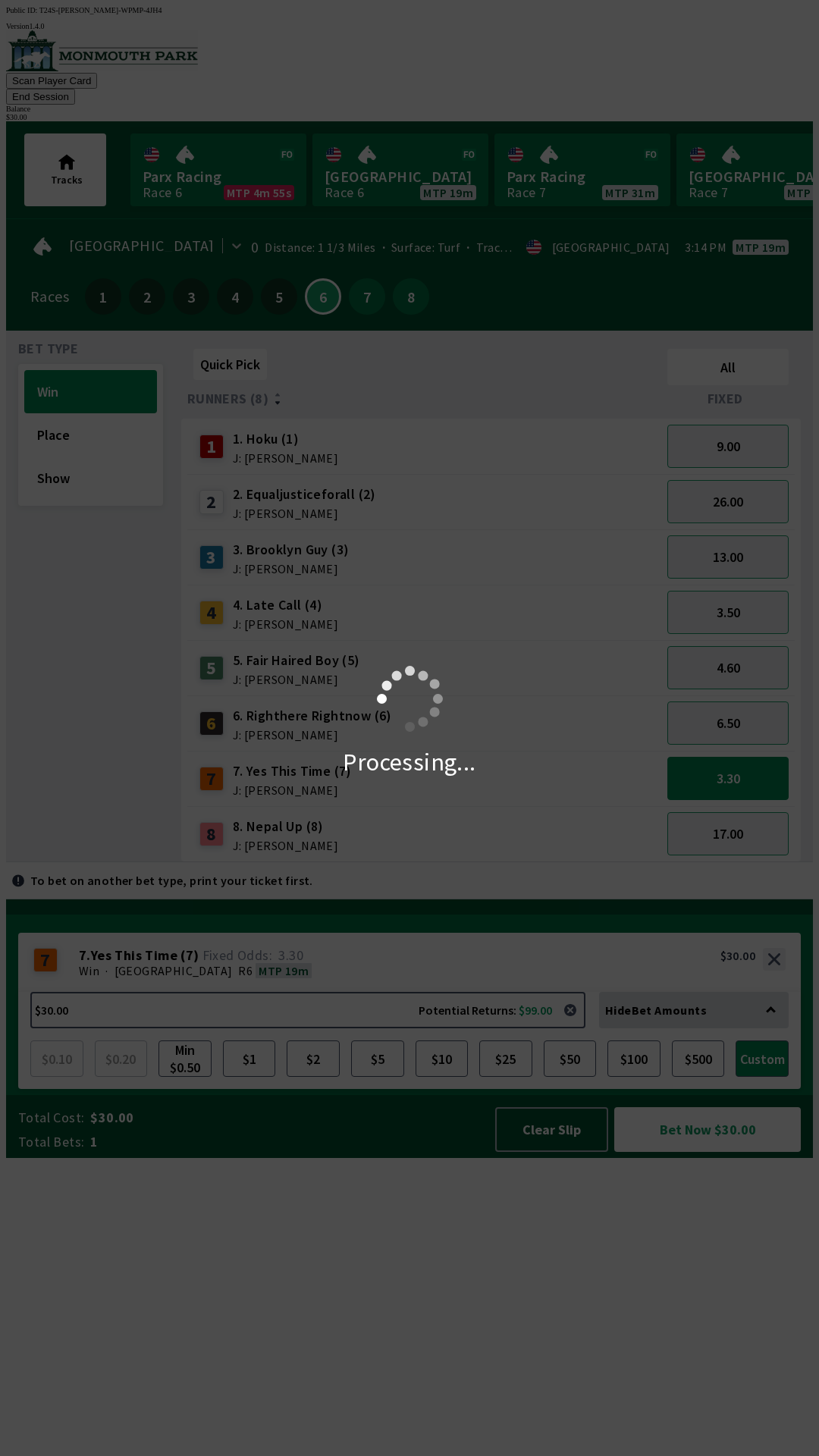
click at [697, 1428] on div "Processing..." at bounding box center [410, 728] width 819 height 1456
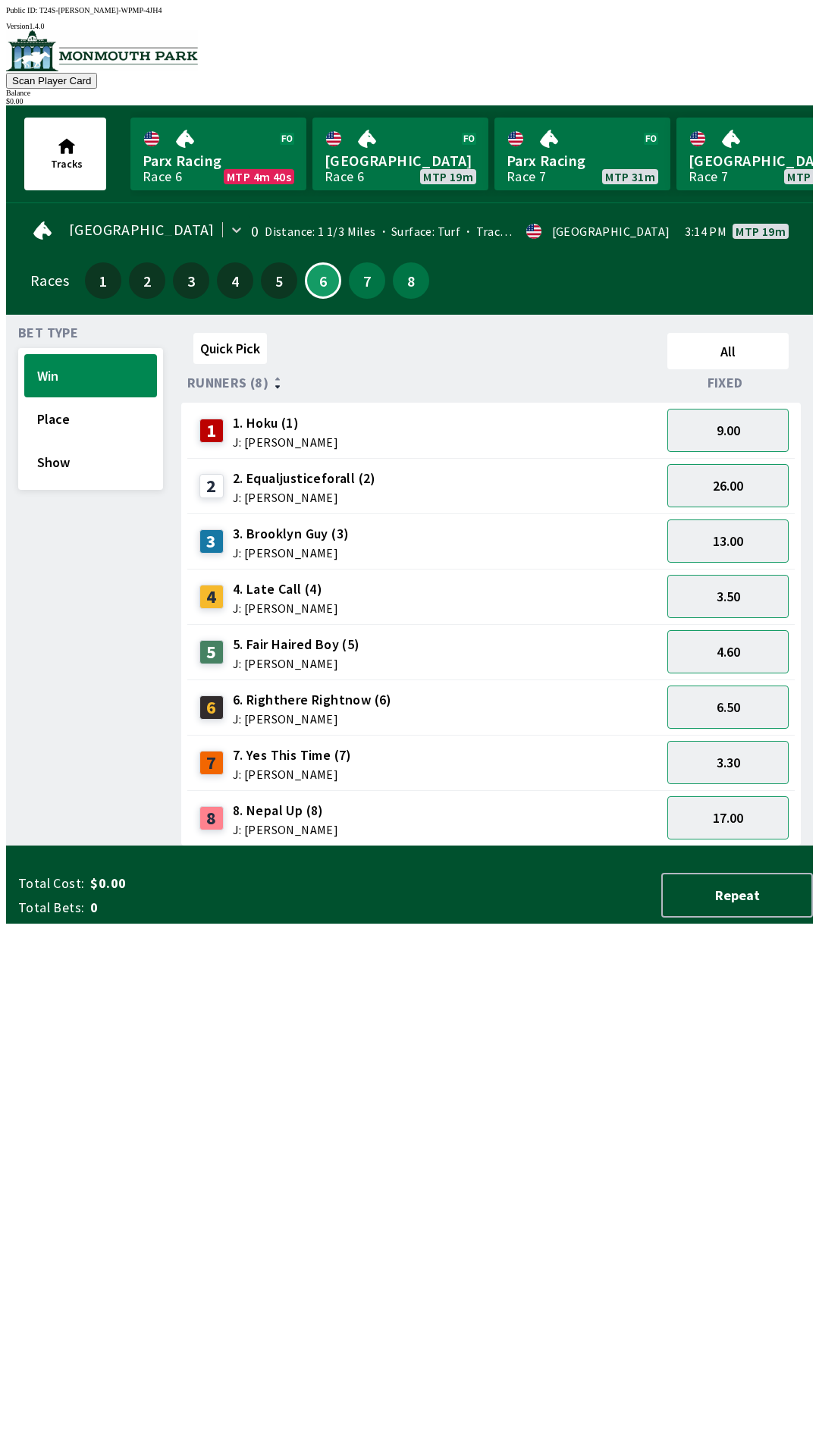
click at [686, 846] on div "Quick Pick All Runners (8) Fixed 1 1. Hoku (1) J: [PERSON_NAME] 9.00 2 2. Equal…" at bounding box center [497, 587] width 632 height 519
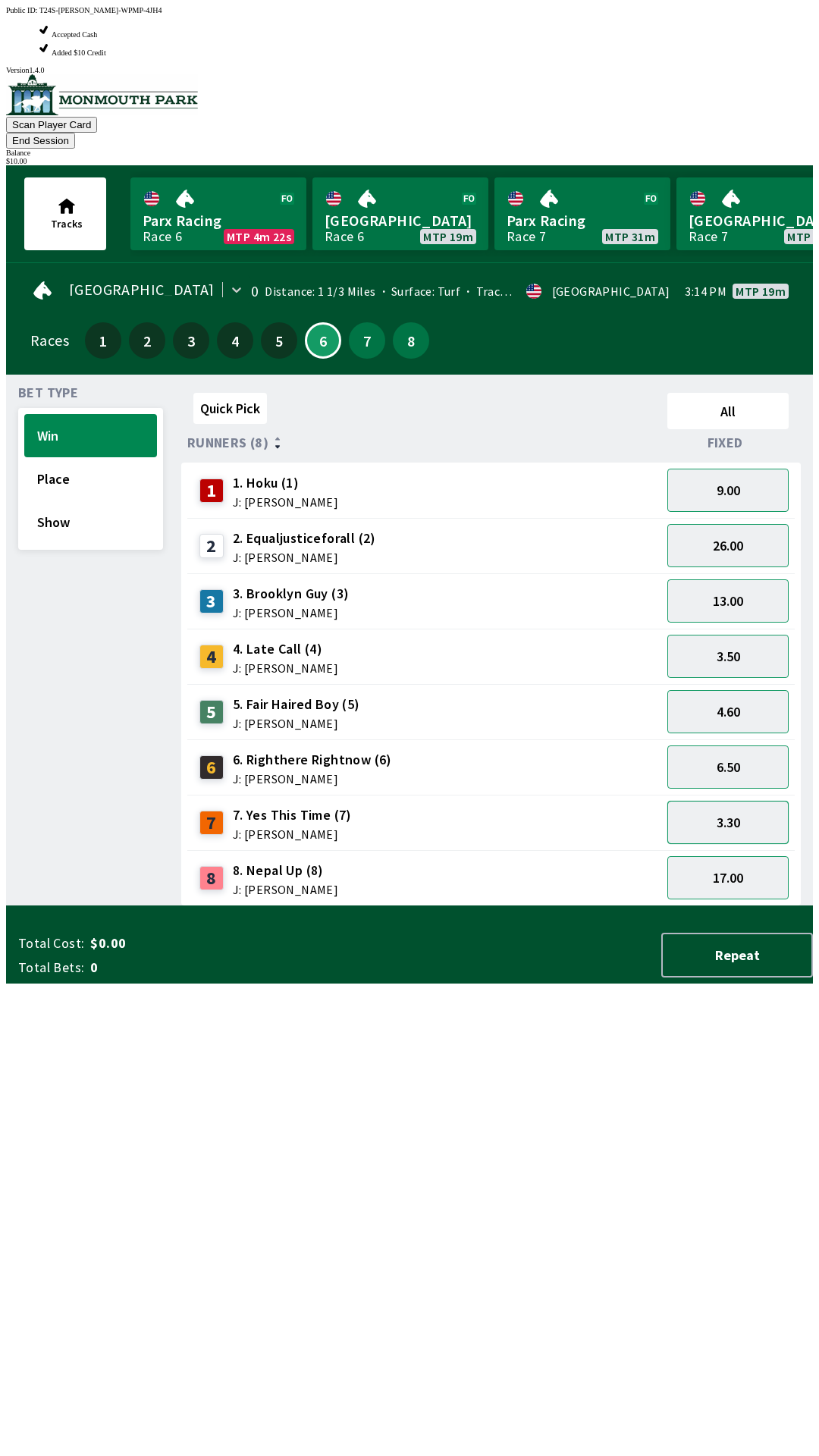
click at [752, 801] on button "3.30" at bounding box center [727, 822] width 121 height 43
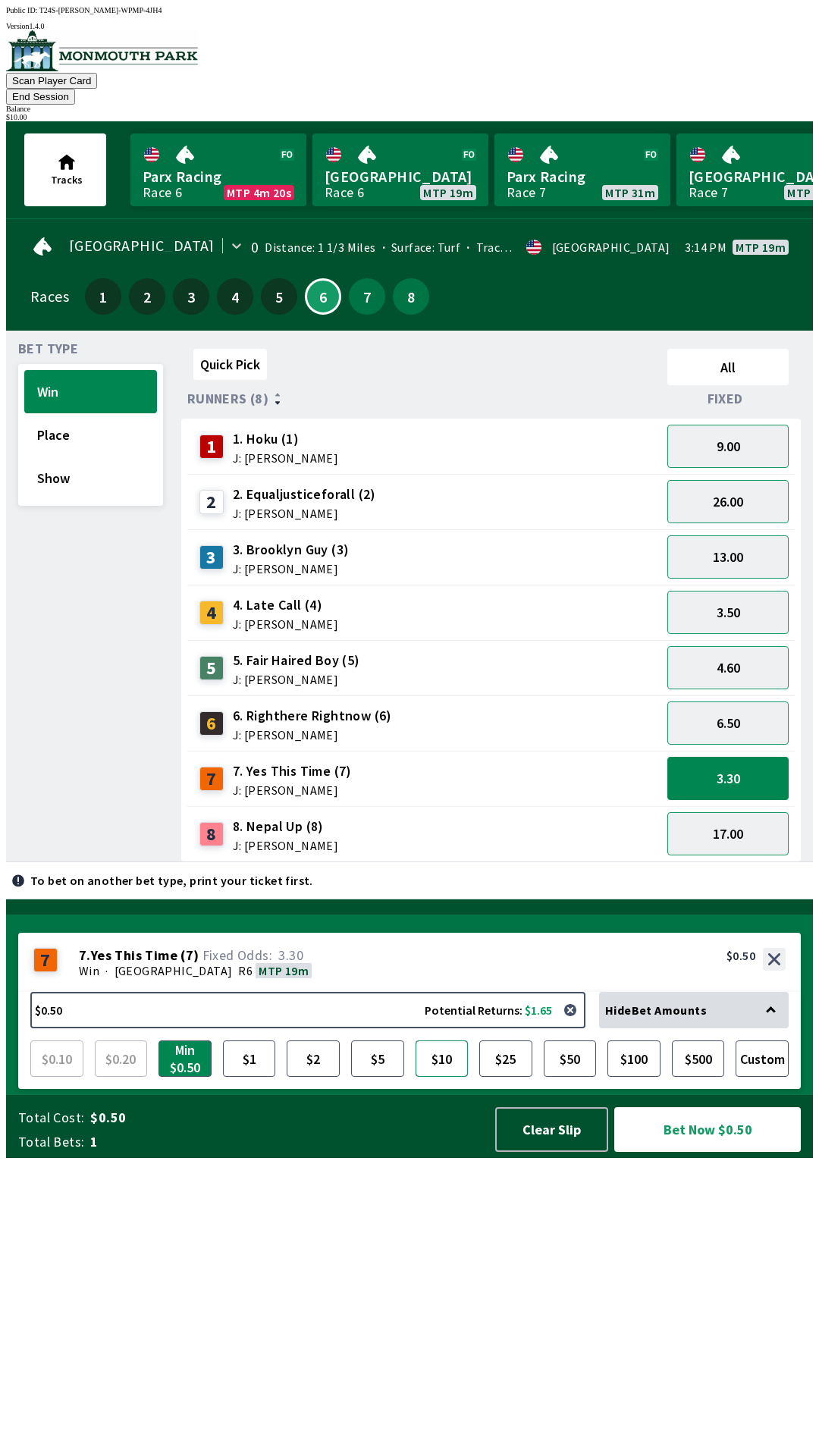
click at [448, 1077] on button "$10" at bounding box center [443, 1058] width 53 height 36
click at [737, 1152] on button "Bet Now $10.00" at bounding box center [708, 1129] width 187 height 45
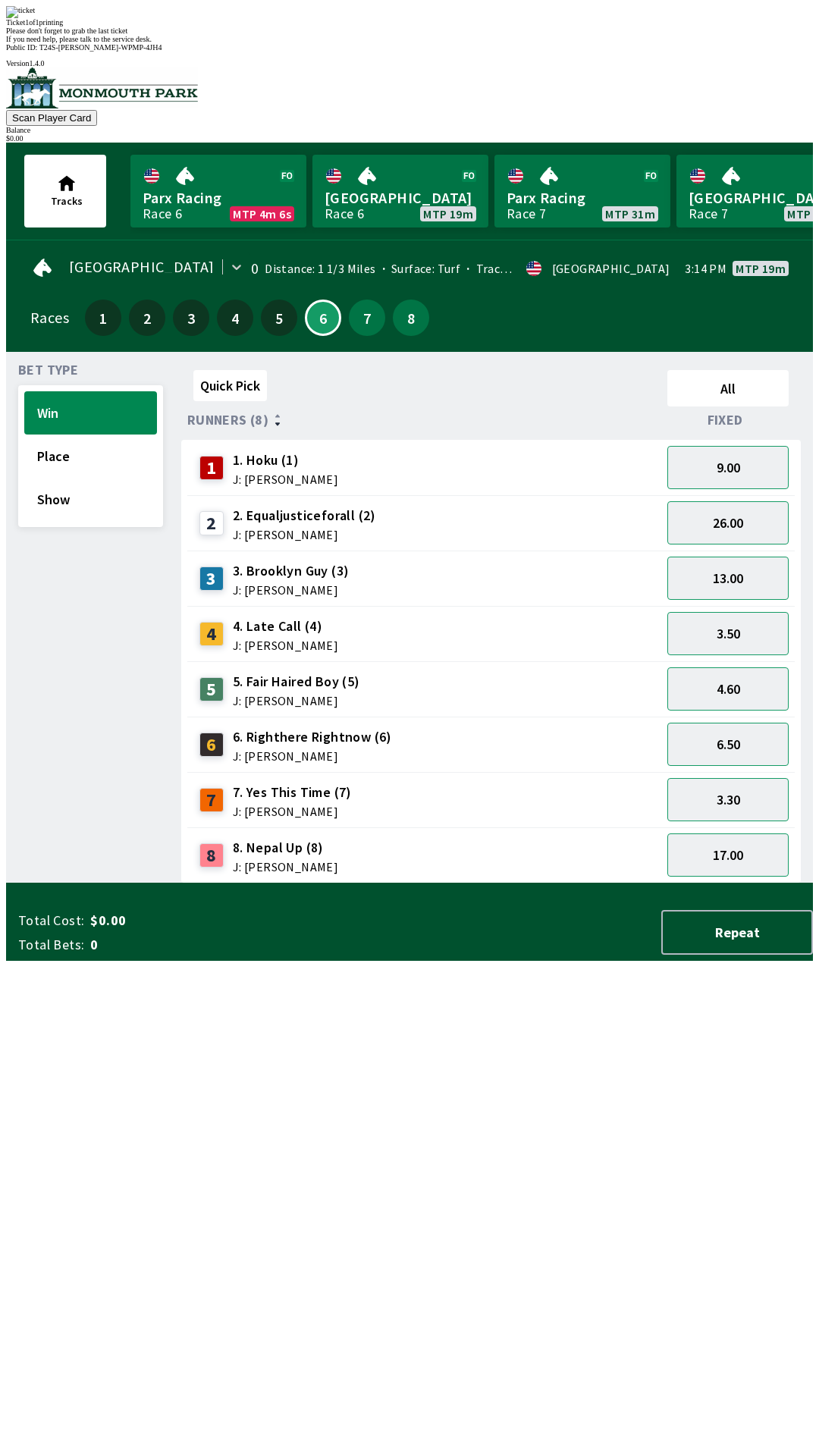
click at [622, 884] on div "Quick Pick All Runners (8) Fixed 1 1. Hoku (1) J: [PERSON_NAME] 9.00 2 2. Equal…" at bounding box center [497, 623] width 632 height 519
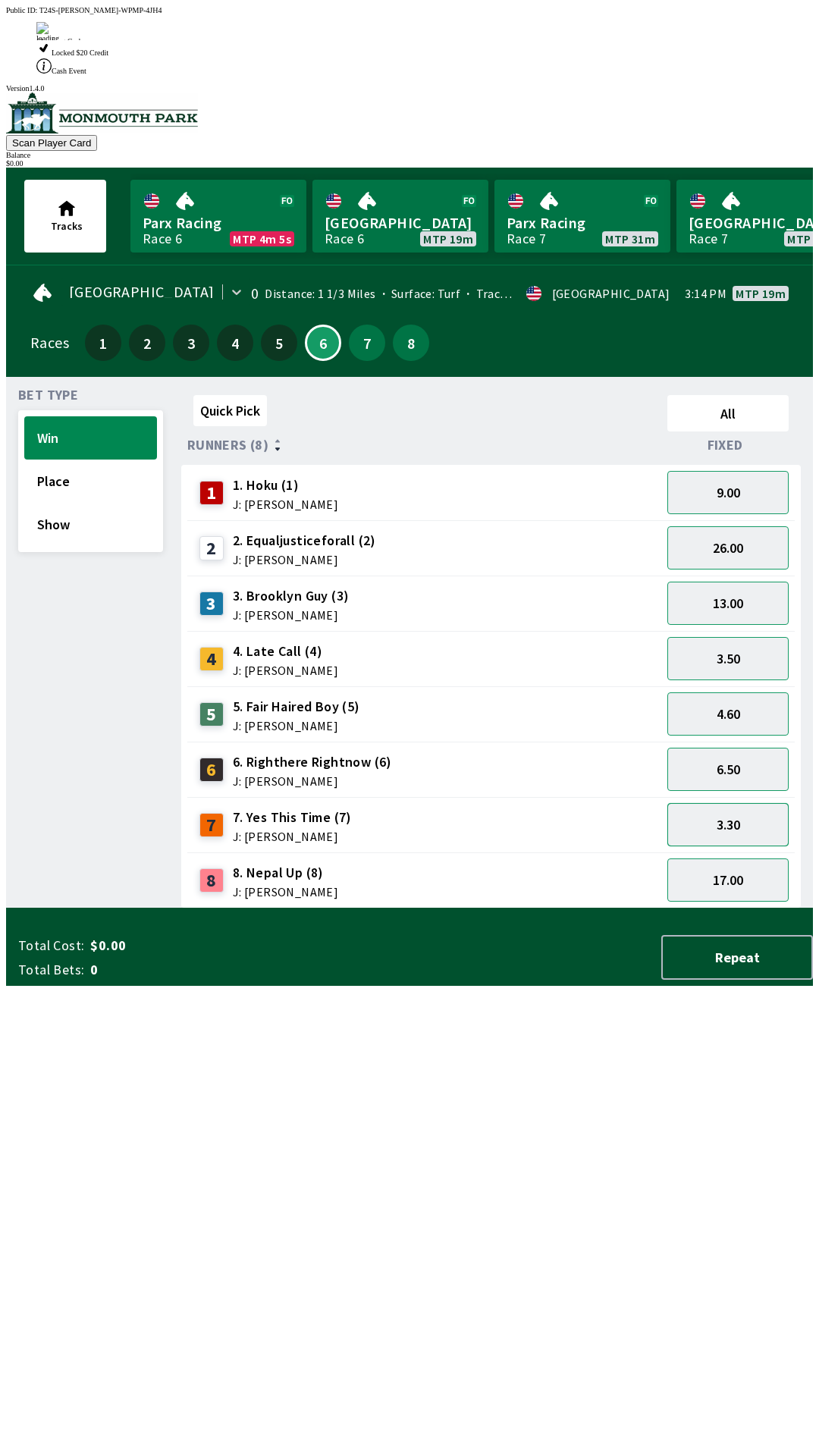
click at [729, 803] on button "3.30" at bounding box center [727, 824] width 121 height 43
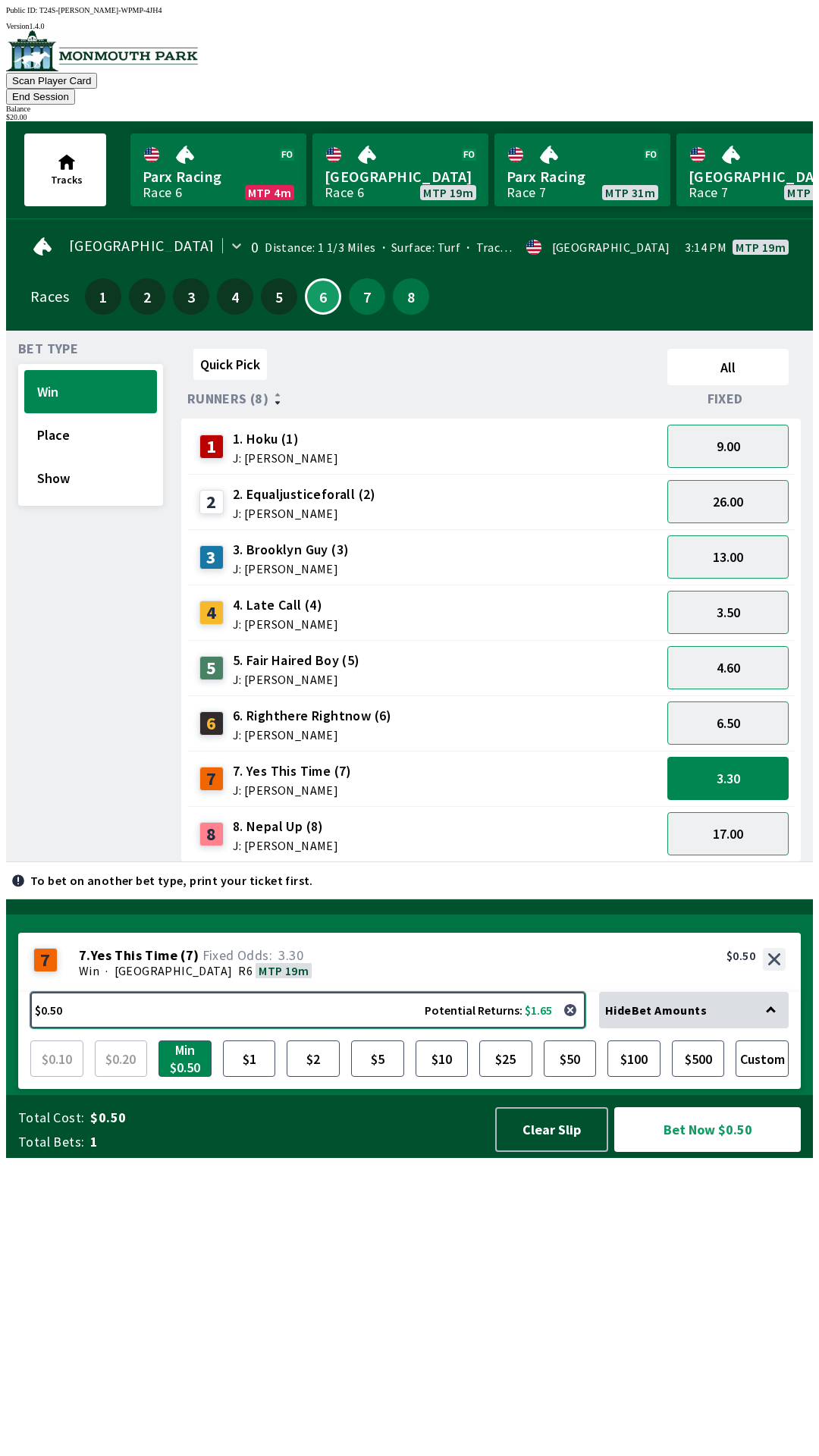
click at [75, 1029] on button "$0.50 Potential Returns: $1.65" at bounding box center [308, 1010] width 556 height 36
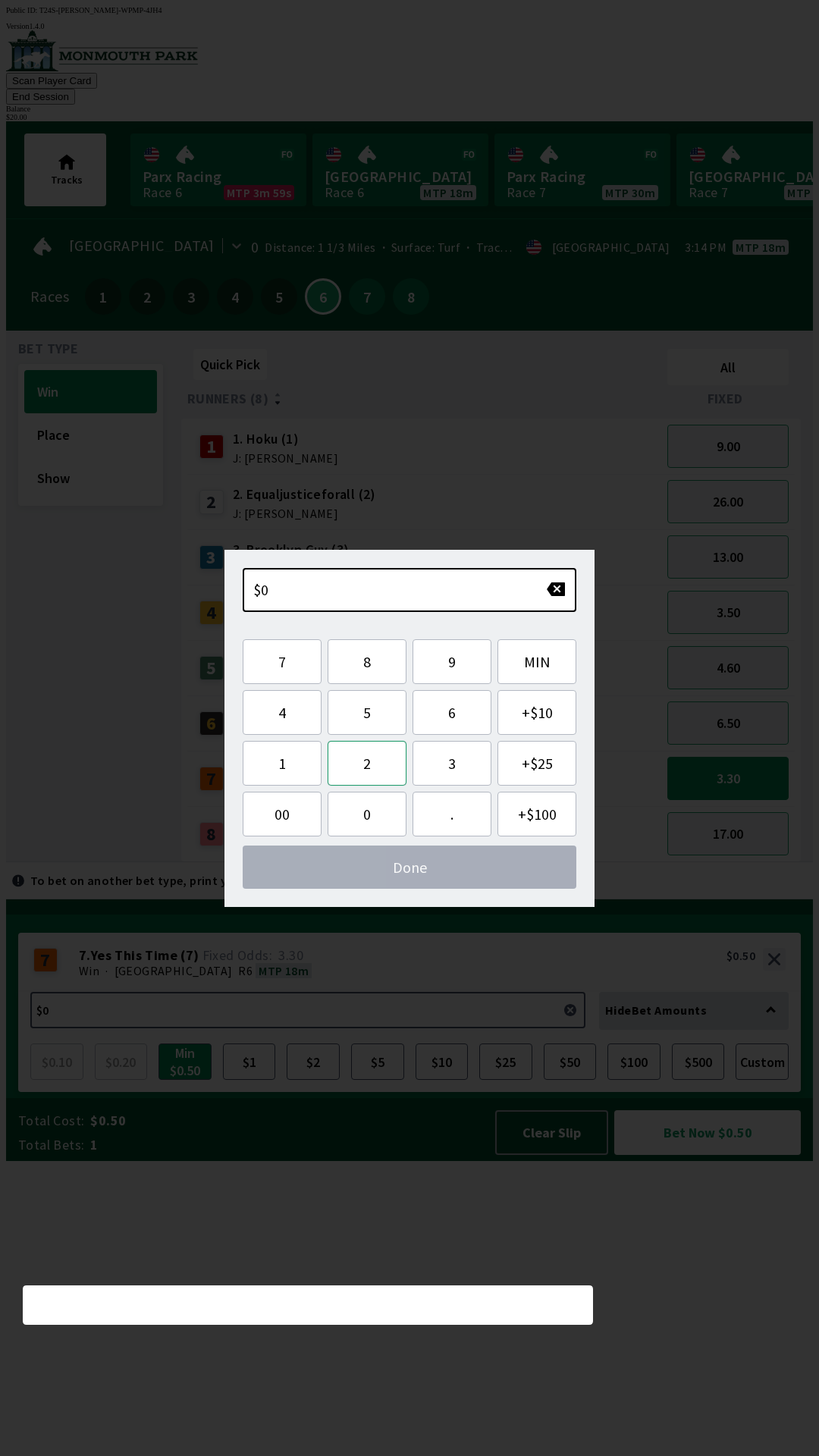
click at [373, 763] on button "2" at bounding box center [367, 762] width 79 height 45
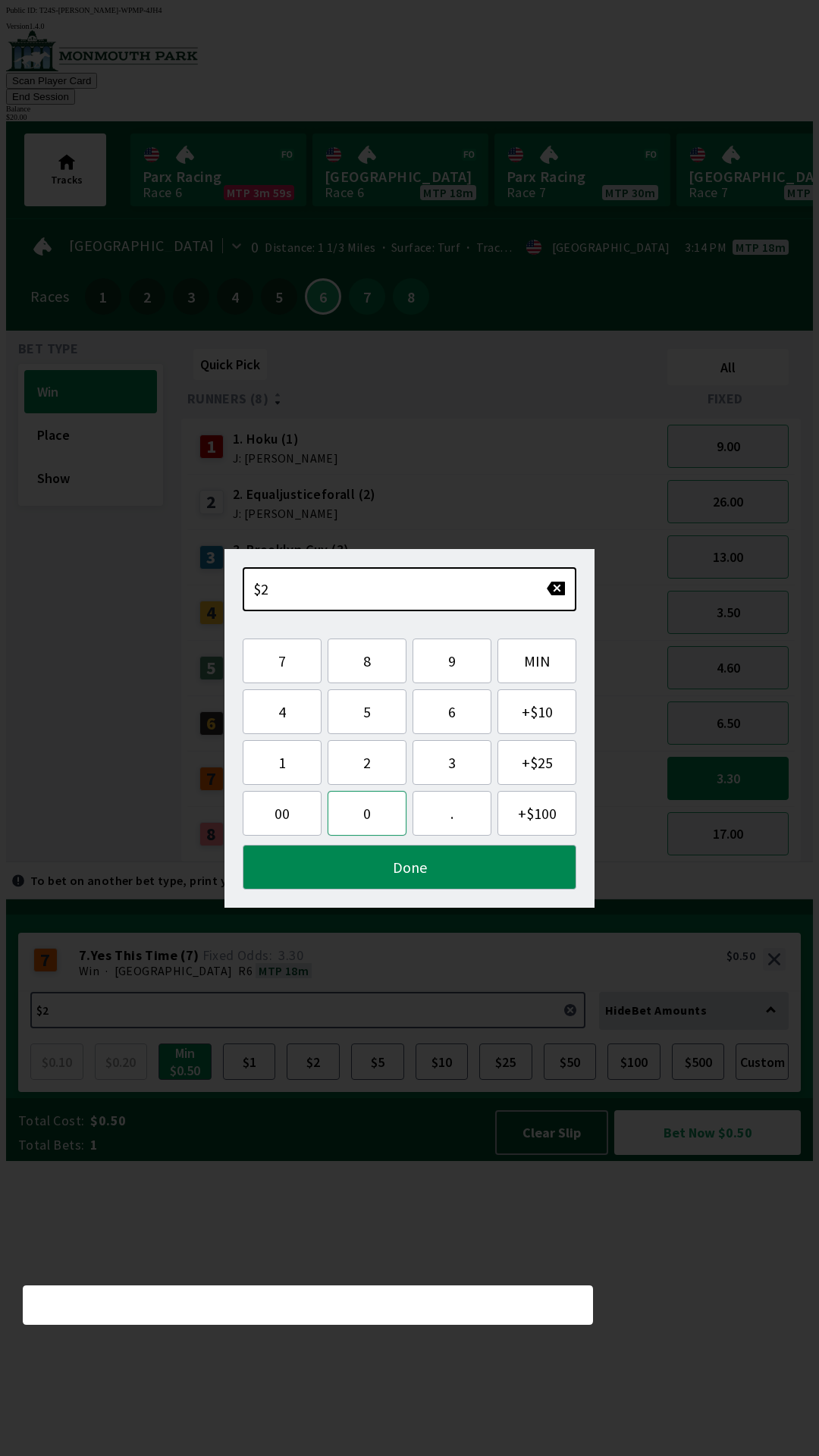
click at [380, 800] on button "0" at bounding box center [367, 813] width 79 height 45
click at [398, 857] on button "Done" at bounding box center [410, 866] width 334 height 45
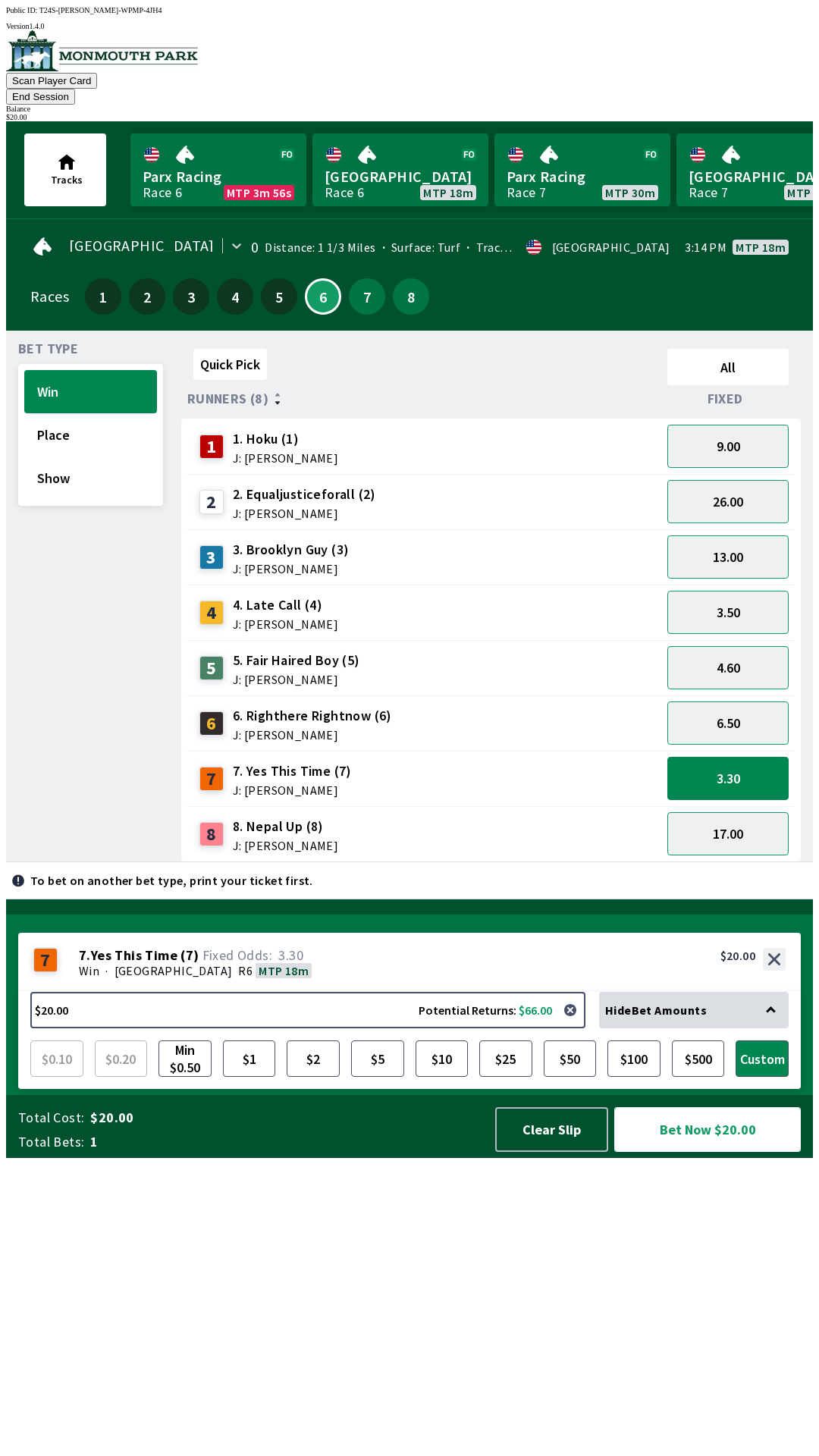
click at [697, 1152] on button "Bet Now $20.00" at bounding box center [708, 1129] width 187 height 45
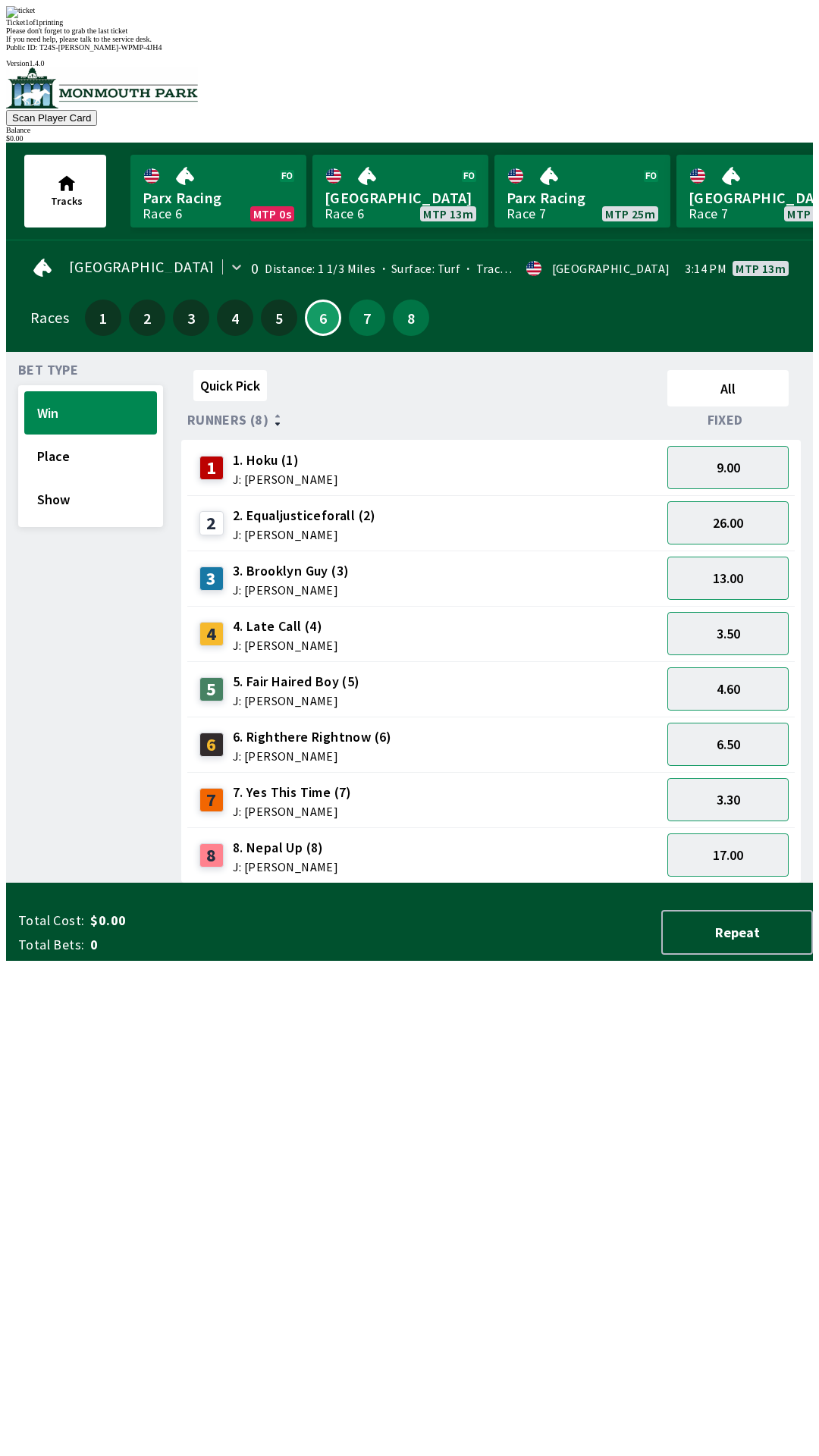
click at [715, 884] on div "Quick Pick All Runners (8) Fixed 1 1. Hoku (1) J: [PERSON_NAME] 9.00 2 2. Equal…" at bounding box center [497, 623] width 632 height 519
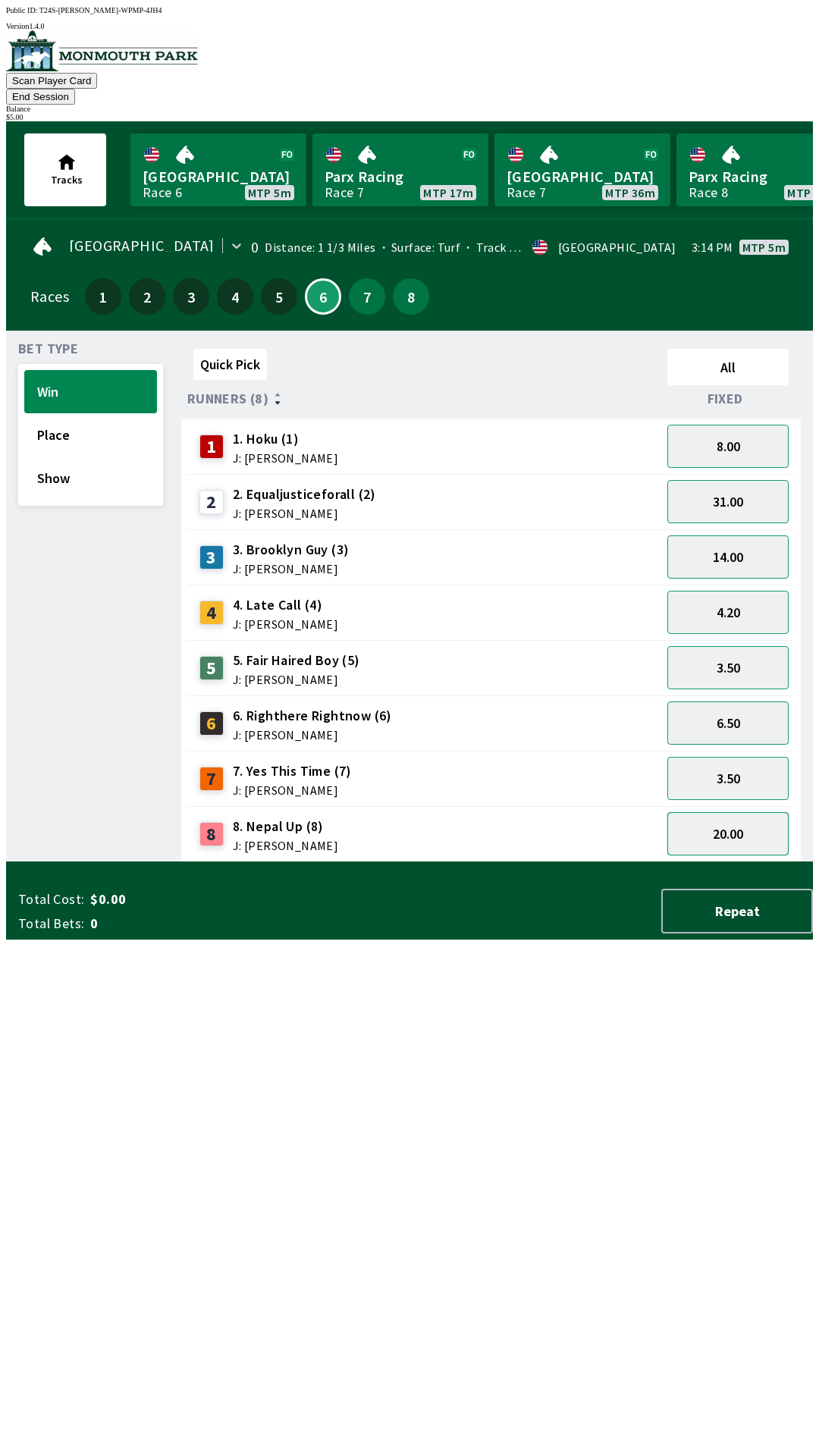
click at [763, 816] on button "20.00" at bounding box center [727, 833] width 121 height 43
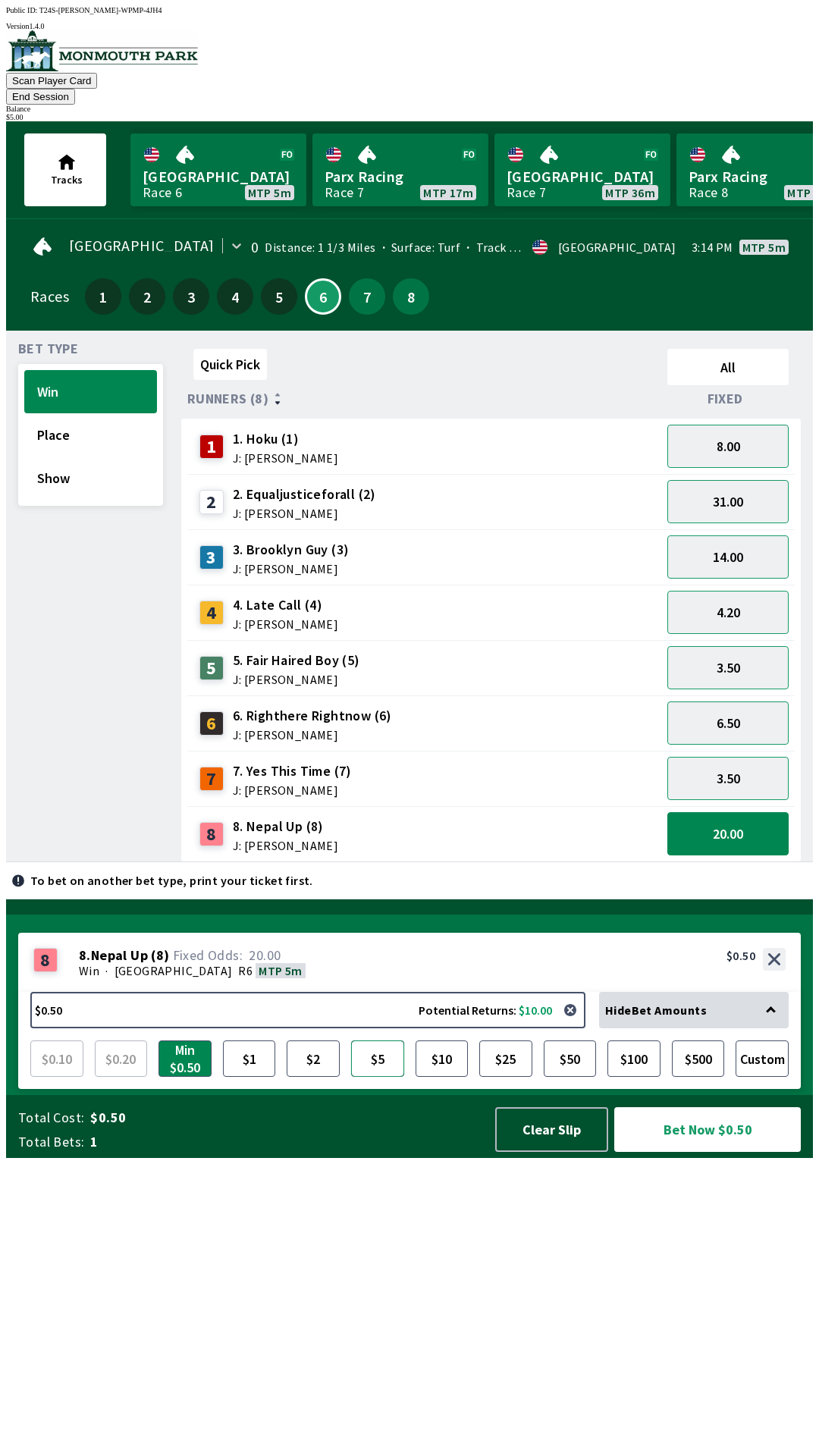
click at [395, 1077] on button "$5" at bounding box center [378, 1058] width 53 height 36
click at [559, 1152] on button "Clear Slip" at bounding box center [552, 1129] width 113 height 45
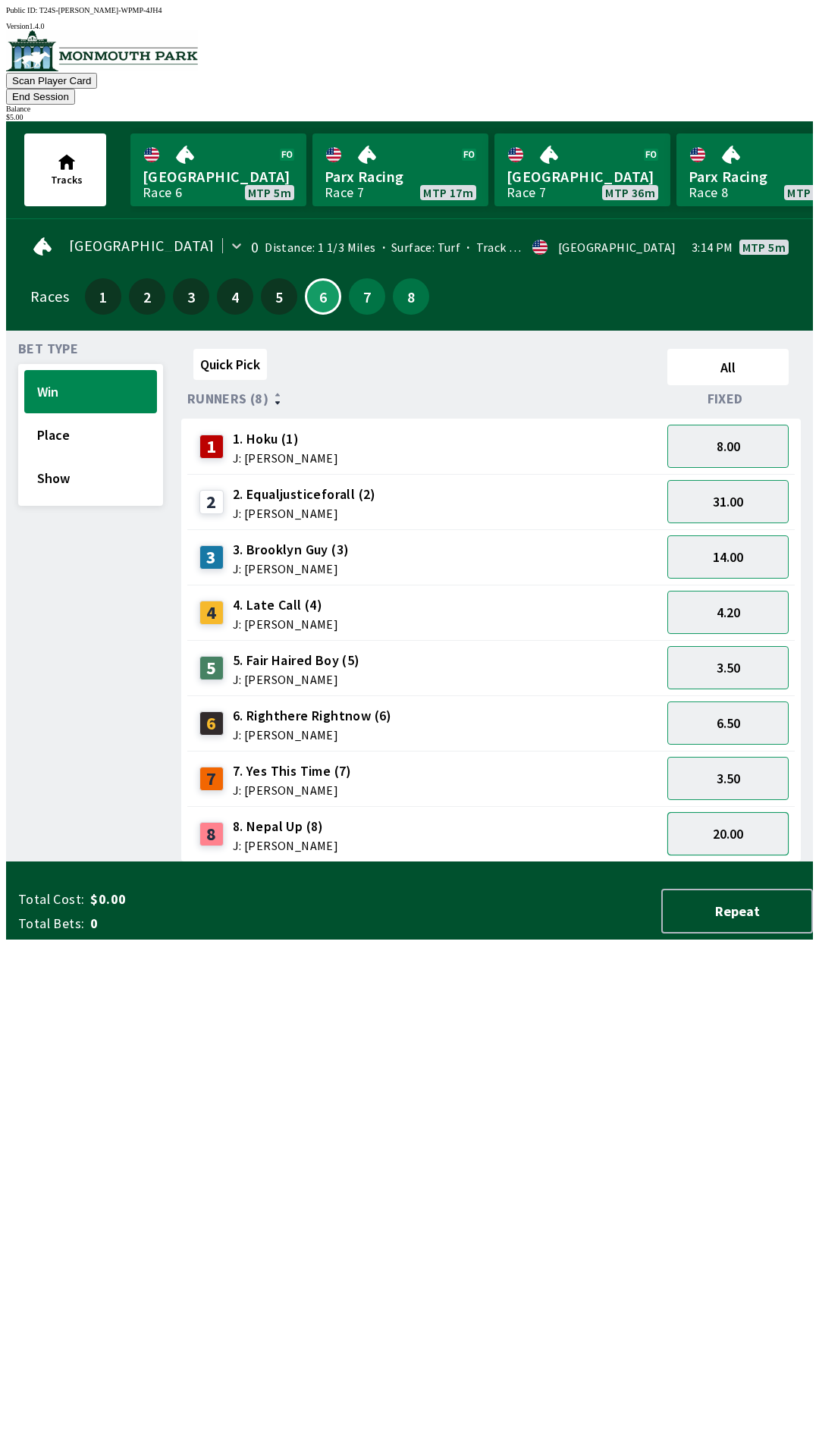
click at [741, 817] on button "20.00" at bounding box center [727, 833] width 121 height 43
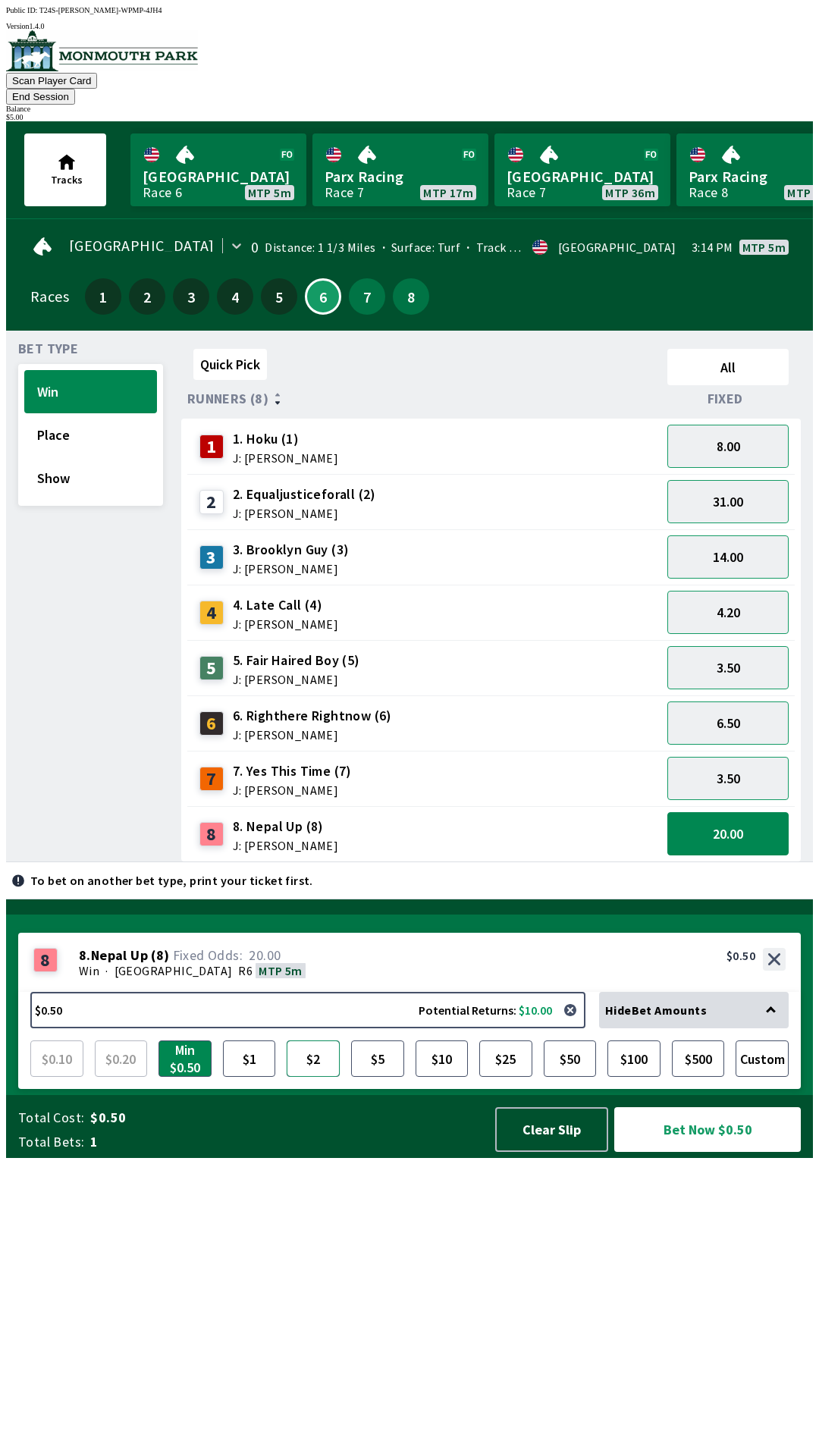
click at [314, 1077] on button "$2" at bounding box center [313, 1058] width 53 height 36
click at [711, 1152] on button "Bet Now $2.00" at bounding box center [708, 1129] width 187 height 45
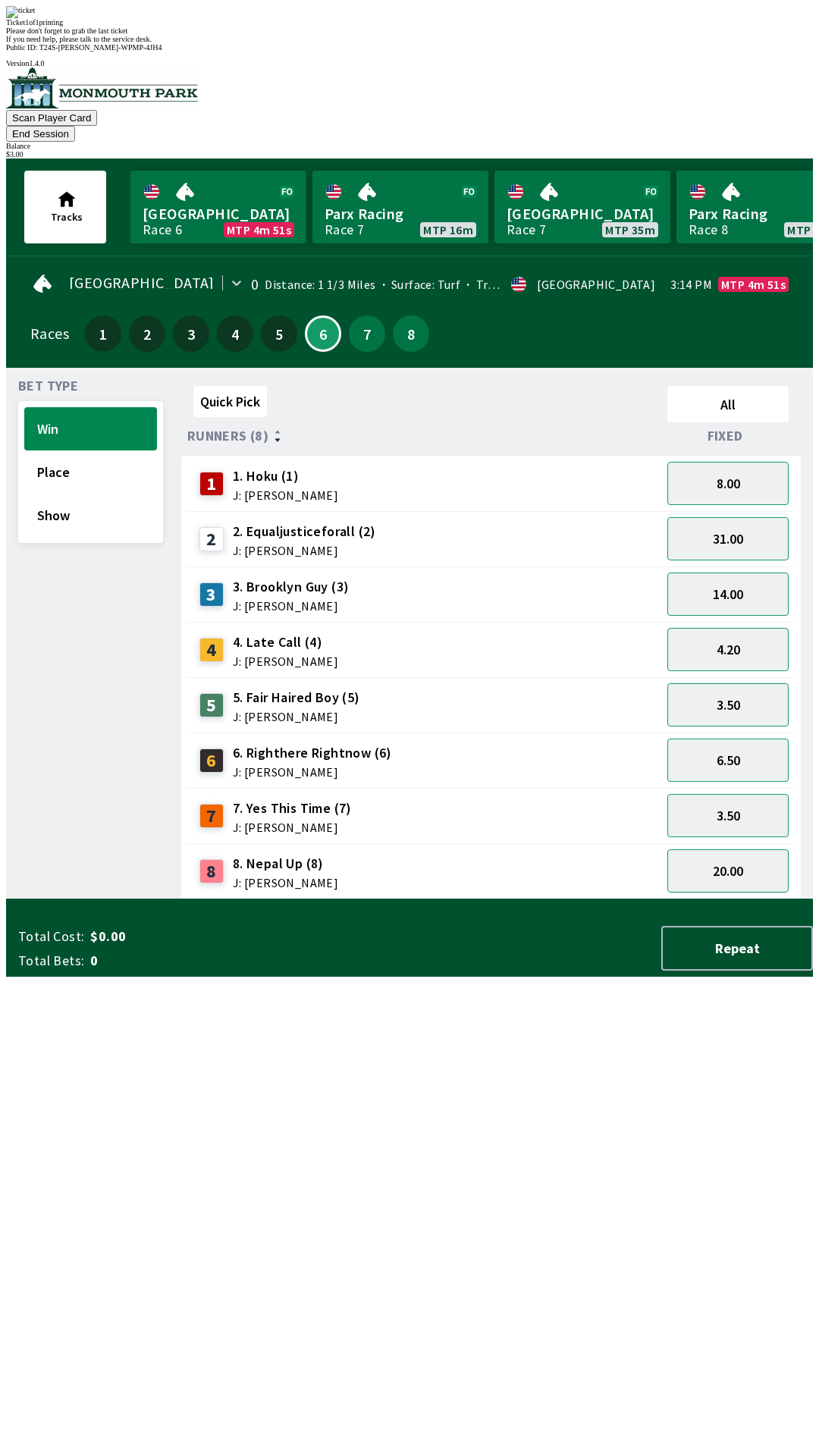
click at [690, 900] on div "Quick Pick All Runners (8) Fixed 1 1. Hoku (1) J: [PERSON_NAME] 8.00 2 2. Equal…" at bounding box center [497, 639] width 632 height 519
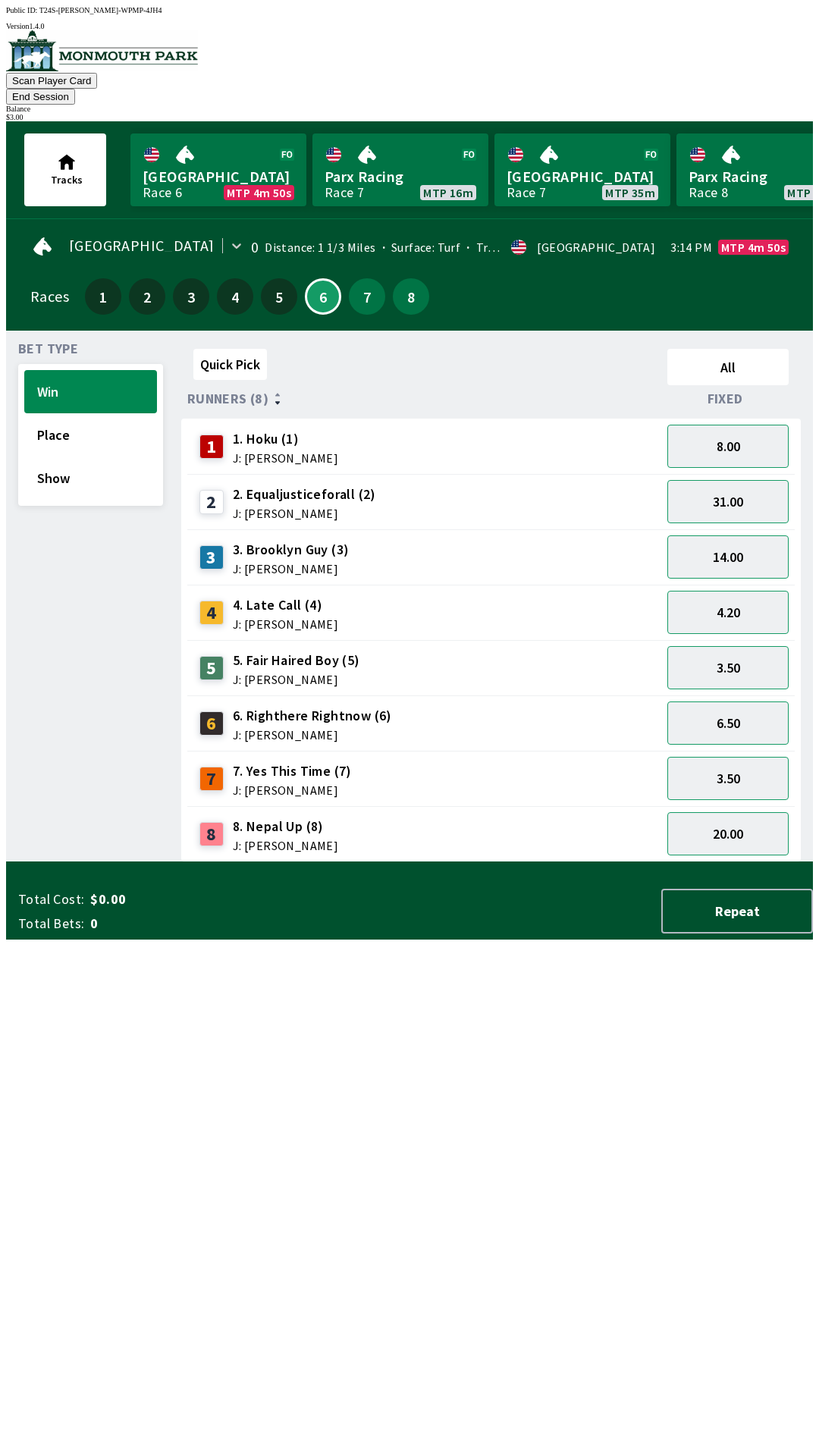
click at [75, 89] on button "End Session" at bounding box center [40, 96] width 69 height 16
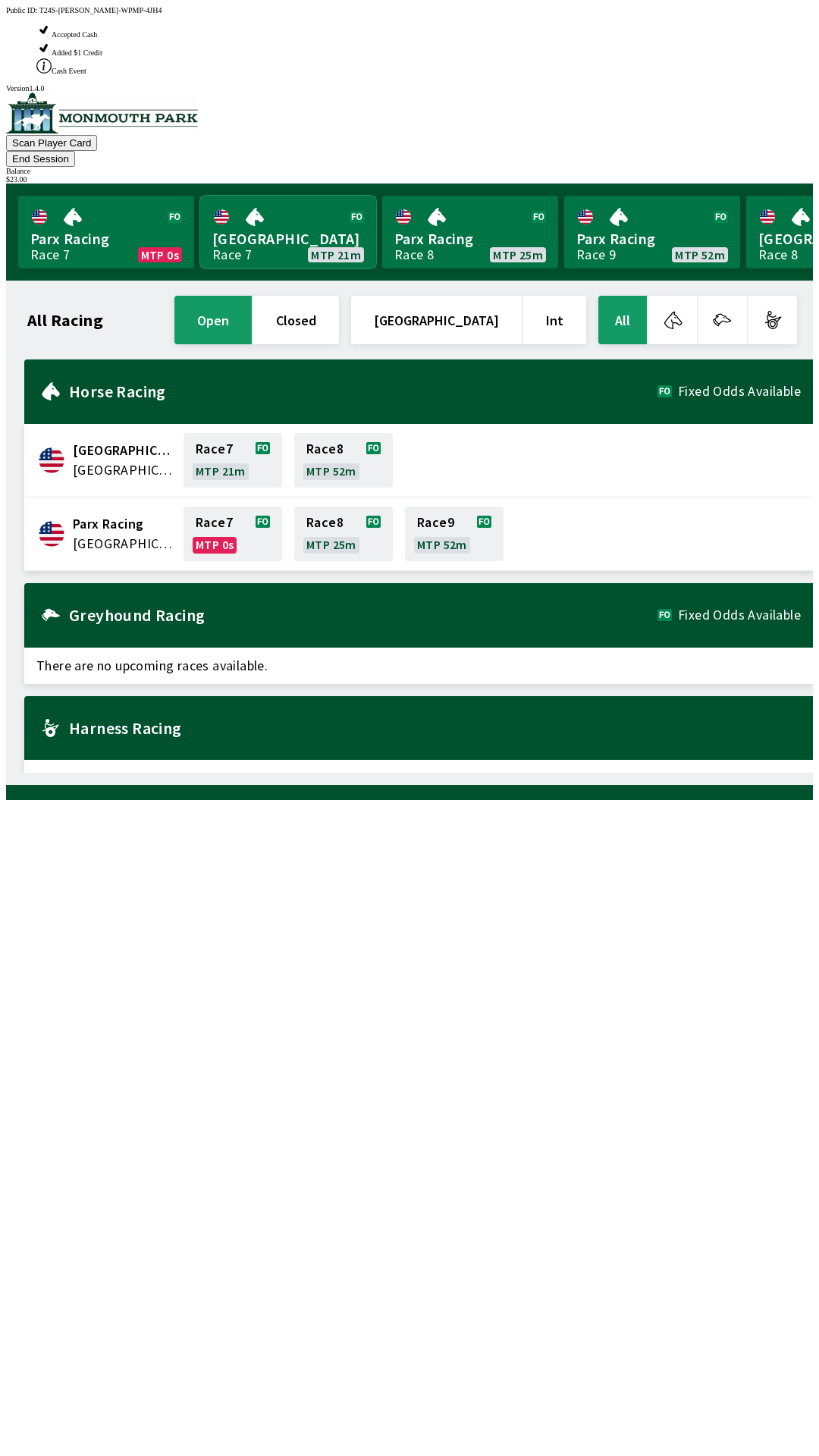
click at [244, 196] on link "[GEOGRAPHIC_DATA] Race 7 MTP 21m" at bounding box center [288, 232] width 176 height 73
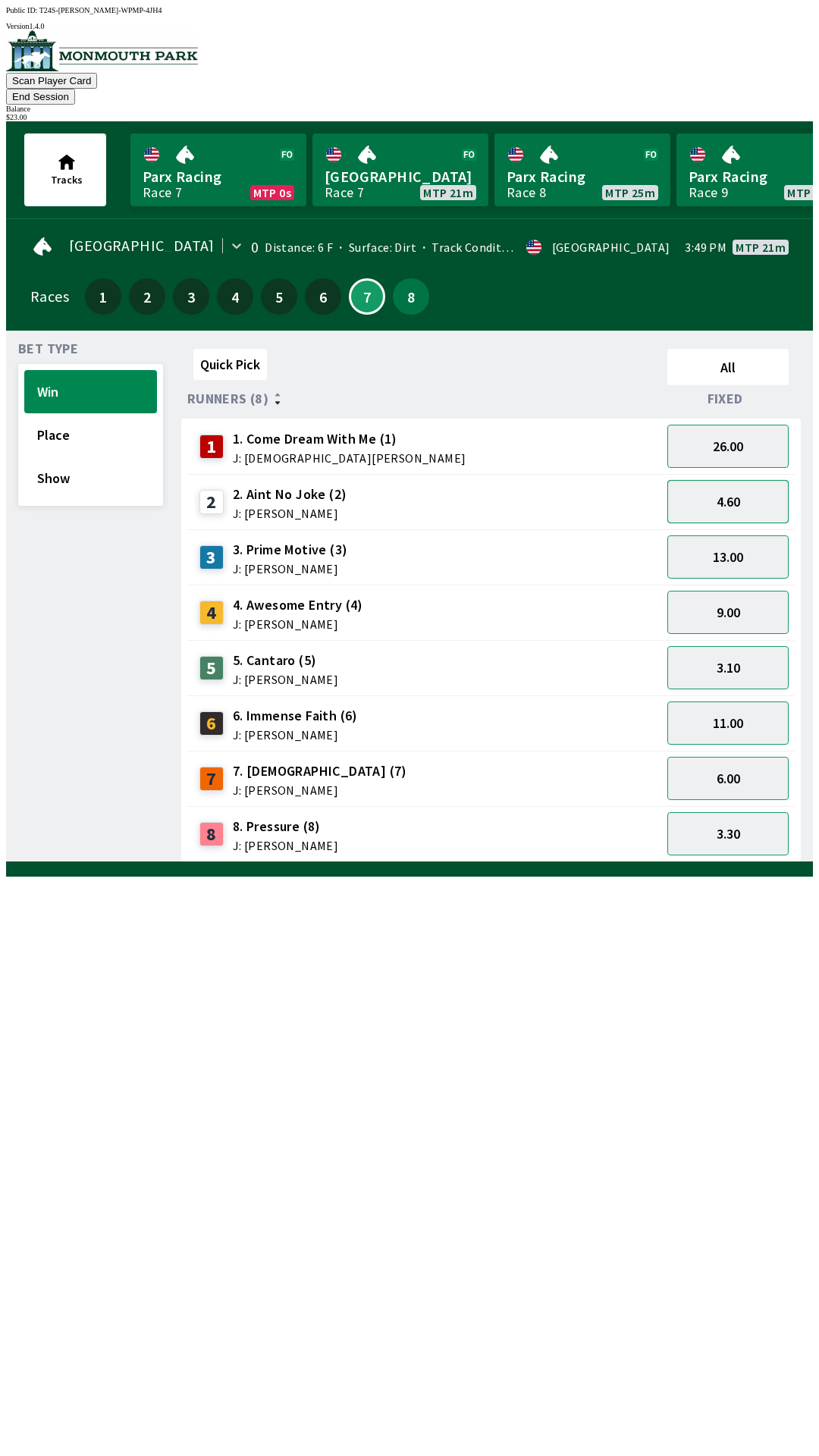
click at [738, 480] on button "4.60" at bounding box center [727, 501] width 121 height 43
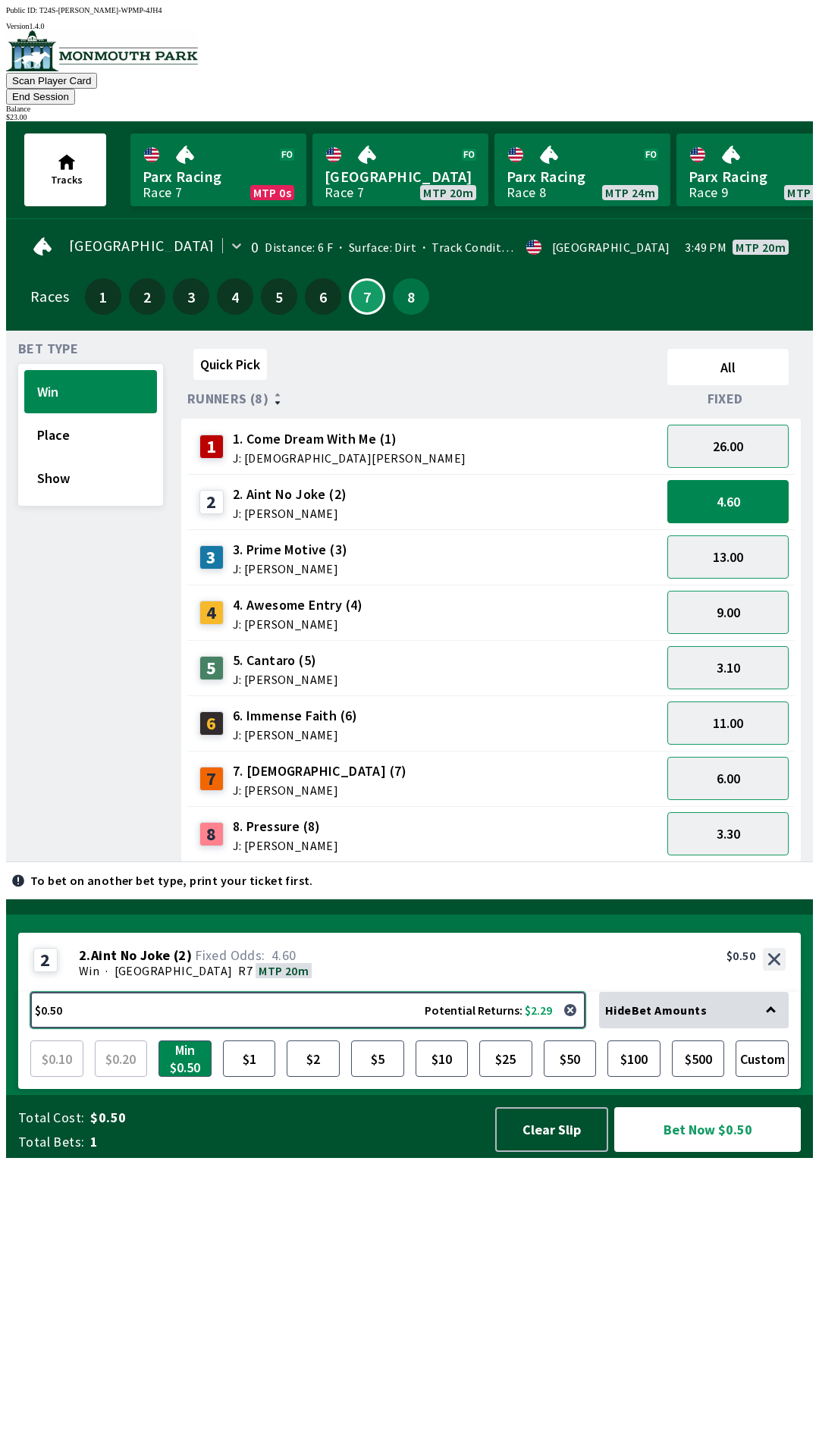
click at [228, 1029] on button "$0.50 Potential Returns: $2.29" at bounding box center [308, 1010] width 556 height 36
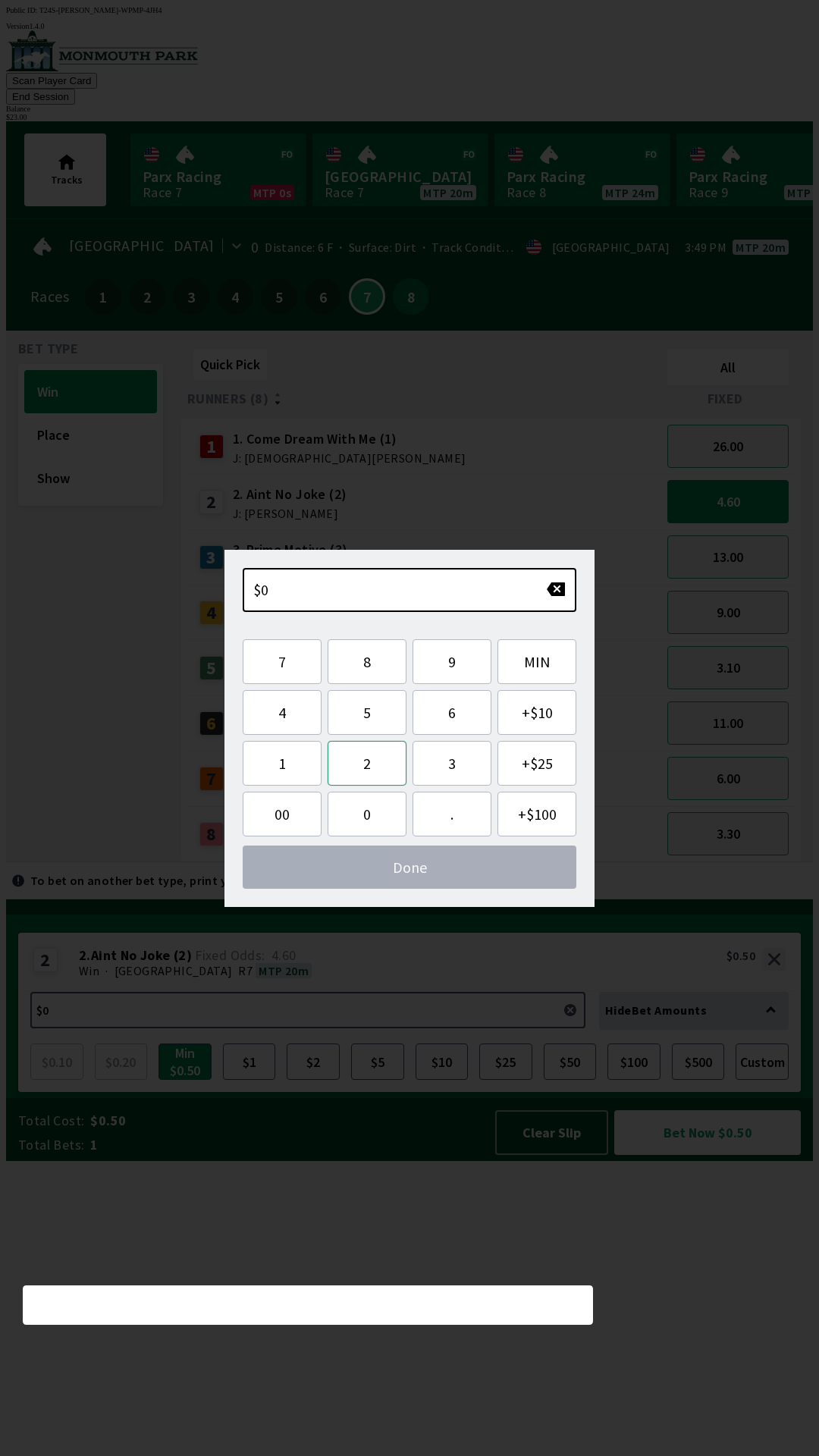
click at [378, 768] on button "2" at bounding box center [367, 762] width 79 height 45
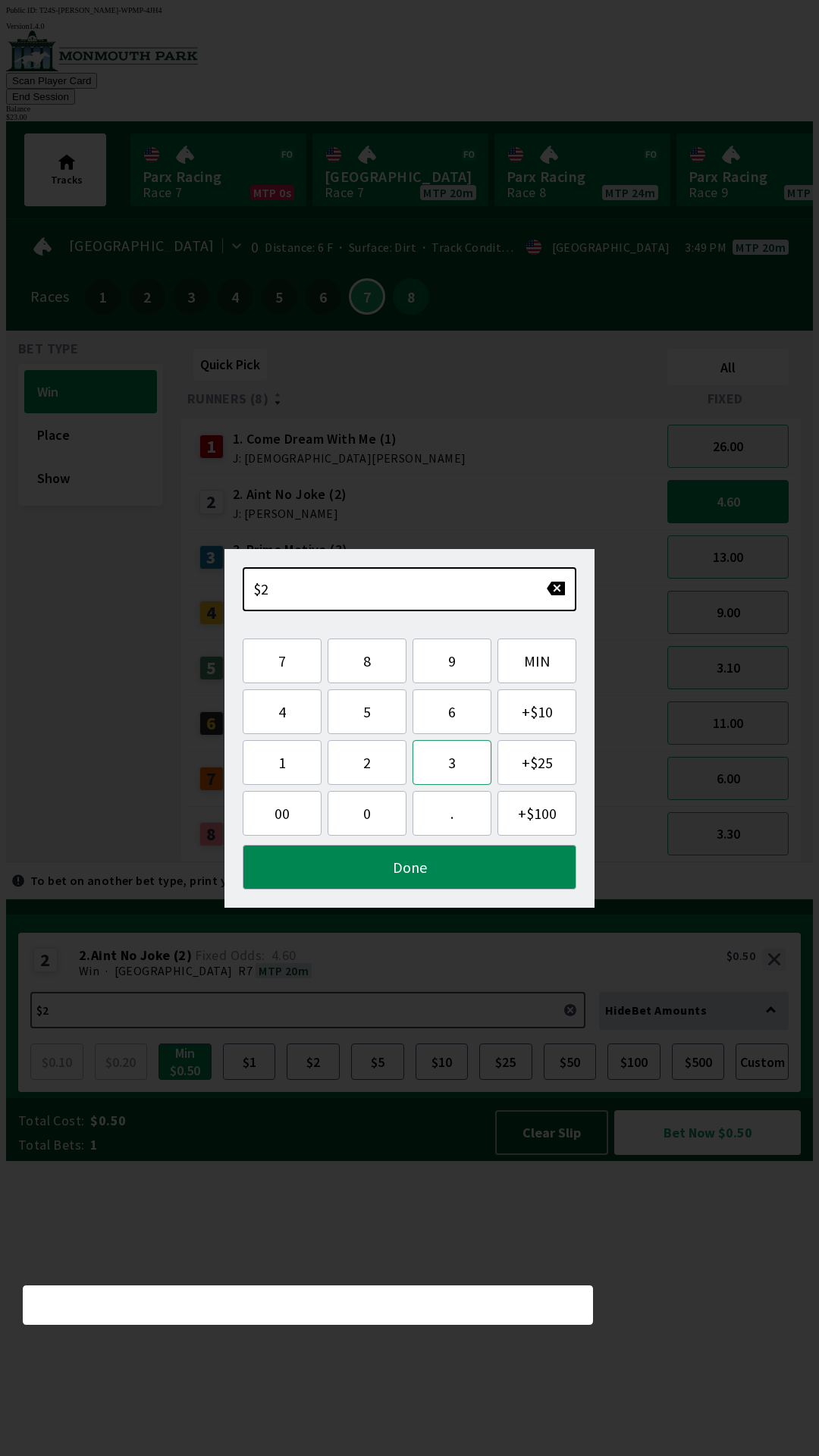
click at [447, 766] on button "3" at bounding box center [452, 762] width 79 height 45
click at [329, 866] on button "Done" at bounding box center [410, 866] width 334 height 45
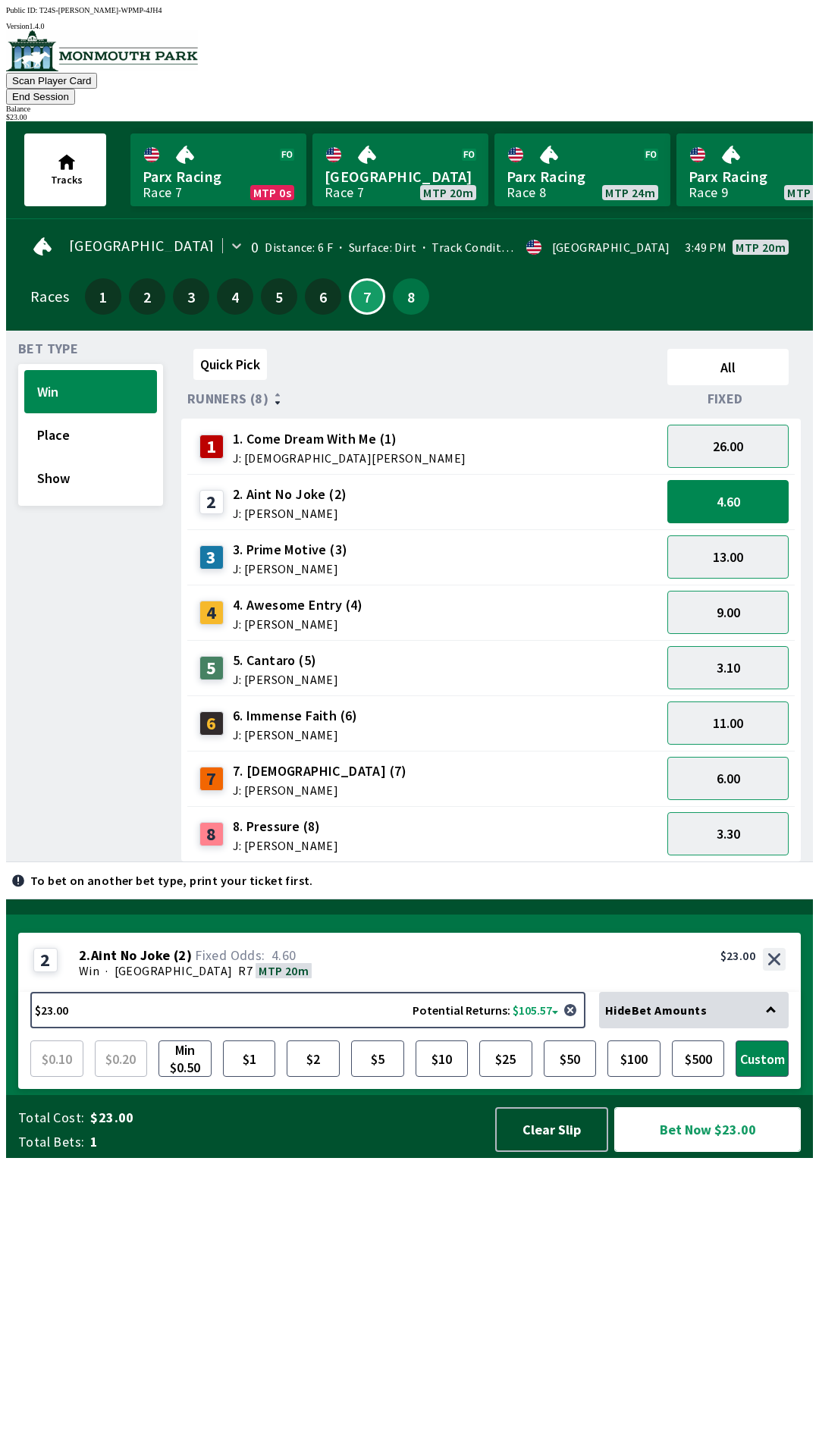
click at [714, 1152] on button "Bet Now $23.00" at bounding box center [708, 1129] width 187 height 45
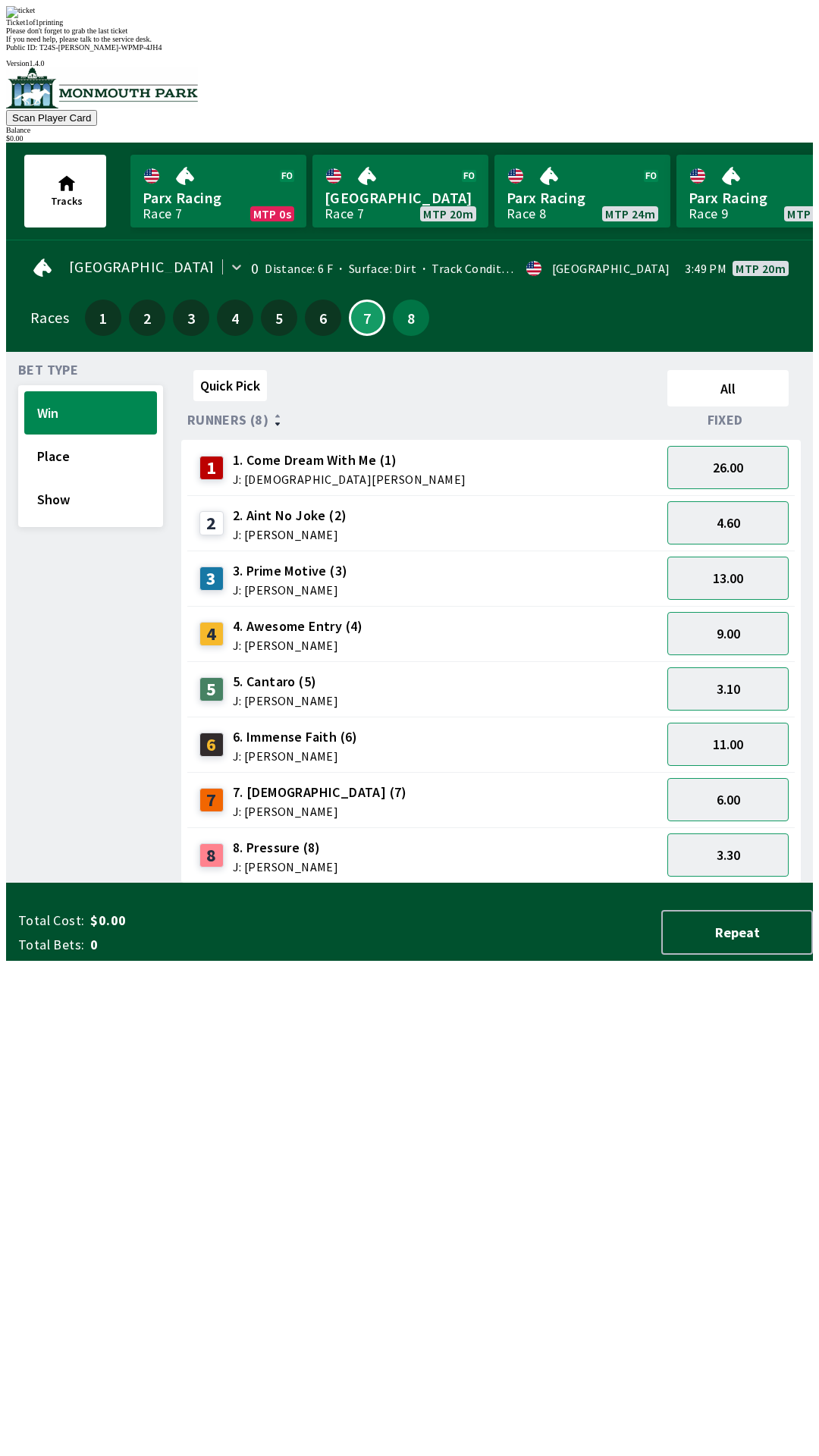
click at [415, 884] on div "Quick Pick All Runners (8) Fixed 1 1. Come Dream With Me (1) J: [DEMOGRAPHIC_DA…" at bounding box center [497, 623] width 632 height 519
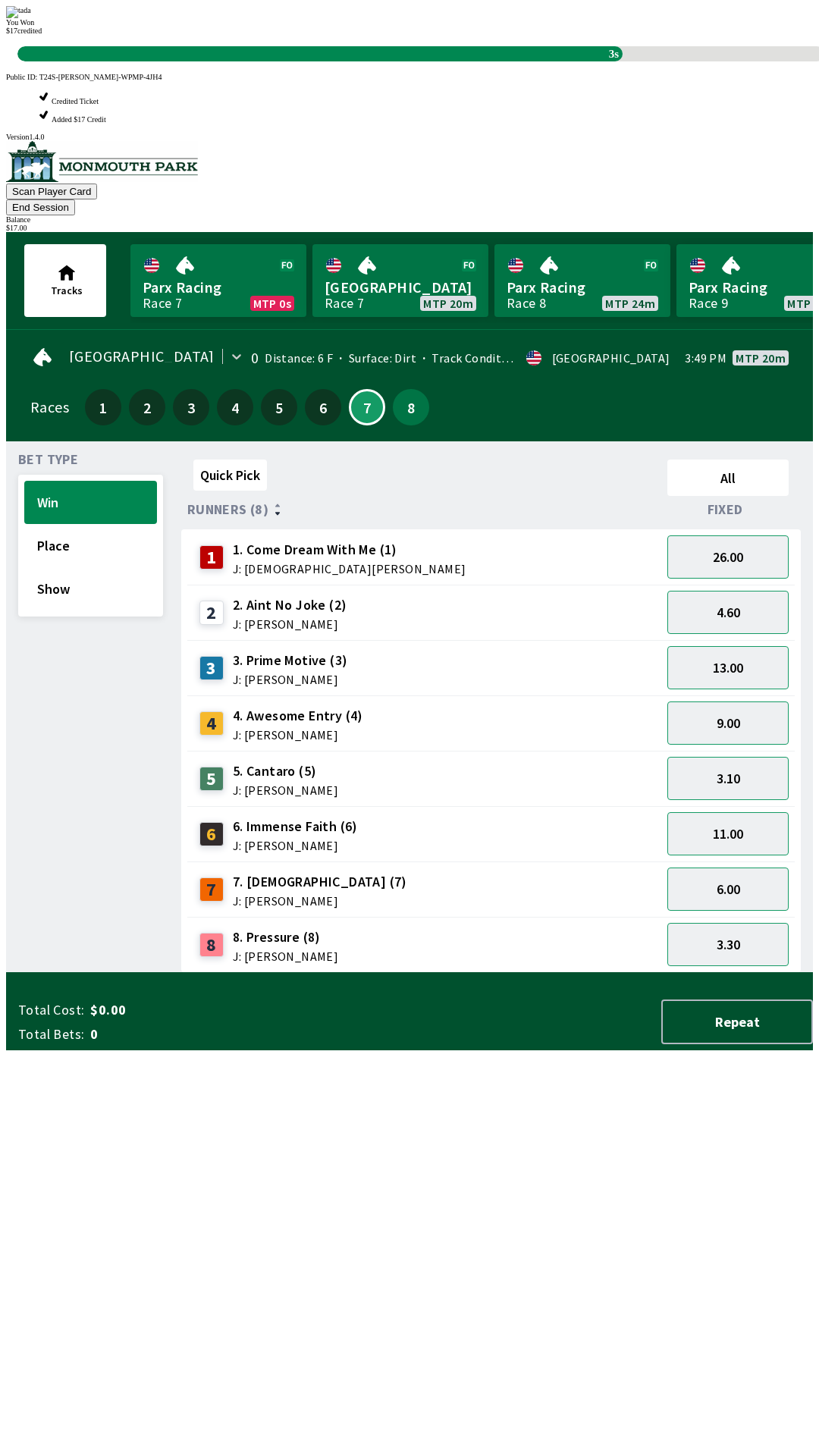
click at [423, 61] on div "3s" at bounding box center [320, 53] width 605 height 15
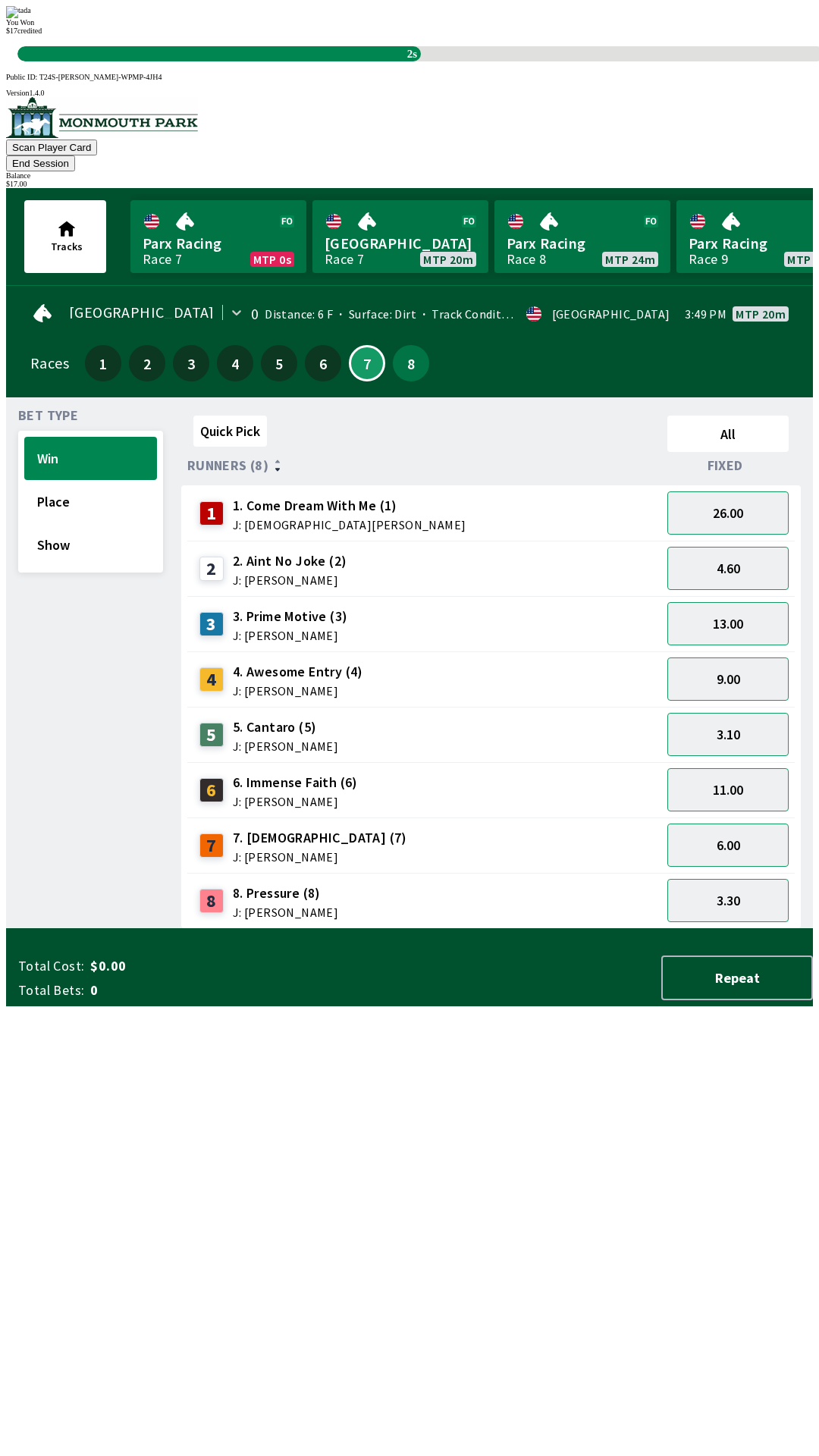
click at [423, 929] on div "Quick Pick All Runners (8) Fixed 1 1. Come Dream With Me (1) J: [DEMOGRAPHIC_DA…" at bounding box center [497, 669] width 632 height 519
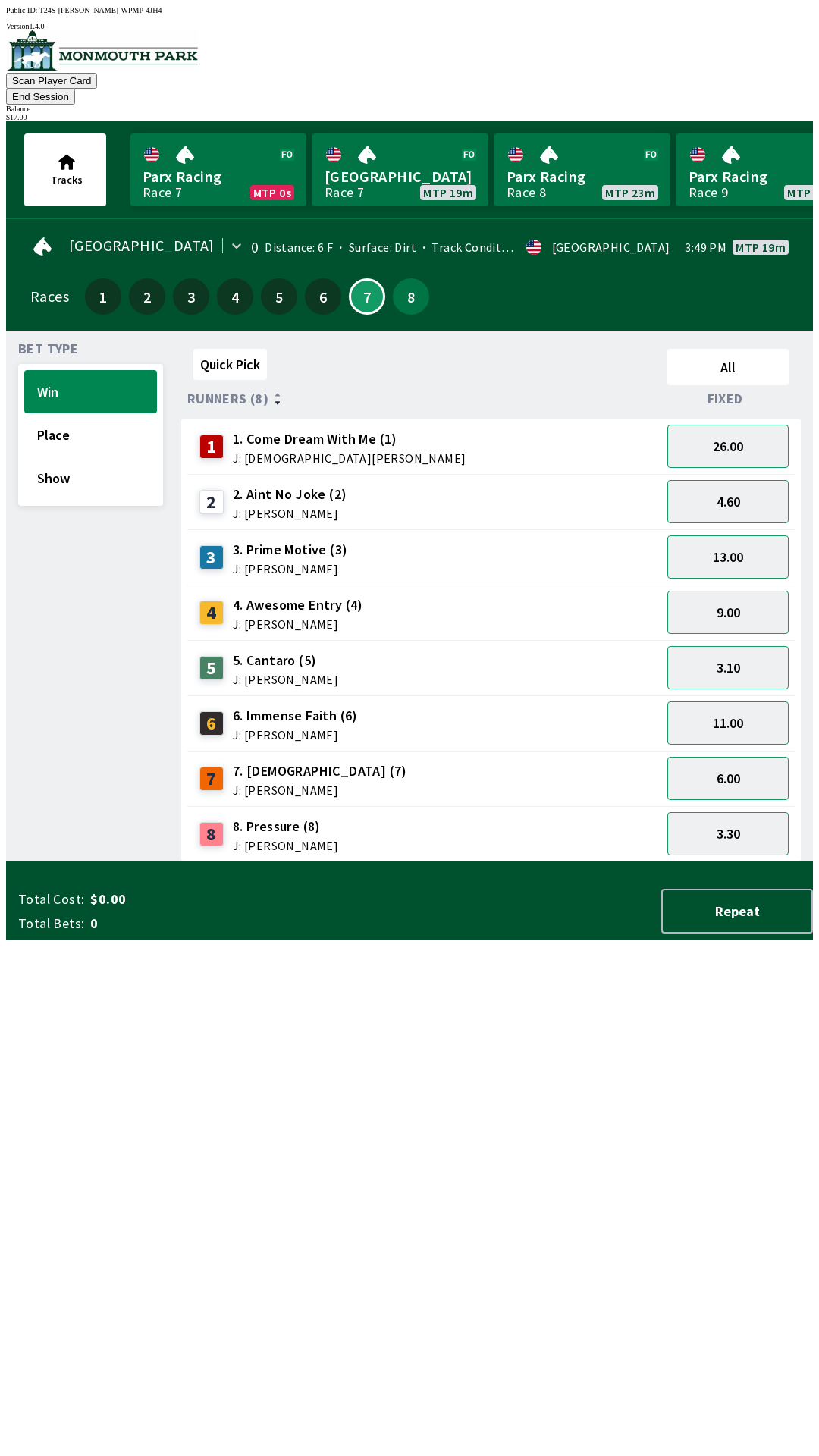
click at [75, 89] on button "End Session" at bounding box center [40, 96] width 69 height 16
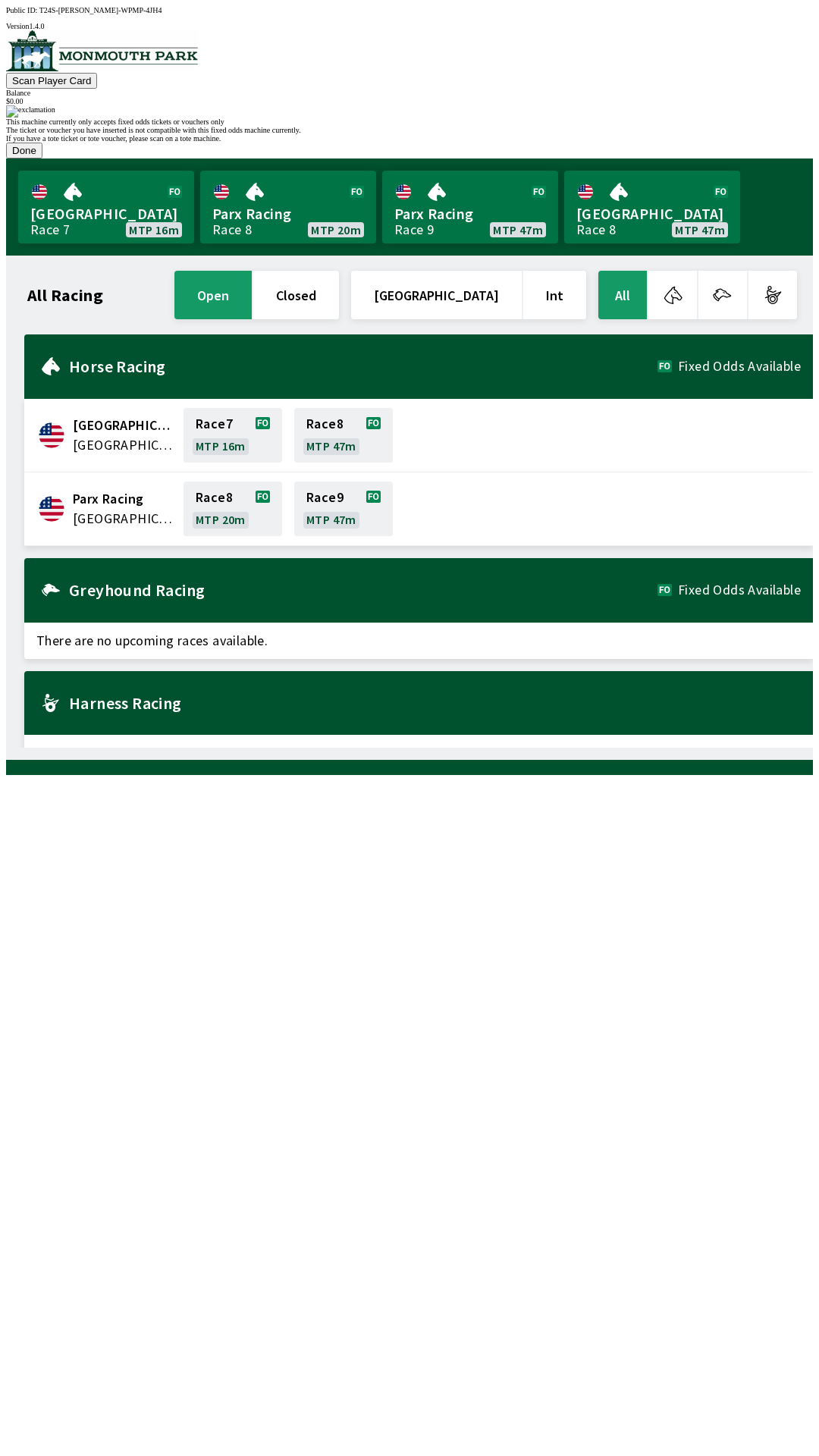
click at [43, 158] on button "Done" at bounding box center [24, 150] width 36 height 16
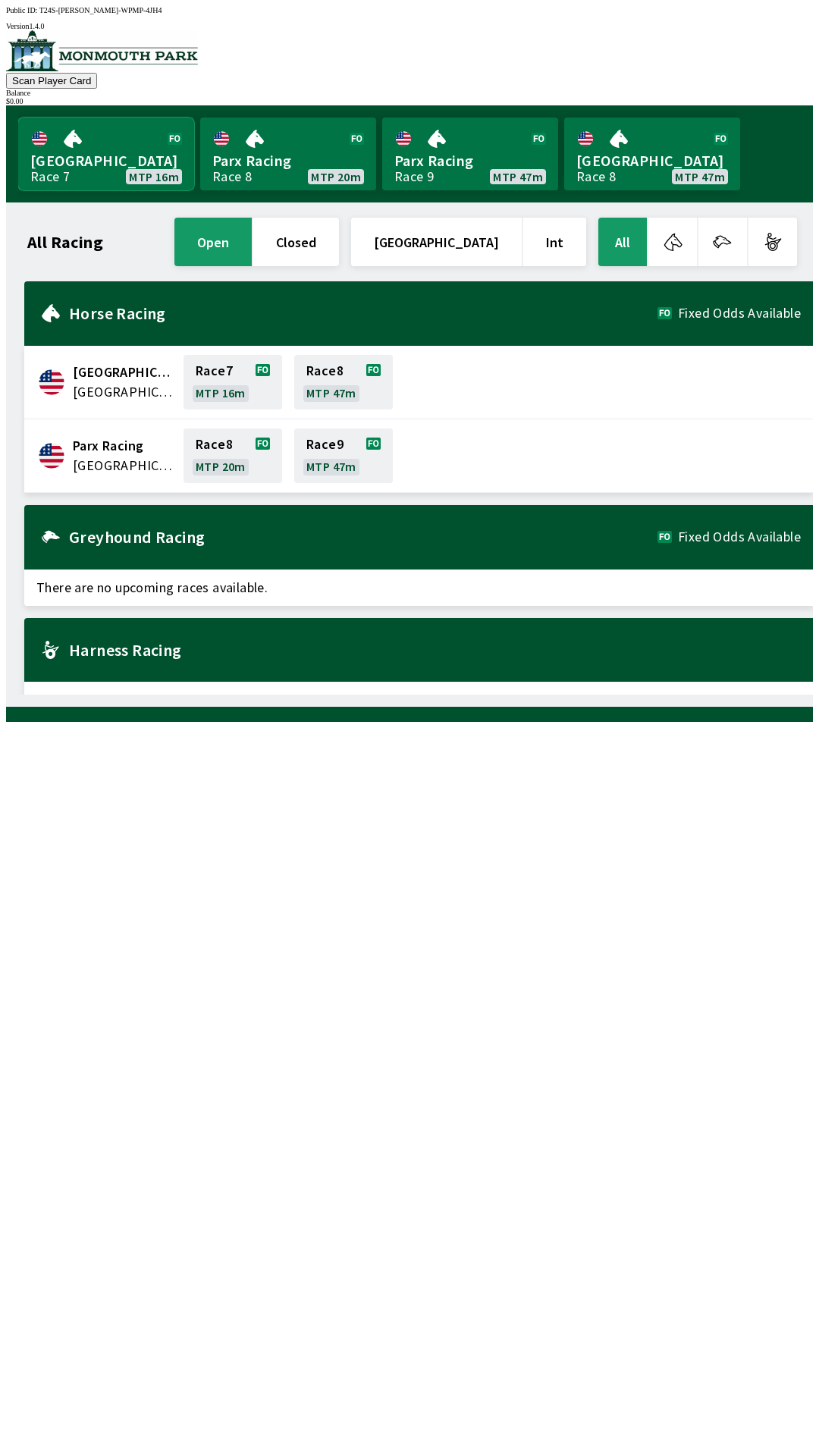
click at [90, 146] on link "[GEOGRAPHIC_DATA] Race 7 MTP 16m" at bounding box center [106, 154] width 176 height 73
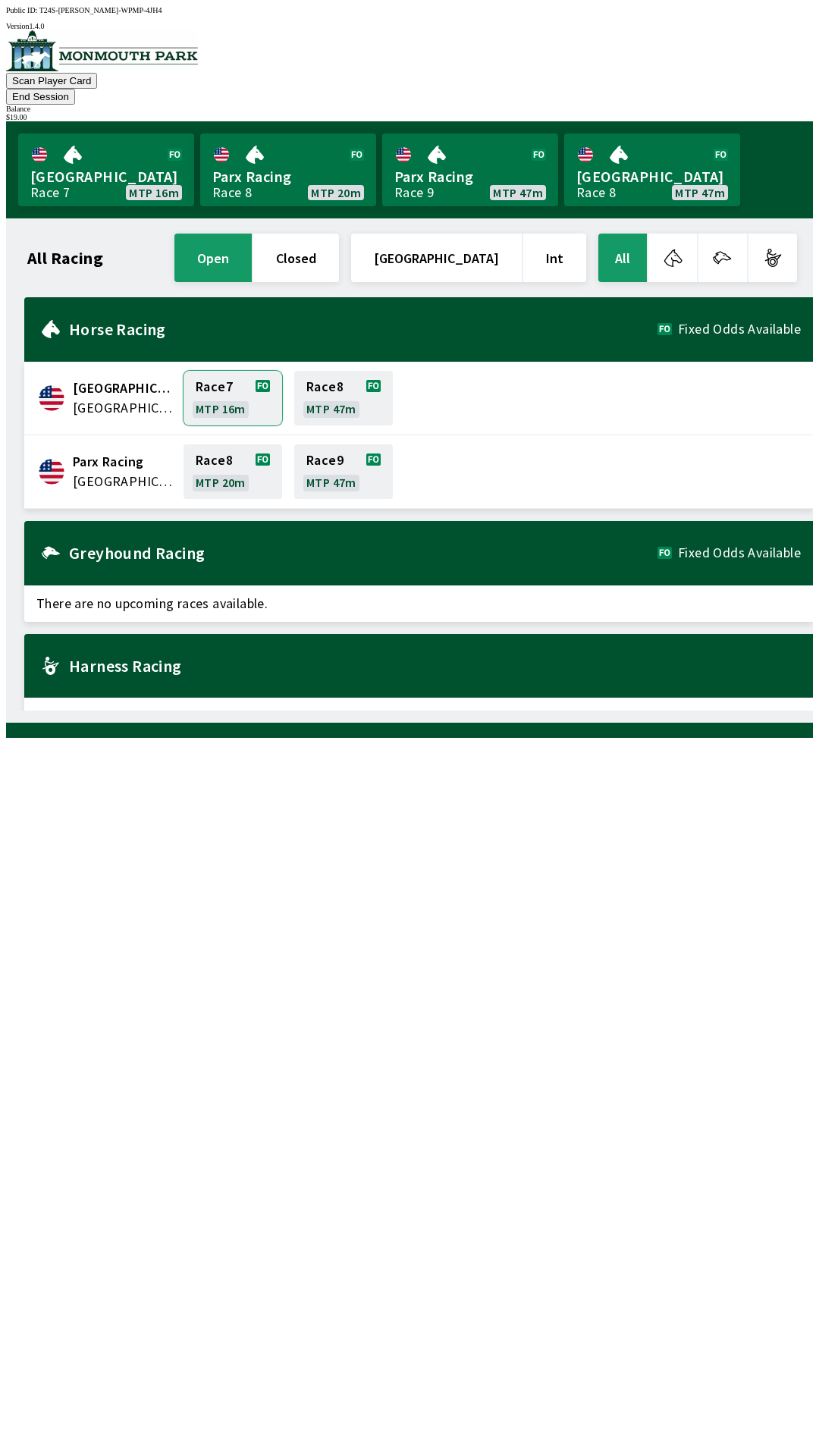
click at [223, 385] on link "Race 7 MTP 16m" at bounding box center [232, 398] width 98 height 54
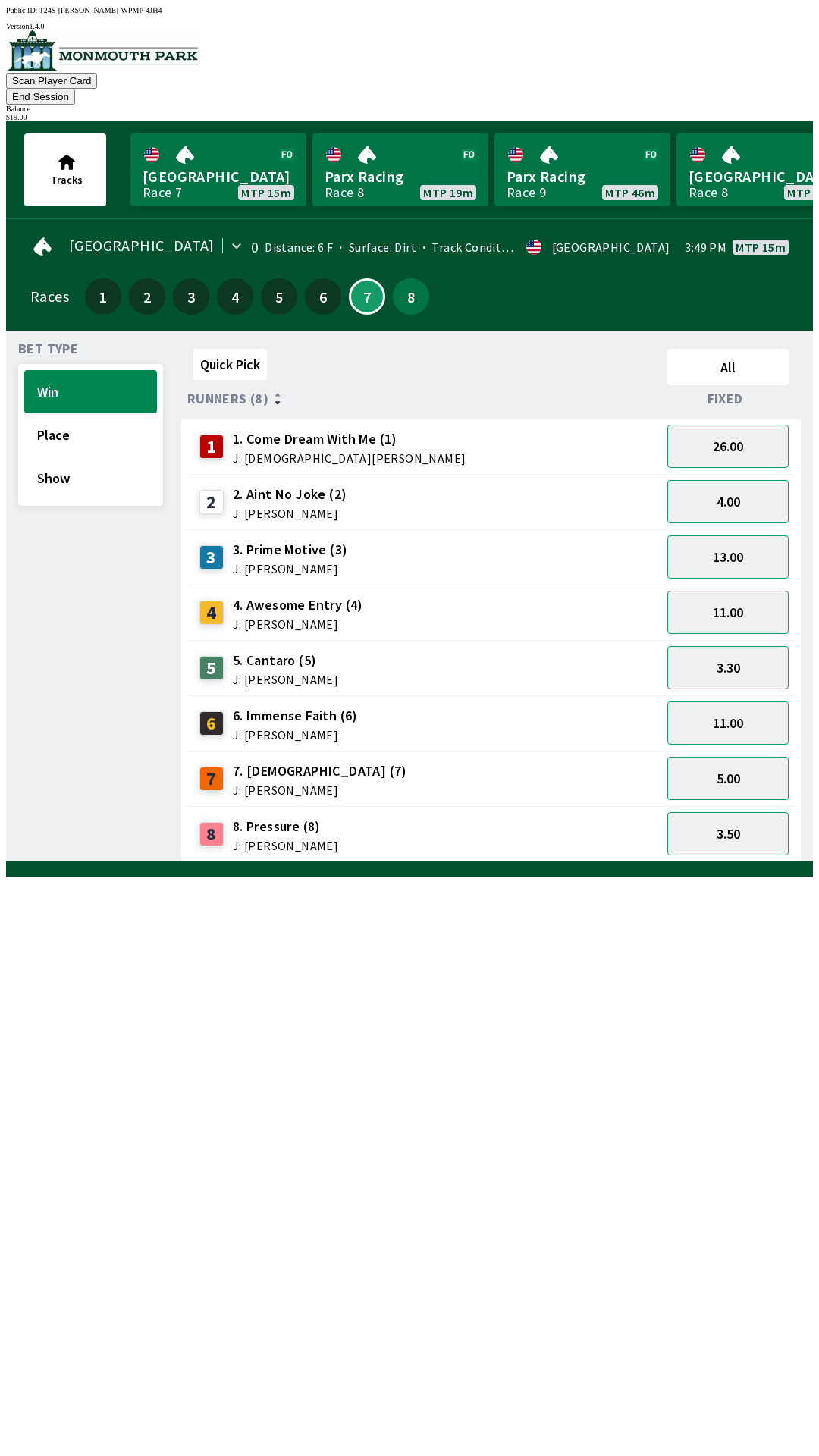
click at [350, 649] on div "5 5. Cantaro (5) J: [PERSON_NAME]" at bounding box center [425, 668] width 462 height 38
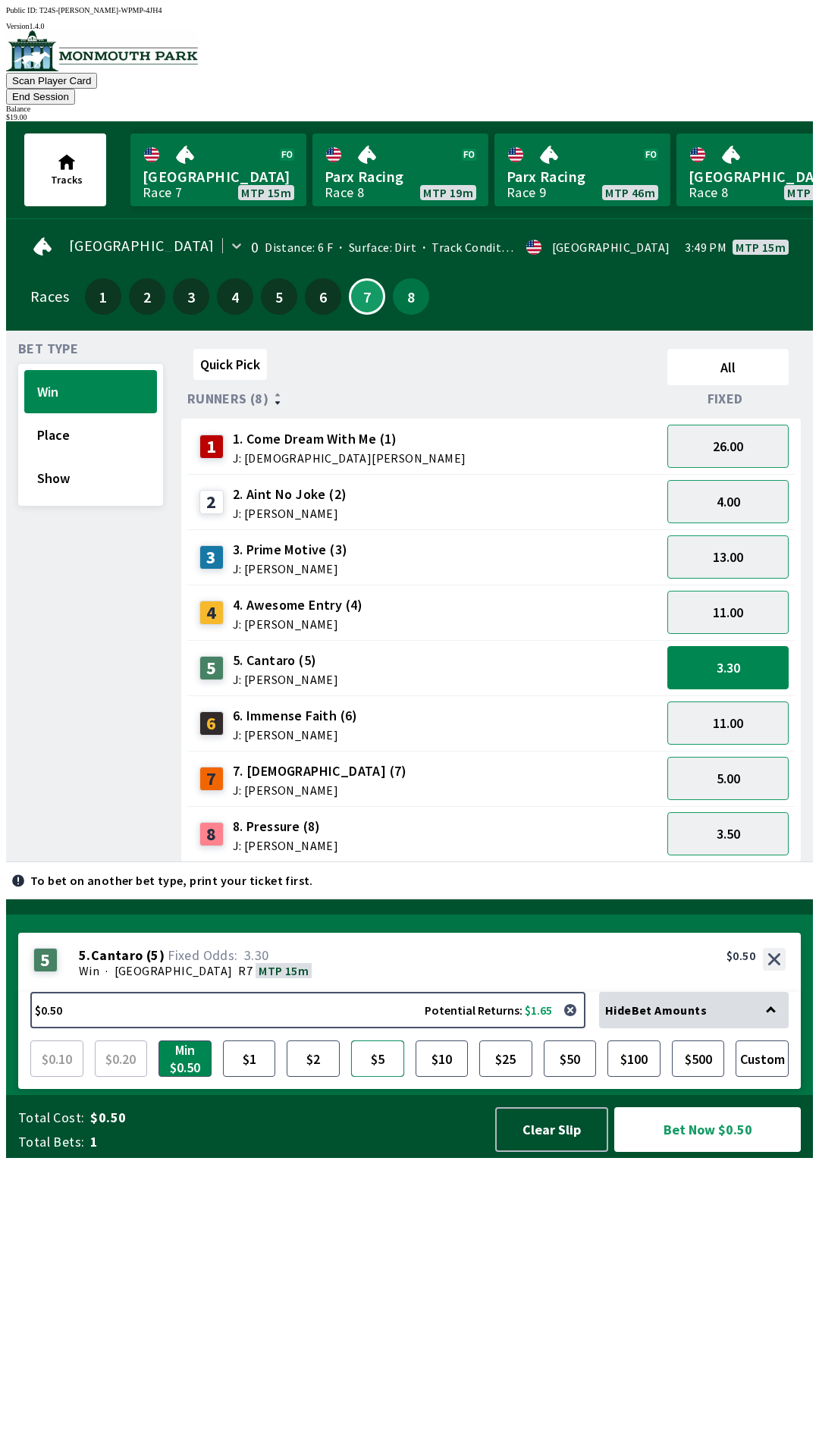
click at [388, 1077] on button "$5" at bounding box center [378, 1058] width 53 height 36
click at [704, 1152] on button "Bet Now $5.00" at bounding box center [708, 1129] width 187 height 45
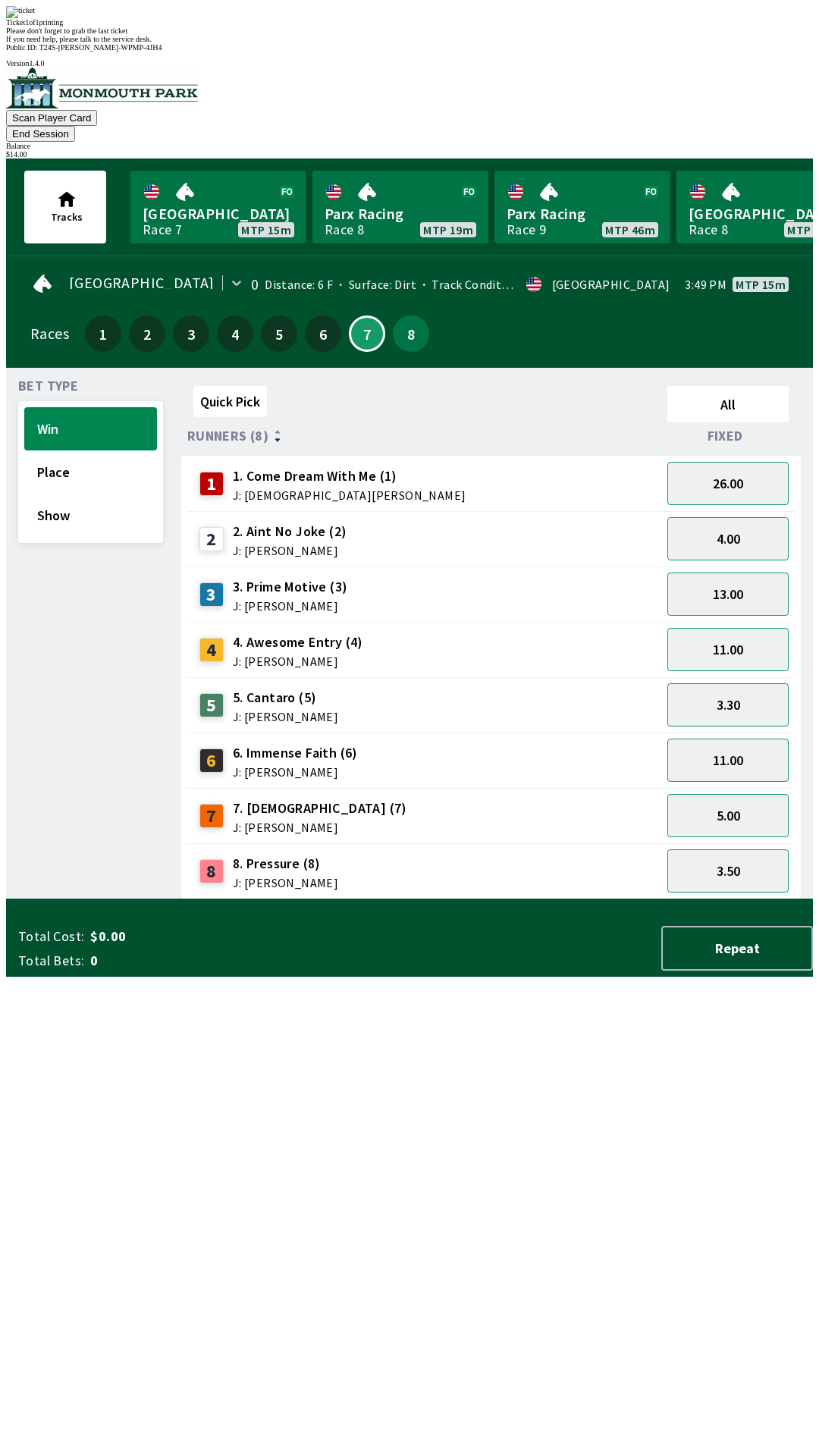
click at [464, 900] on div "Quick Pick All Runners (8) Fixed 1 1. Come Dream With Me (1) J: [DEMOGRAPHIC_DA…" at bounding box center [497, 639] width 632 height 519
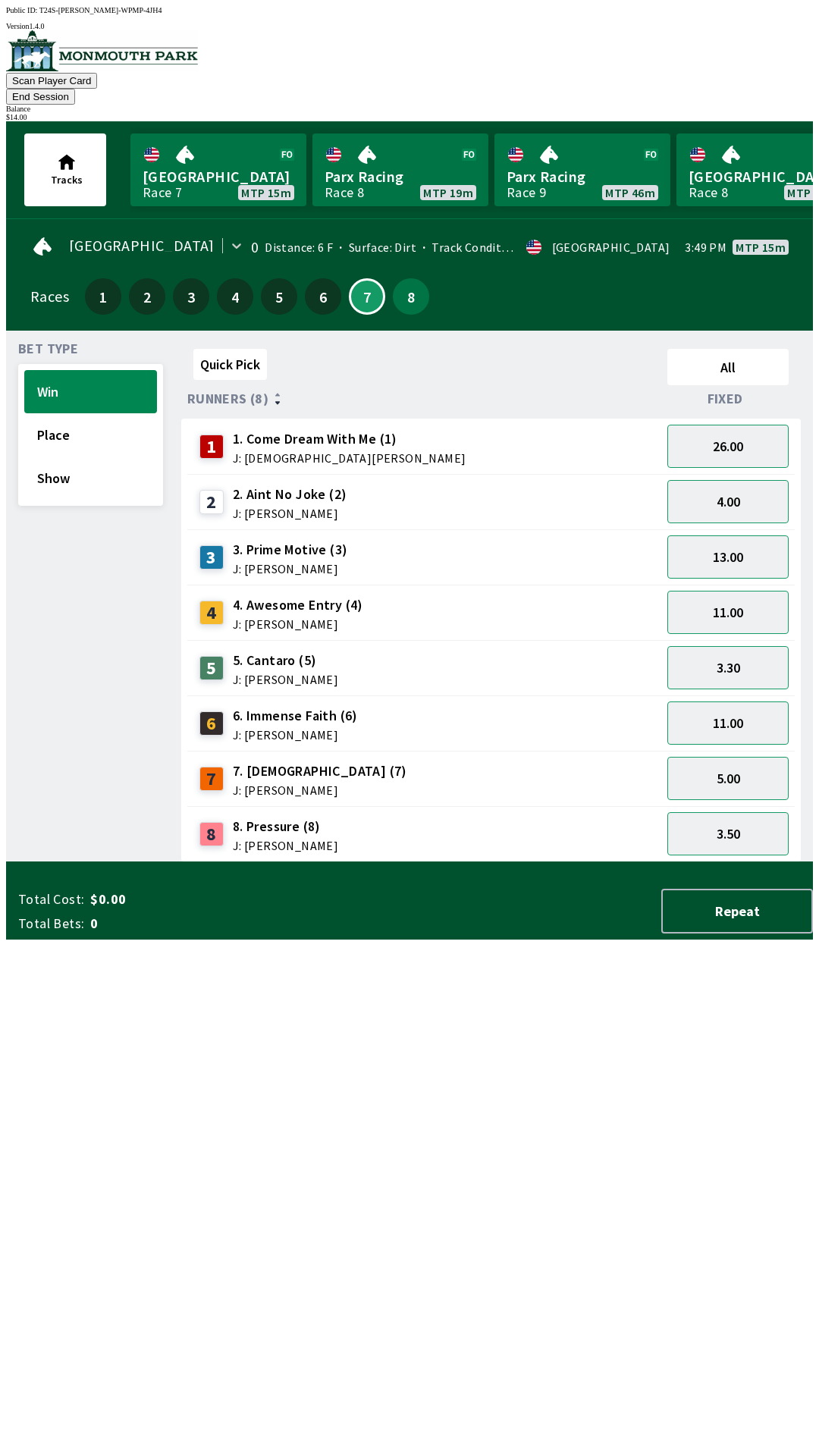
click at [738, 113] on div "$ 14.00" at bounding box center [410, 116] width 808 height 9
click at [75, 89] on button "End Session" at bounding box center [40, 96] width 69 height 16
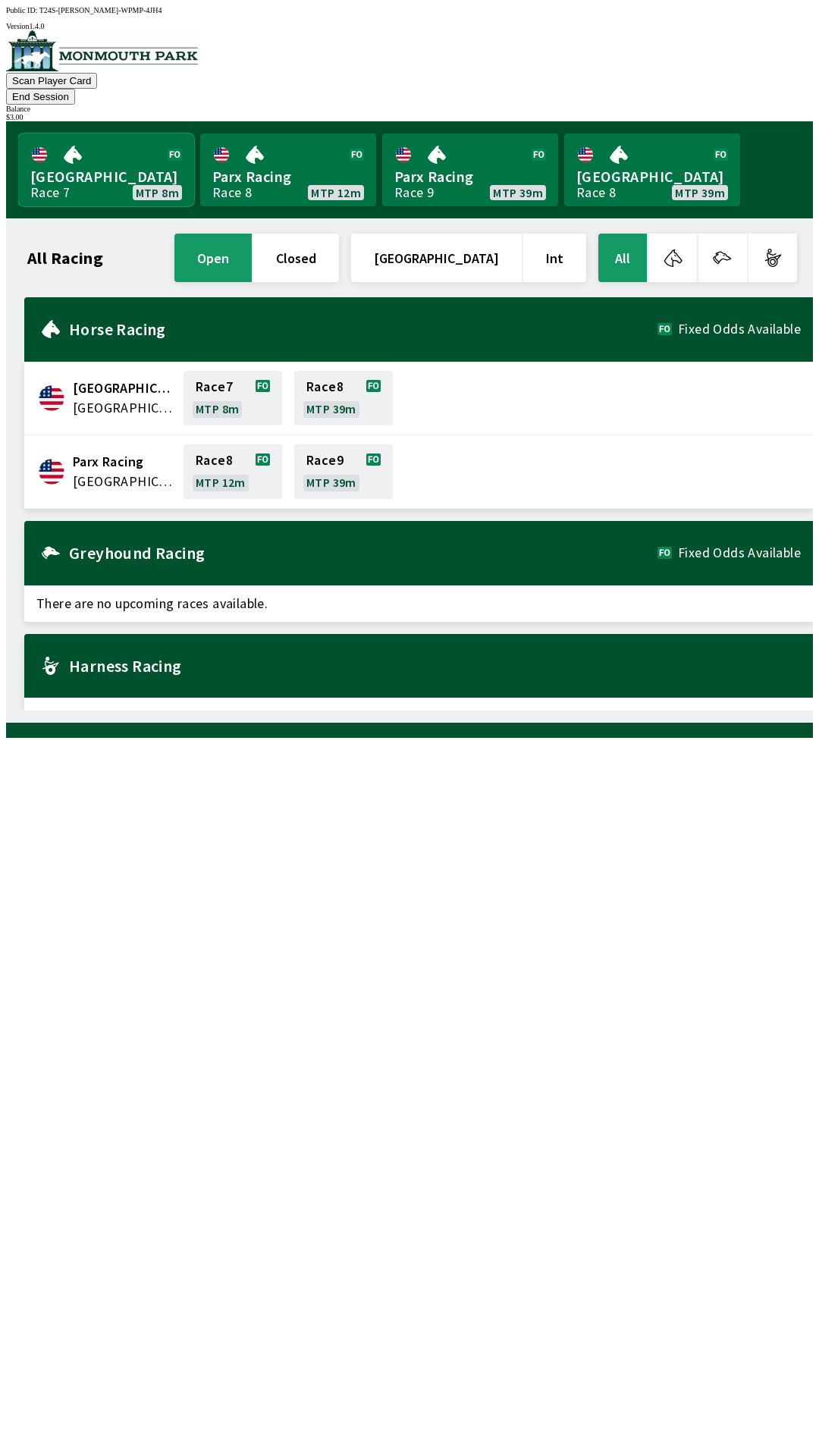
click at [93, 157] on link "[GEOGRAPHIC_DATA] Race 7 MTP 8m" at bounding box center [106, 170] width 176 height 73
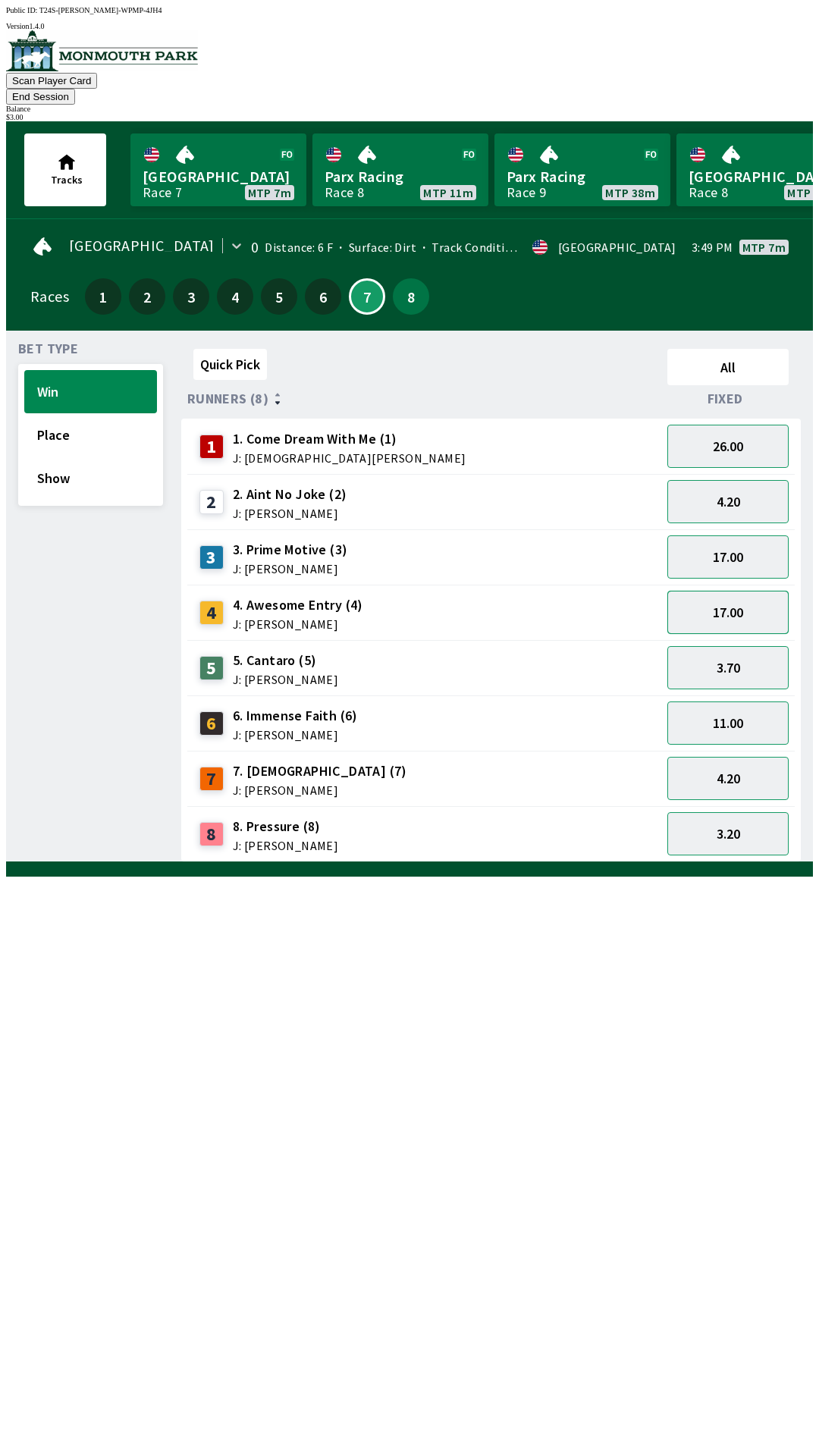
click at [733, 600] on button "17.00" at bounding box center [727, 612] width 121 height 43
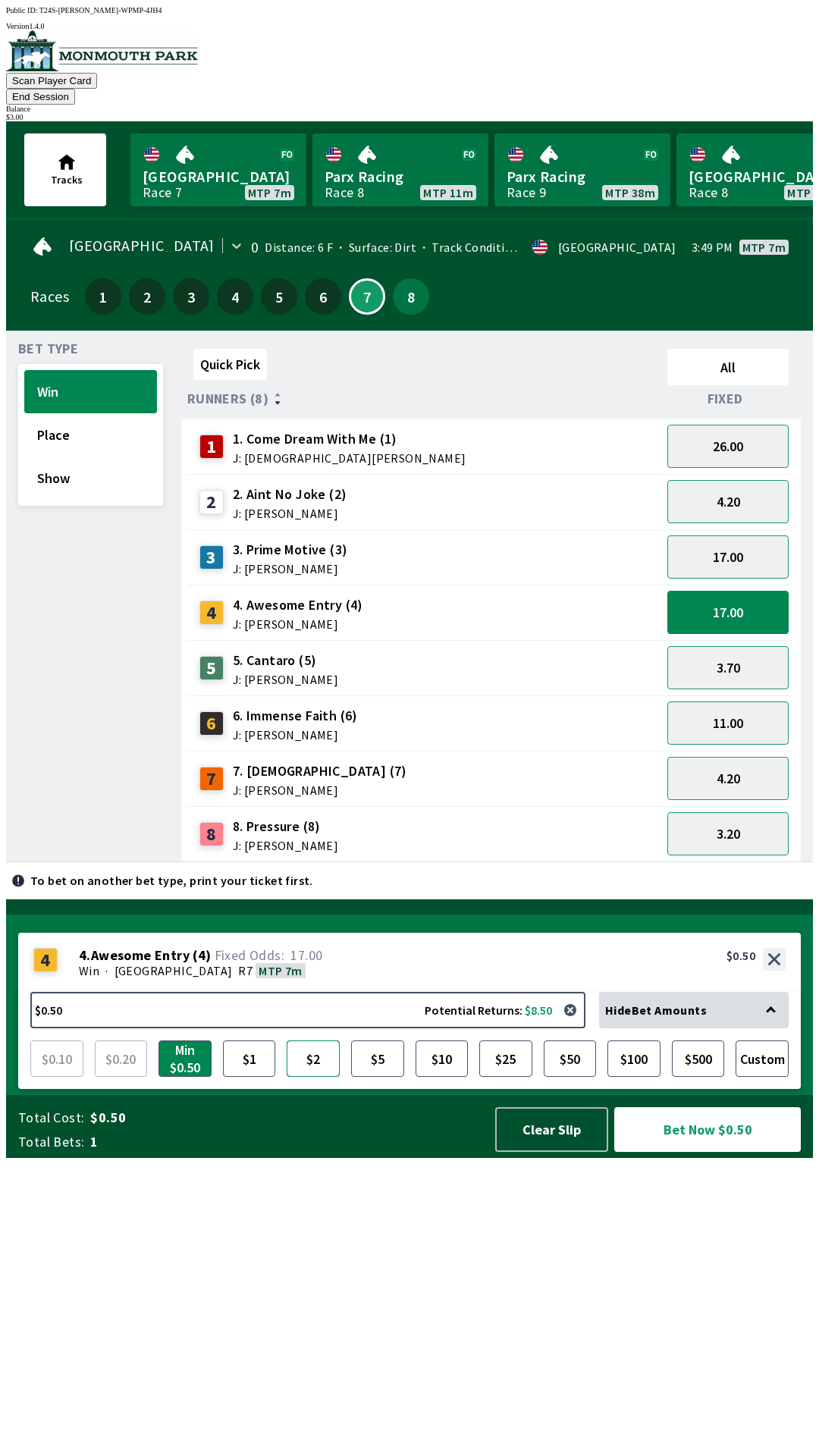
click at [315, 1077] on button "$2" at bounding box center [313, 1058] width 53 height 36
click at [762, 1077] on button "Custom" at bounding box center [763, 1058] width 53 height 36
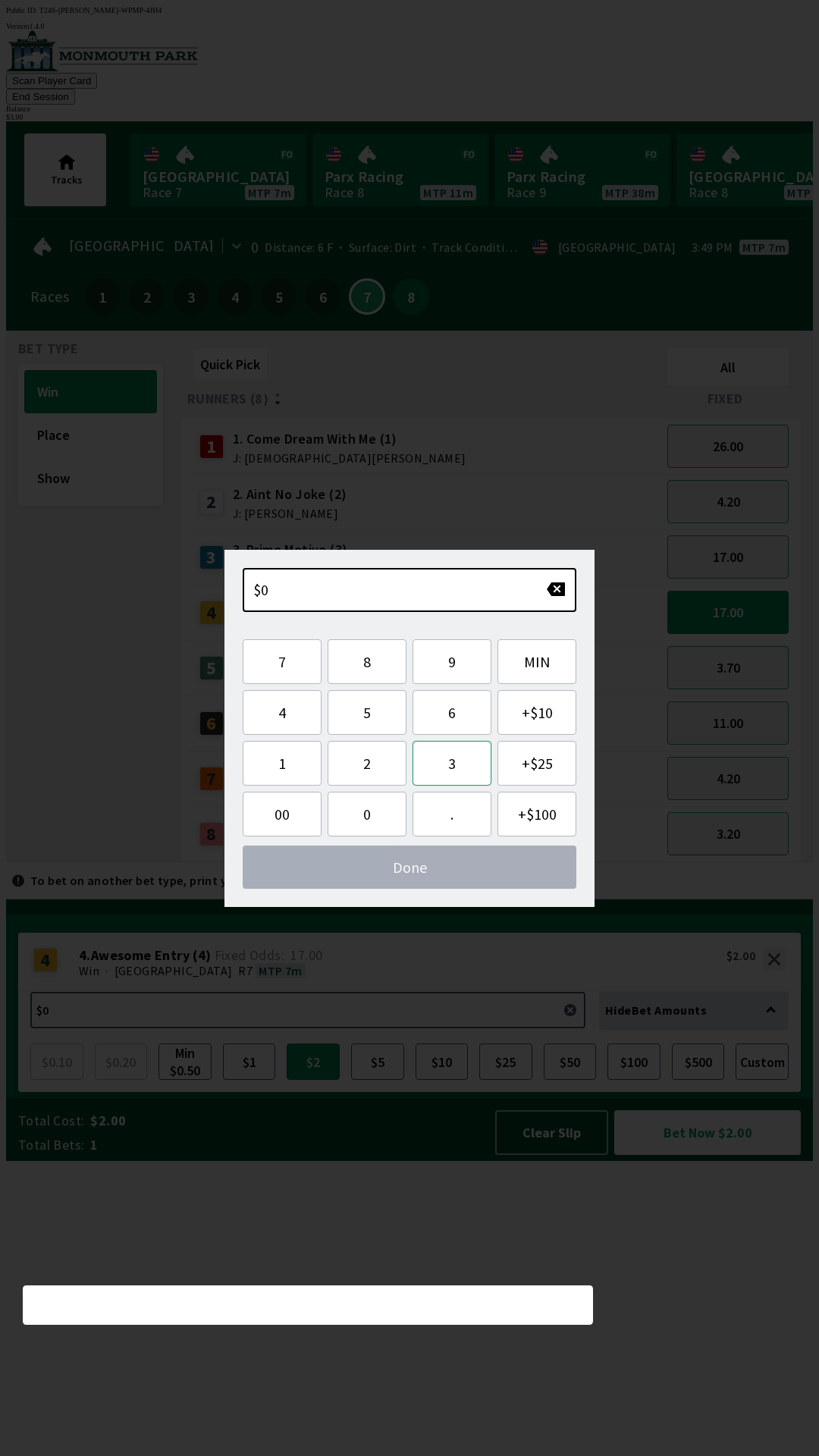
click at [454, 766] on button "3" at bounding box center [452, 762] width 79 height 45
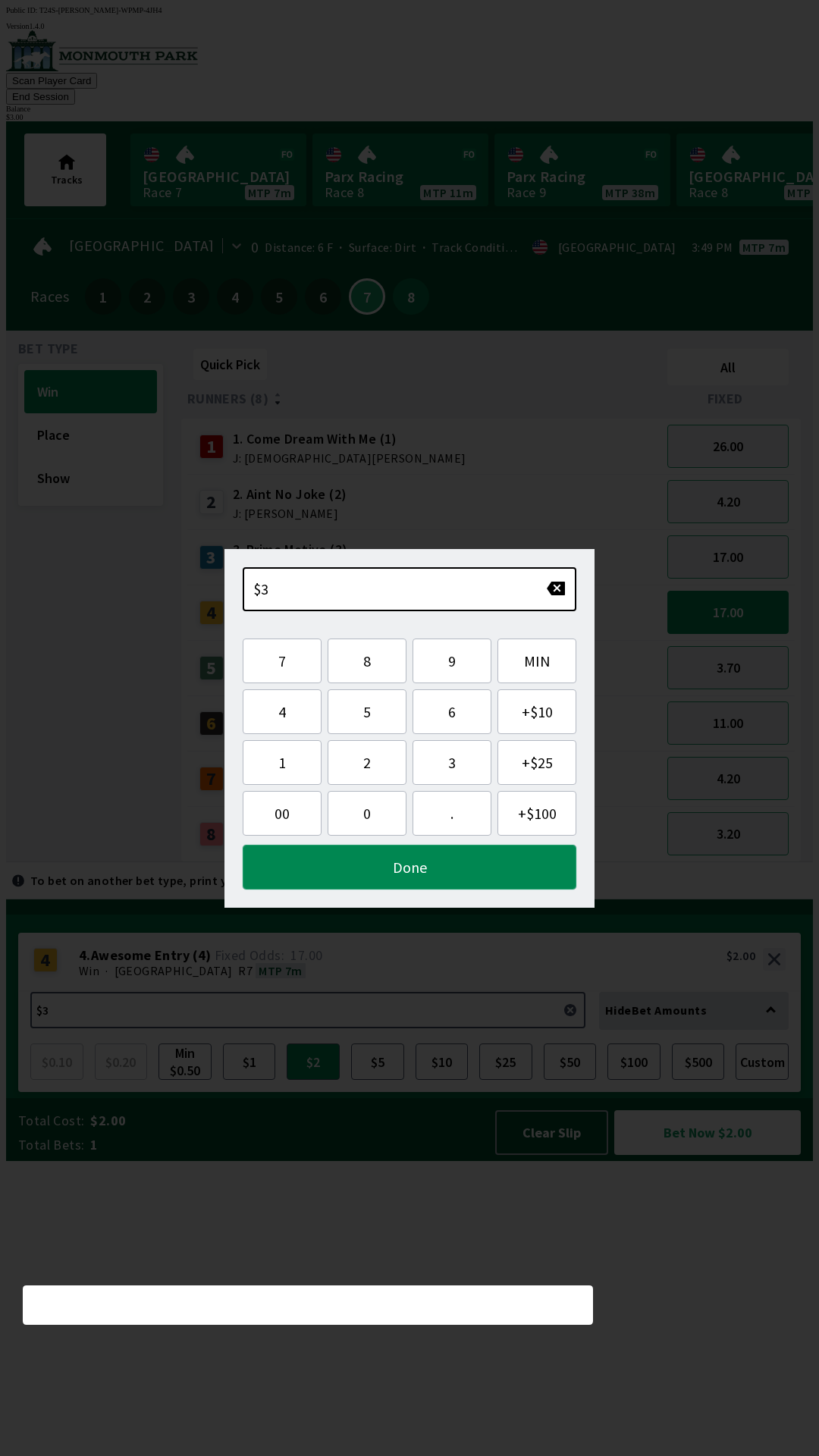
click at [482, 877] on button "Done" at bounding box center [410, 866] width 334 height 45
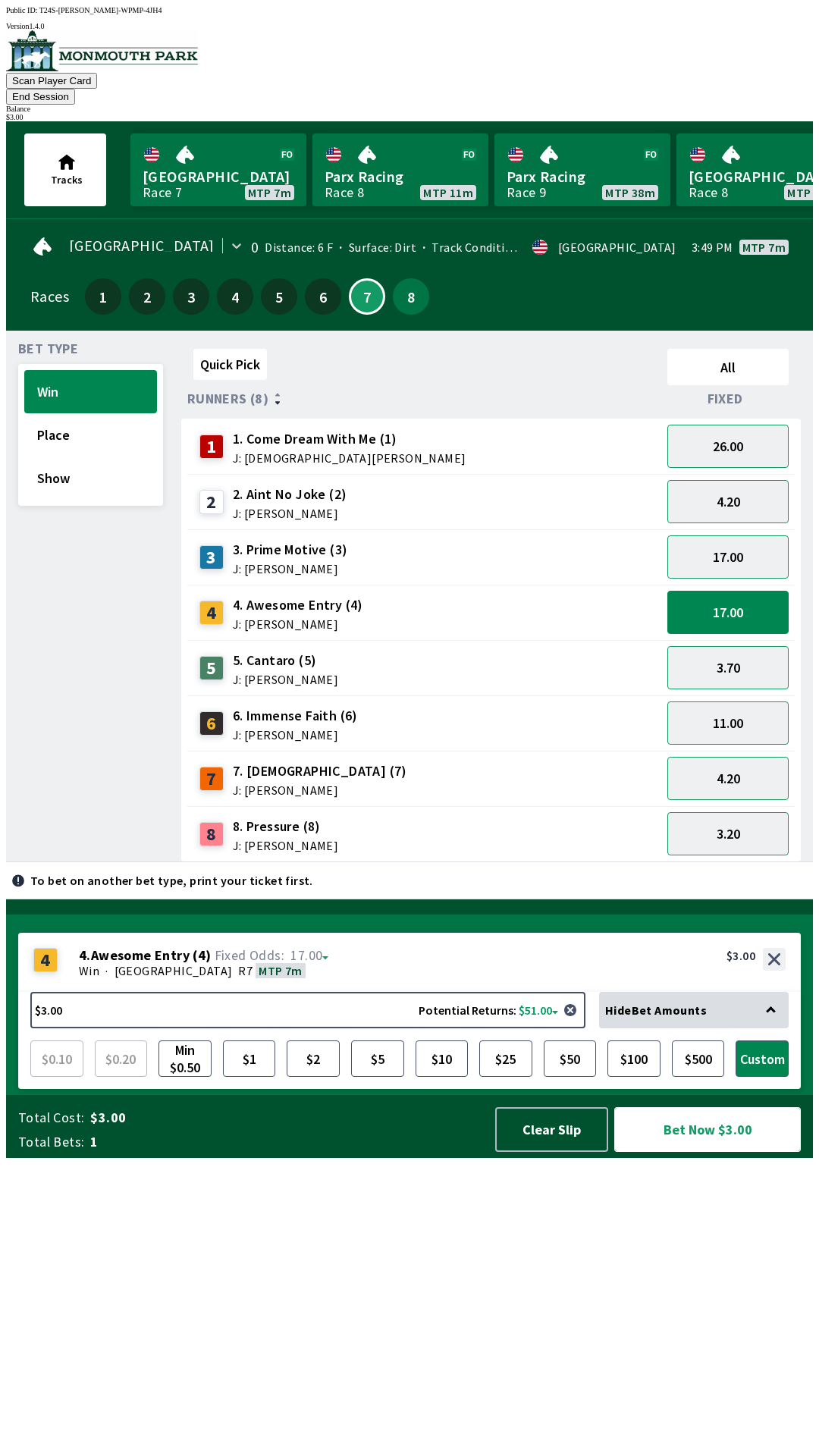
click at [729, 1152] on button "Bet Now $3.00" at bounding box center [708, 1129] width 187 height 45
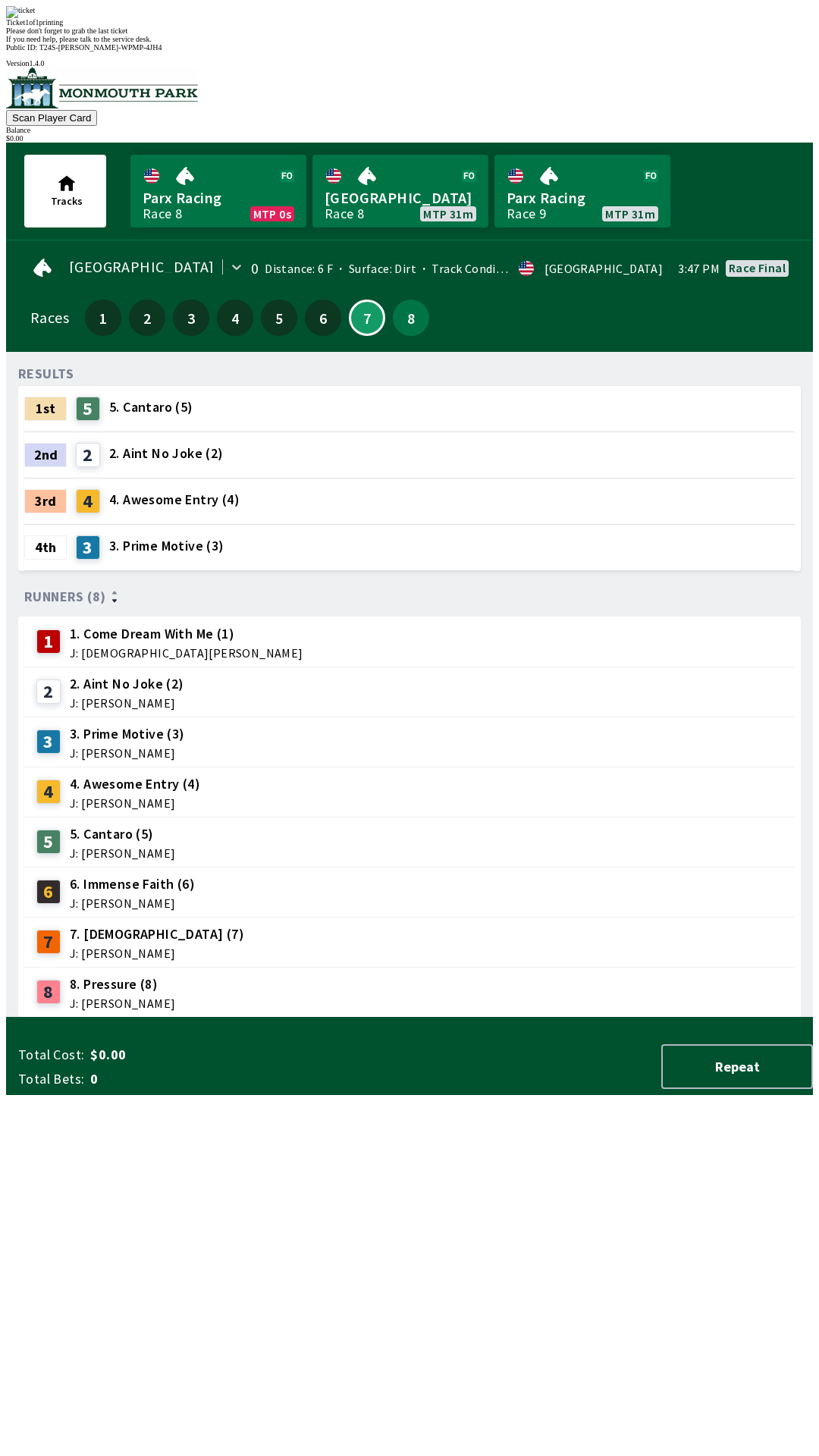
click at [600, 1018] on div "RESULTS 1st 5 5. Cantaro (5) 2nd 2 2. Aint No Joke (2) 3rd 4 4. Awesome Entry (…" at bounding box center [415, 690] width 795 height 654
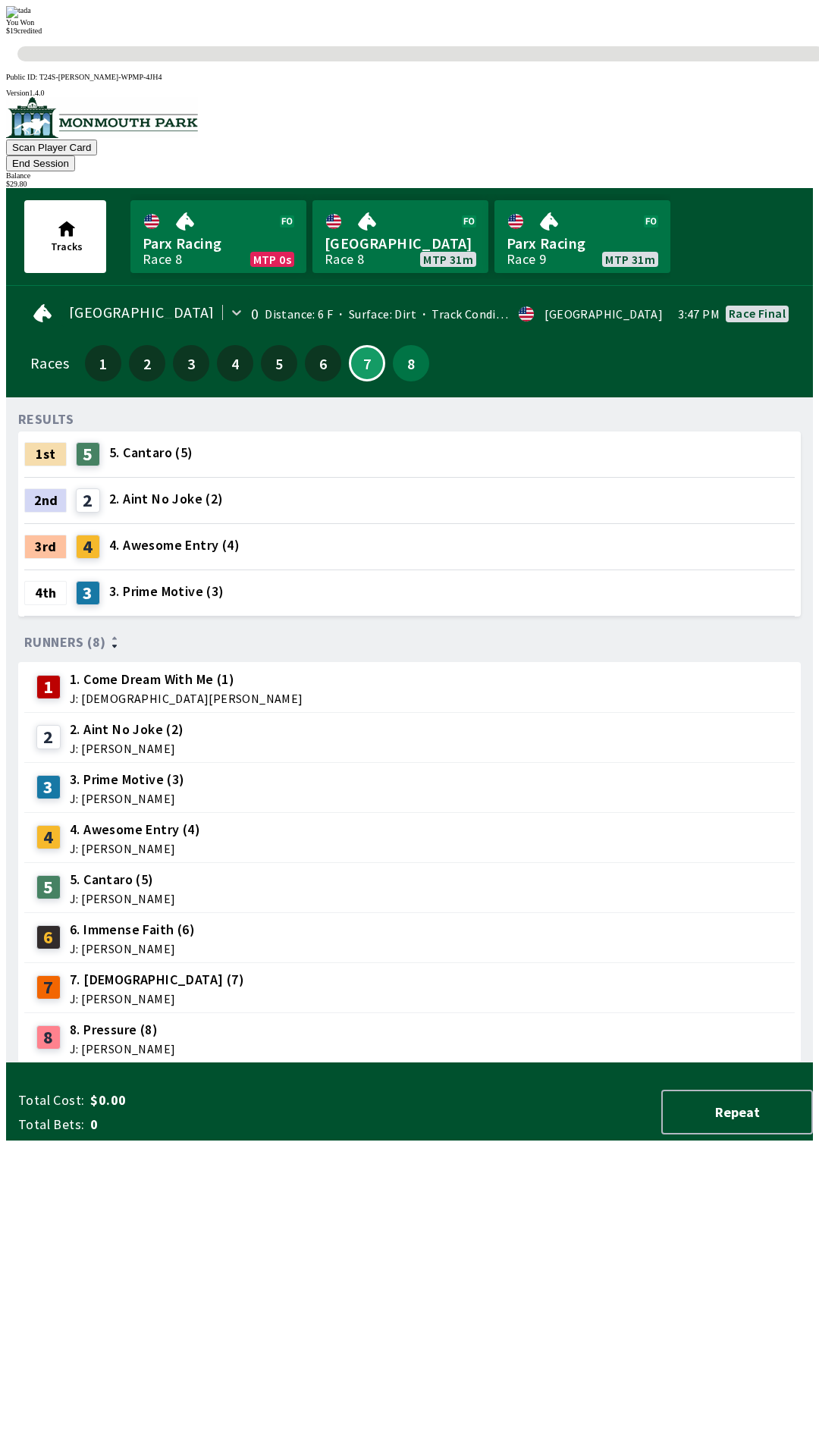
click at [272, 1063] on div "RESULTS 1st 5 5. Cantaro (5) 2nd 2 2. Aint No Joke (2) 3rd 4 4. Awesome Entry (…" at bounding box center [415, 736] width 795 height 654
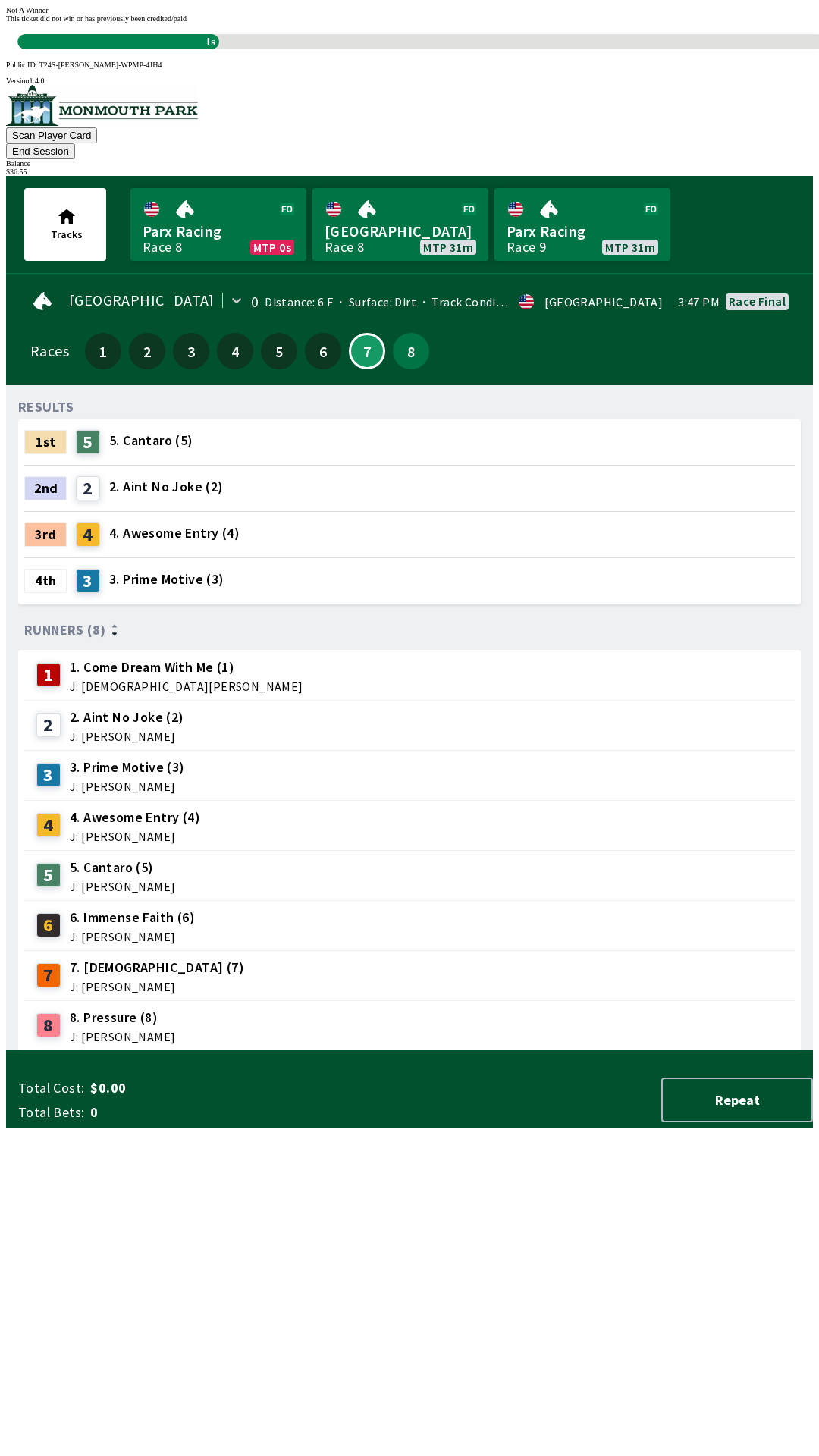
click at [329, 1051] on div "RESULTS 1st 5 5. Cantaro (5) 2nd 2 2. Aint No Joke (2) 3rd 4 4. Awesome Entry (…" at bounding box center [415, 723] width 795 height 654
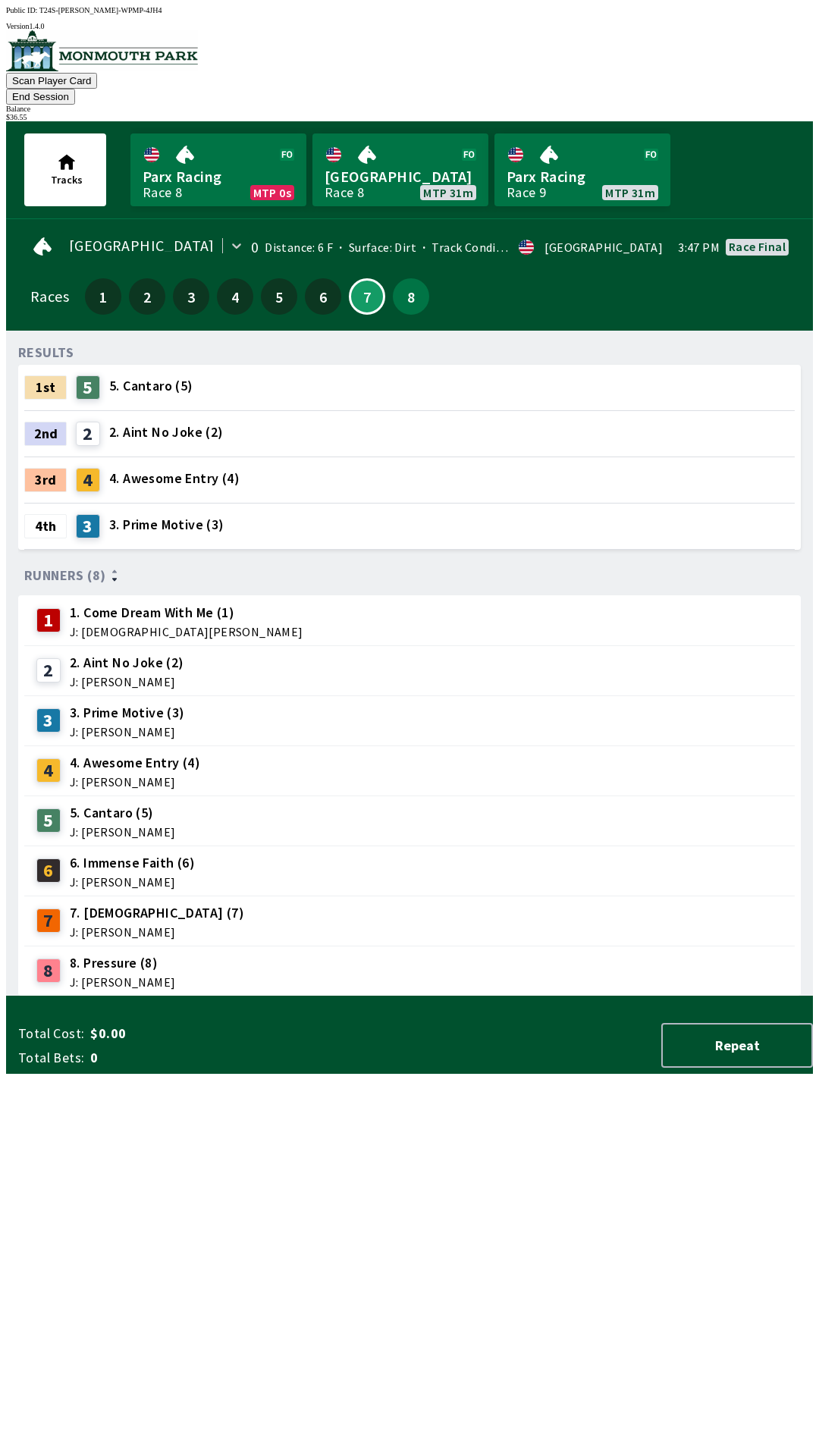
click at [75, 89] on button "End Session" at bounding box center [40, 96] width 69 height 16
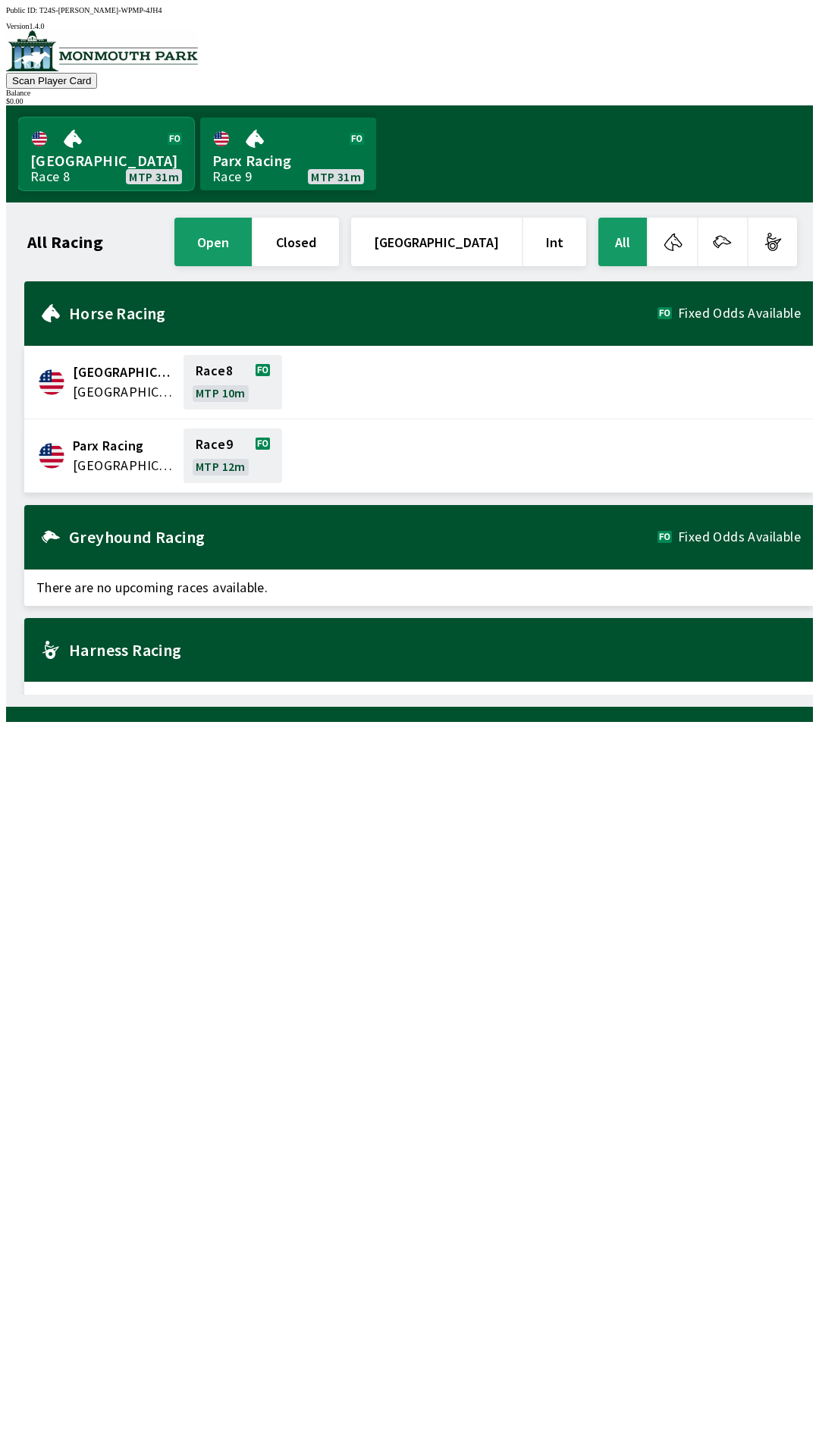
click at [101, 154] on link "[GEOGRAPHIC_DATA] Race 8 MTP 31m" at bounding box center [106, 154] width 176 height 73
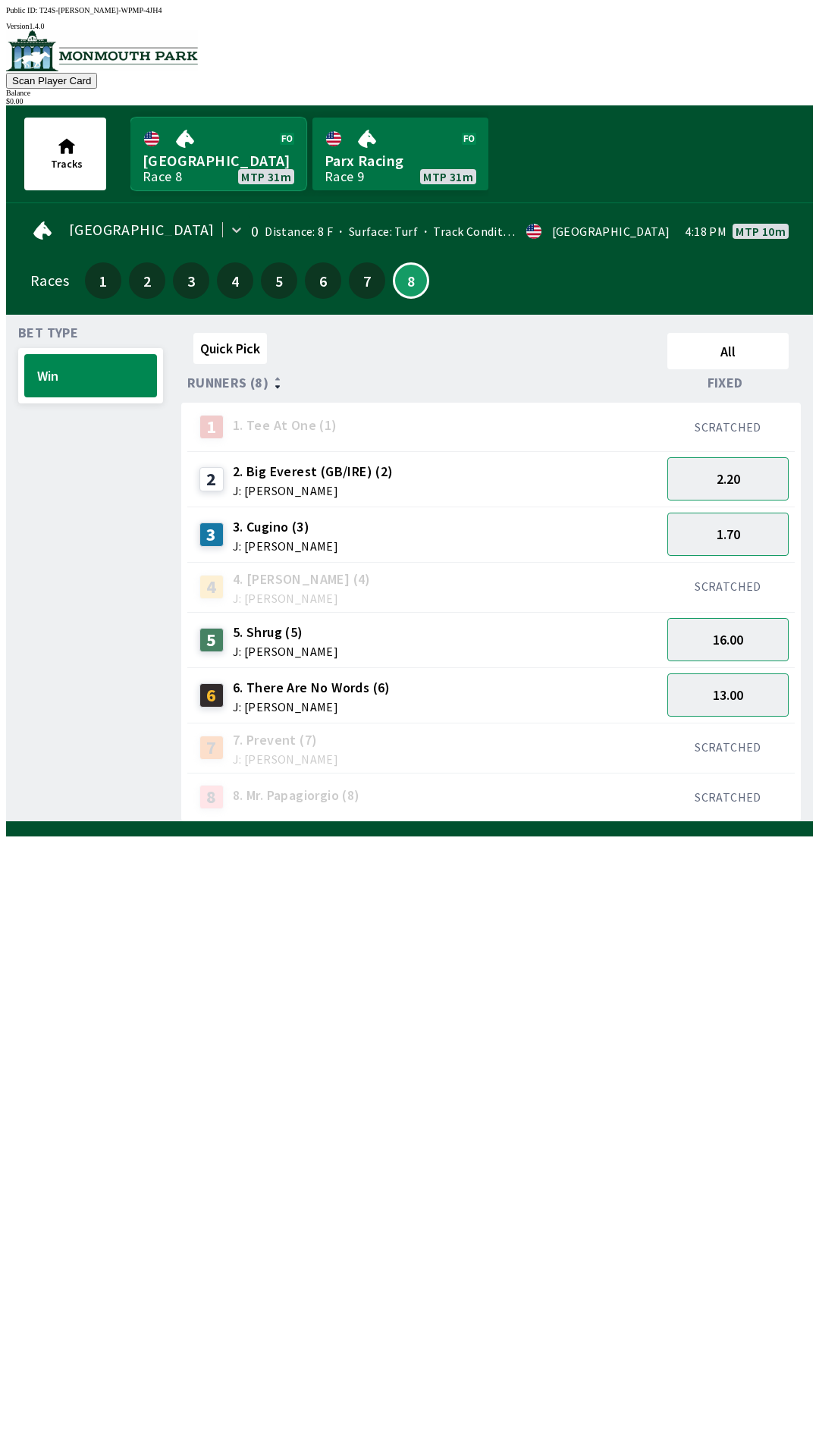
click at [231, 135] on link "[GEOGRAPHIC_DATA] Race 8 MTP 31m" at bounding box center [219, 154] width 176 height 73
click at [734, 688] on button "13.00" at bounding box center [727, 695] width 121 height 43
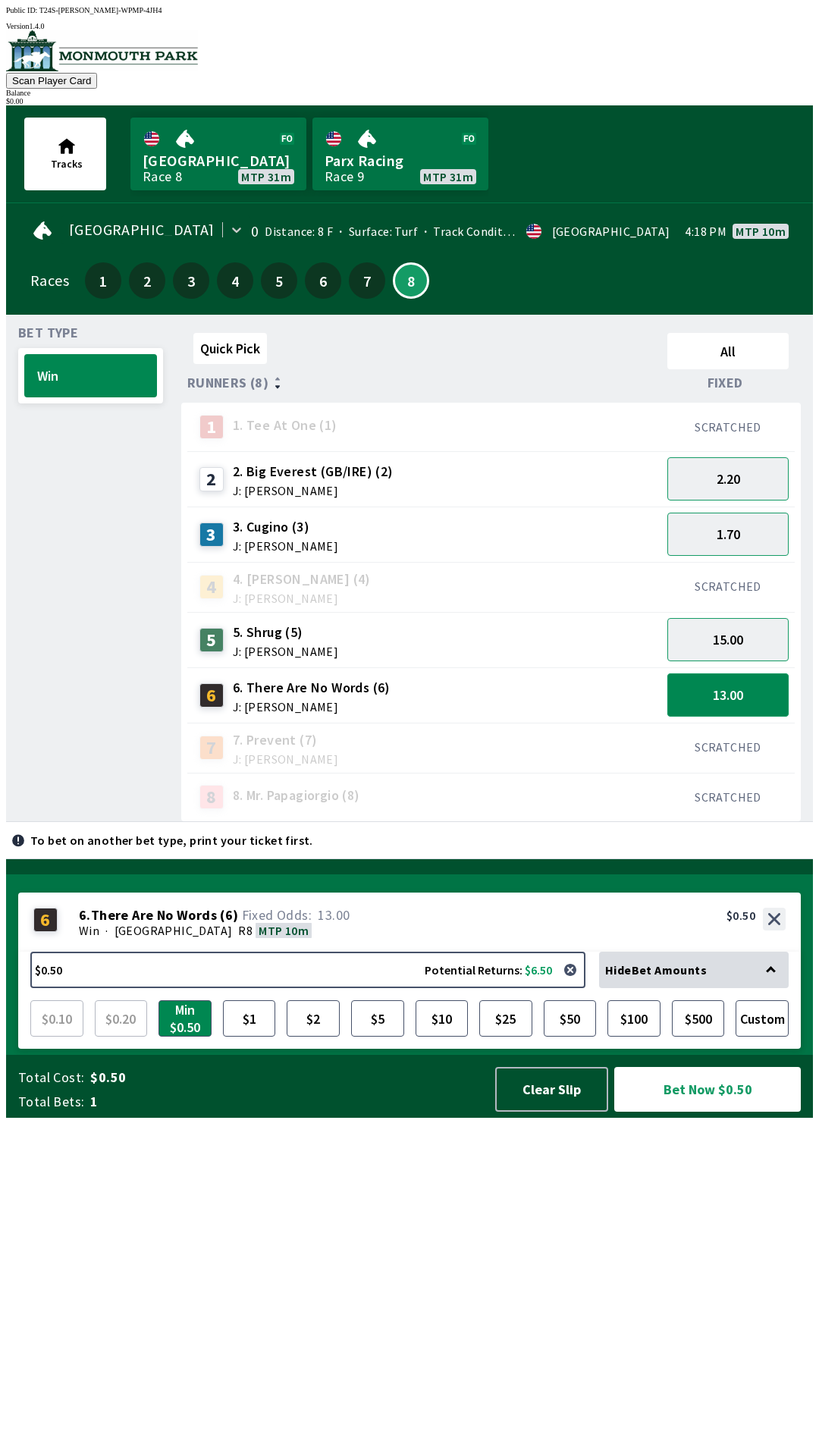
click at [710, 681] on button "13.00" at bounding box center [727, 695] width 121 height 43
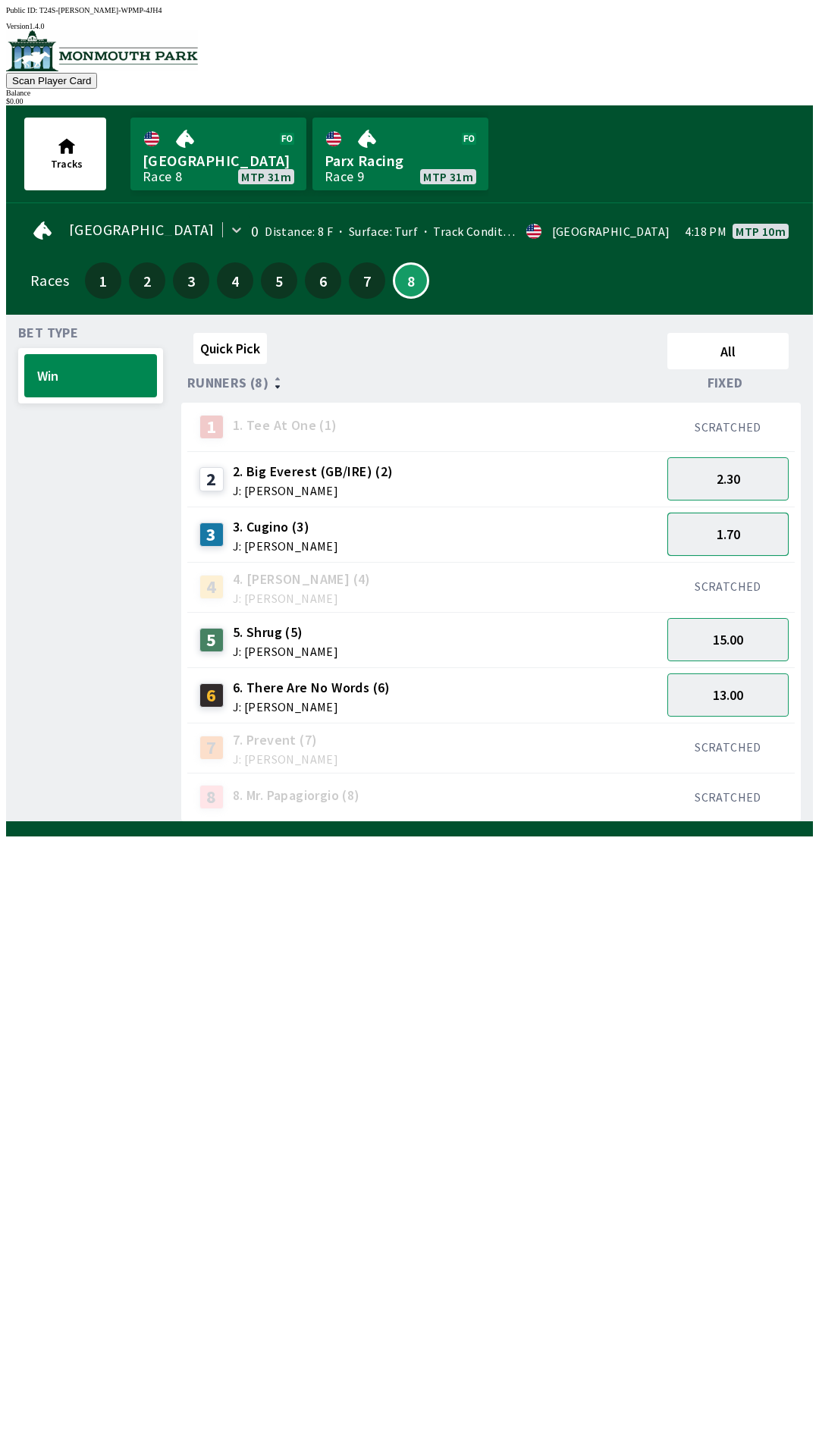
click at [719, 537] on button "1.70" at bounding box center [727, 533] width 121 height 43
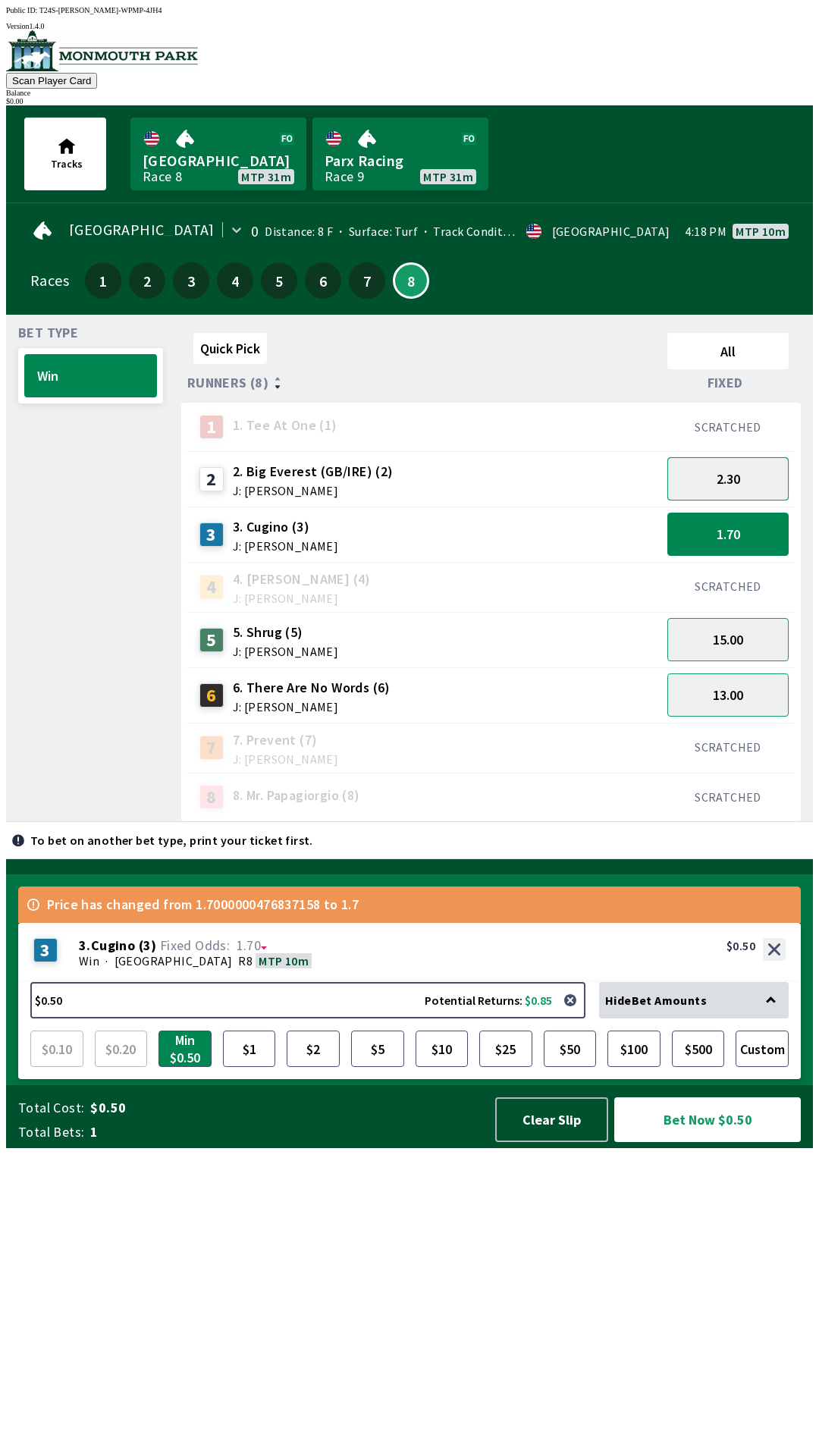
click at [737, 468] on button "2.30" at bounding box center [727, 478] width 121 height 43
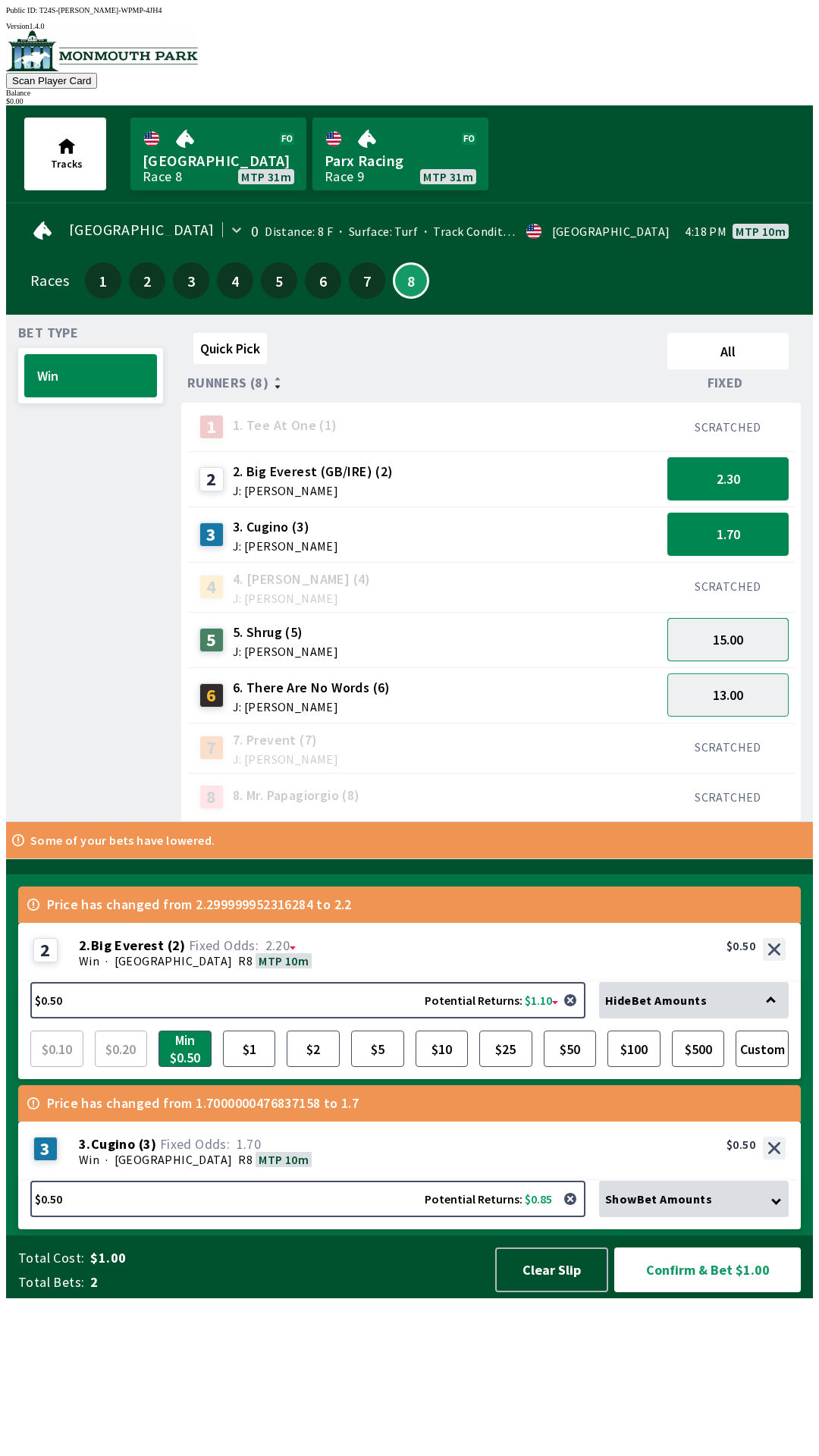
click at [741, 640] on button "15.00" at bounding box center [727, 639] width 121 height 43
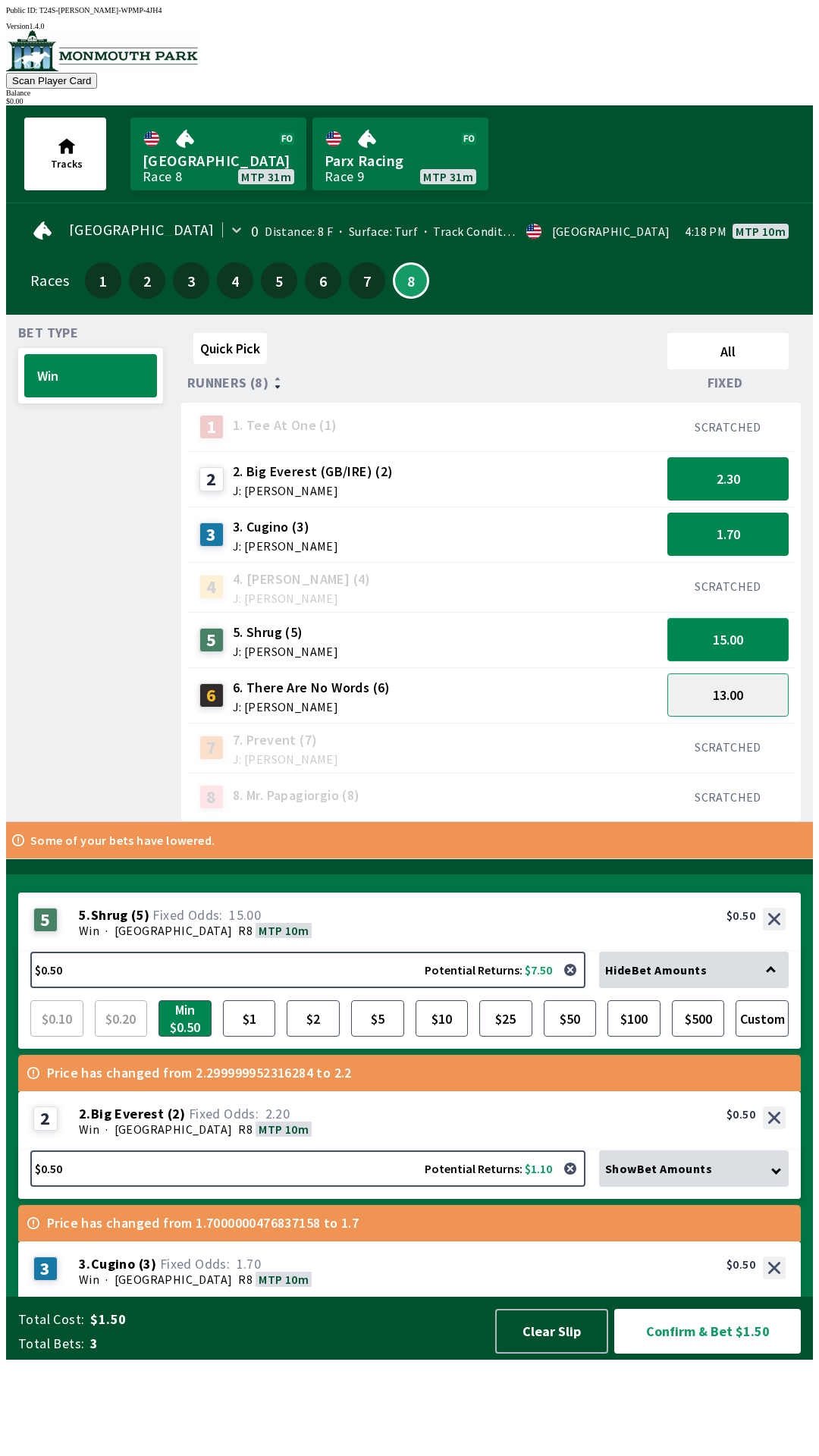
click at [752, 640] on button "15.00" at bounding box center [727, 639] width 121 height 43
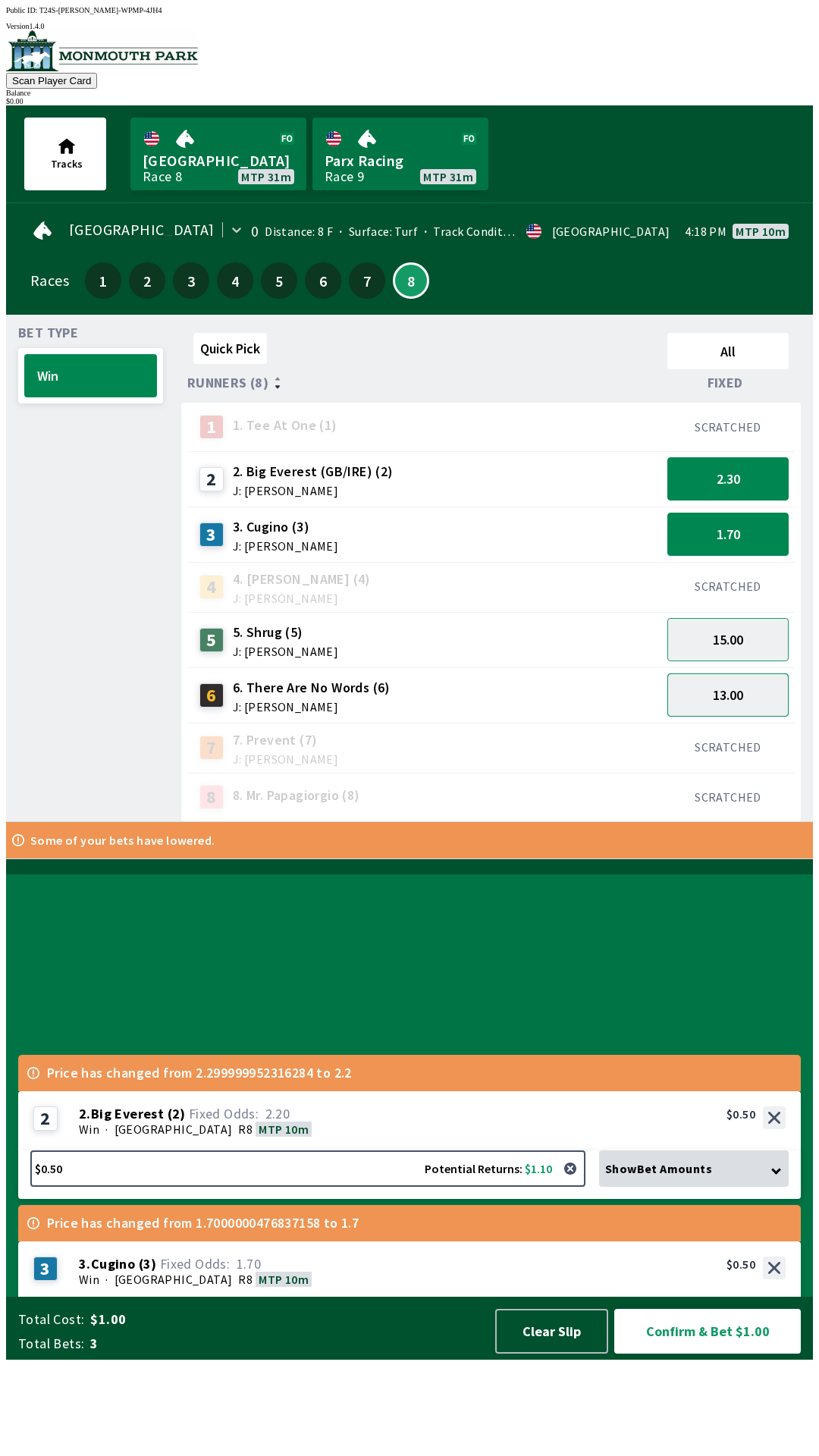
click at [752, 697] on button "13.00" at bounding box center [727, 695] width 121 height 43
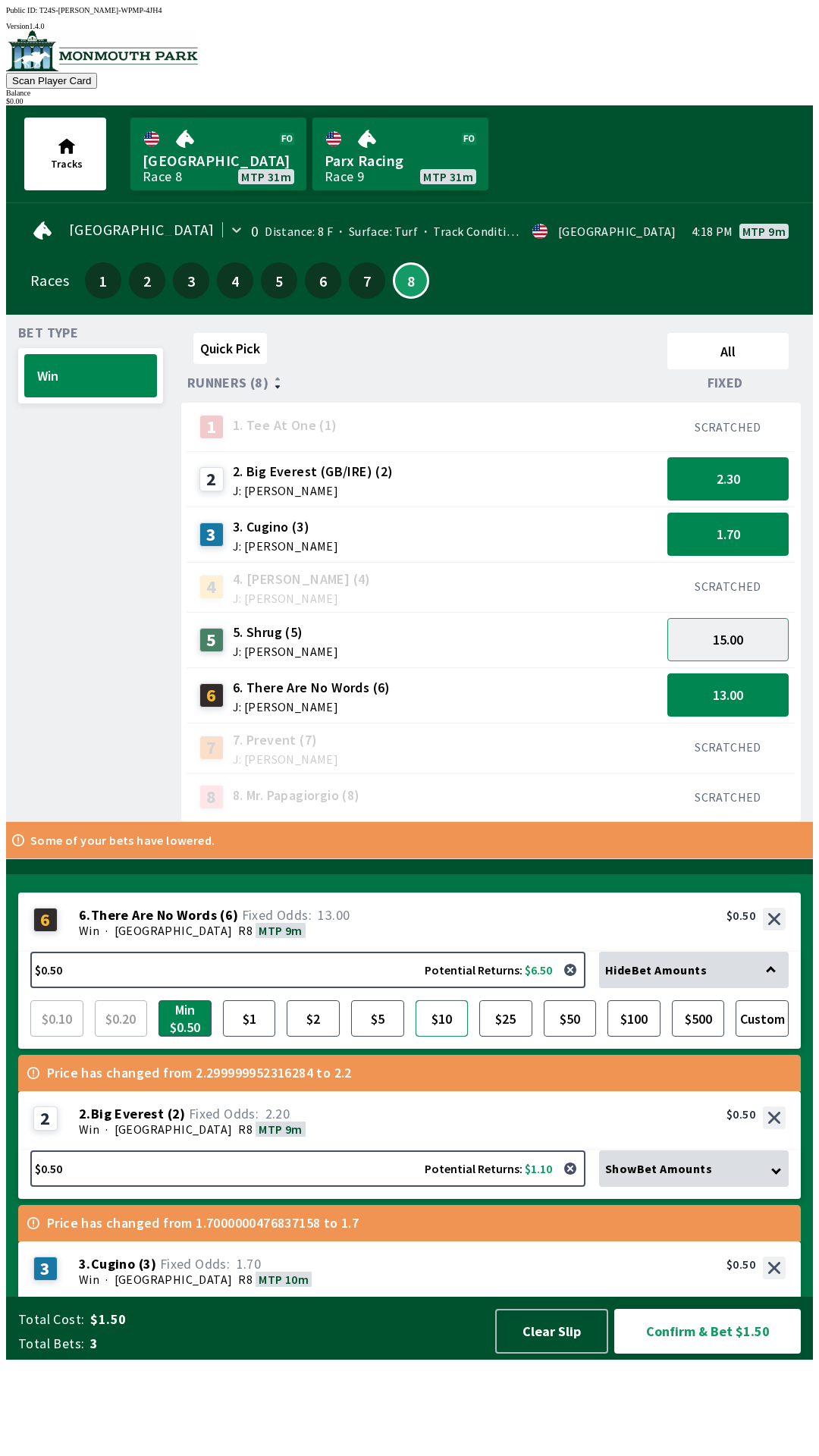
click at [458, 1036] on button "$10" at bounding box center [443, 1018] width 53 height 36
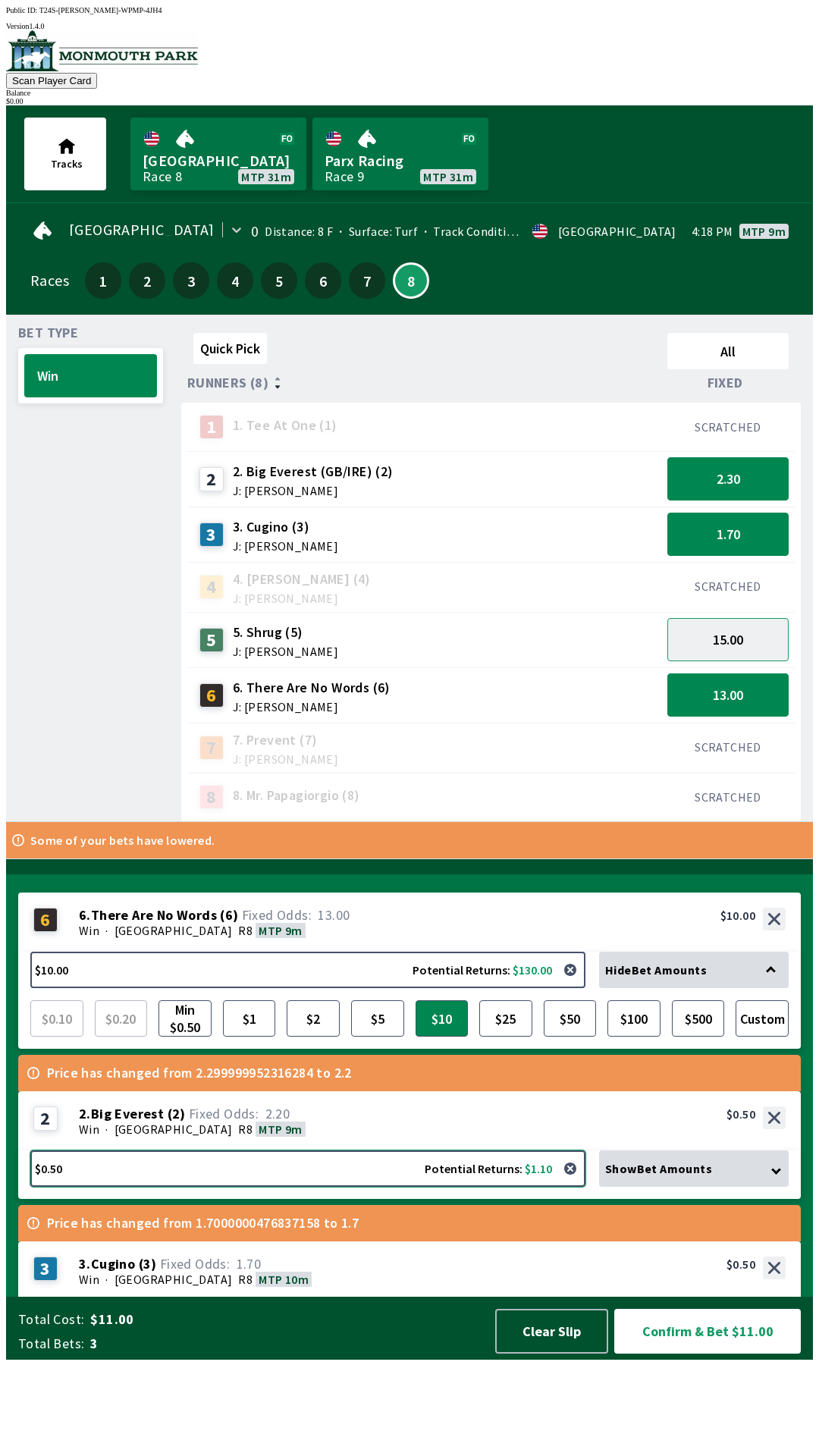
click at [326, 1187] on button "$0.50 Potential Returns: $1.10" at bounding box center [308, 1169] width 556 height 36
click at [329, 1236] on div "$0.10 $0.20 Min $0.50 $1 $2 $5 $10 $25 $50 $100 $500 Custom" at bounding box center [410, 1211] width 759 height 49
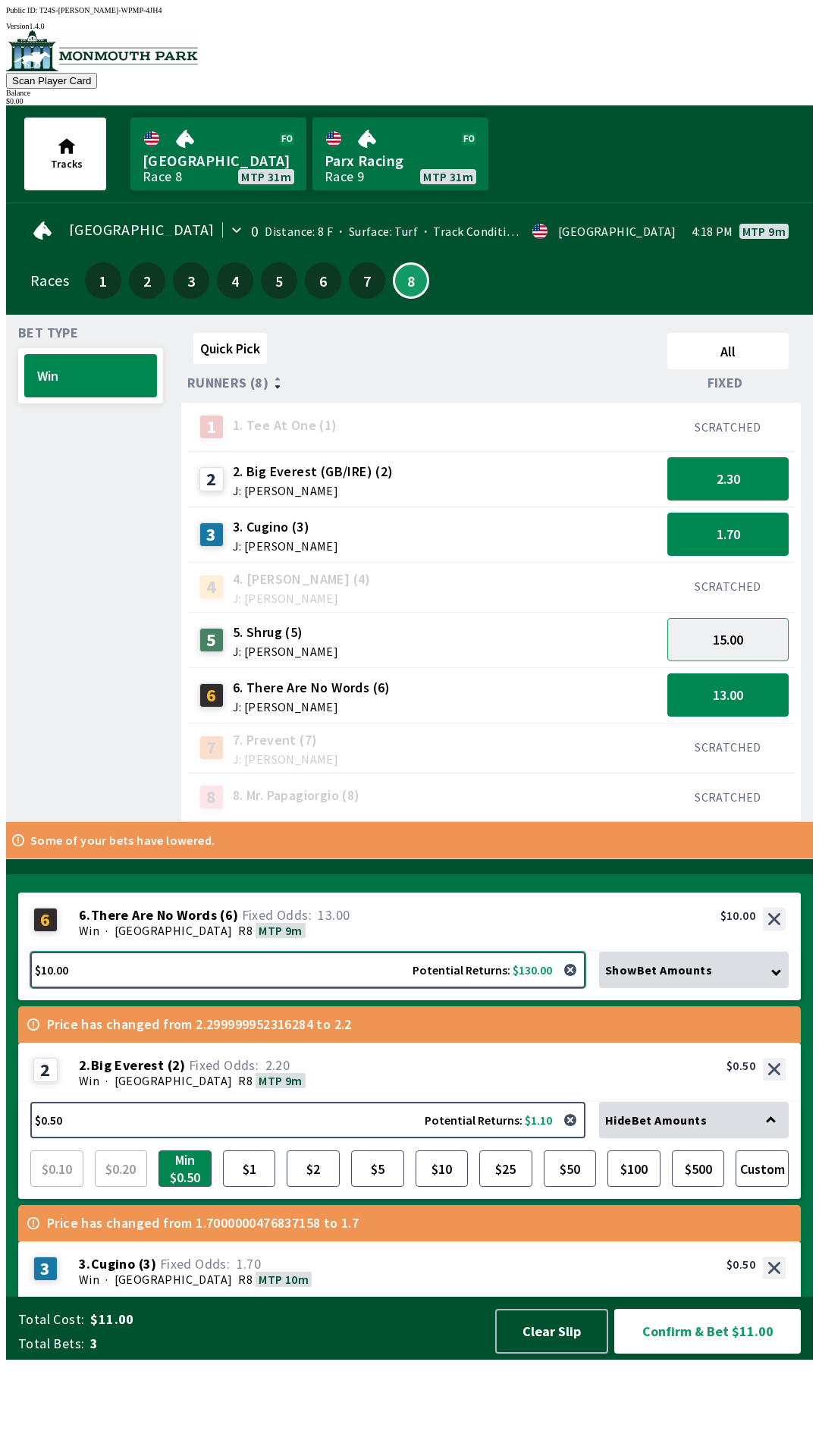
click at [392, 988] on button "$10.00 Potential Returns: $130.00" at bounding box center [308, 969] width 556 height 36
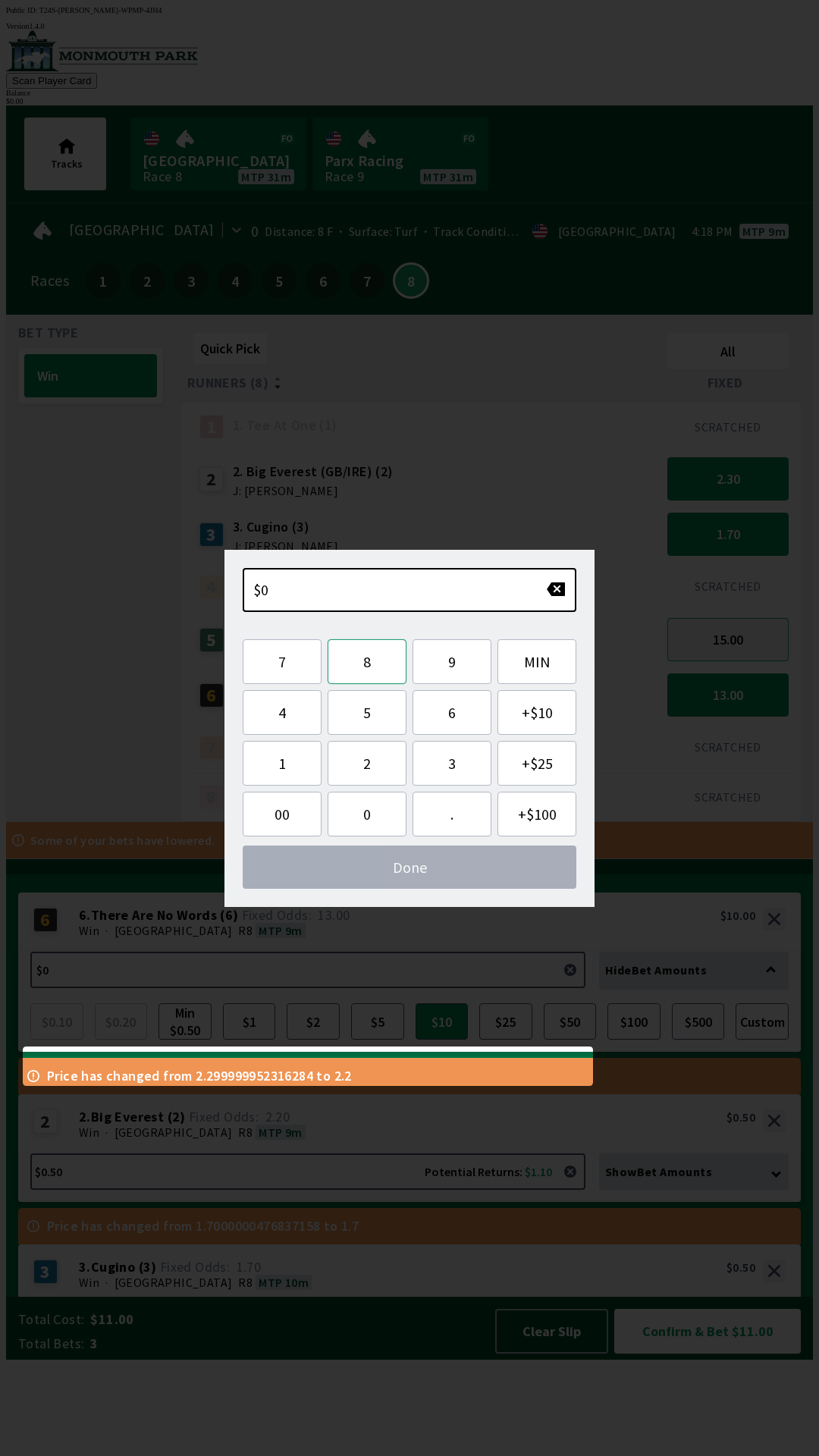
click at [373, 649] on button "8" at bounding box center [367, 661] width 79 height 45
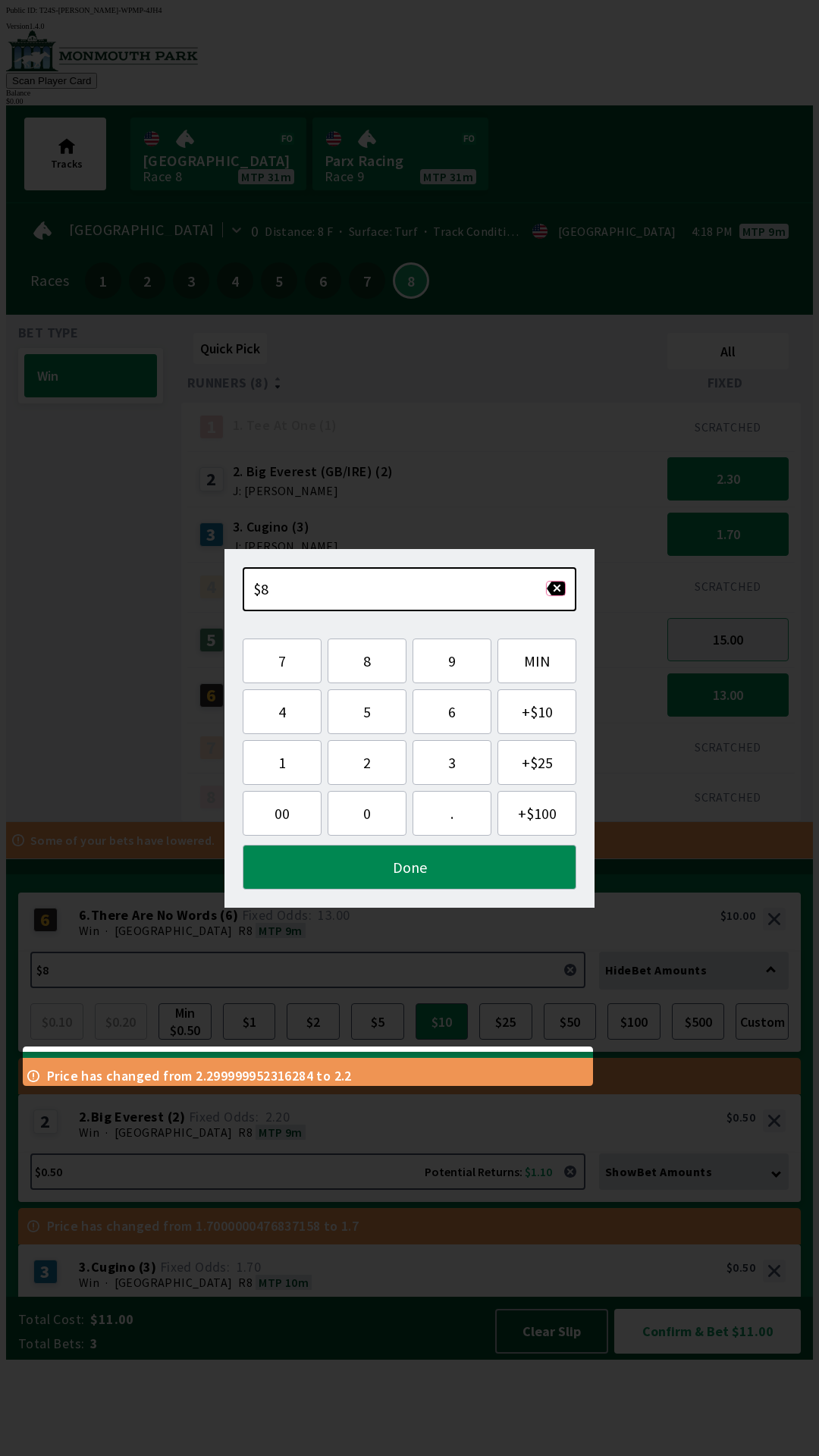
click at [555, 592] on button "button" at bounding box center [556, 589] width 20 height 15
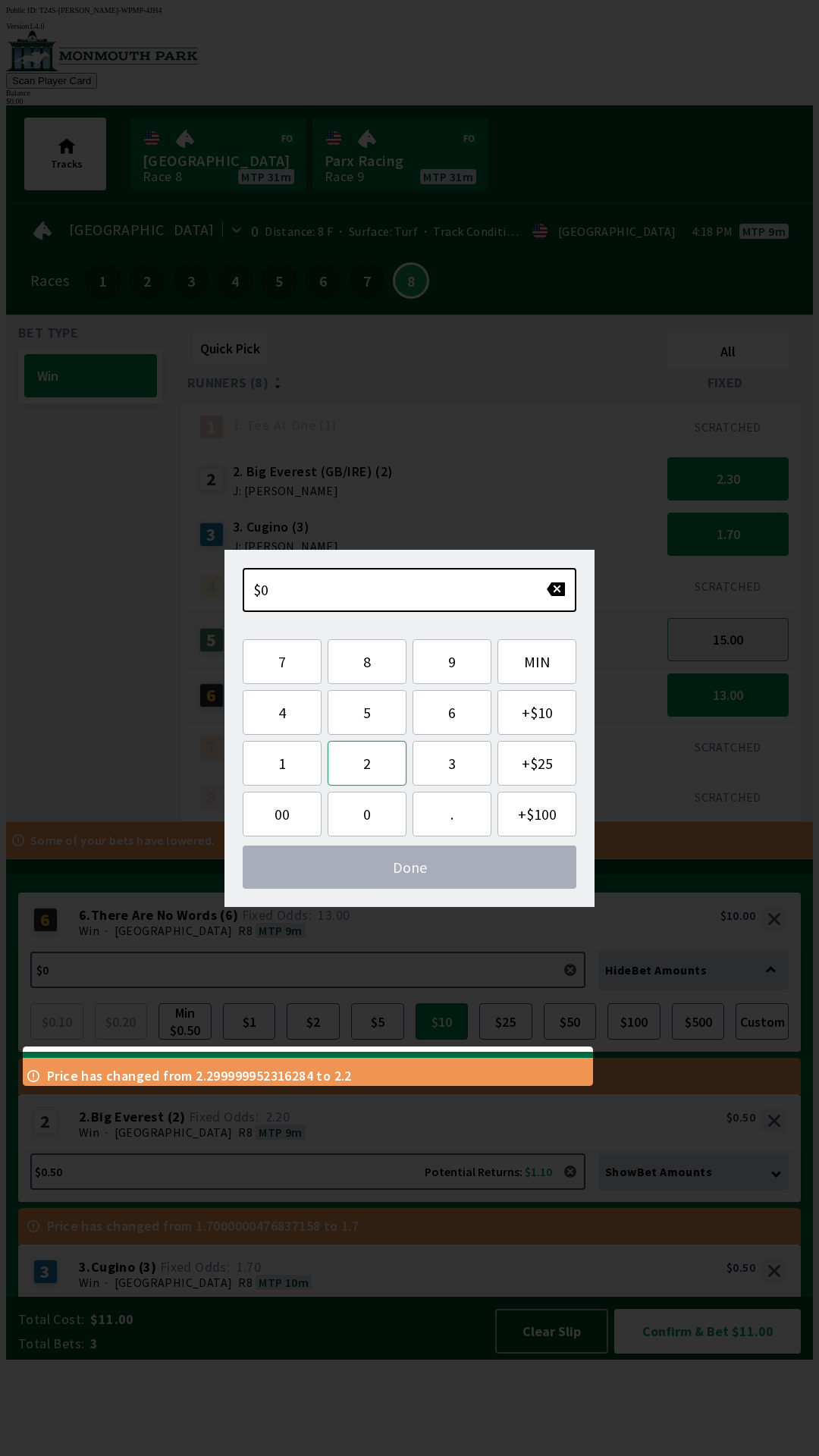
click at [374, 756] on button "2" at bounding box center [367, 762] width 79 height 45
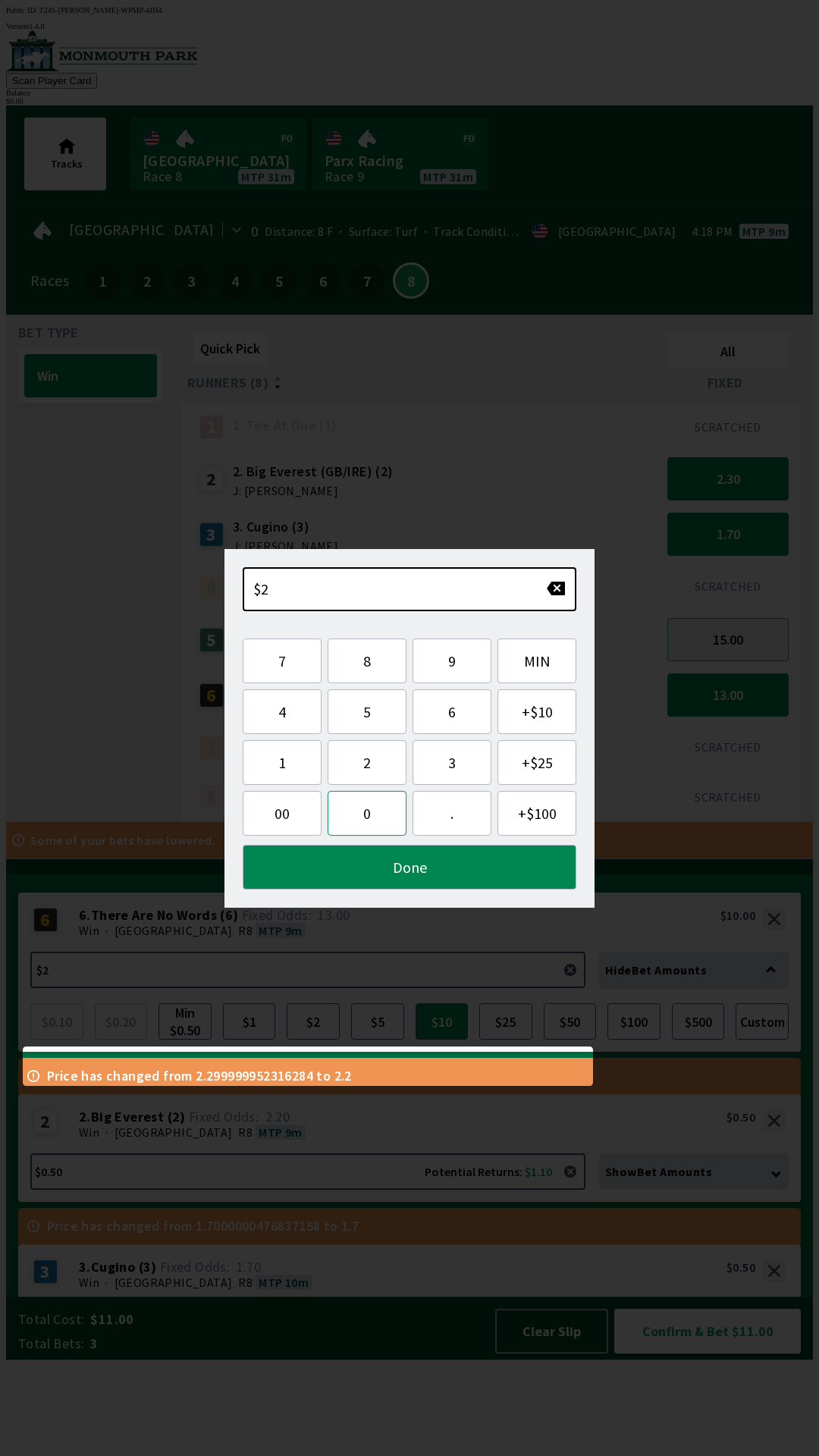
click at [368, 814] on button "0" at bounding box center [367, 813] width 79 height 45
click at [407, 878] on button "Done" at bounding box center [410, 866] width 334 height 45
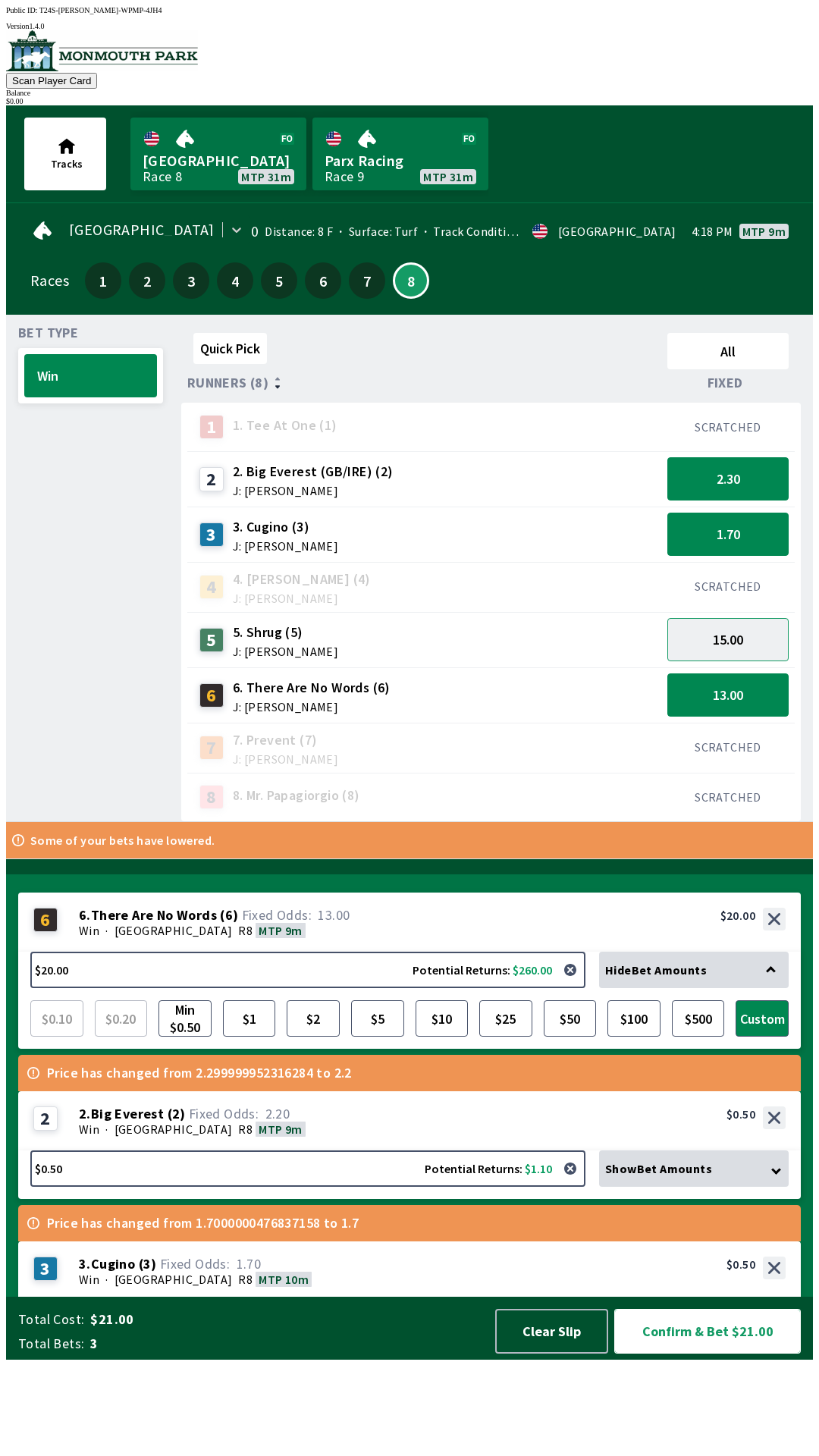
click at [715, 1354] on button "Confirm & Bet $21.00" at bounding box center [708, 1331] width 187 height 45
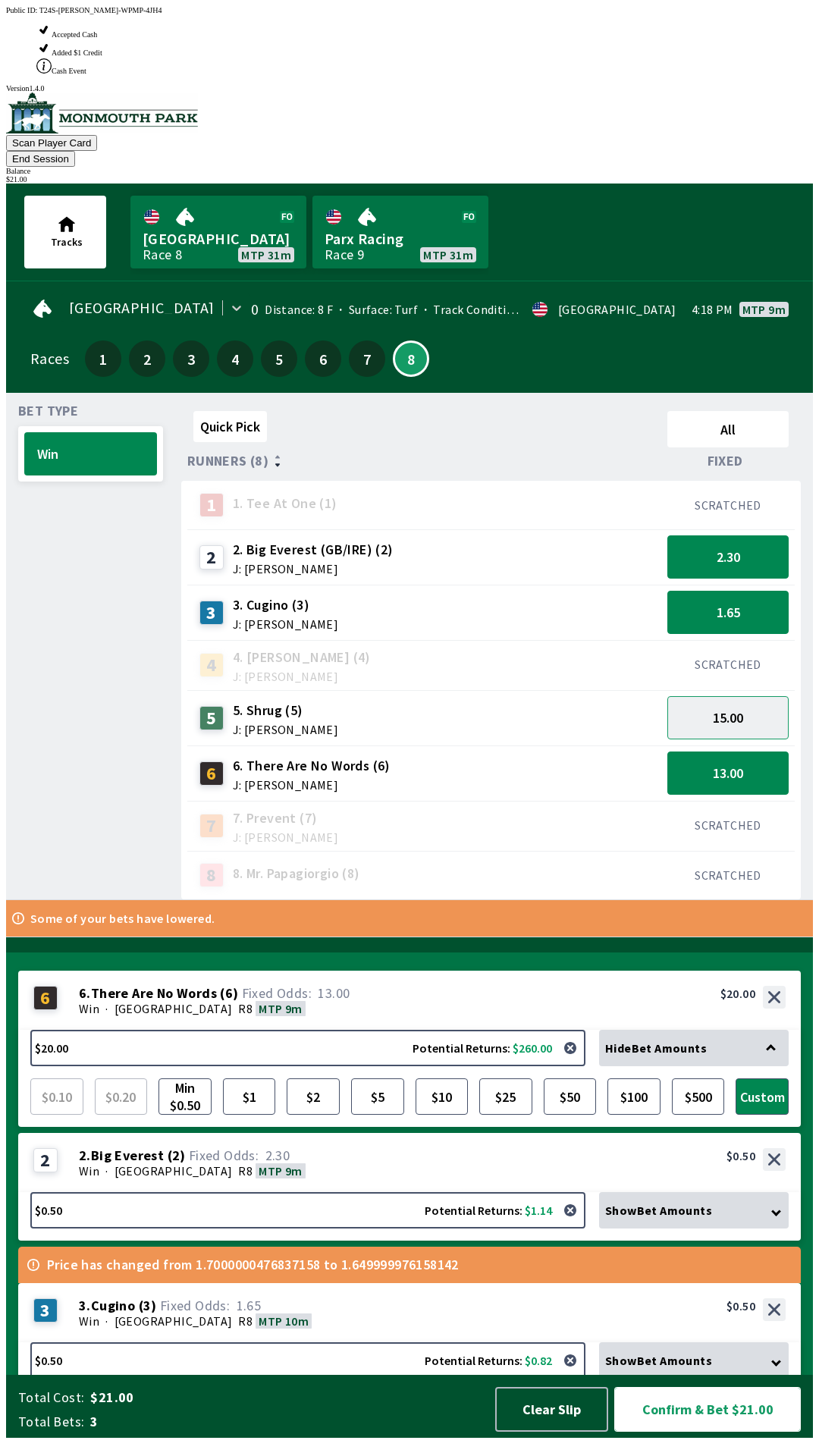
click at [730, 1417] on button "Confirm & Bet $21.00" at bounding box center [708, 1409] width 187 height 45
